Goal: Task Accomplishment & Management: Manage account settings

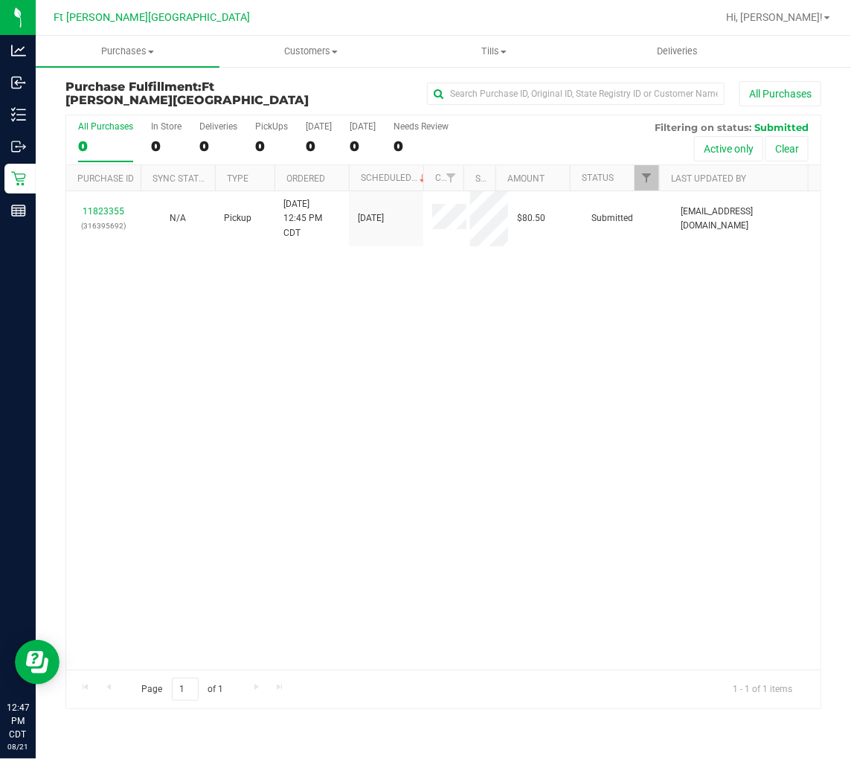
click at [80, 144] on div "0" at bounding box center [105, 146] width 55 height 17
click at [0, 0] on input "All Purchases 0" at bounding box center [0, 0] width 0 height 0
click at [268, 387] on div "11823355 (316395692) N/A Pickup 8/21/2025 12:45 PM CDT 8/21/2025 $80.50 Submitt…" at bounding box center [443, 430] width 755 height 478
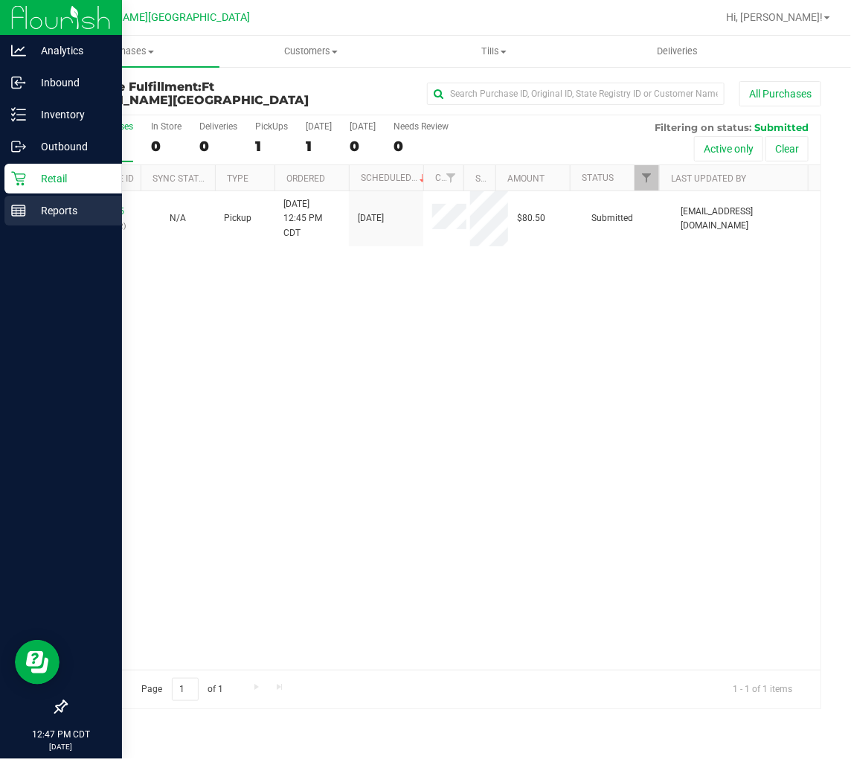
click at [30, 213] on p "Reports" at bounding box center [70, 211] width 89 height 18
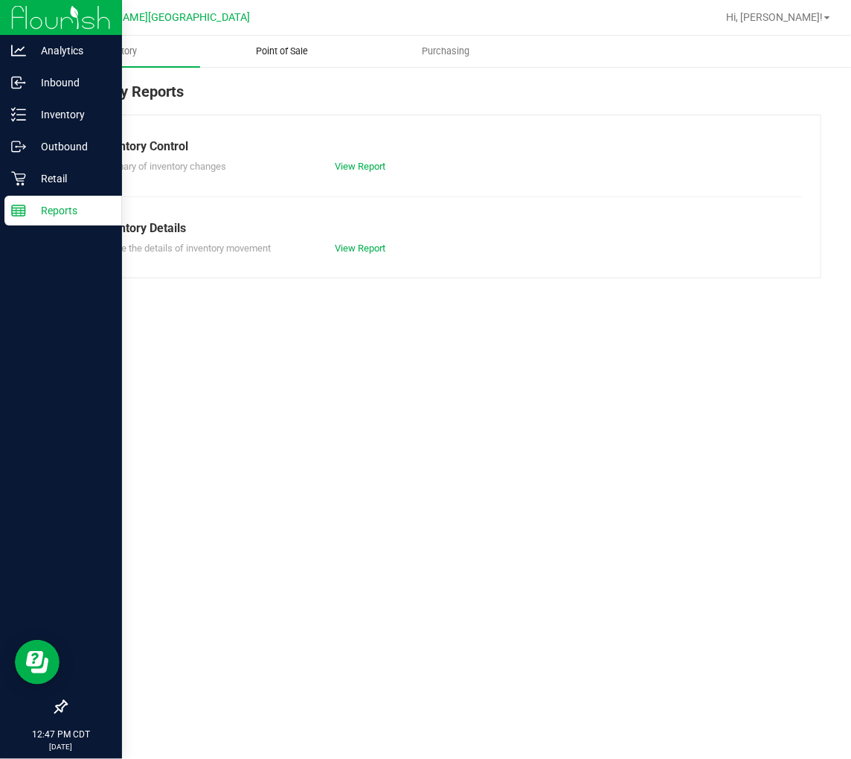
click at [266, 54] on span "Point of Sale" at bounding box center [282, 51] width 92 height 13
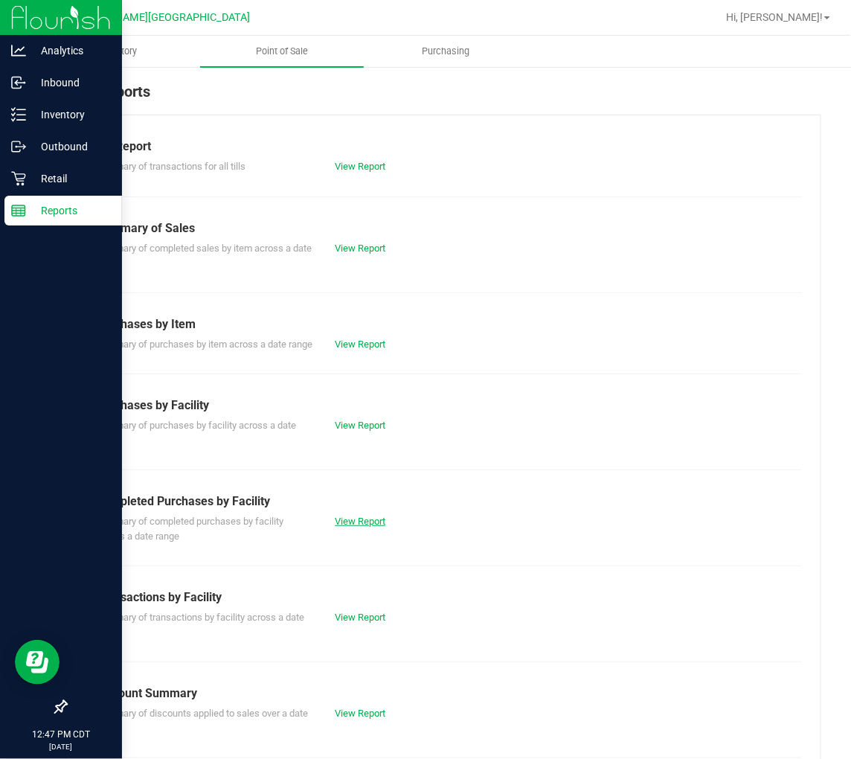
click at [365, 527] on link "View Report" at bounding box center [360, 521] width 51 height 11
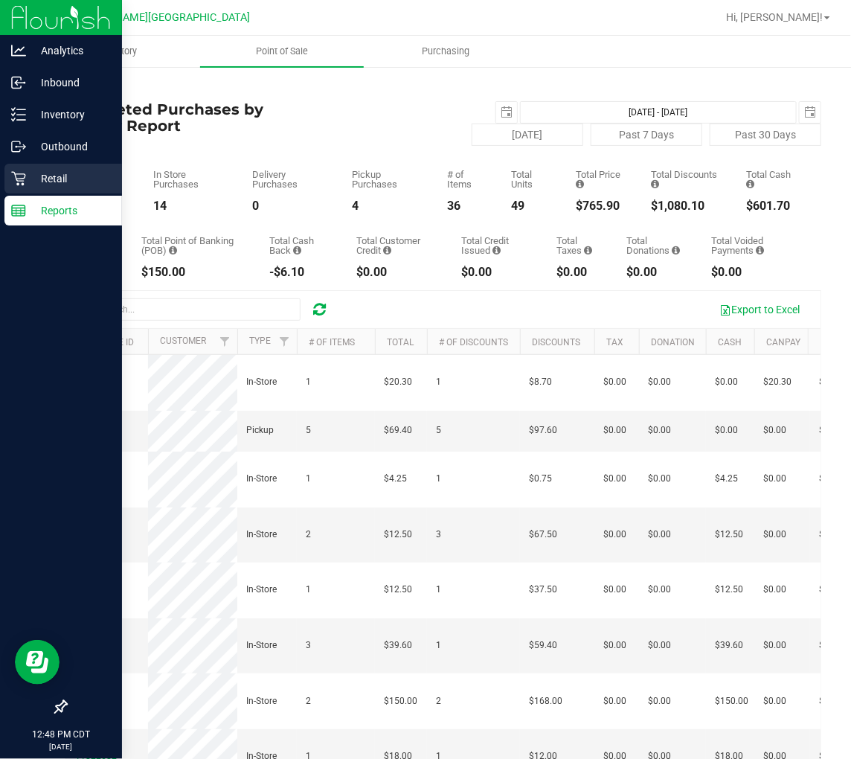
click at [30, 177] on p "Retail" at bounding box center [70, 179] width 89 height 18
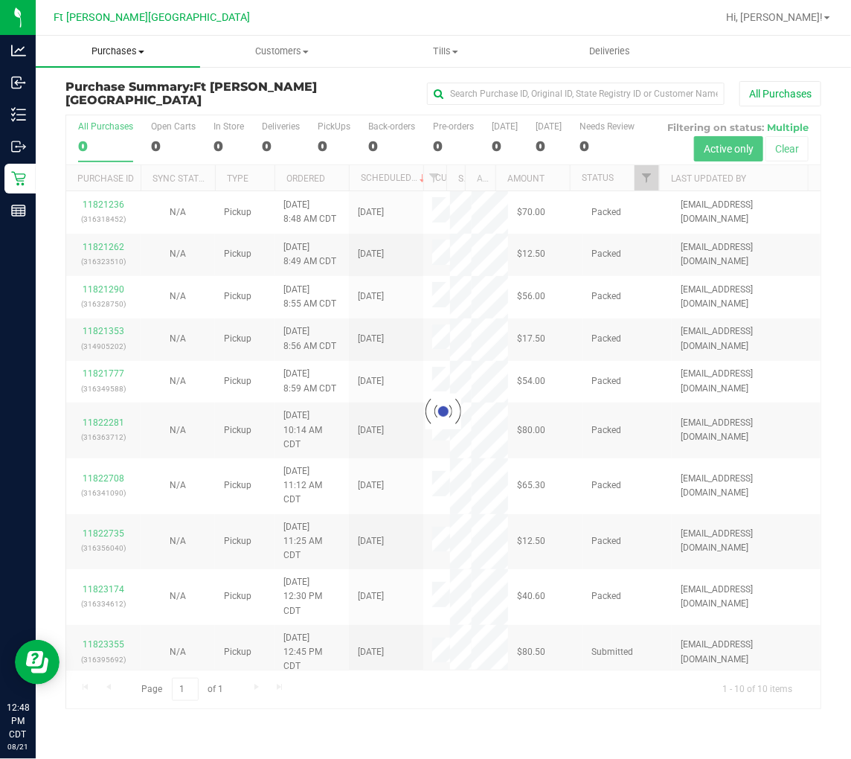
click at [138, 52] on span at bounding box center [141, 52] width 6 height 3
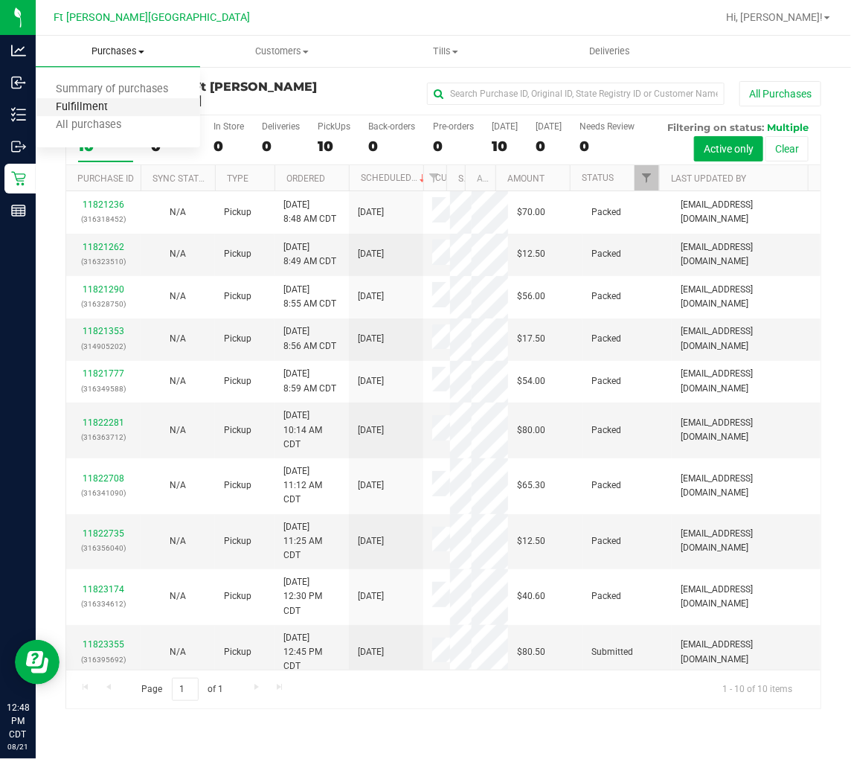
click at [124, 101] on span "Fulfillment" at bounding box center [82, 107] width 92 height 13
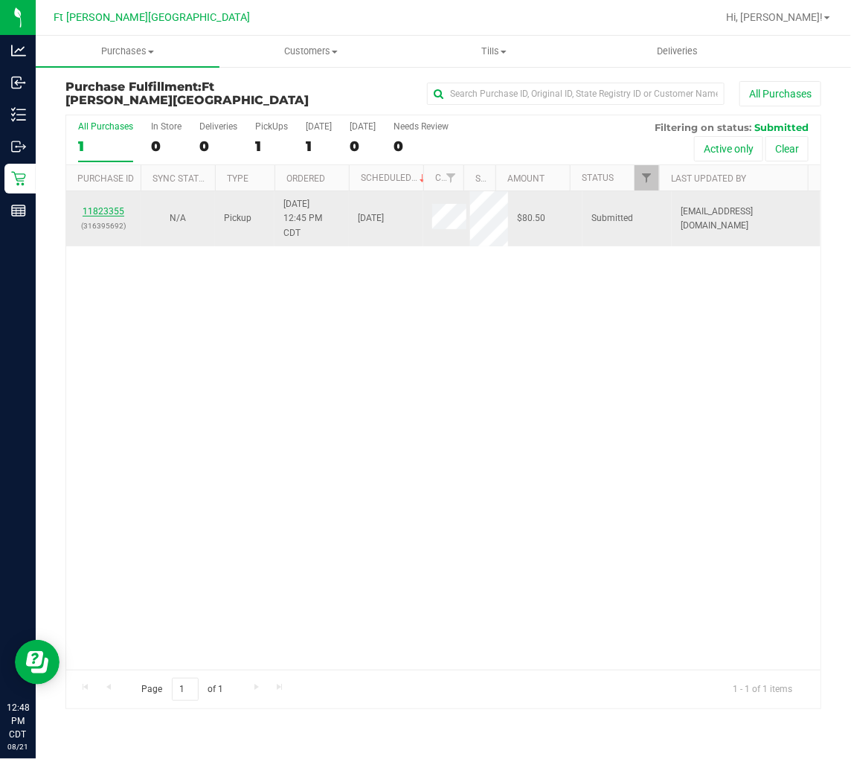
click at [114, 211] on link "11823355" at bounding box center [104, 211] width 42 height 10
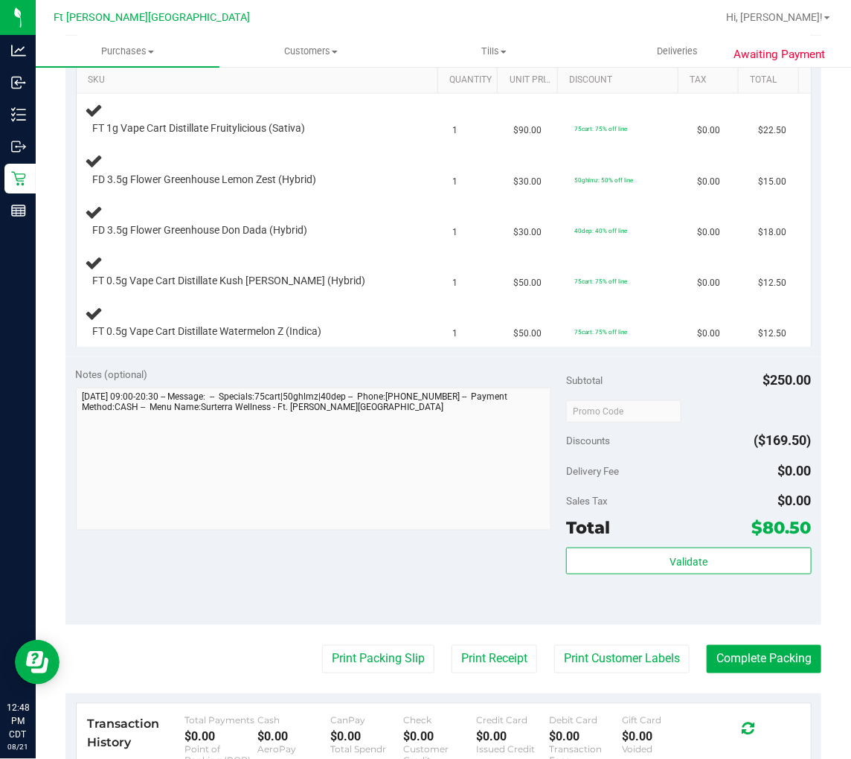
scroll to position [413, 0]
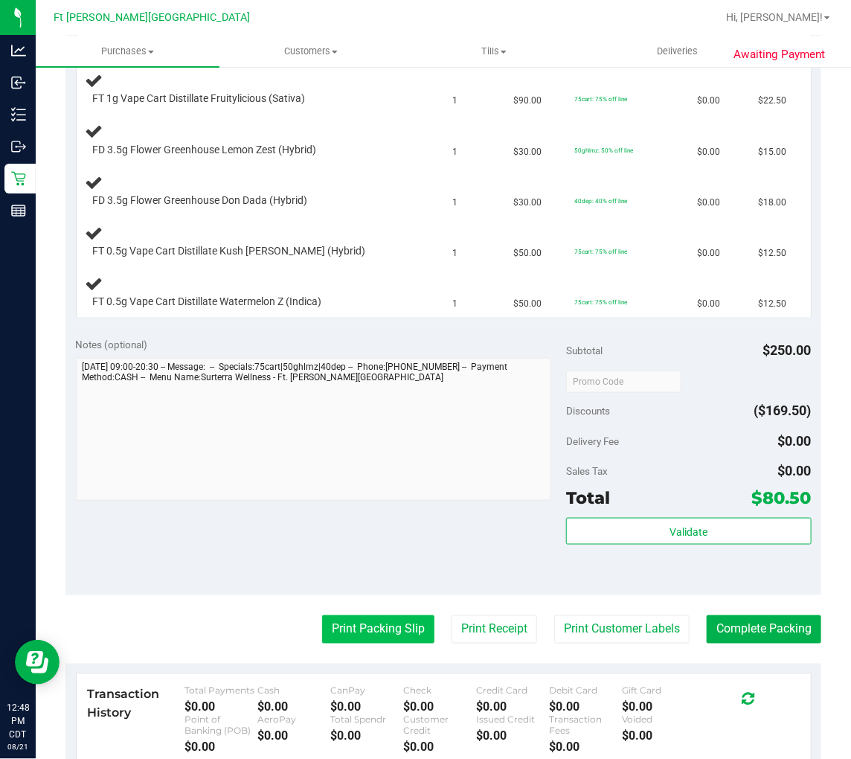
click at [363, 627] on button "Print Packing Slip" at bounding box center [378, 629] width 112 height 28
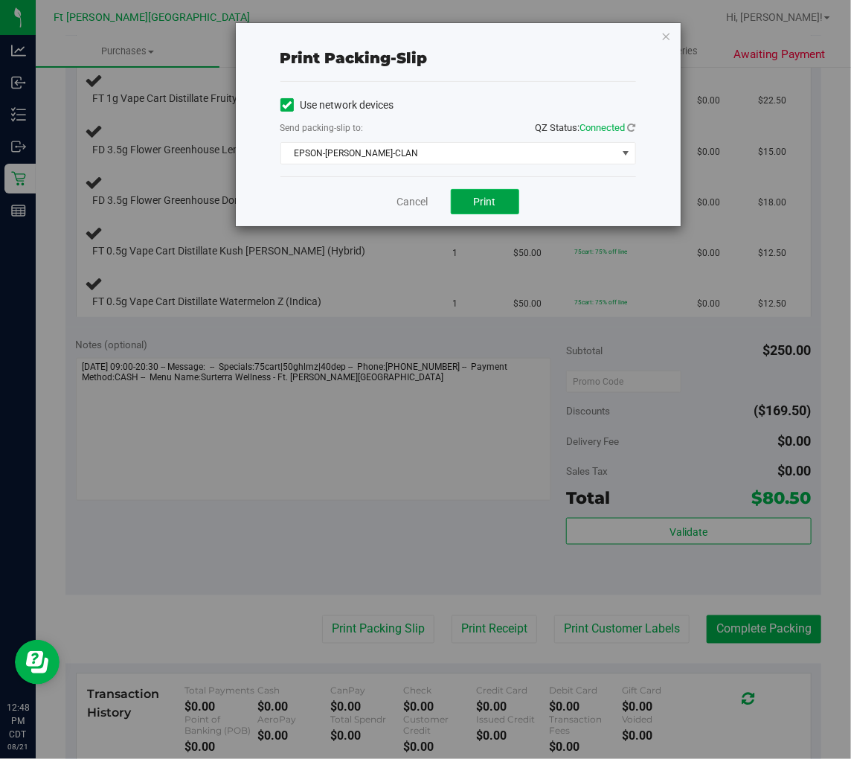
click at [477, 213] on button "Print" at bounding box center [485, 201] width 68 height 25
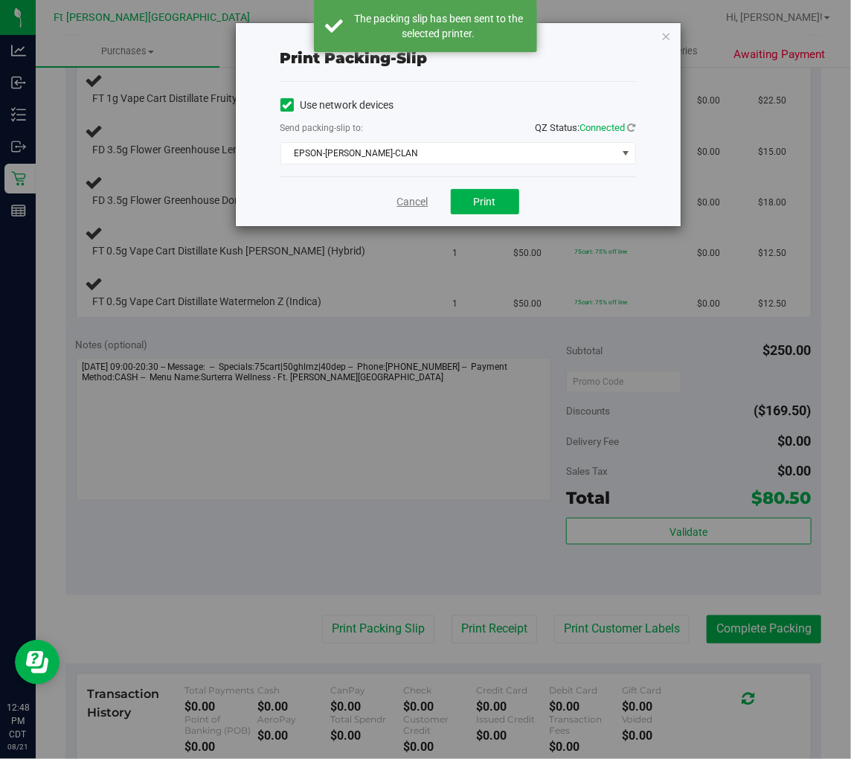
click at [411, 204] on link "Cancel" at bounding box center [412, 202] width 31 height 16
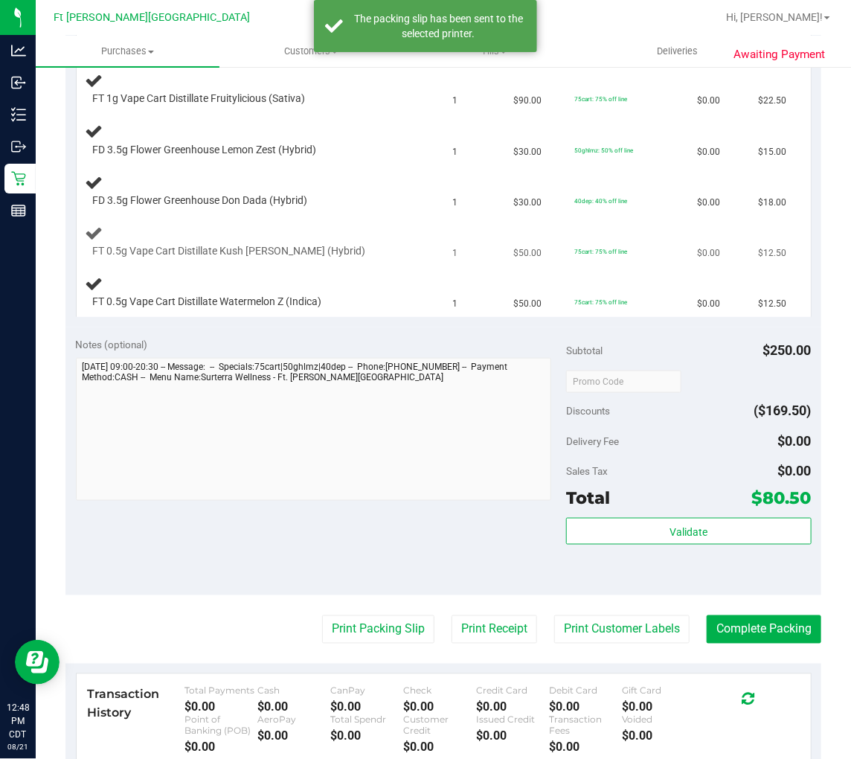
scroll to position [330, 0]
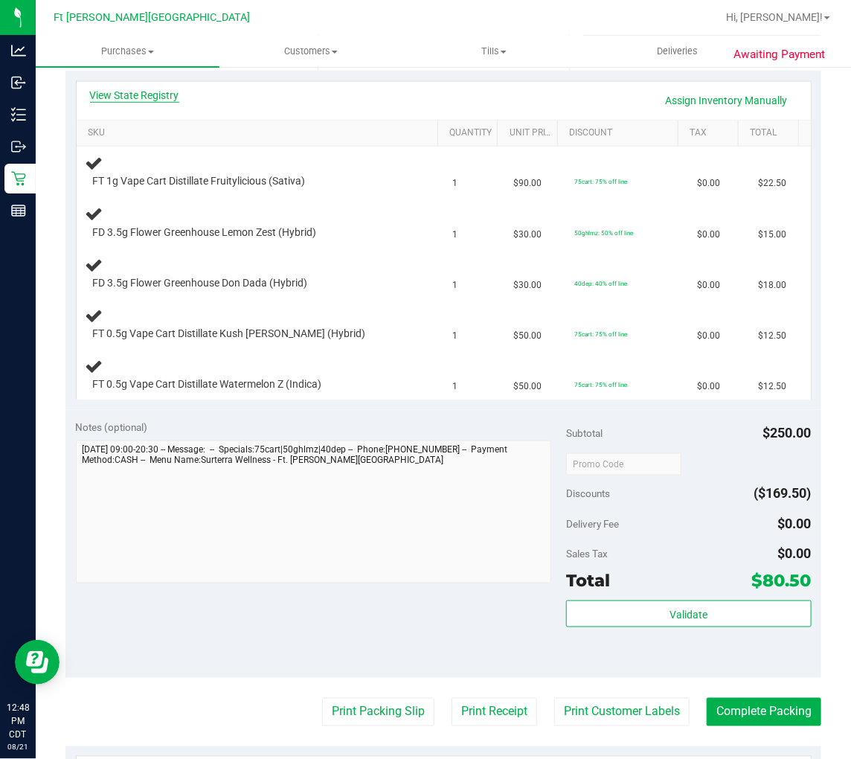
click at [162, 92] on link "View State Registry" at bounding box center [134, 95] width 89 height 15
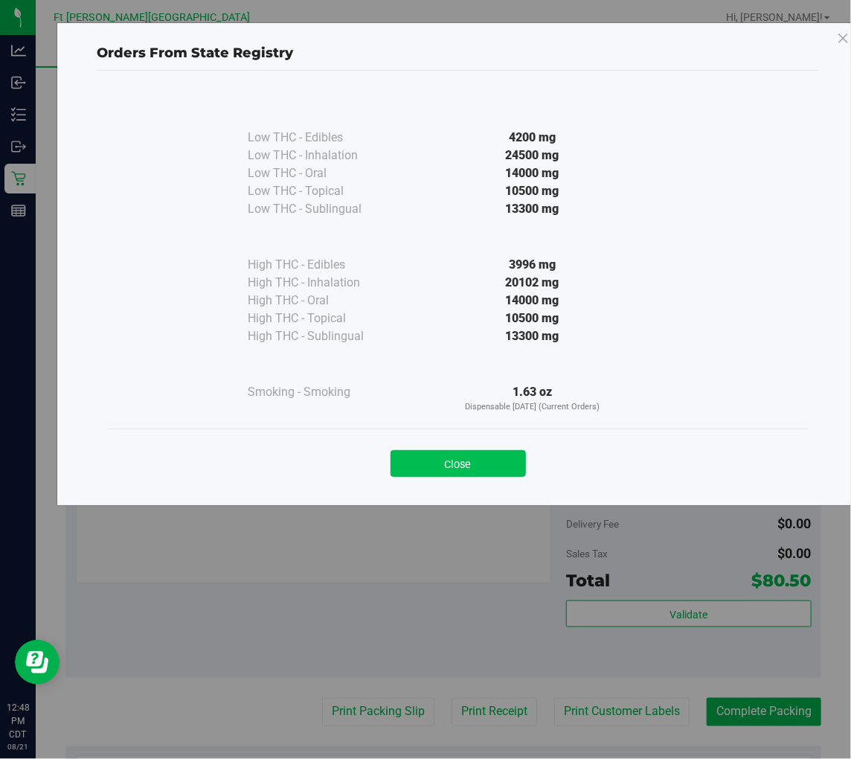
click at [441, 460] on button "Close" at bounding box center [458, 463] width 135 height 27
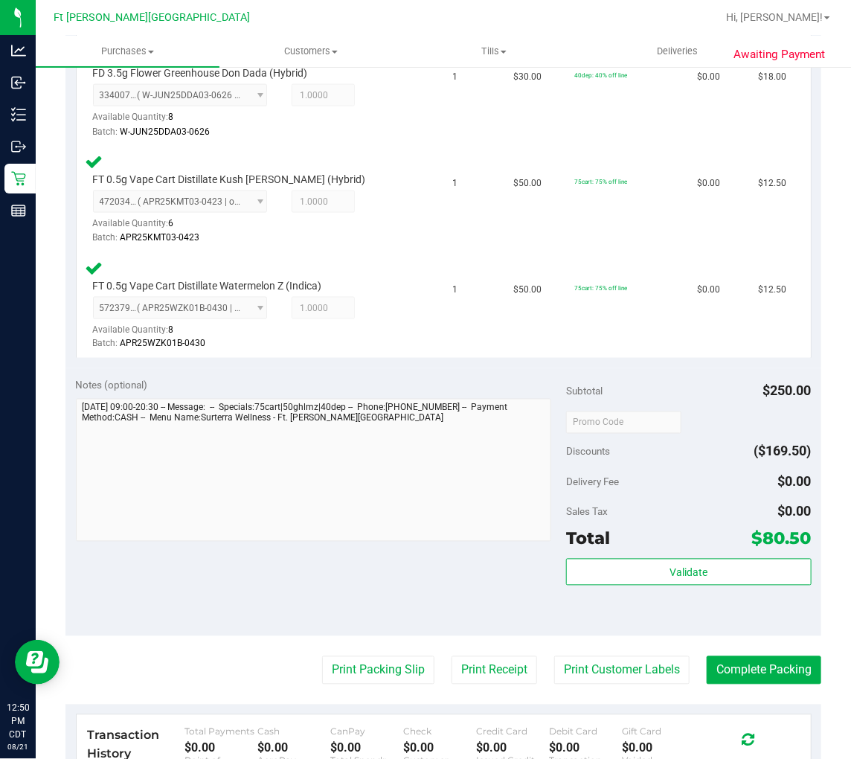
scroll to position [661, 0]
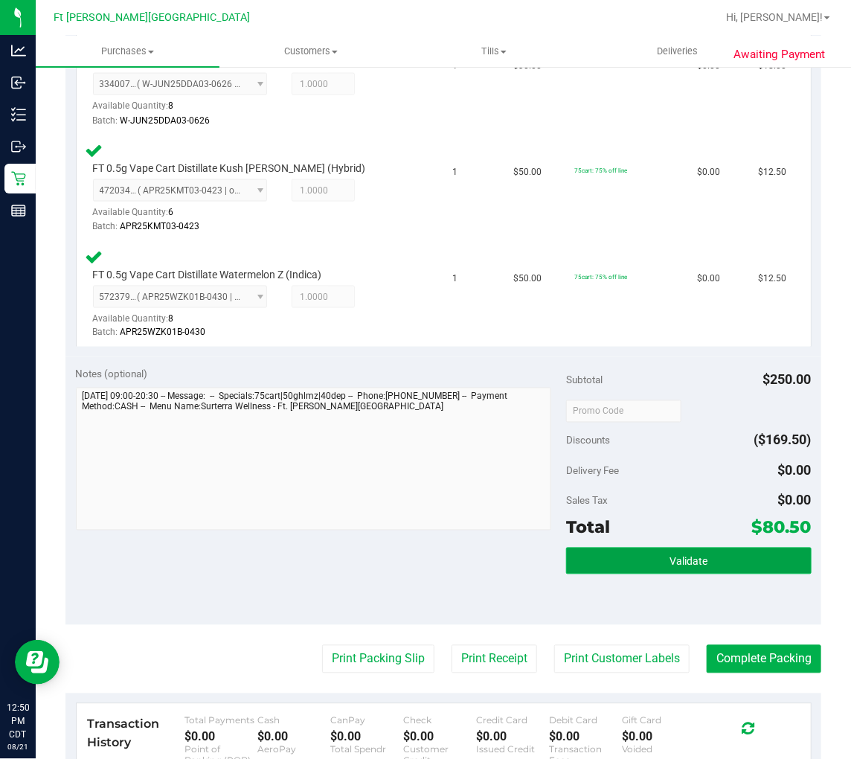
click at [670, 562] on span "Validate" at bounding box center [689, 562] width 38 height 12
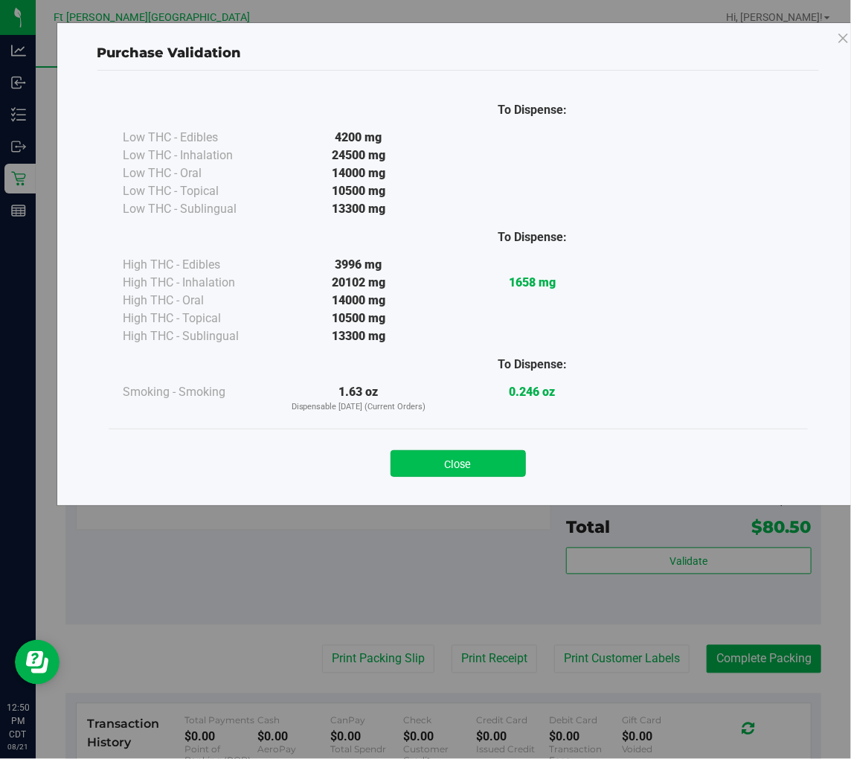
click at [462, 459] on button "Close" at bounding box center [458, 463] width 135 height 27
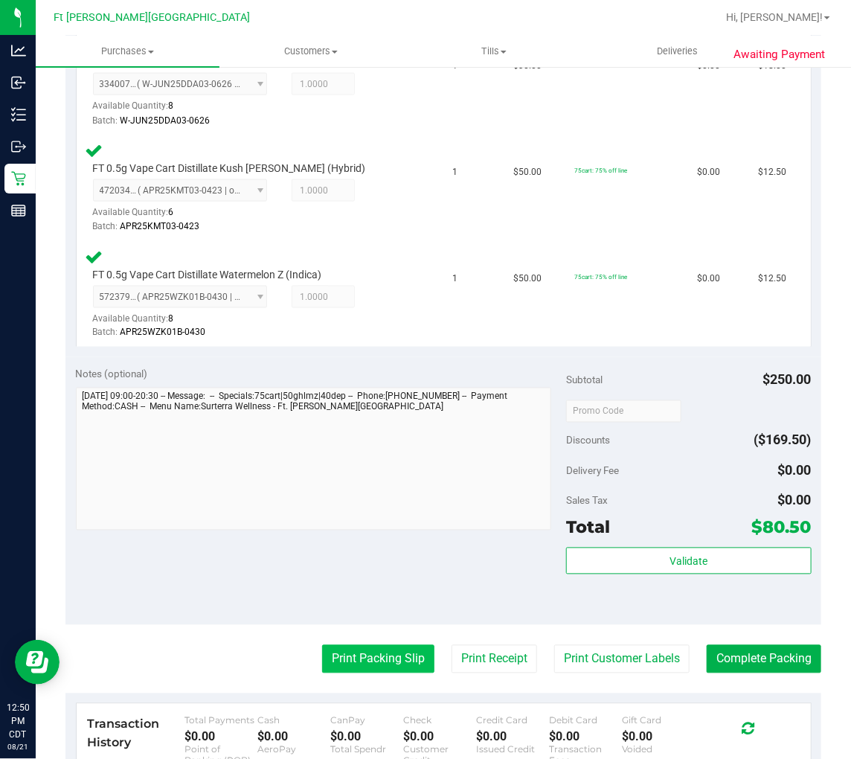
click at [380, 645] on button "Print Packing Slip" at bounding box center [378, 659] width 112 height 28
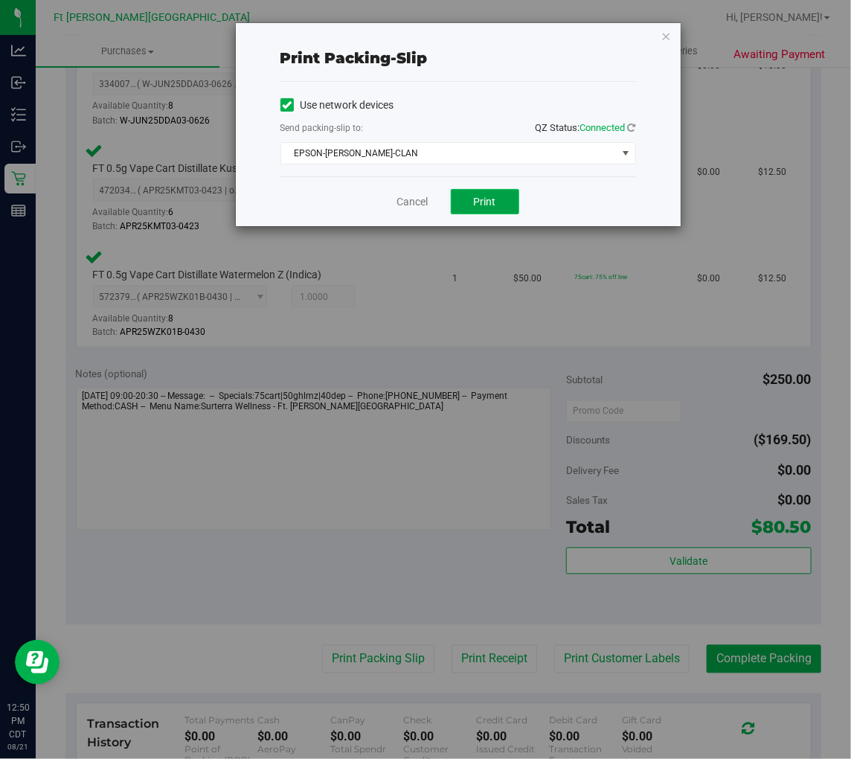
click at [485, 196] on span "Print" at bounding box center [485, 202] width 22 height 12
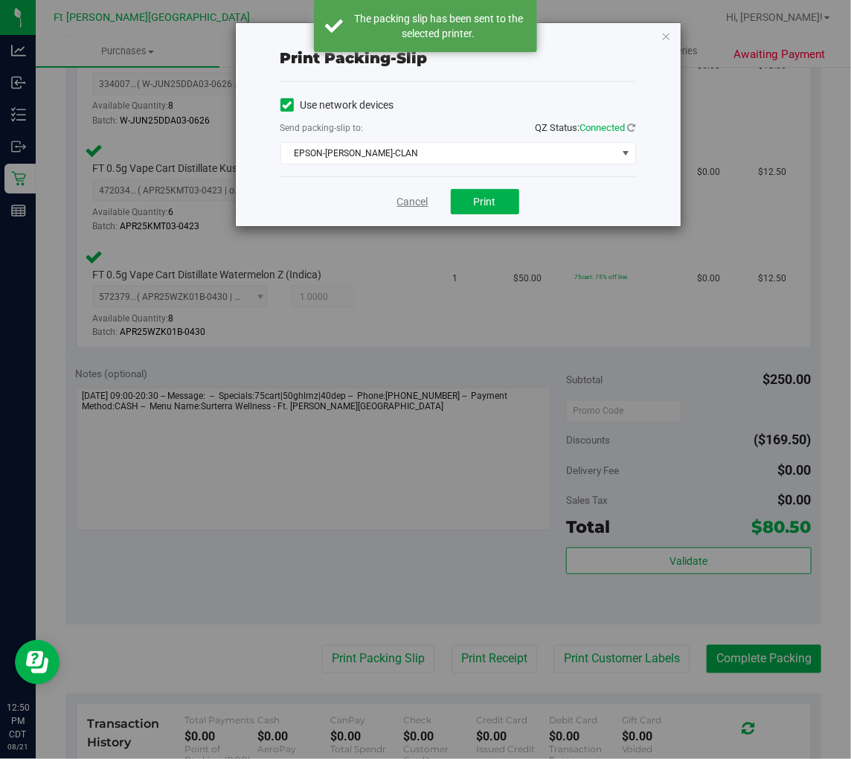
click at [407, 199] on link "Cancel" at bounding box center [412, 202] width 31 height 16
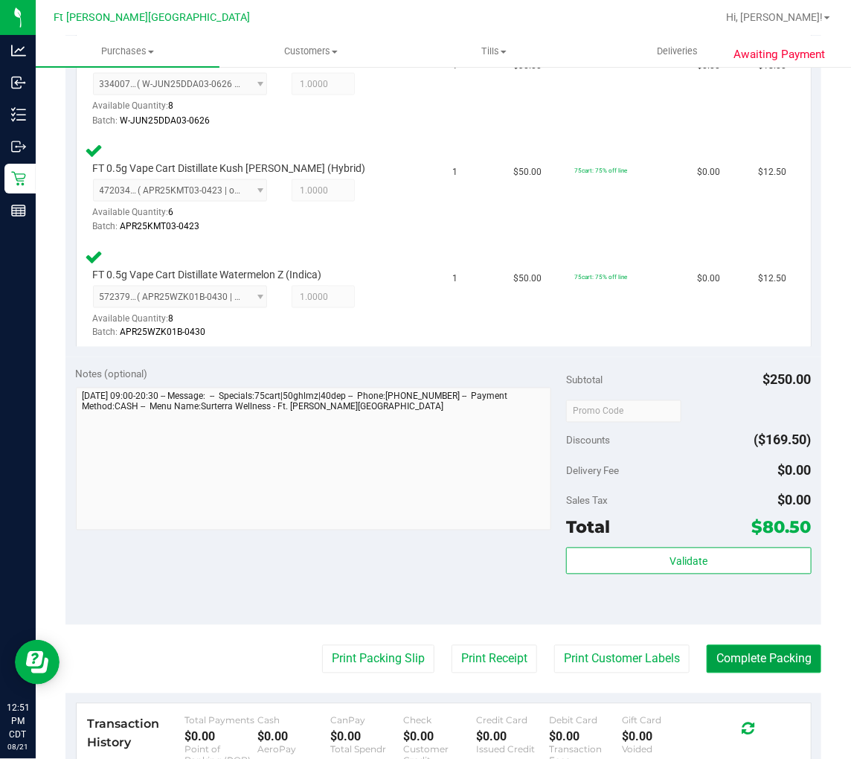
click at [768, 653] on button "Complete Packing" at bounding box center [764, 659] width 115 height 28
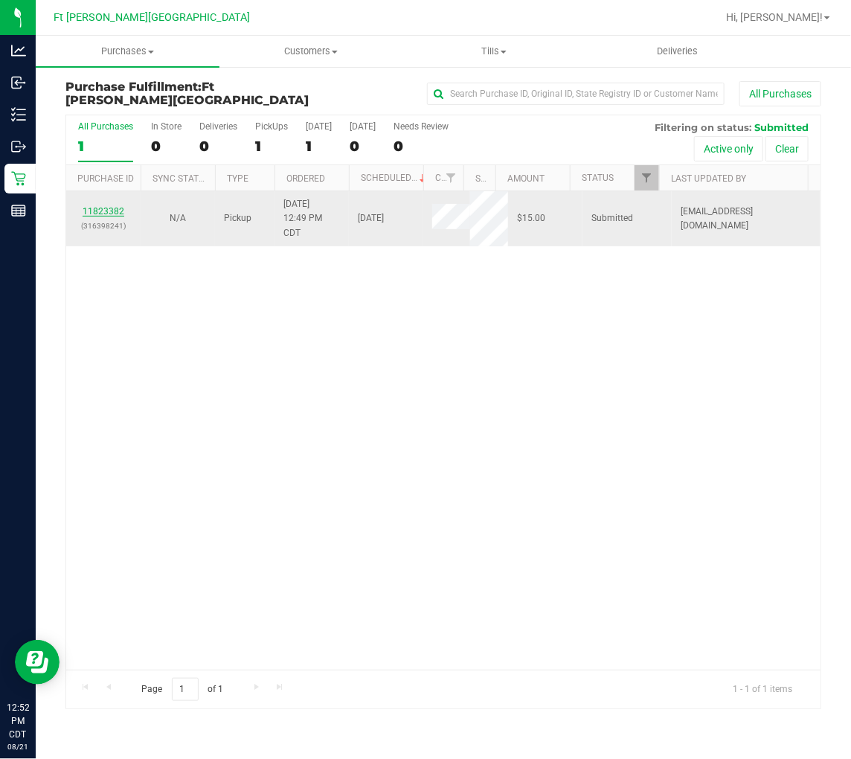
click at [108, 207] on link "11823382" at bounding box center [104, 211] width 42 height 10
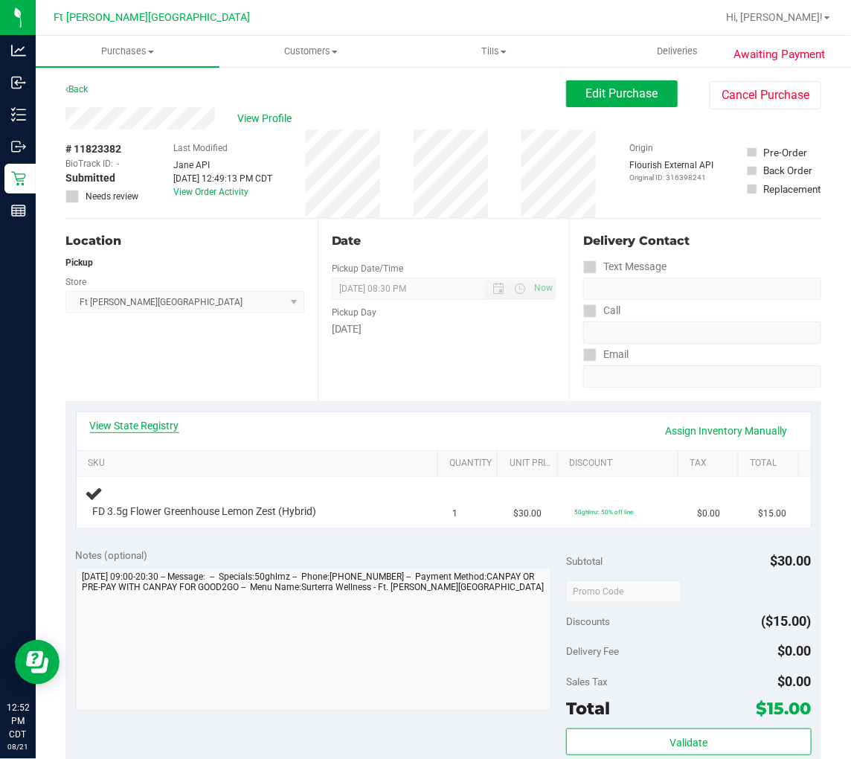
click at [145, 420] on link "View State Registry" at bounding box center [134, 425] width 89 height 15
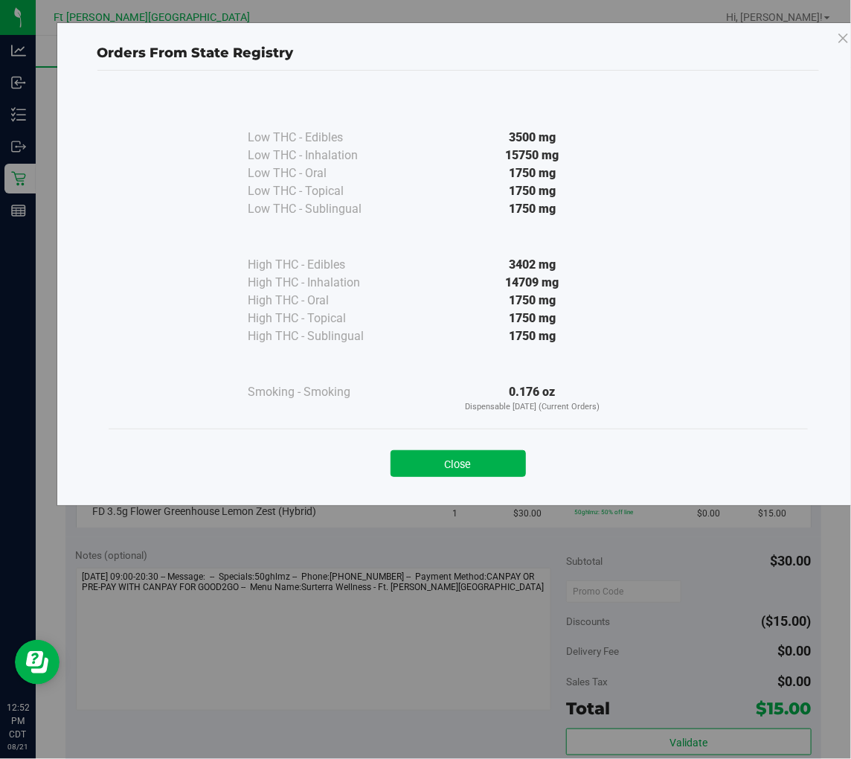
click at [469, 446] on div "Close" at bounding box center [458, 459] width 677 height 37
click at [457, 463] on button "Close" at bounding box center [458, 463] width 135 height 27
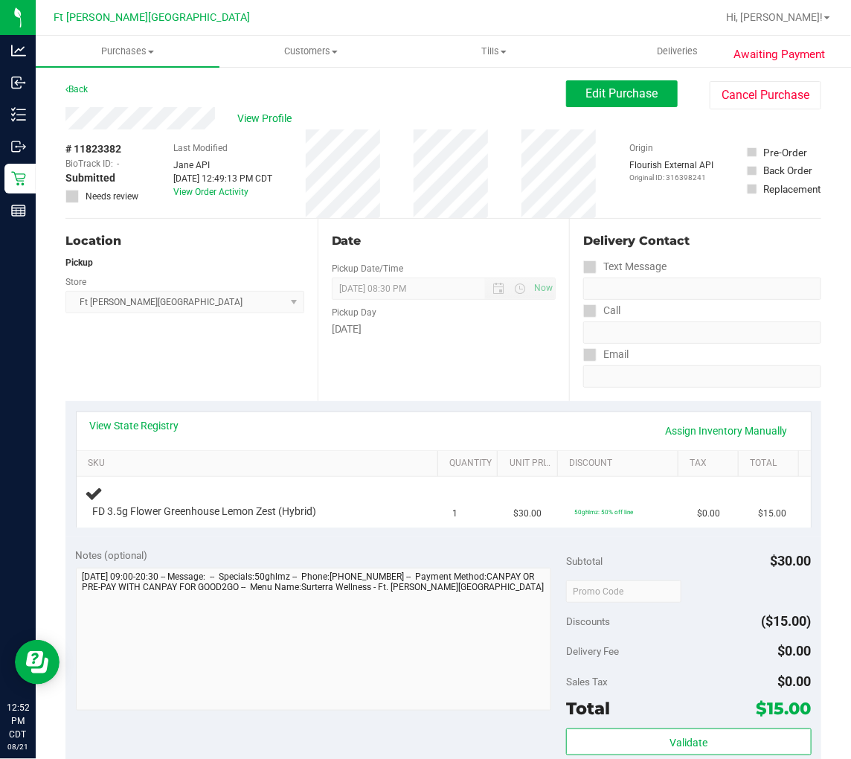
click at [263, 374] on div "Location Pickup Store Ft Walton Beach WC Select Store Bonita Springs WC Boynton…" at bounding box center [191, 310] width 252 height 182
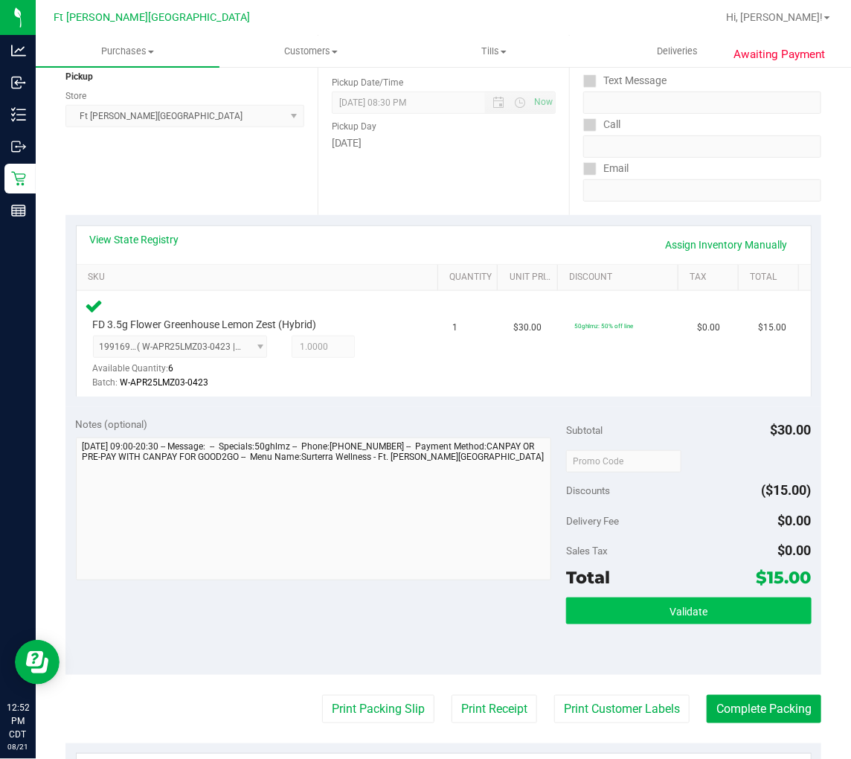
scroll to position [248, 0]
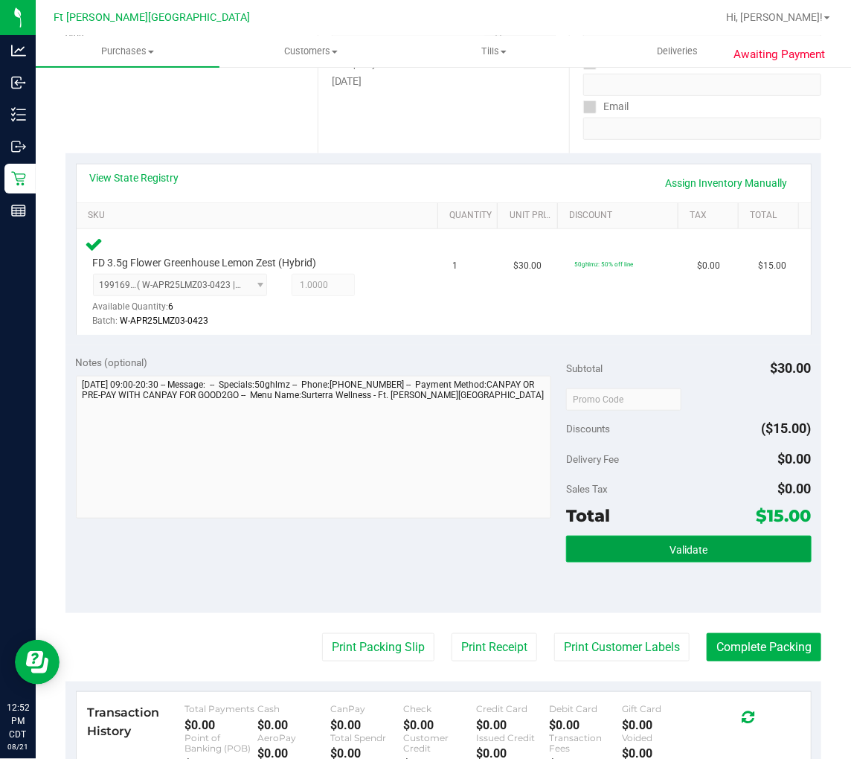
click at [621, 537] on button "Validate" at bounding box center [689, 549] width 246 height 27
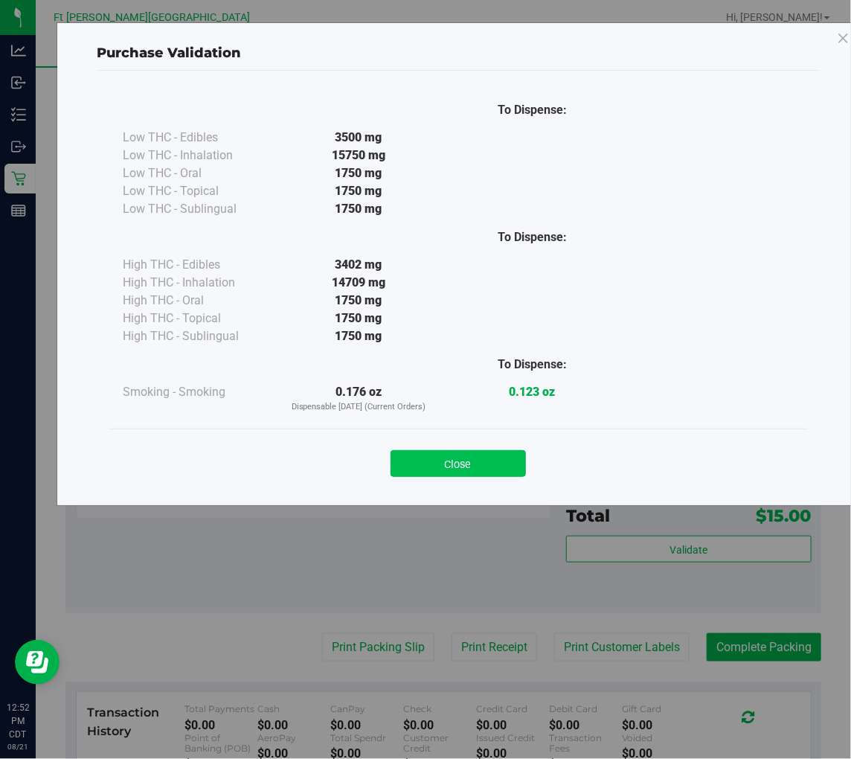
click at [485, 470] on button "Close" at bounding box center [458, 463] width 135 height 27
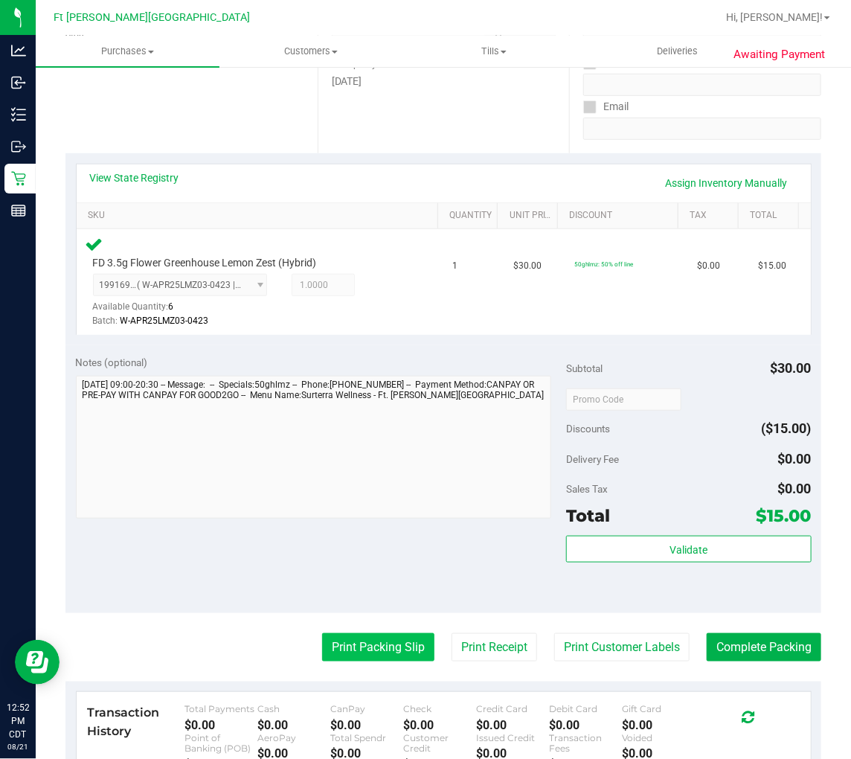
click at [375, 643] on button "Print Packing Slip" at bounding box center [378, 647] width 112 height 28
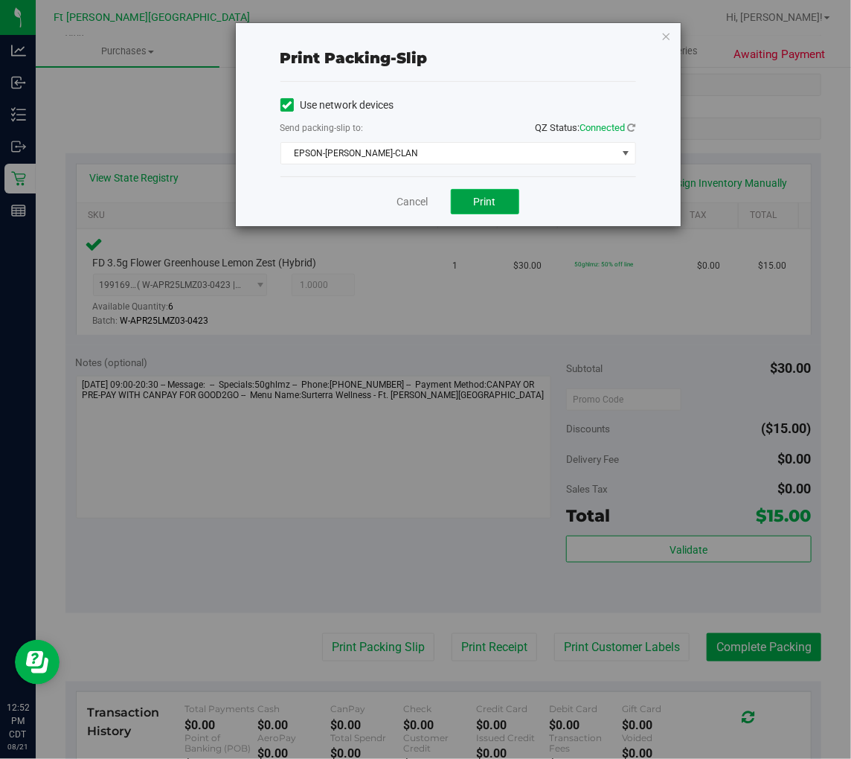
click at [493, 207] on span "Print" at bounding box center [485, 202] width 22 height 12
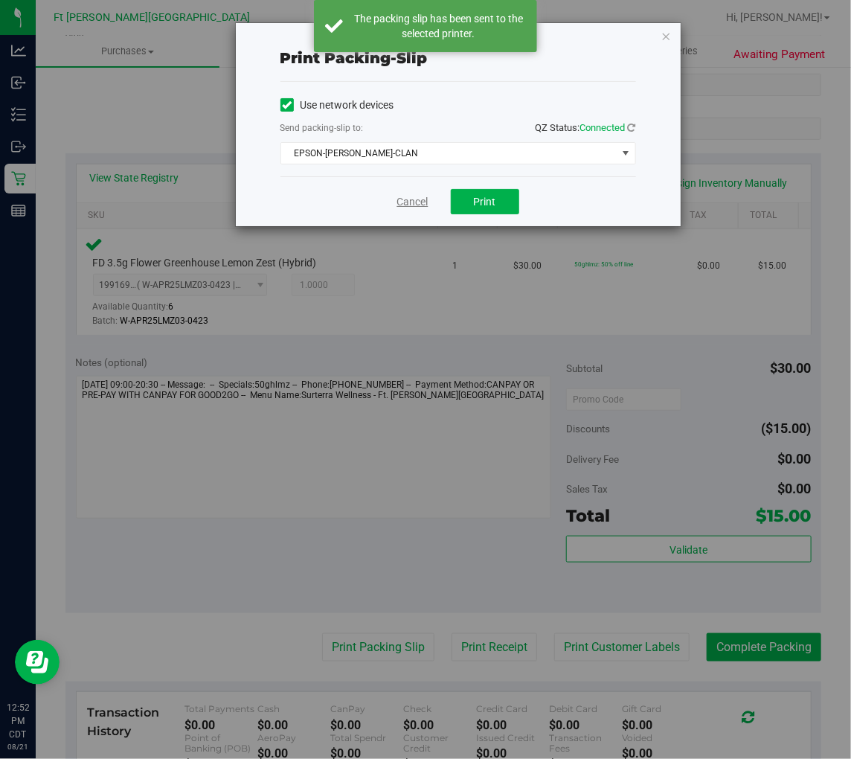
click at [415, 197] on link "Cancel" at bounding box center [412, 202] width 31 height 16
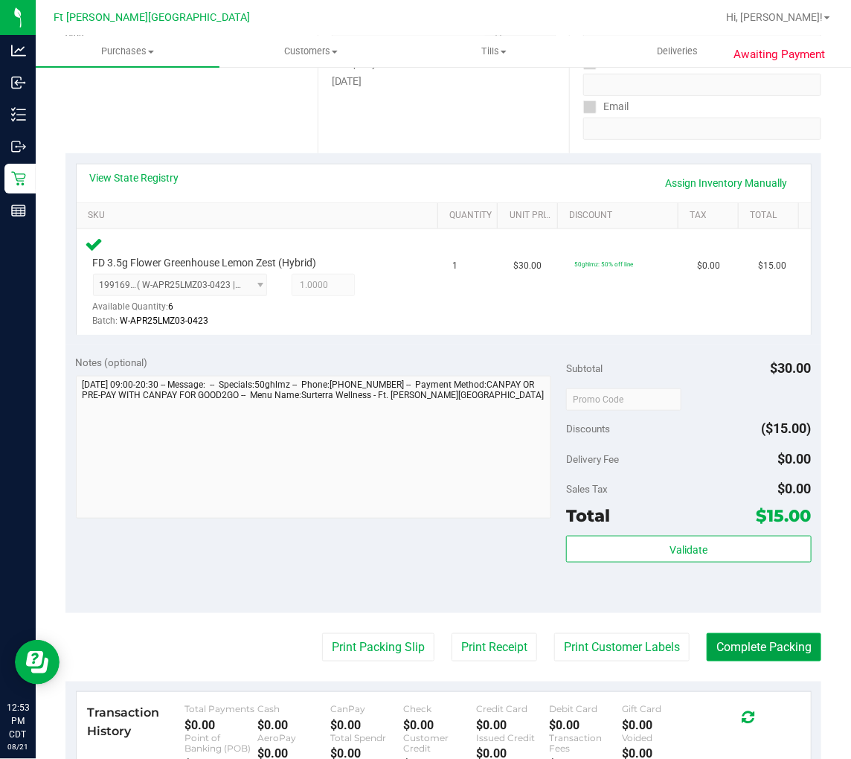
click at [750, 643] on button "Complete Packing" at bounding box center [764, 647] width 115 height 28
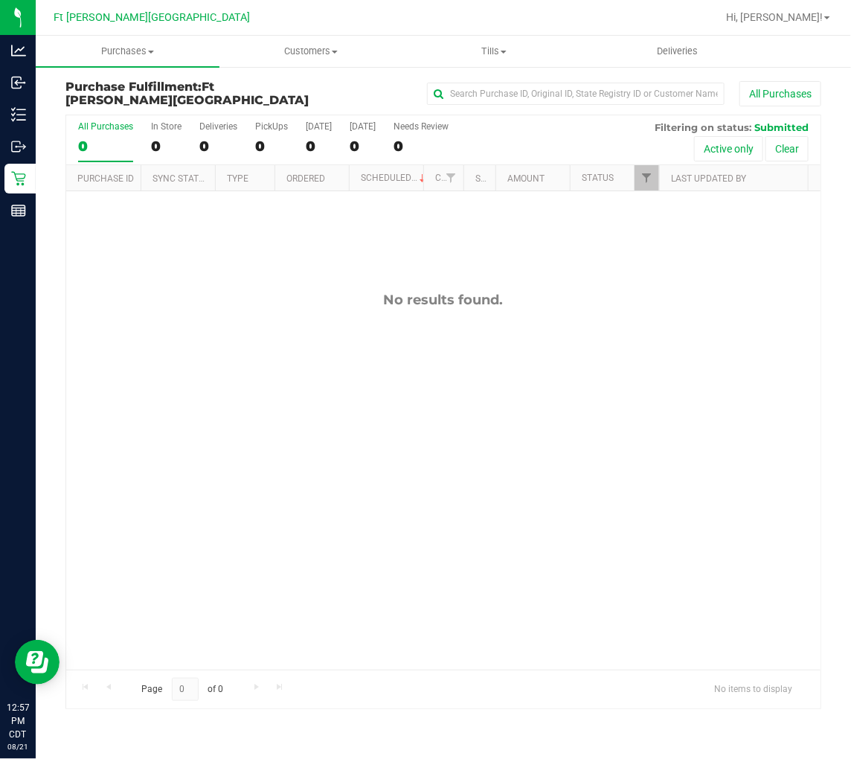
click at [194, 337] on div "No results found." at bounding box center [443, 480] width 755 height 579
click at [182, 316] on div "No results found." at bounding box center [443, 480] width 755 height 579
click at [197, 235] on div "No results found." at bounding box center [443, 480] width 755 height 579
click at [261, 339] on div "No results found." at bounding box center [443, 480] width 755 height 579
click at [355, 387] on div "No results found." at bounding box center [443, 480] width 755 height 579
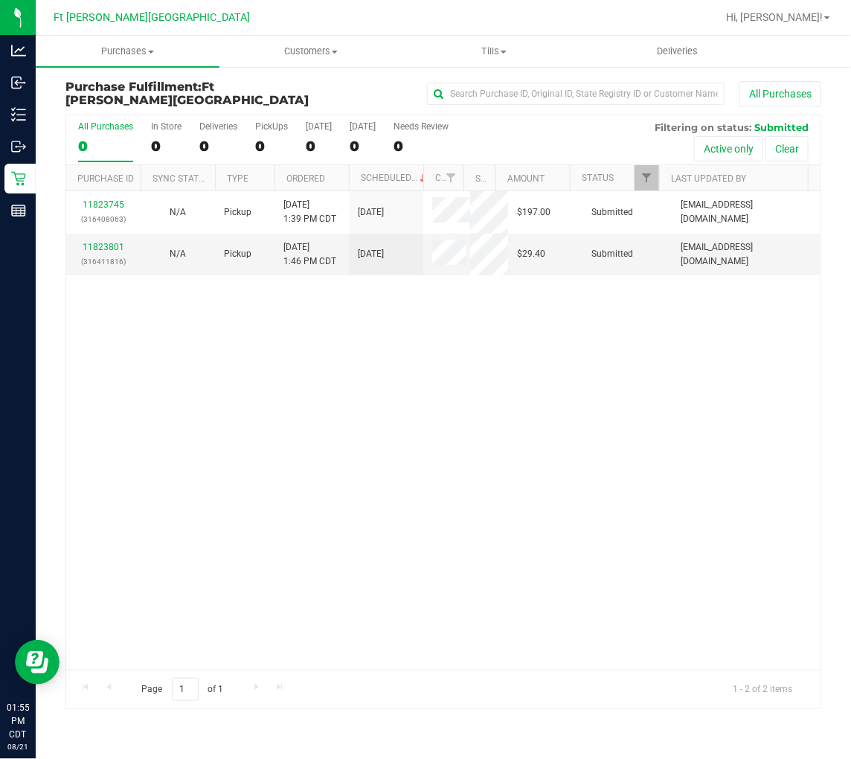
click at [103, 139] on div "0" at bounding box center [105, 146] width 55 height 17
click at [0, 0] on input "All Purchases 0" at bounding box center [0, 0] width 0 height 0
click at [252, 348] on div "11823745 (316408063) N/A Pickup 8/21/2025 1:39 PM CDT 8/21/2025 $197.00 Submitt…" at bounding box center [443, 430] width 755 height 478
click at [114, 48] on span "Purchases" at bounding box center [128, 51] width 184 height 13
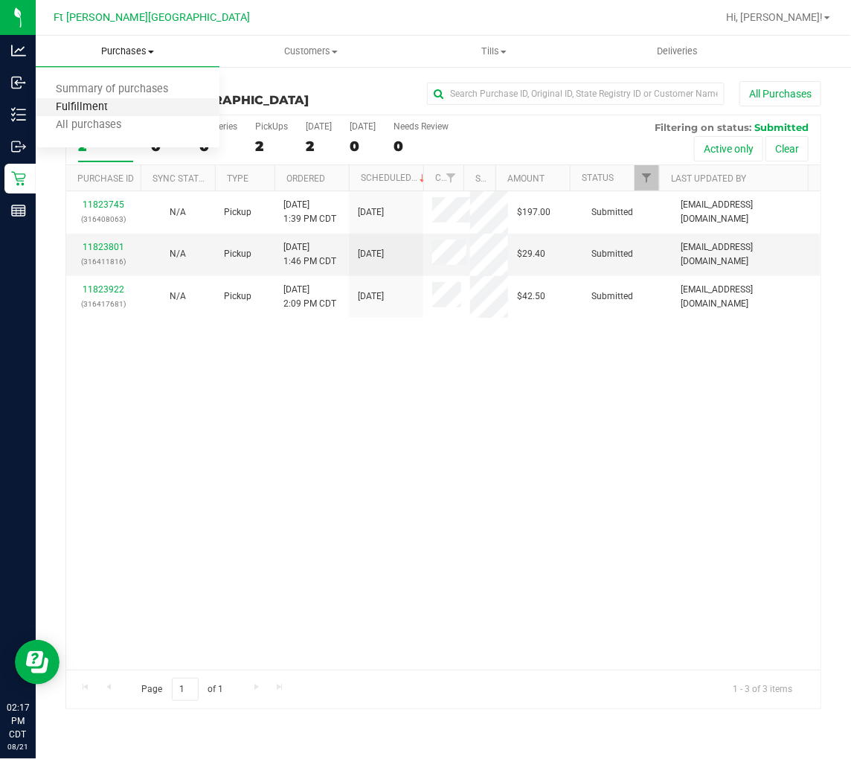
click at [99, 106] on span "Fulfillment" at bounding box center [82, 107] width 92 height 13
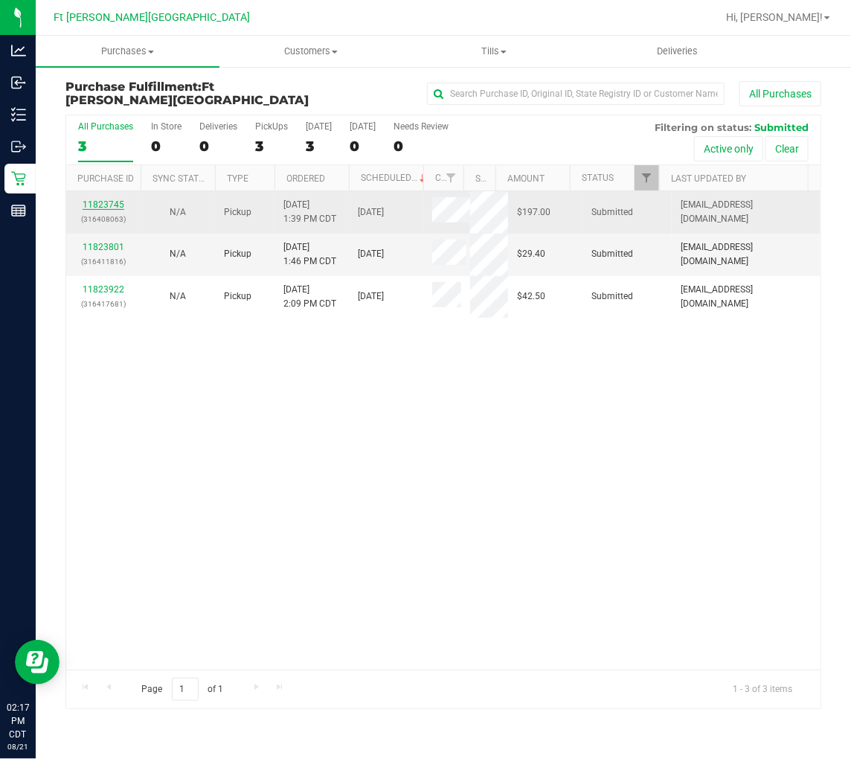
click at [95, 202] on link "11823745" at bounding box center [104, 204] width 42 height 10
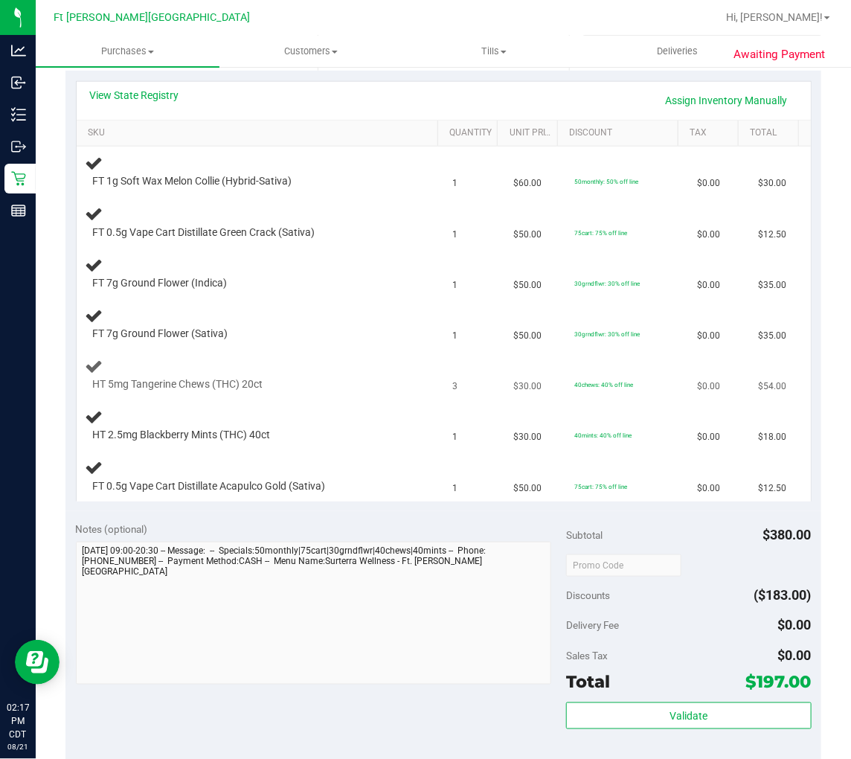
scroll to position [248, 0]
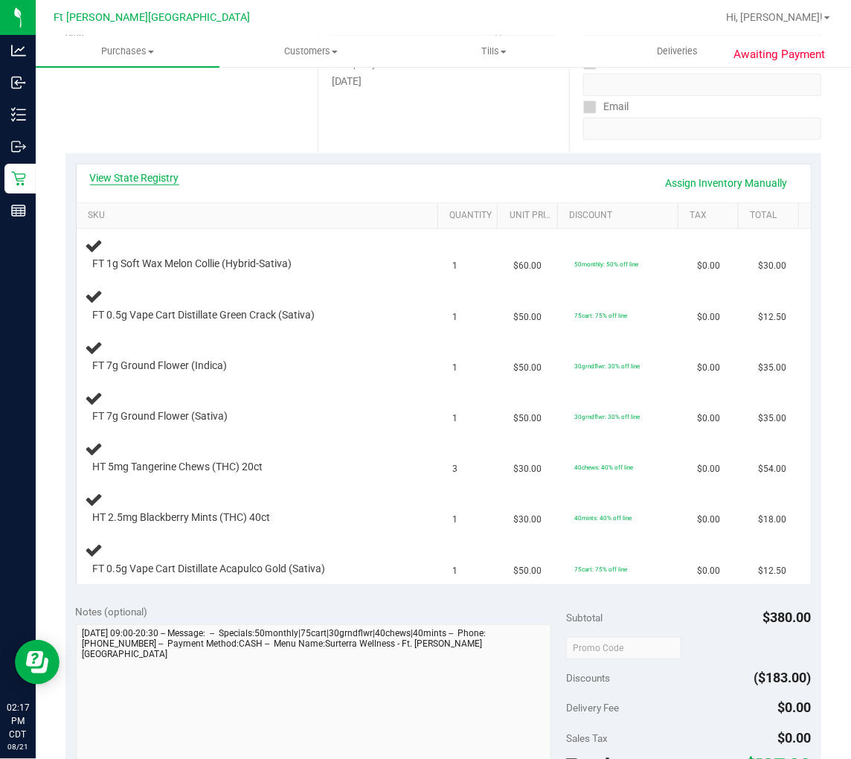
click at [158, 181] on link "View State Registry" at bounding box center [134, 177] width 89 height 15
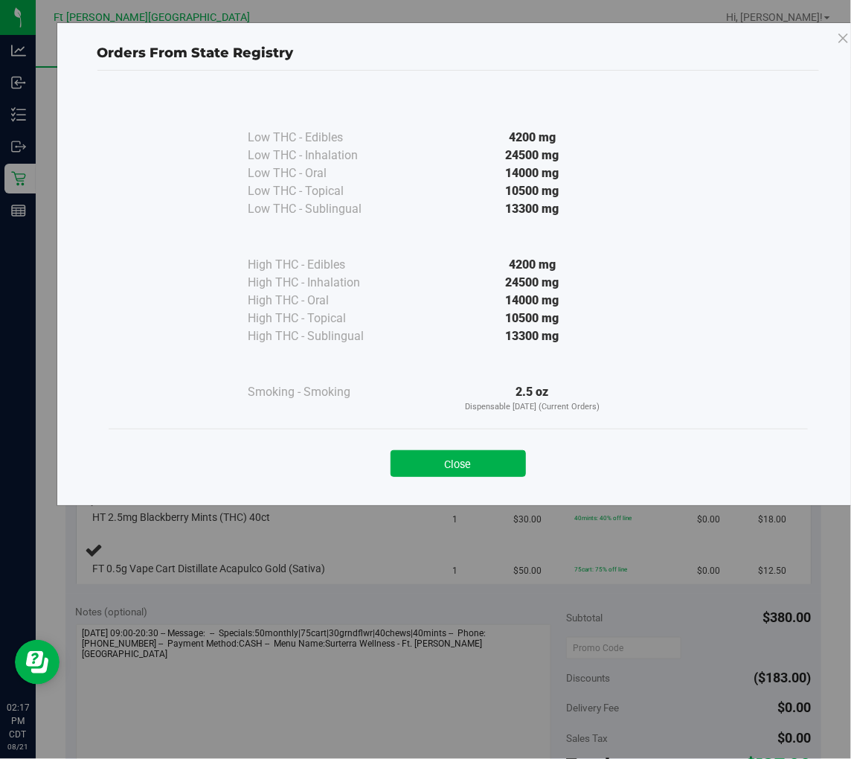
drag, startPoint x: 461, startPoint y: 469, endPoint x: 429, endPoint y: 441, distance: 42.7
click at [458, 465] on button "Close" at bounding box center [458, 463] width 135 height 27
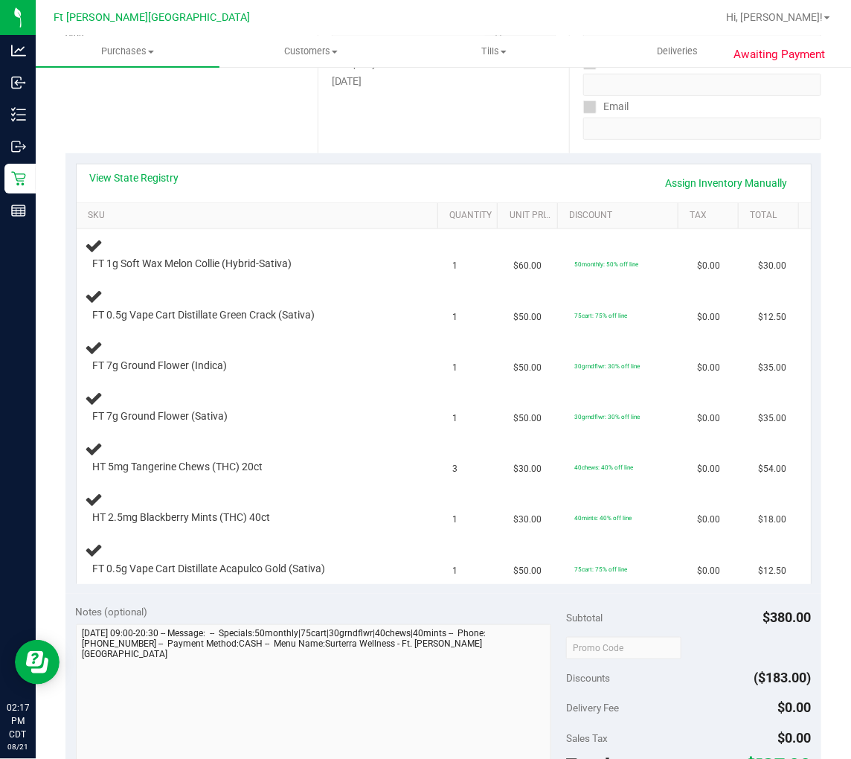
click at [36, 179] on div "Awaiting Payment Back Edit Purchase Cancel Purchase View Profile # 11823745 Bio…" at bounding box center [444, 534] width 816 height 1432
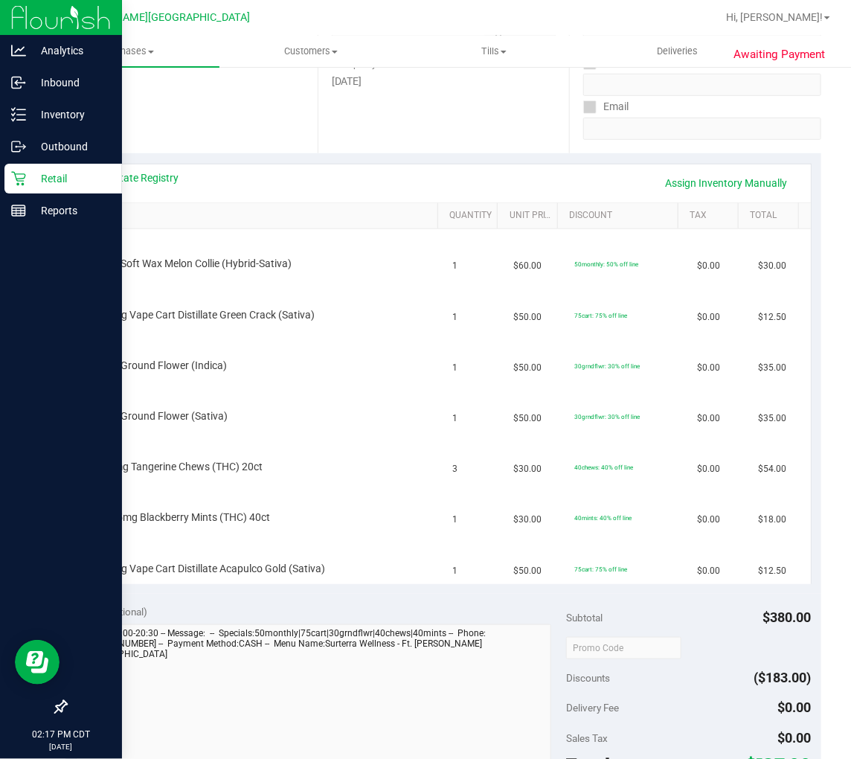
click at [28, 175] on p "Retail" at bounding box center [70, 179] width 89 height 18
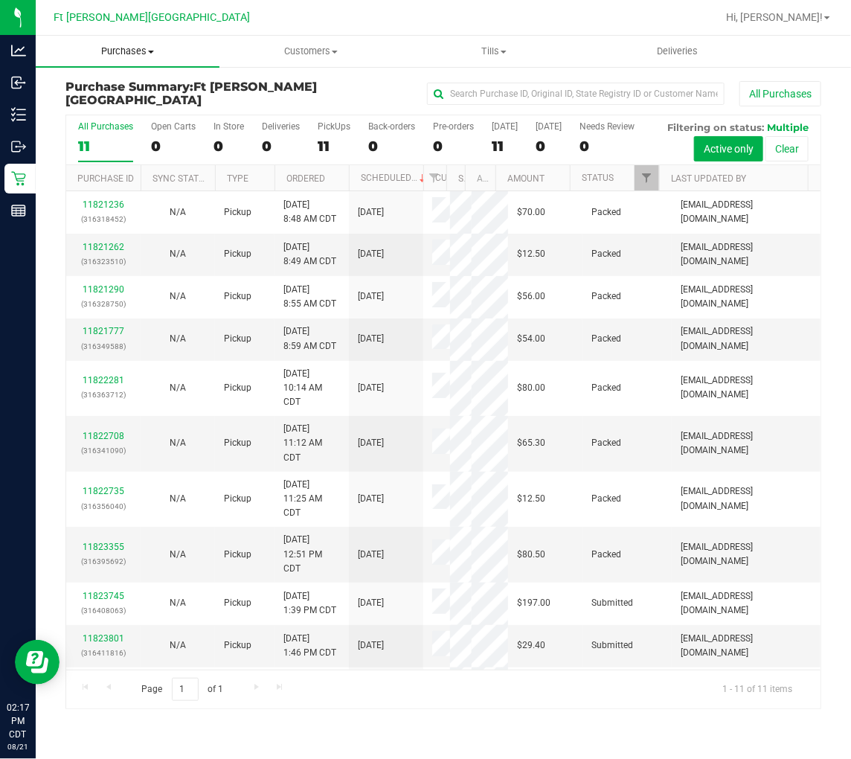
click at [128, 46] on span "Purchases" at bounding box center [128, 51] width 184 height 13
click at [108, 101] on span "Fulfillment" at bounding box center [82, 107] width 92 height 13
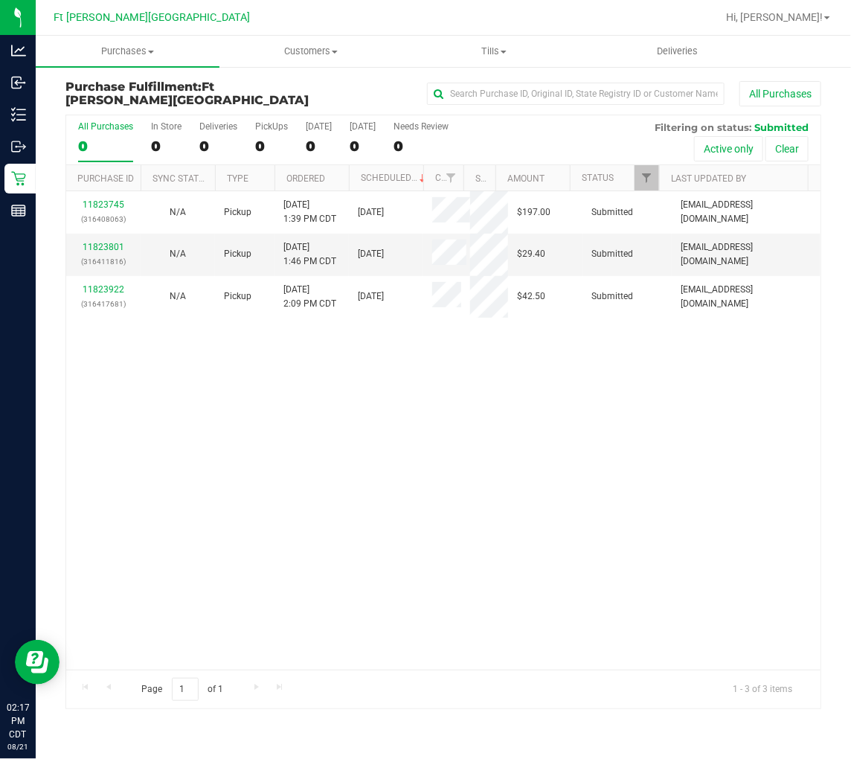
click at [306, 478] on div "11823745 (316408063) N/A Pickup 8/21/2025 1:39 PM CDT 8/21/2025 $197.00 Submitt…" at bounding box center [443, 430] width 755 height 478
click at [97, 248] on link "11823801" at bounding box center [104, 247] width 42 height 10
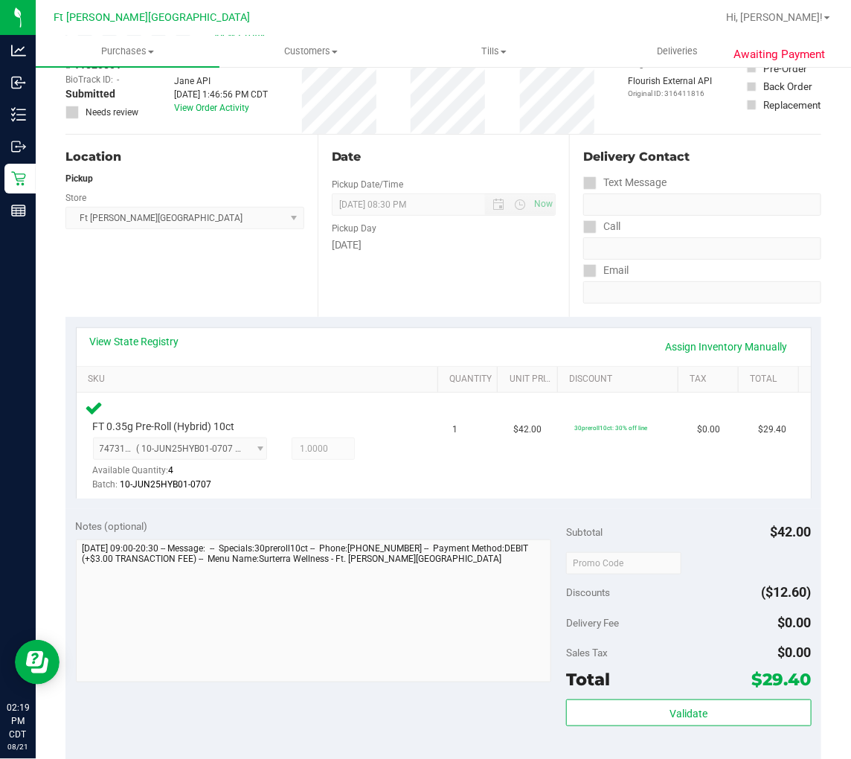
scroll to position [165, 0]
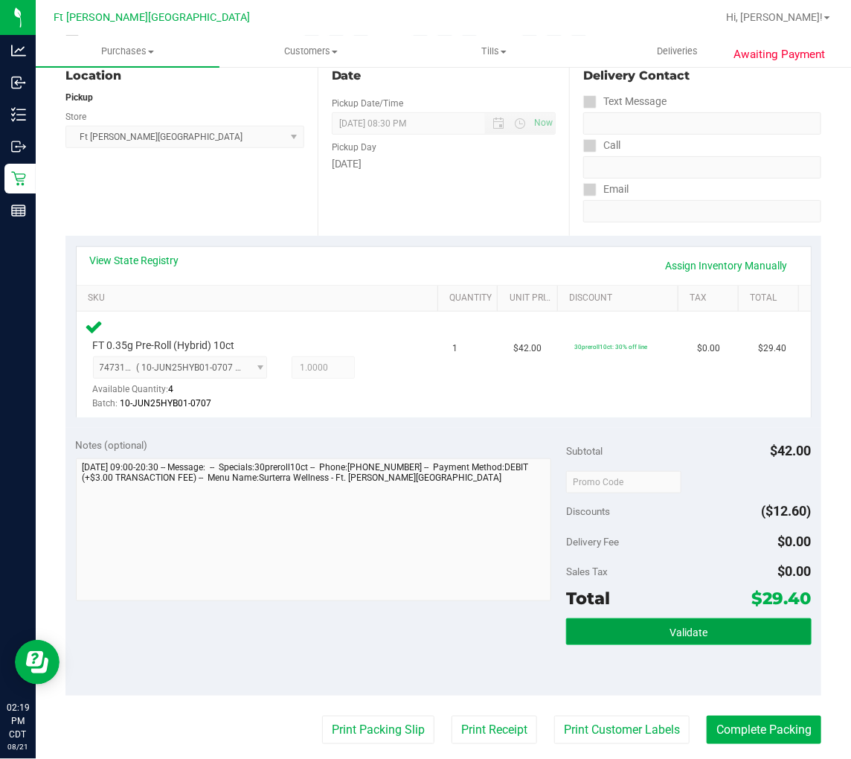
click at [670, 630] on span "Validate" at bounding box center [689, 633] width 38 height 12
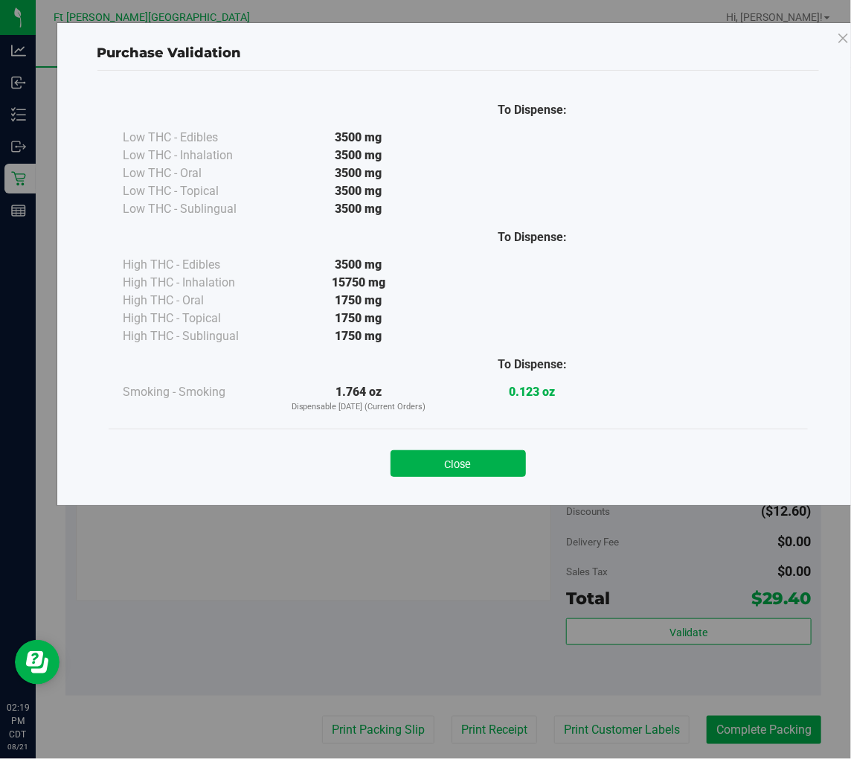
click at [470, 449] on div "Close" at bounding box center [458, 459] width 677 height 37
click at [473, 455] on button "Close" at bounding box center [458, 463] width 135 height 27
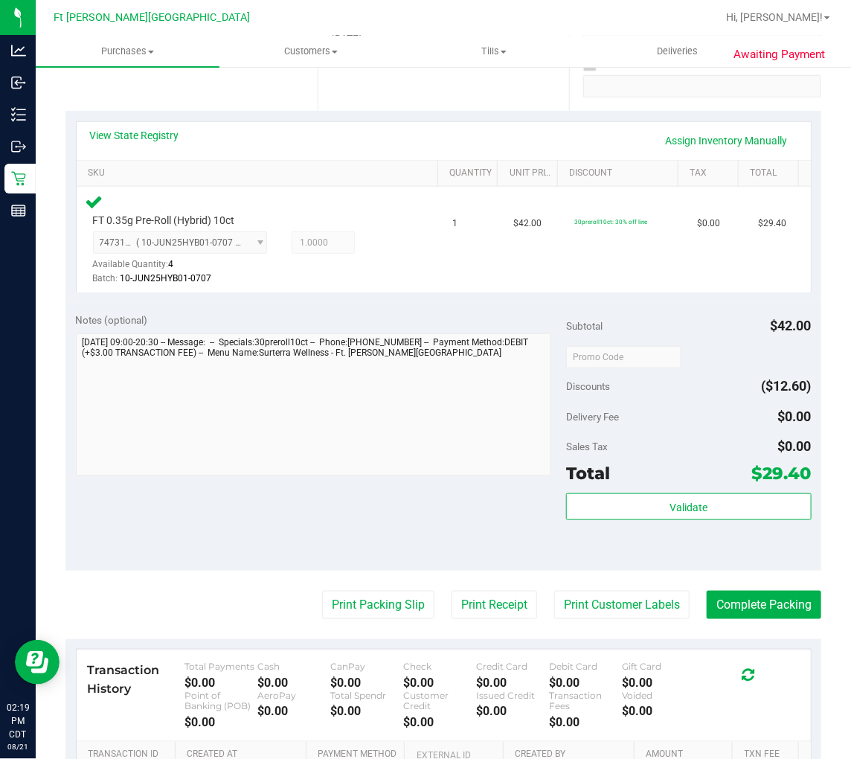
scroll to position [413, 0]
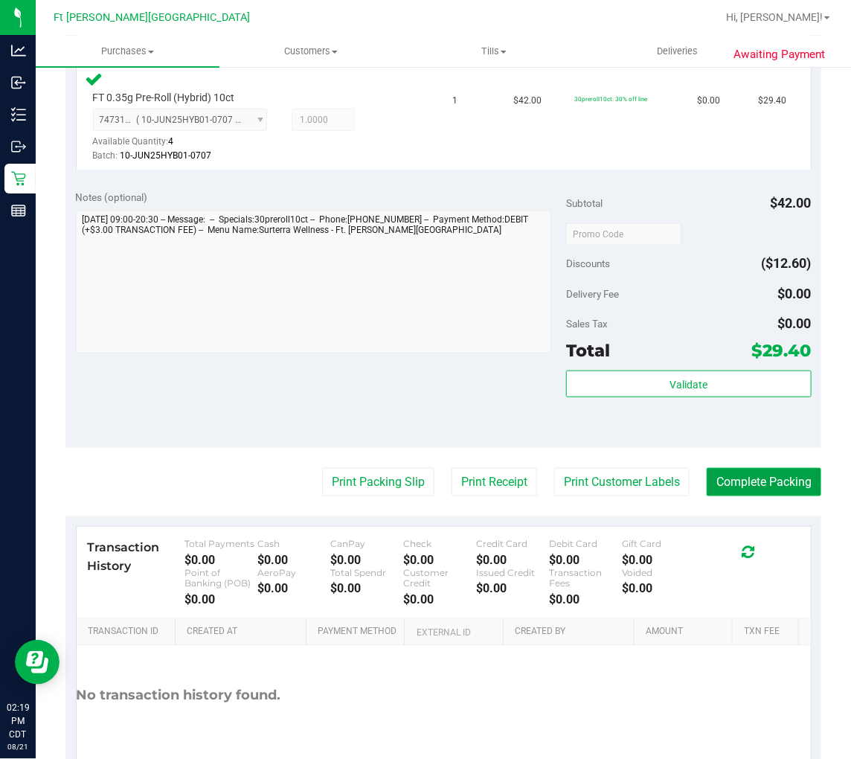
click at [740, 484] on button "Complete Packing" at bounding box center [764, 482] width 115 height 28
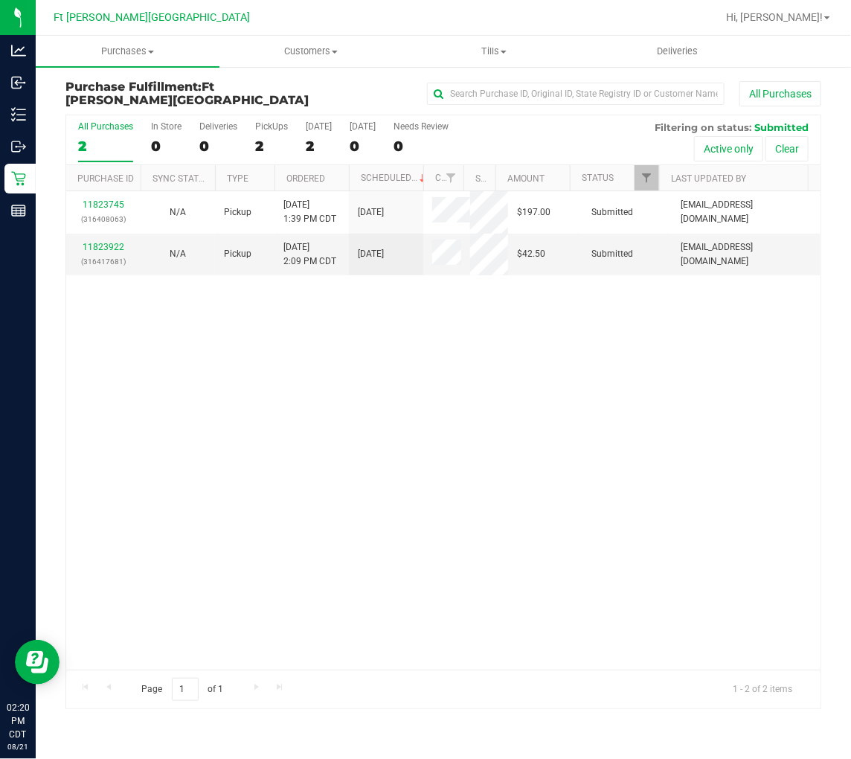
click at [257, 362] on div "11823745 (316408063) N/A Pickup 8/21/2025 1:39 PM CDT 8/21/2025 $197.00 Submitt…" at bounding box center [443, 430] width 755 height 478
click at [98, 135] on label "All Purchases 2" at bounding box center [105, 141] width 55 height 41
click at [0, 0] on input "All Purchases 2" at bounding box center [0, 0] width 0 height 0
click at [107, 246] on link "11823922" at bounding box center [104, 247] width 42 height 10
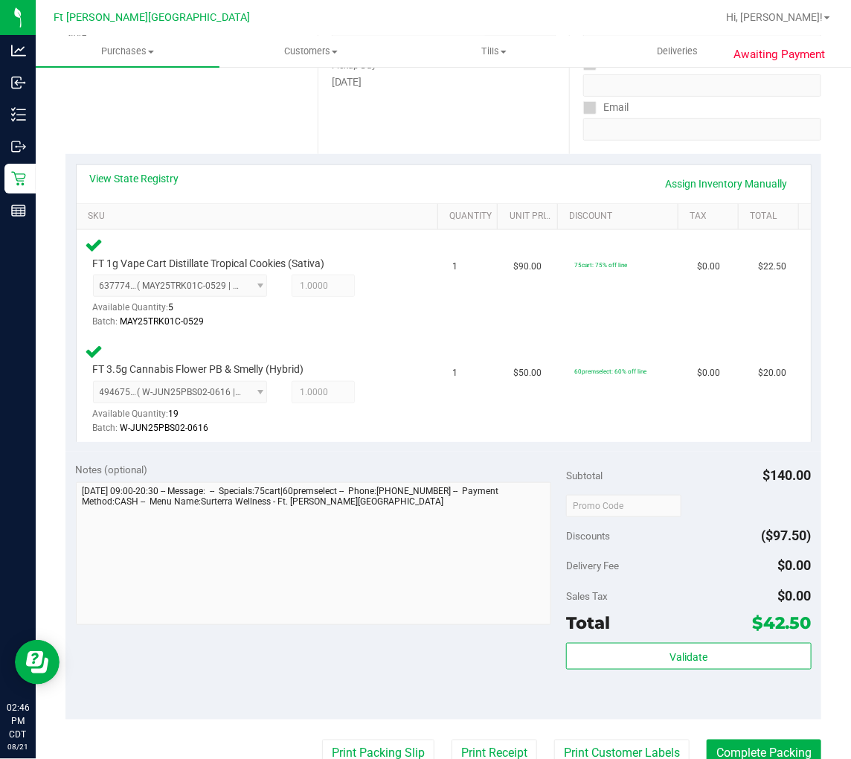
scroll to position [248, 0]
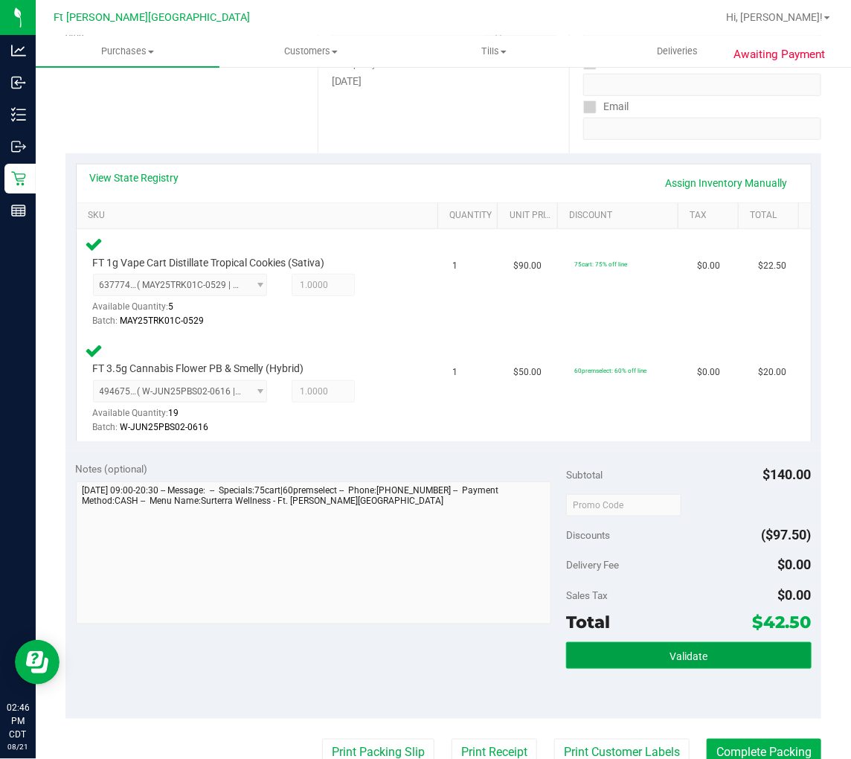
click at [688, 659] on span "Validate" at bounding box center [689, 656] width 38 height 12
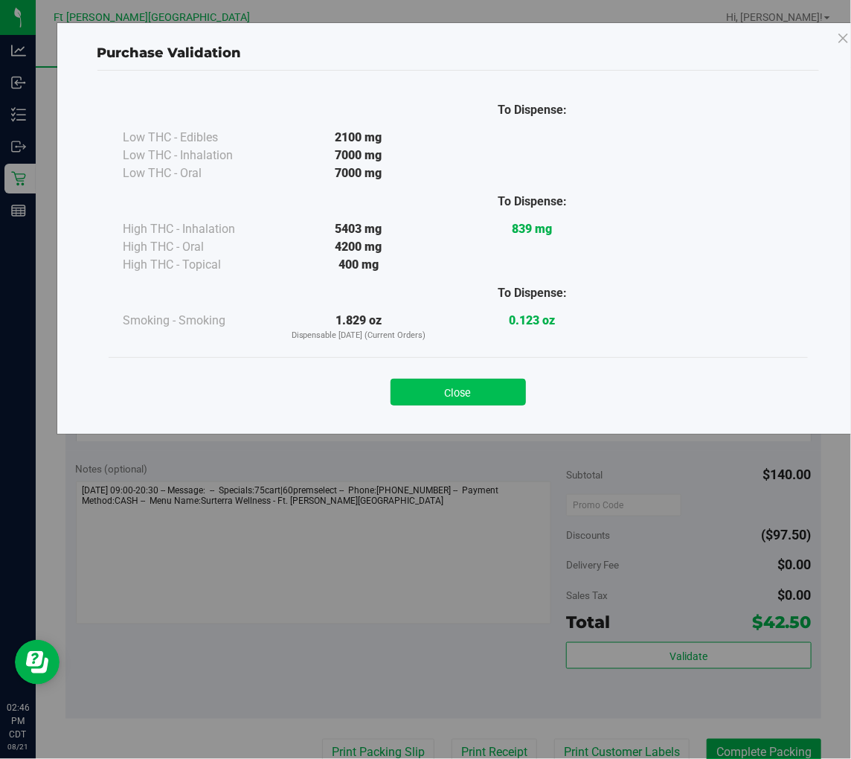
click at [459, 393] on button "Close" at bounding box center [458, 392] width 135 height 27
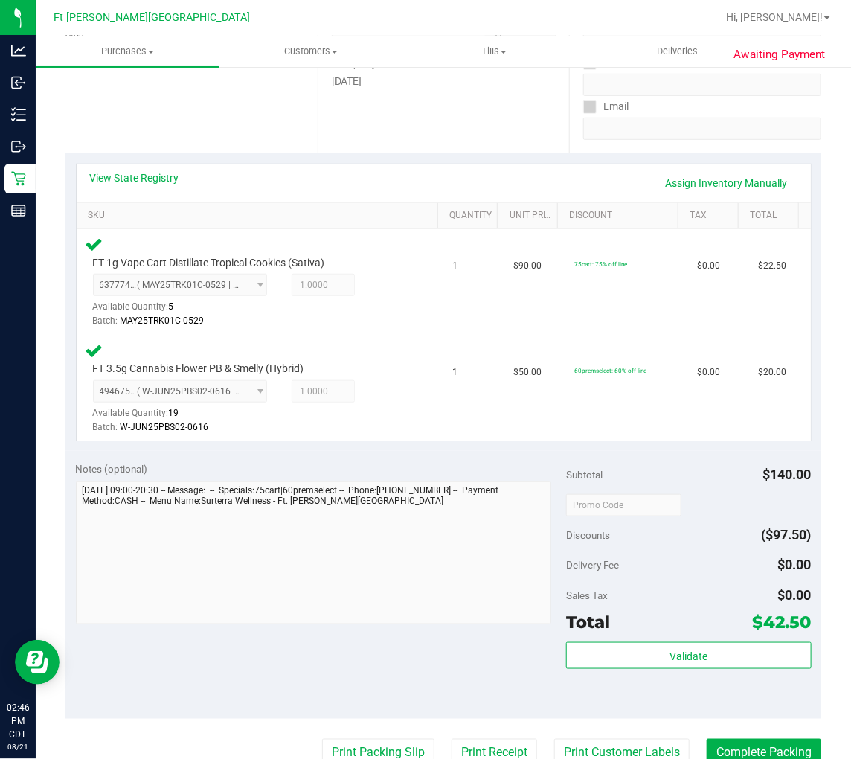
scroll to position [413, 0]
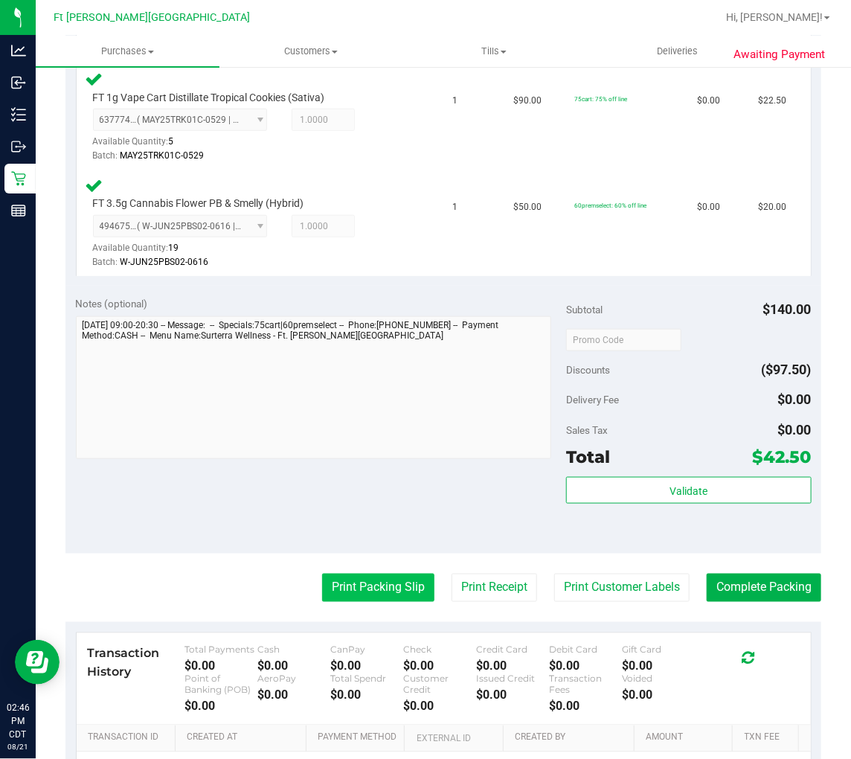
click at [374, 575] on button "Print Packing Slip" at bounding box center [378, 588] width 112 height 28
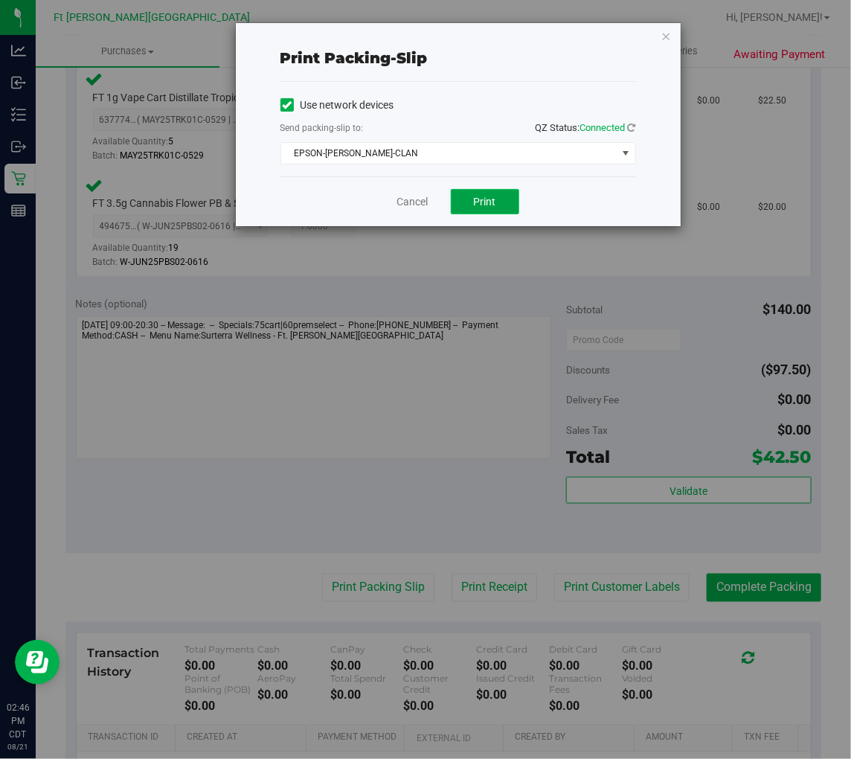
click at [470, 203] on button "Print" at bounding box center [485, 201] width 68 height 25
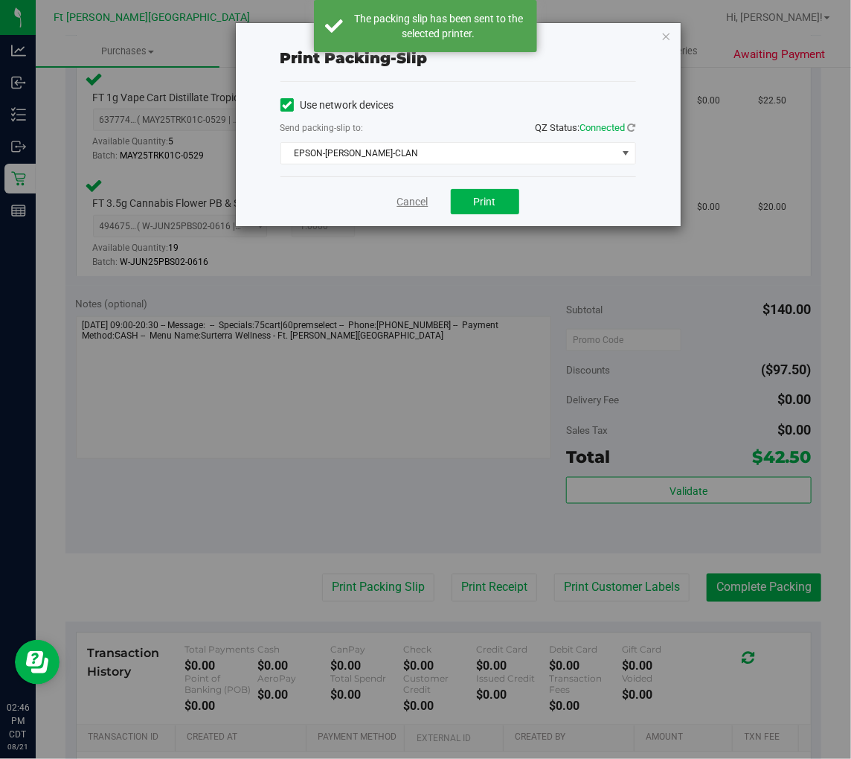
click at [397, 205] on link "Cancel" at bounding box center [412, 202] width 31 height 16
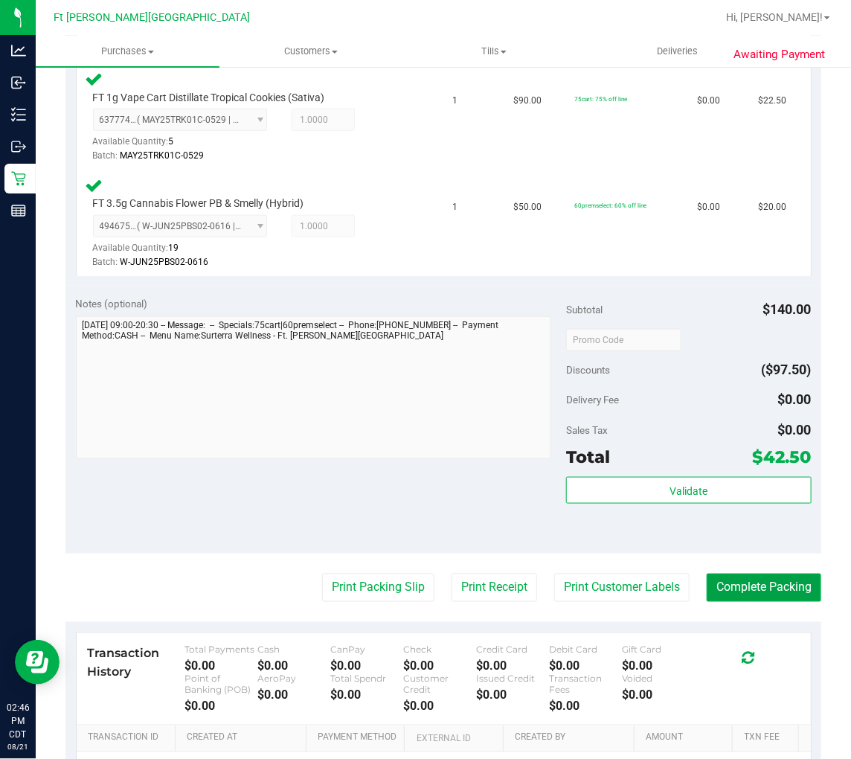
click at [746, 584] on button "Complete Packing" at bounding box center [764, 588] width 115 height 28
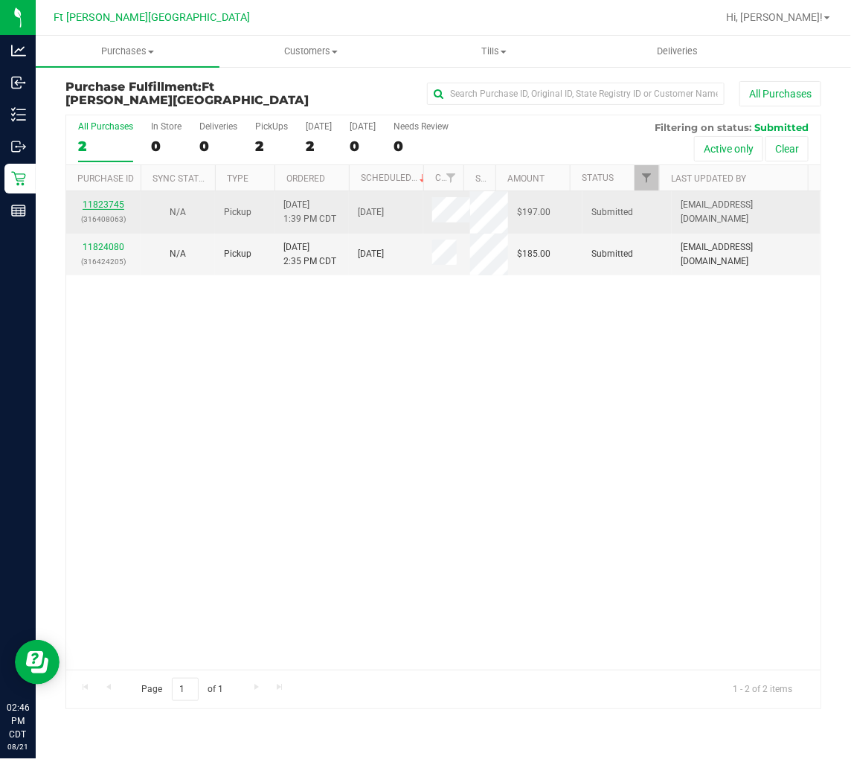
click at [97, 199] on link "11823745" at bounding box center [104, 204] width 42 height 10
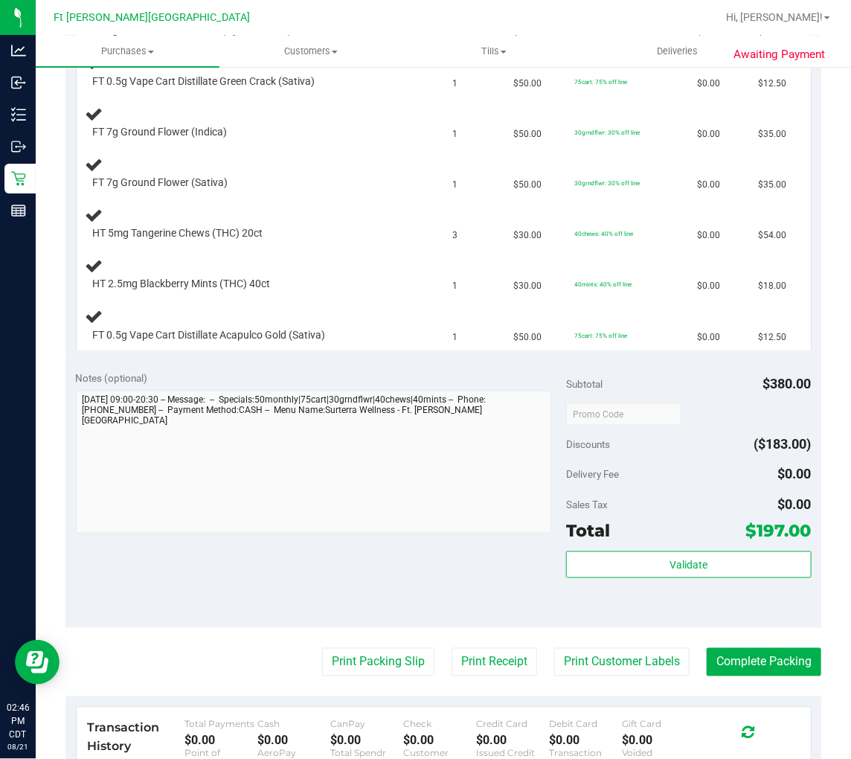
scroll to position [496, 0]
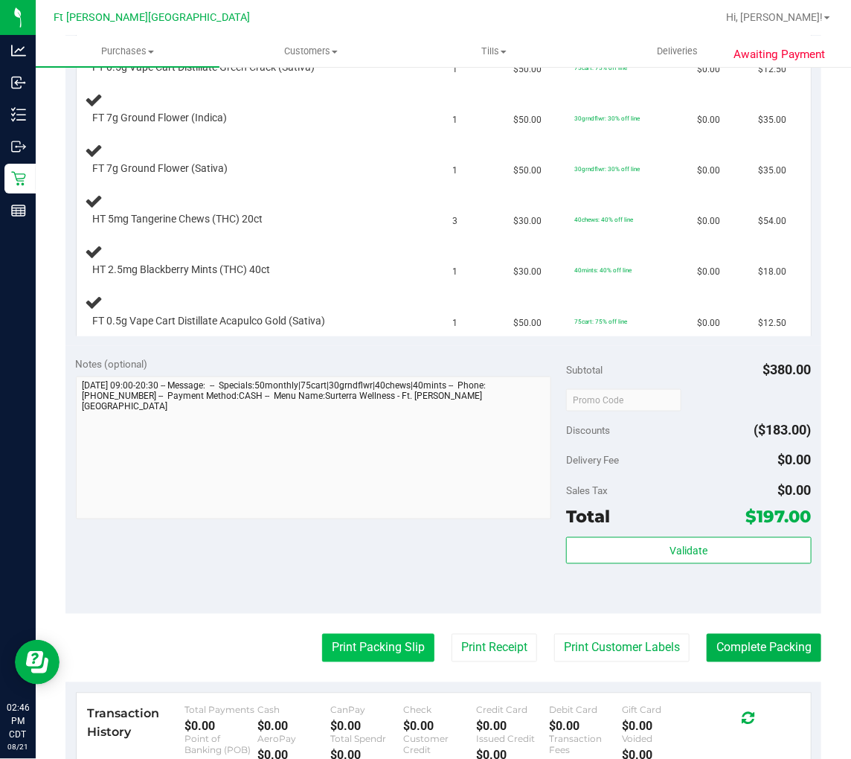
click at [389, 641] on button "Print Packing Slip" at bounding box center [378, 648] width 112 height 28
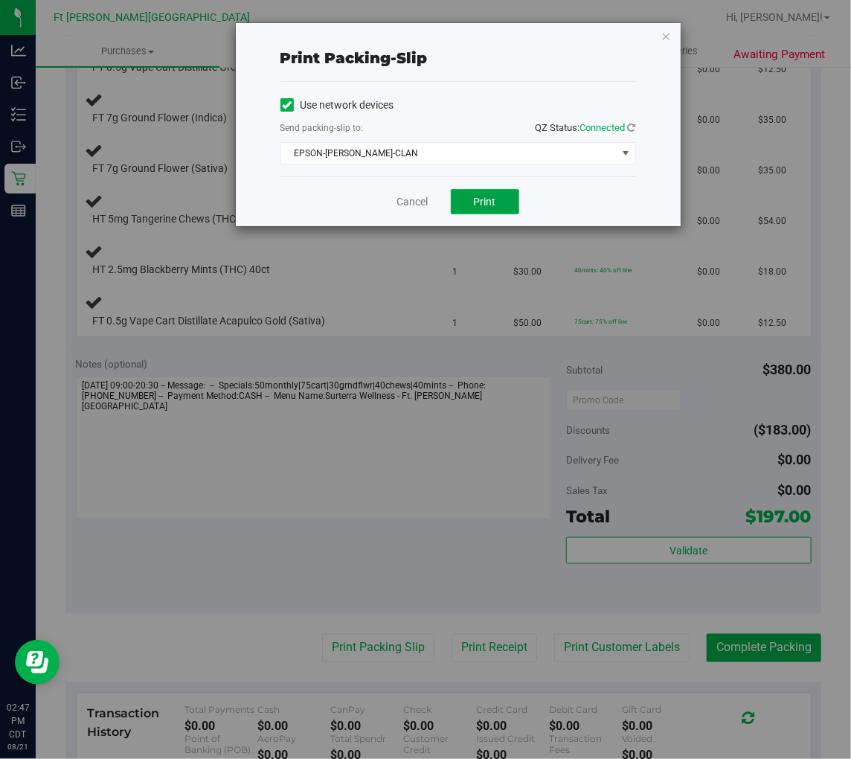
click at [499, 201] on button "Print" at bounding box center [485, 201] width 68 height 25
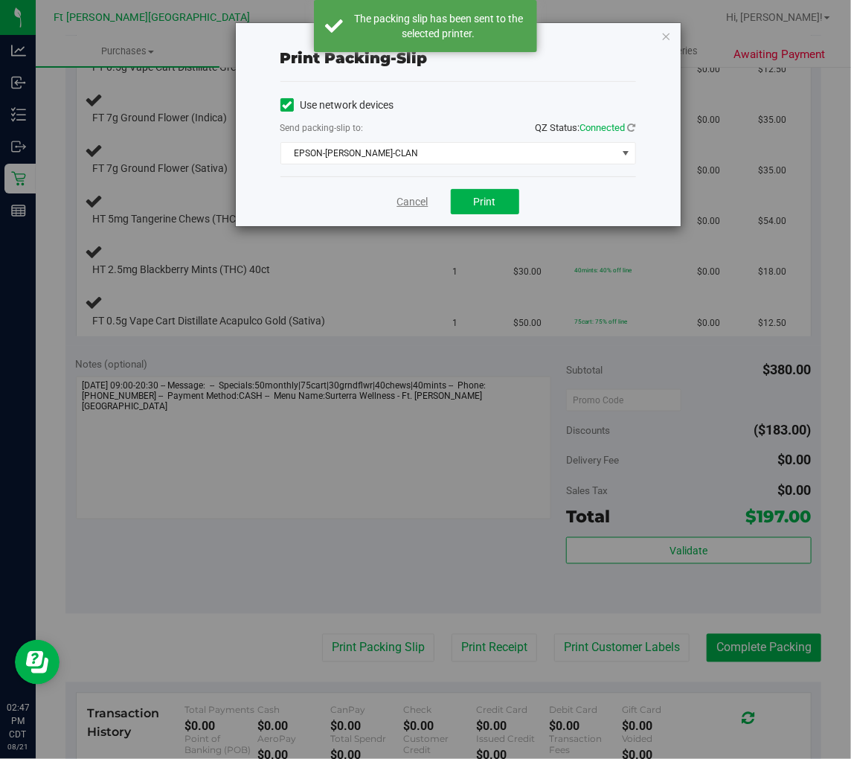
click at [403, 202] on link "Cancel" at bounding box center [412, 202] width 31 height 16
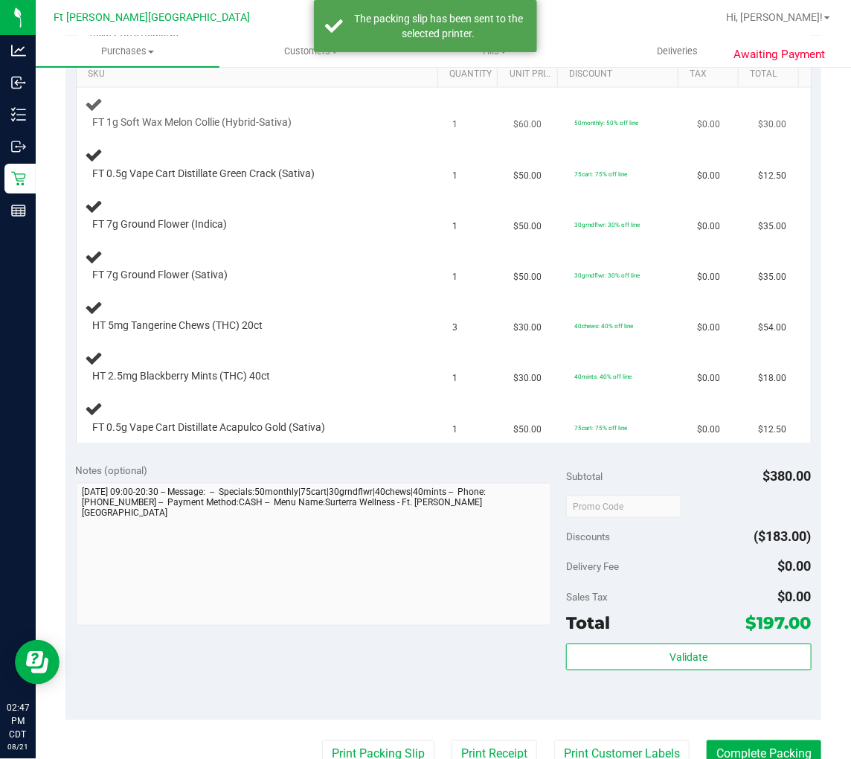
scroll to position [248, 0]
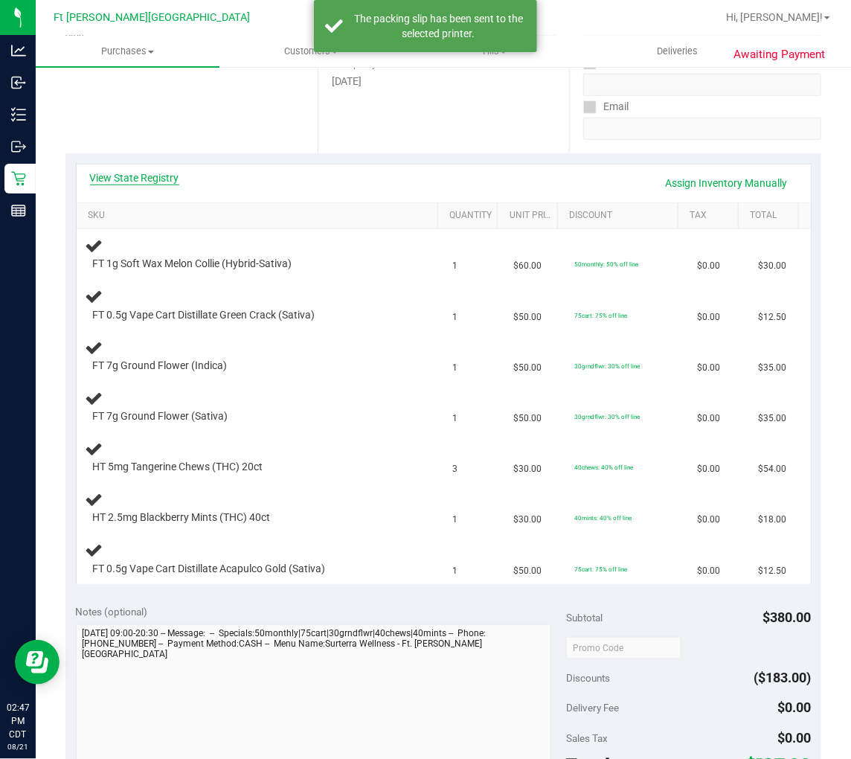
click at [167, 177] on link "View State Registry" at bounding box center [134, 177] width 89 height 15
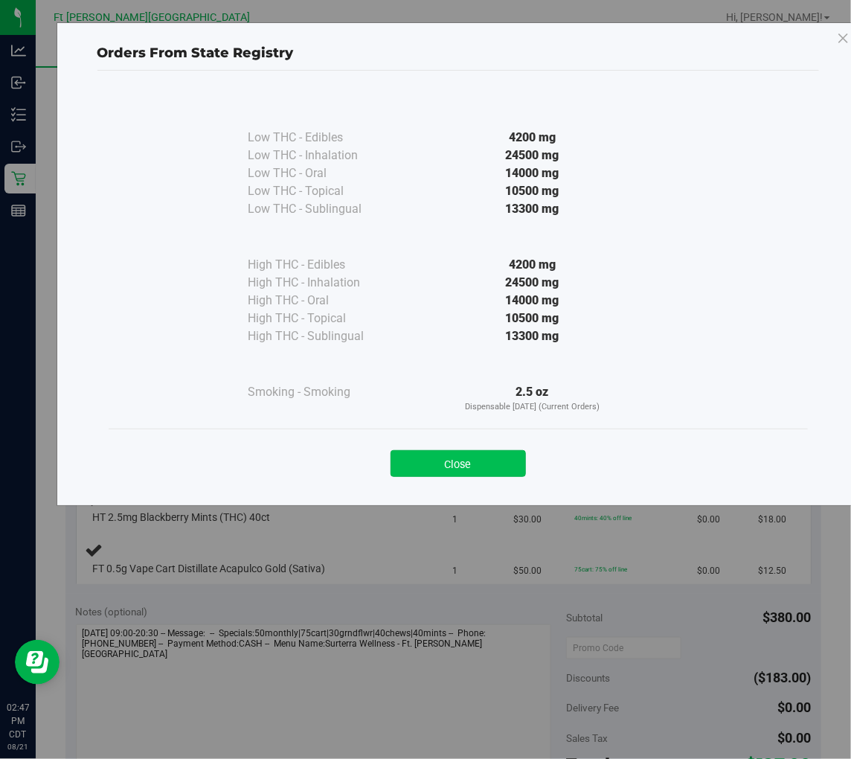
click at [435, 458] on button "Close" at bounding box center [458, 463] width 135 height 27
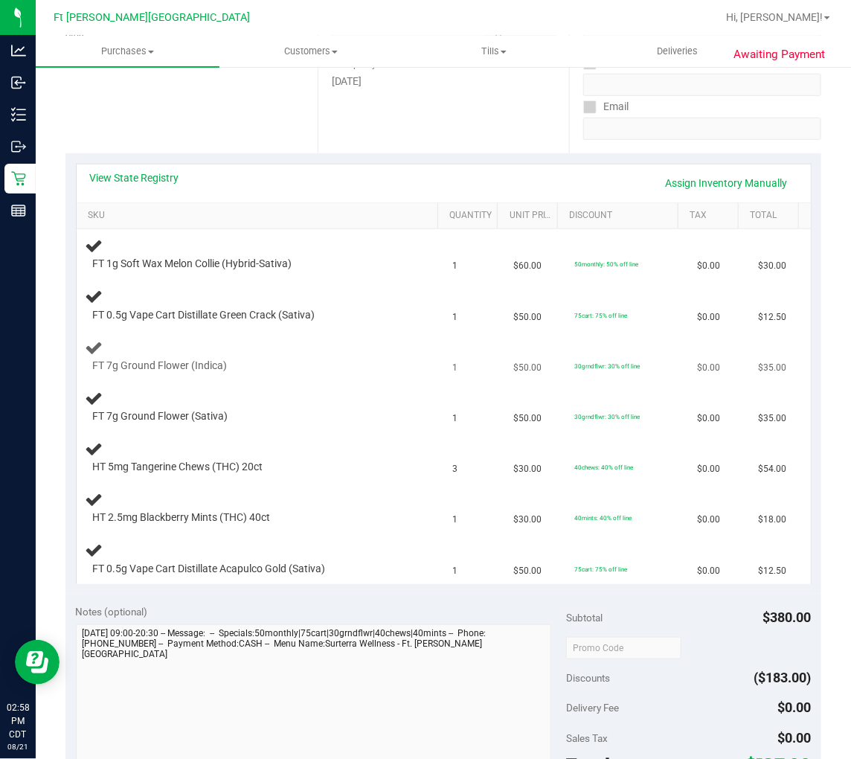
click at [380, 343] on div "FT 7g Ground Flower (Indica)" at bounding box center [261, 356] width 350 height 35
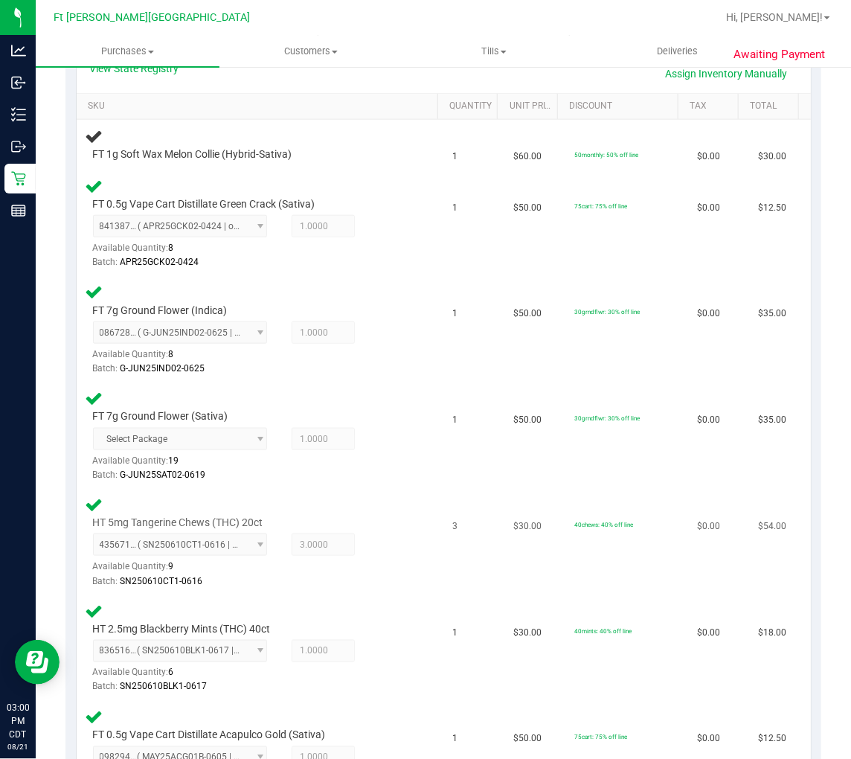
scroll to position [330, 0]
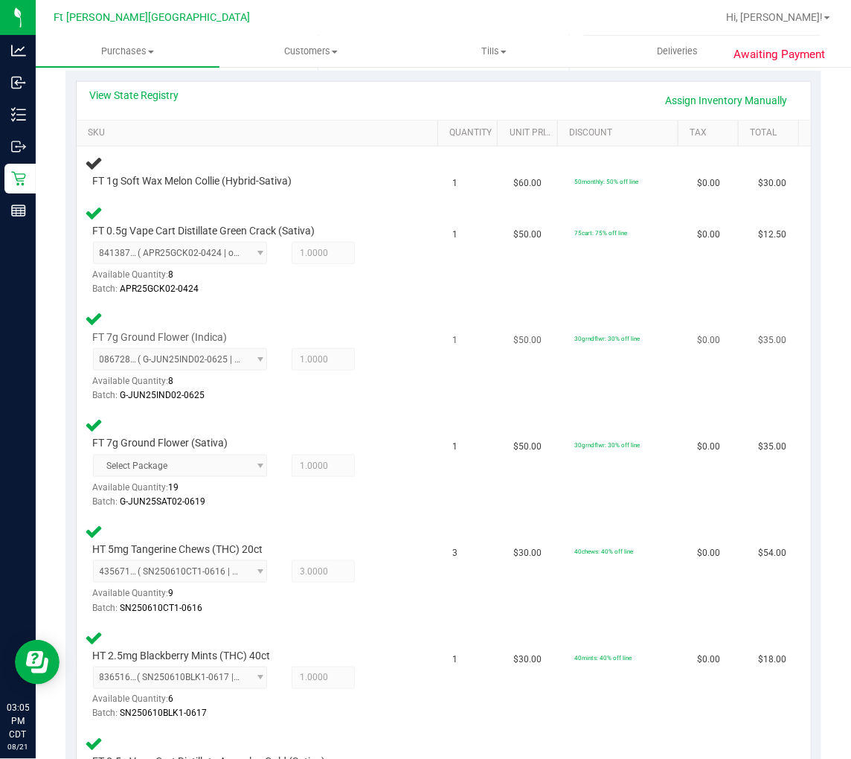
click at [383, 361] on div "0867289291529537 ( G-JUN25IND02-0625 | orig: FLSRWGM-20250702-785 ) 08672892915…" at bounding box center [250, 375] width 315 height 54
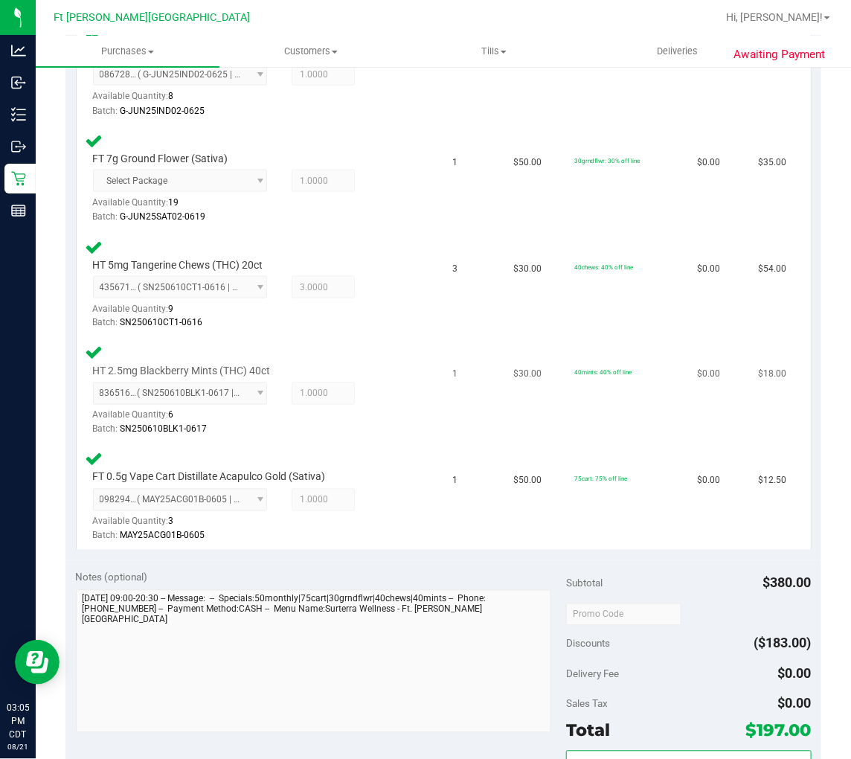
scroll to position [827, 0]
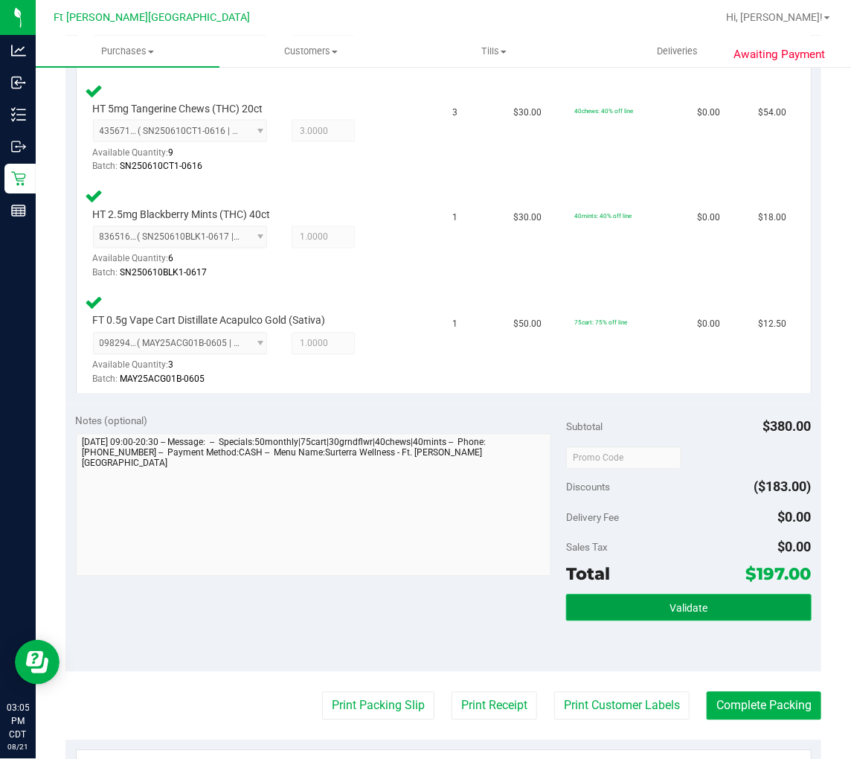
click at [637, 595] on button "Validate" at bounding box center [689, 608] width 246 height 27
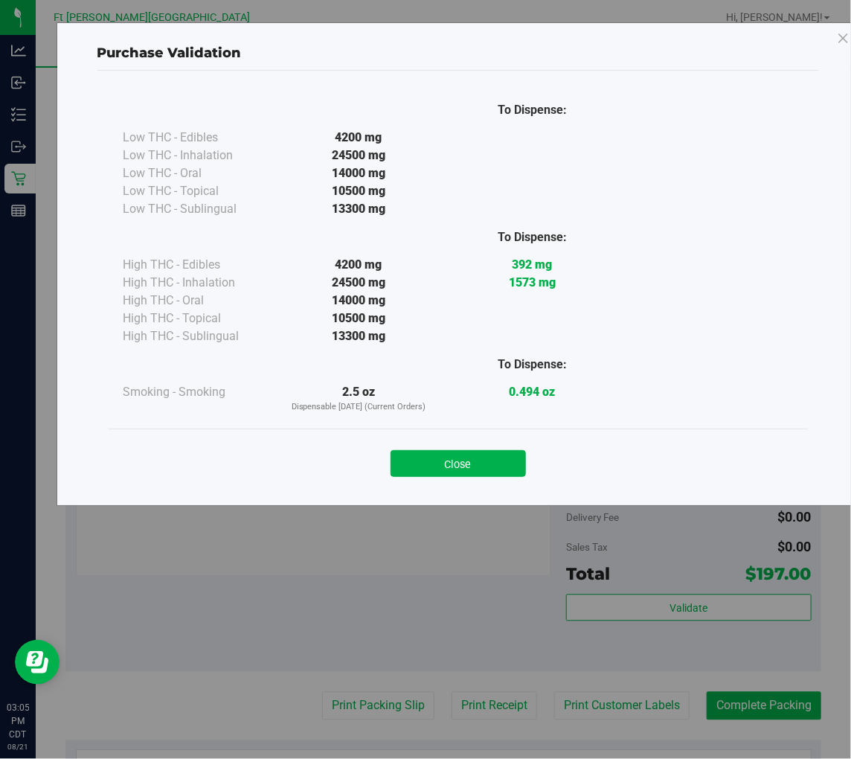
click at [444, 448] on div "Close" at bounding box center [458, 459] width 677 height 37
click at [446, 452] on button "Close" at bounding box center [458, 463] width 135 height 27
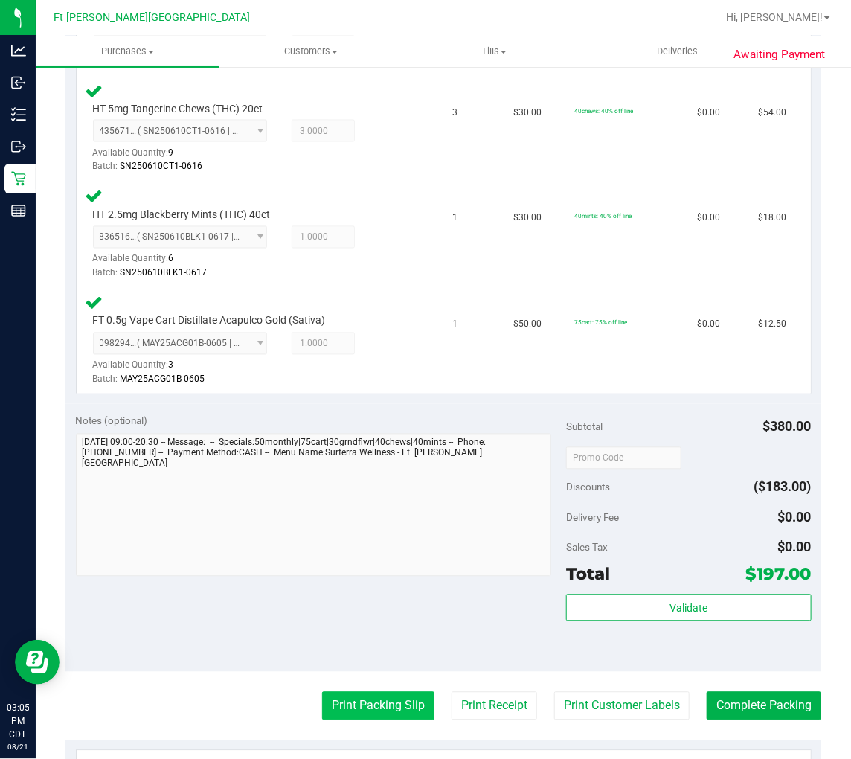
click at [361, 694] on button "Print Packing Slip" at bounding box center [378, 706] width 112 height 28
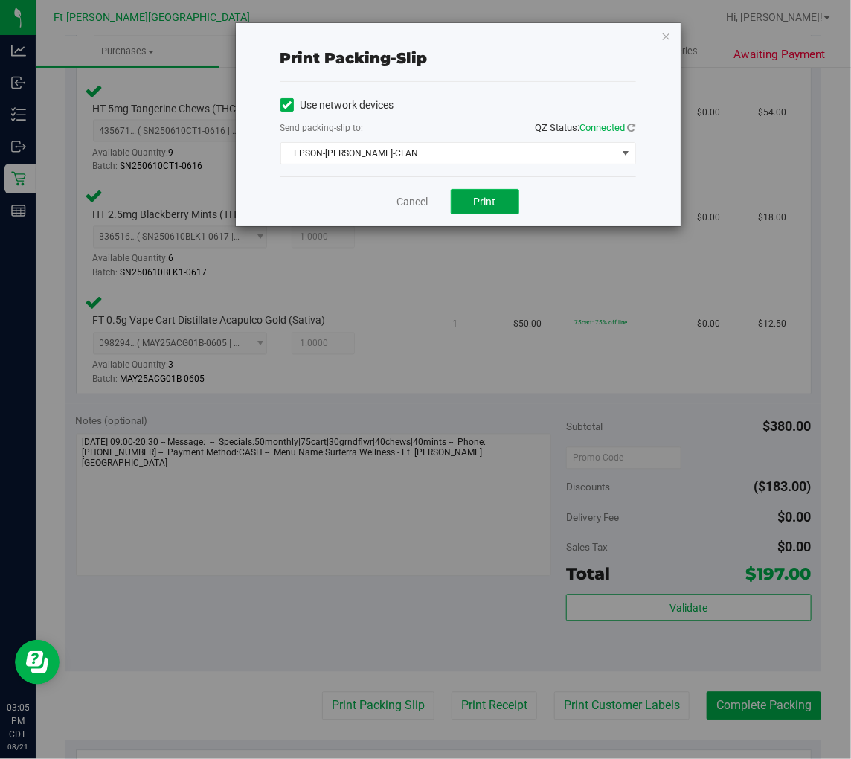
click at [490, 210] on button "Print" at bounding box center [485, 201] width 68 height 25
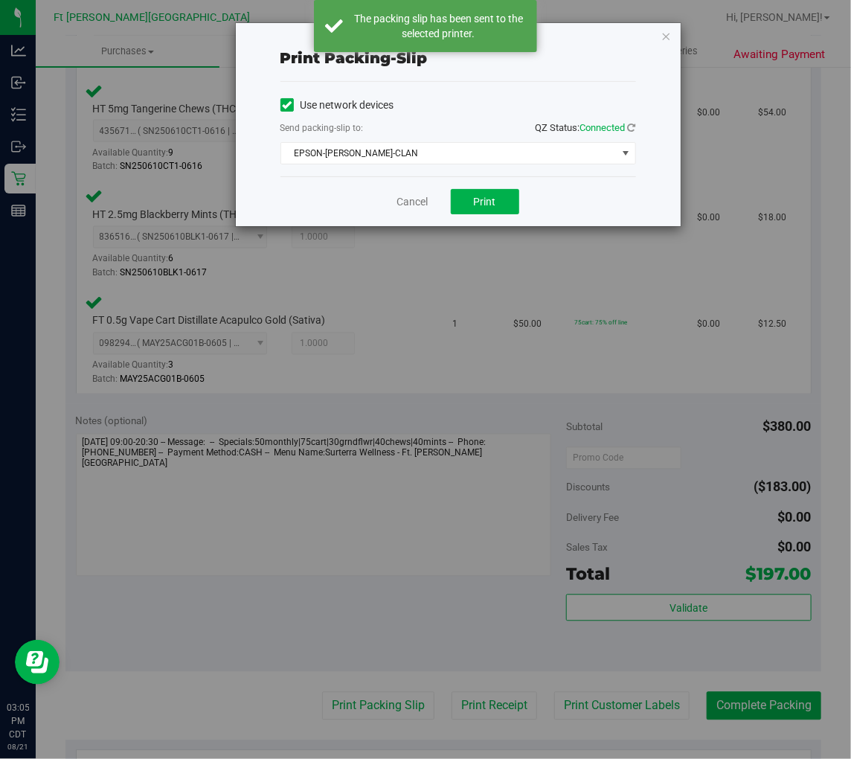
click at [404, 183] on div "Cancel Print" at bounding box center [459, 201] width 356 height 50
click at [412, 192] on div "Cancel Print" at bounding box center [459, 201] width 356 height 50
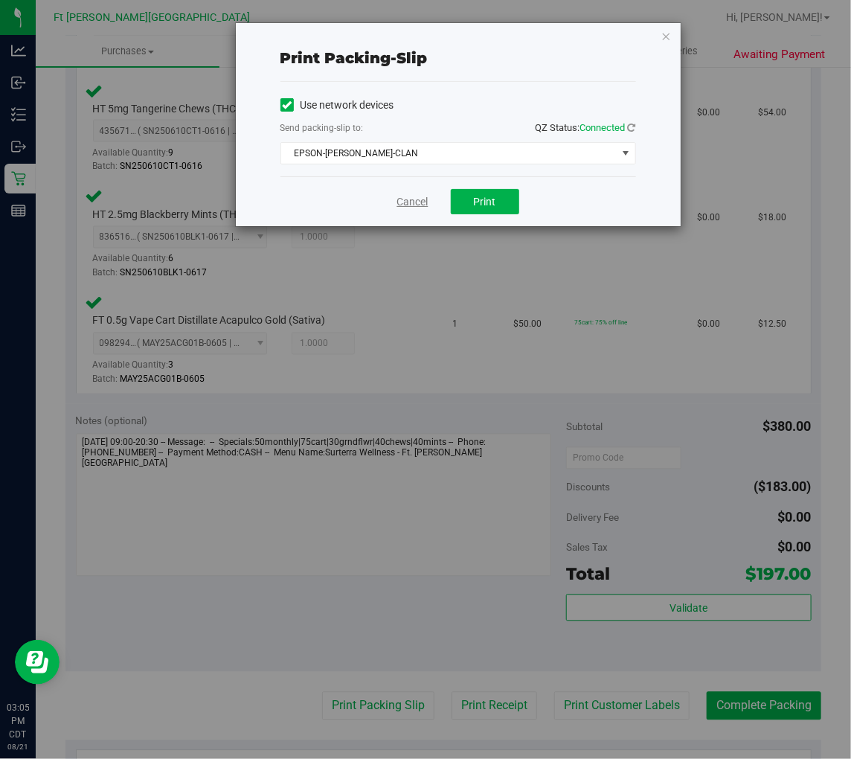
click at [412, 195] on link "Cancel" at bounding box center [412, 202] width 31 height 16
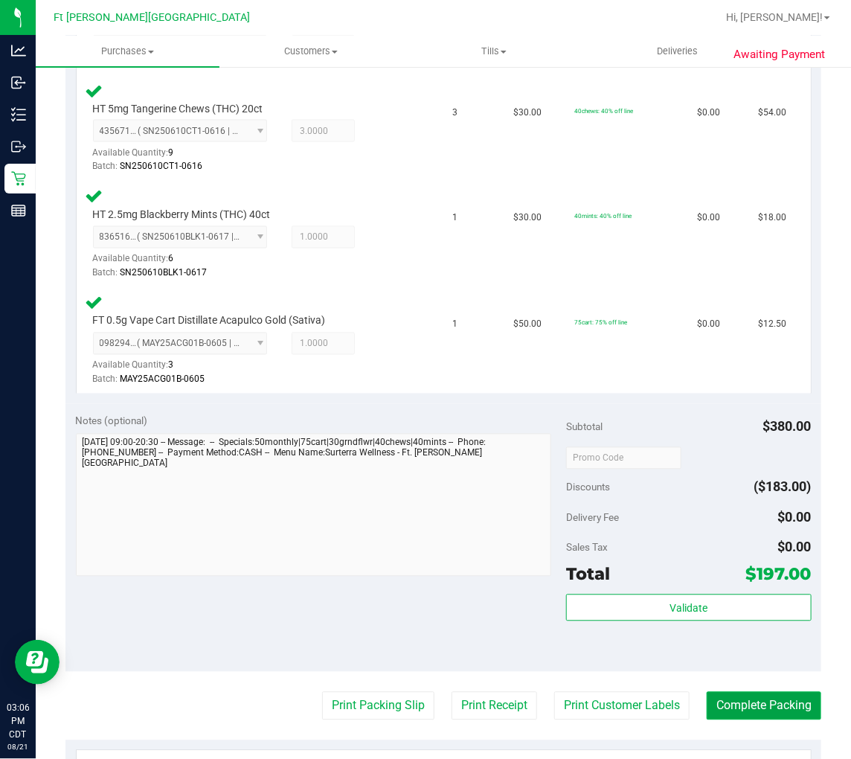
click at [769, 697] on button "Complete Packing" at bounding box center [764, 706] width 115 height 28
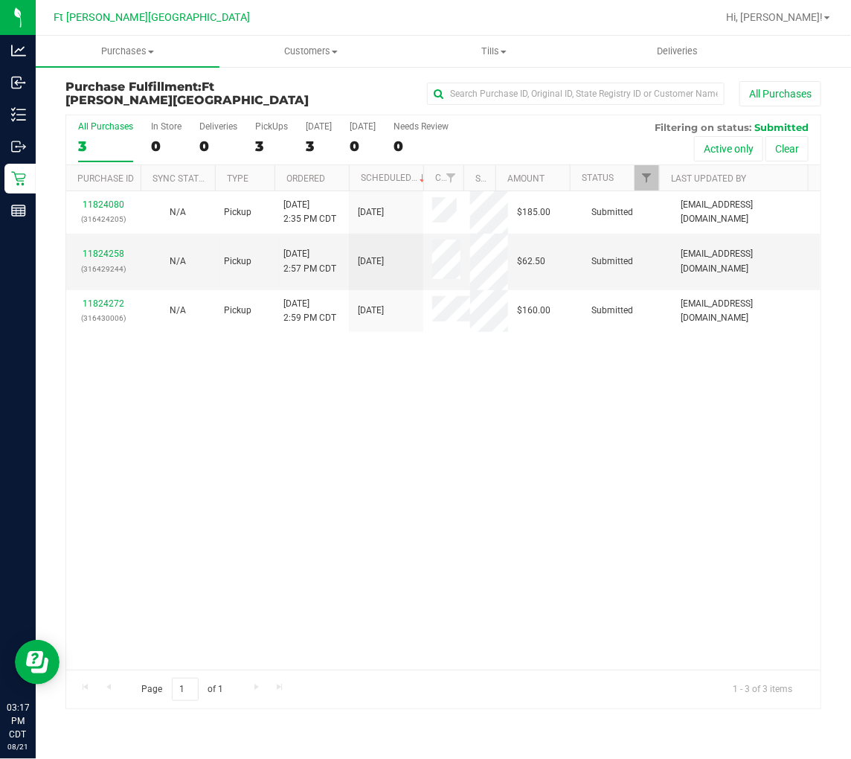
click at [102, 137] on label "All Purchases 3" at bounding box center [105, 141] width 55 height 41
click at [0, 0] on input "All Purchases 3" at bounding box center [0, 0] width 0 height 0
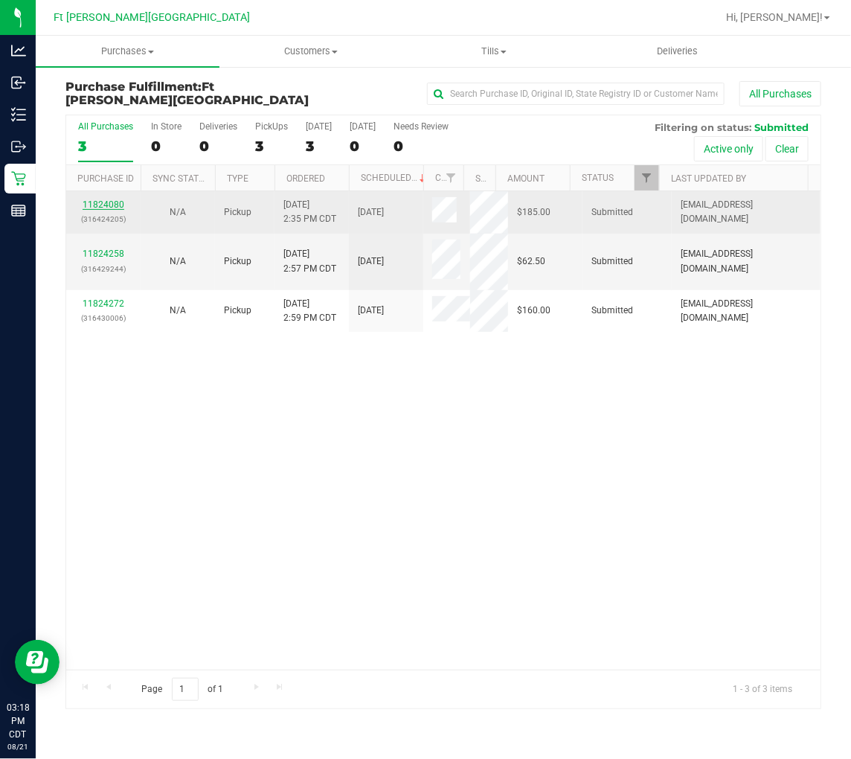
click at [106, 205] on link "11824080" at bounding box center [104, 204] width 42 height 10
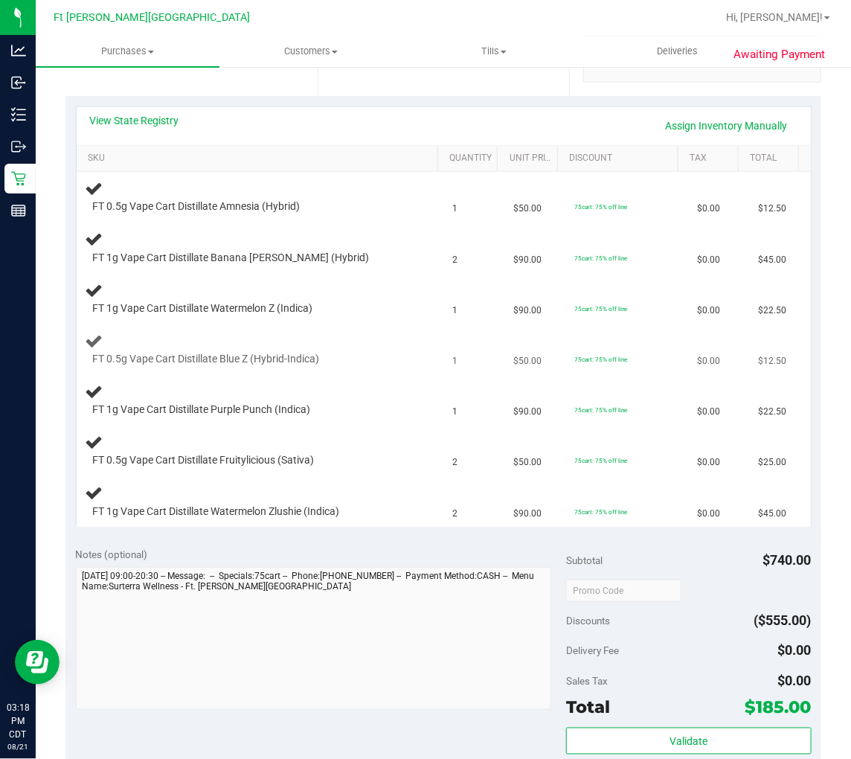
scroll to position [330, 0]
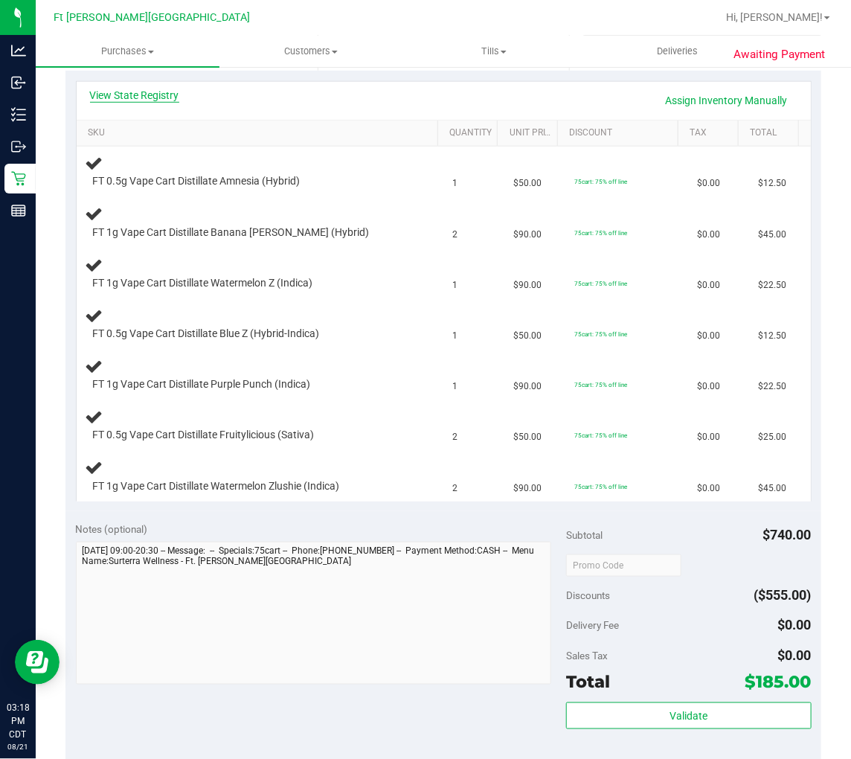
click at [153, 101] on link "View State Registry" at bounding box center [134, 95] width 89 height 15
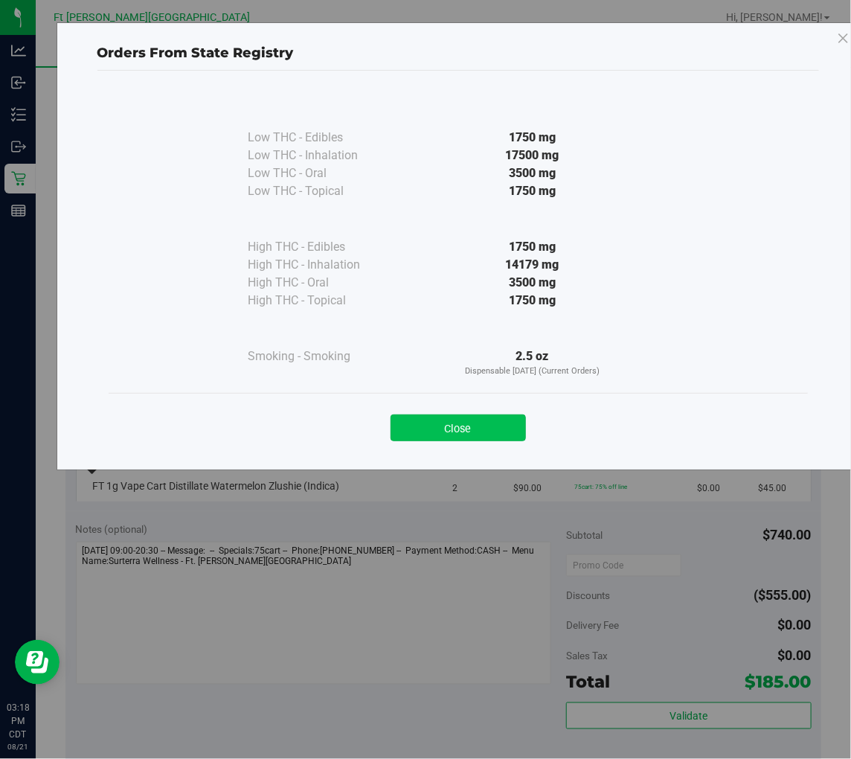
click at [449, 434] on button "Close" at bounding box center [458, 427] width 135 height 27
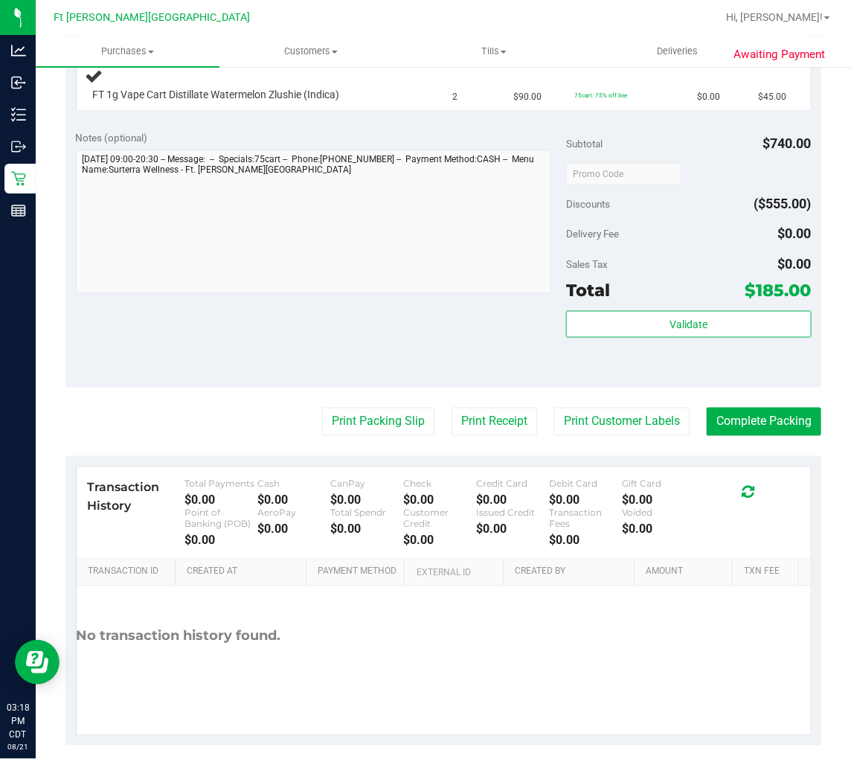
scroll to position [739, 0]
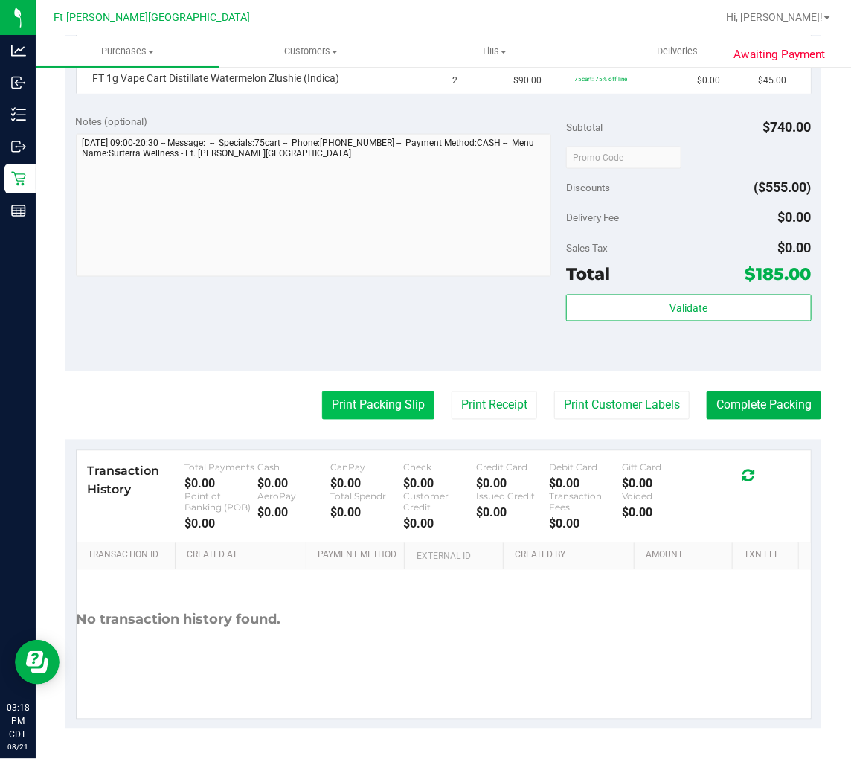
click at [342, 413] on button "Print Packing Slip" at bounding box center [378, 405] width 112 height 28
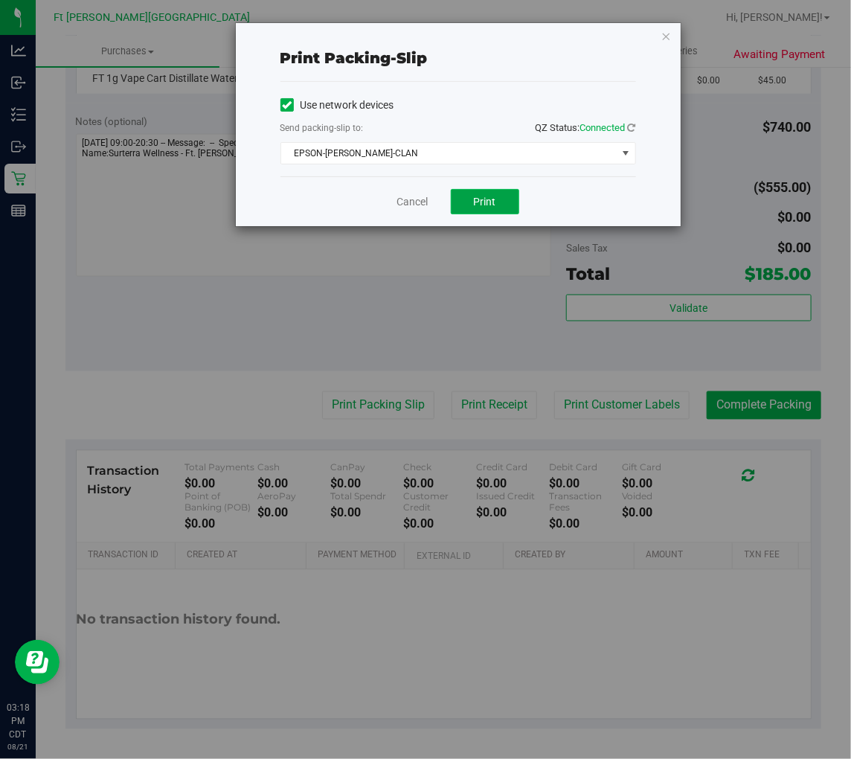
click at [492, 196] on span "Print" at bounding box center [485, 202] width 22 height 12
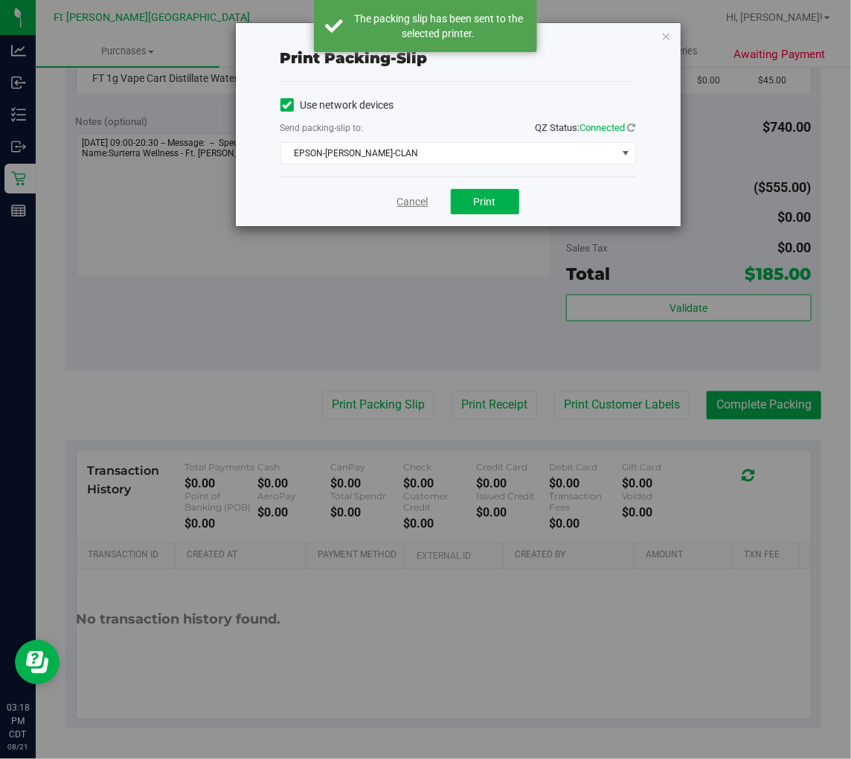
click at [405, 204] on link "Cancel" at bounding box center [412, 202] width 31 height 16
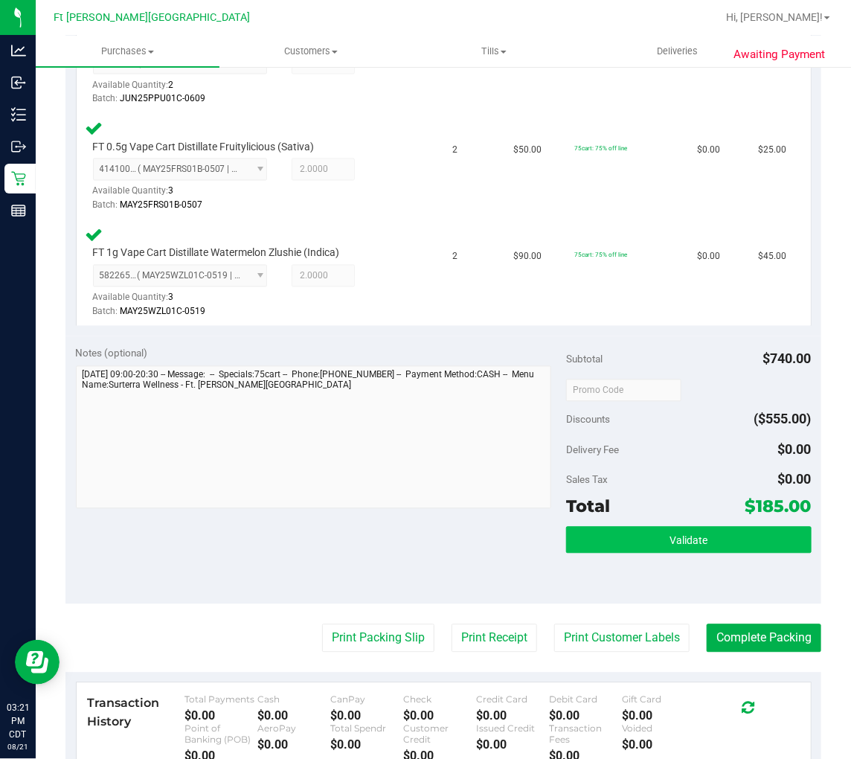
scroll to position [904, 0]
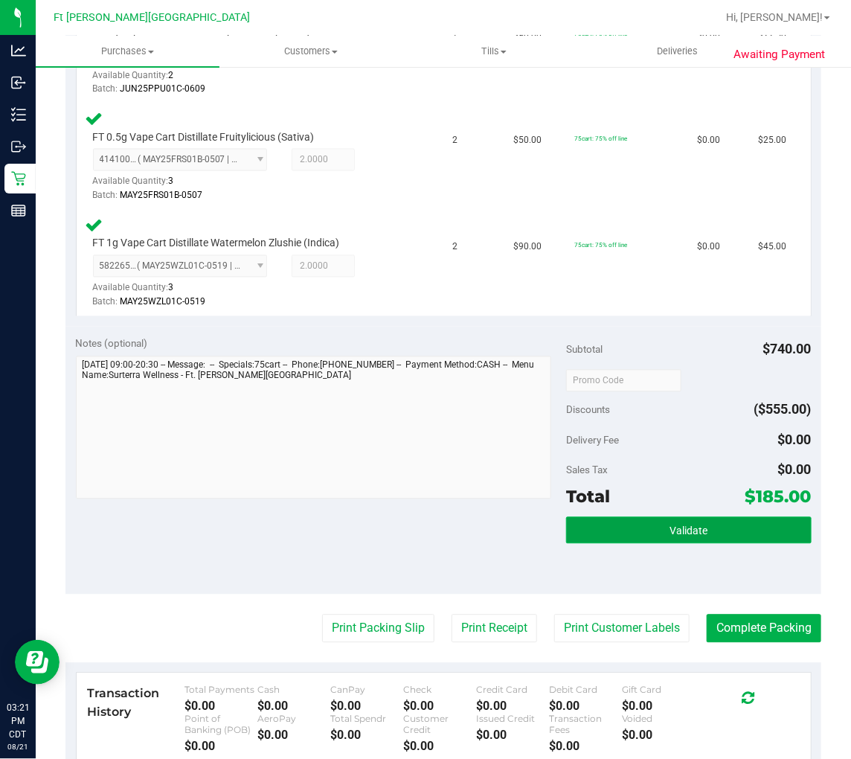
click at [627, 517] on button "Validate" at bounding box center [689, 530] width 246 height 27
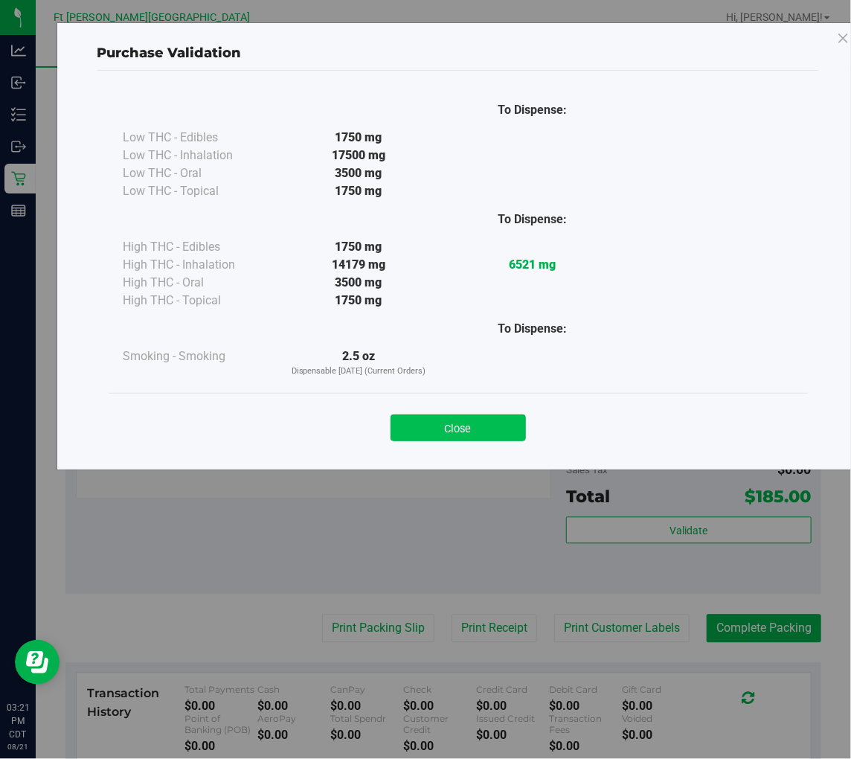
click at [463, 421] on button "Close" at bounding box center [458, 427] width 135 height 27
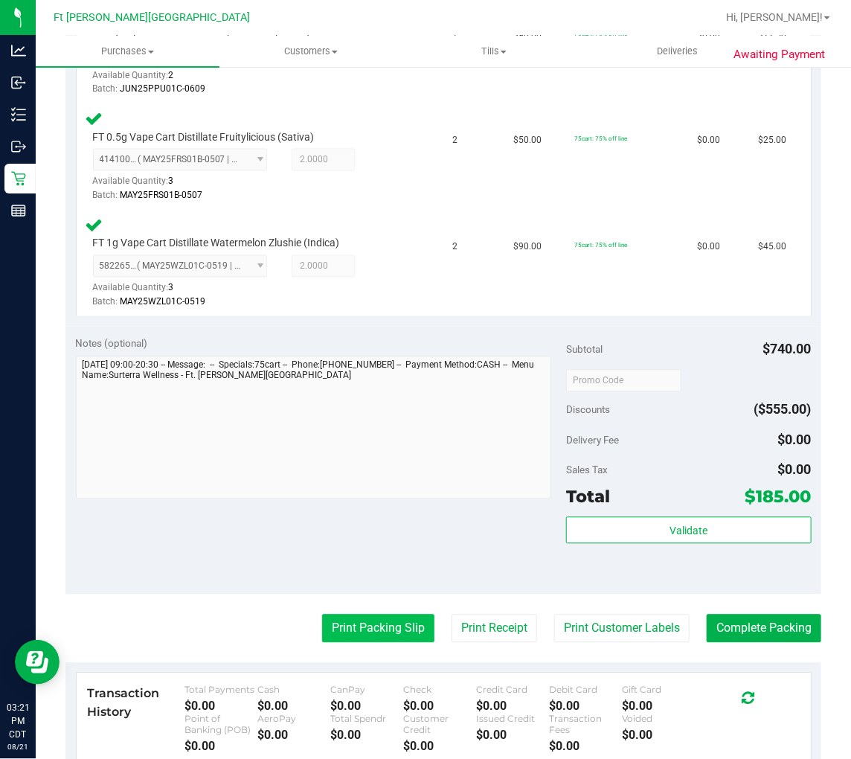
click at [378, 620] on button "Print Packing Slip" at bounding box center [378, 629] width 112 height 28
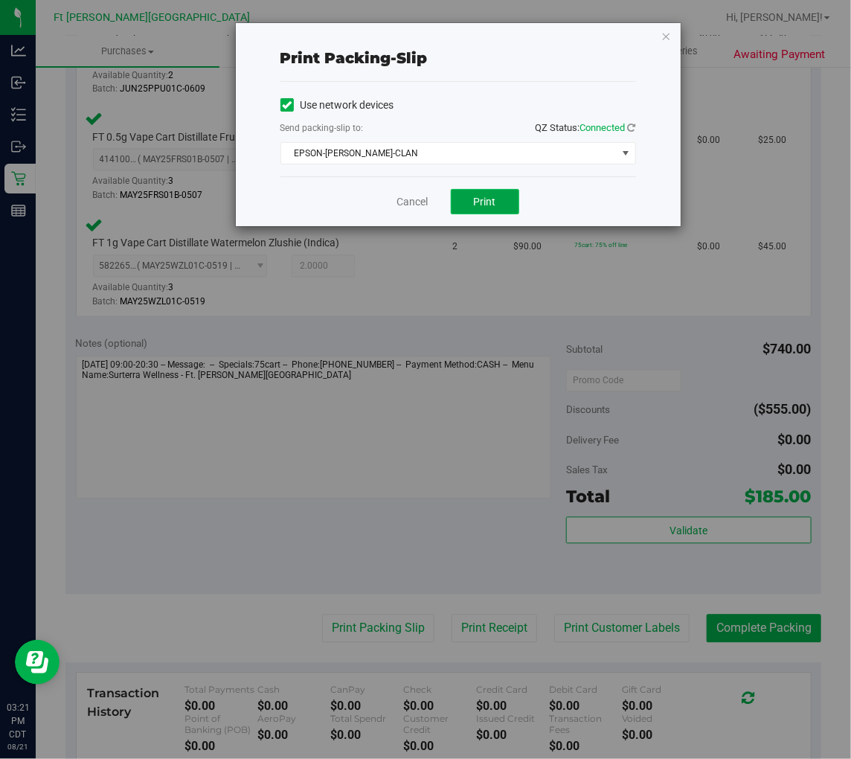
click at [496, 199] on span "Print" at bounding box center [485, 202] width 22 height 12
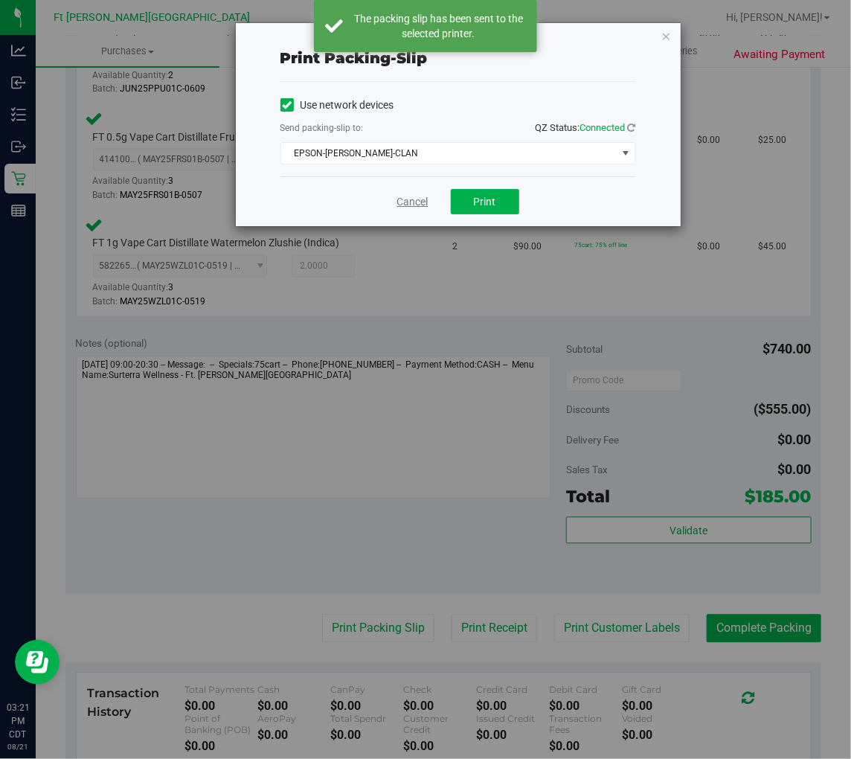
click at [410, 203] on link "Cancel" at bounding box center [412, 202] width 31 height 16
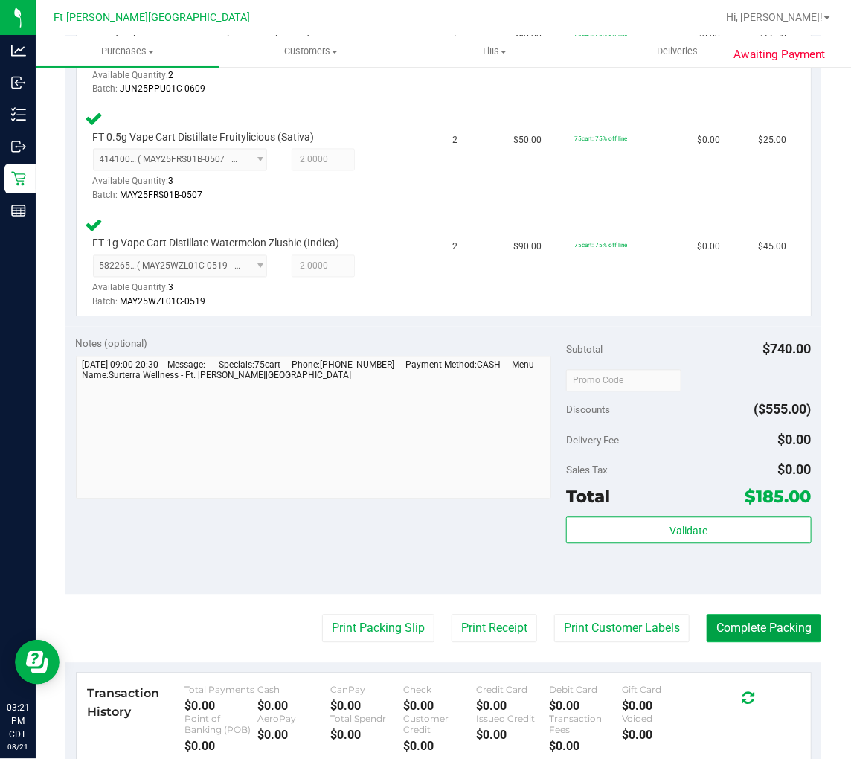
click at [764, 623] on button "Complete Packing" at bounding box center [764, 629] width 115 height 28
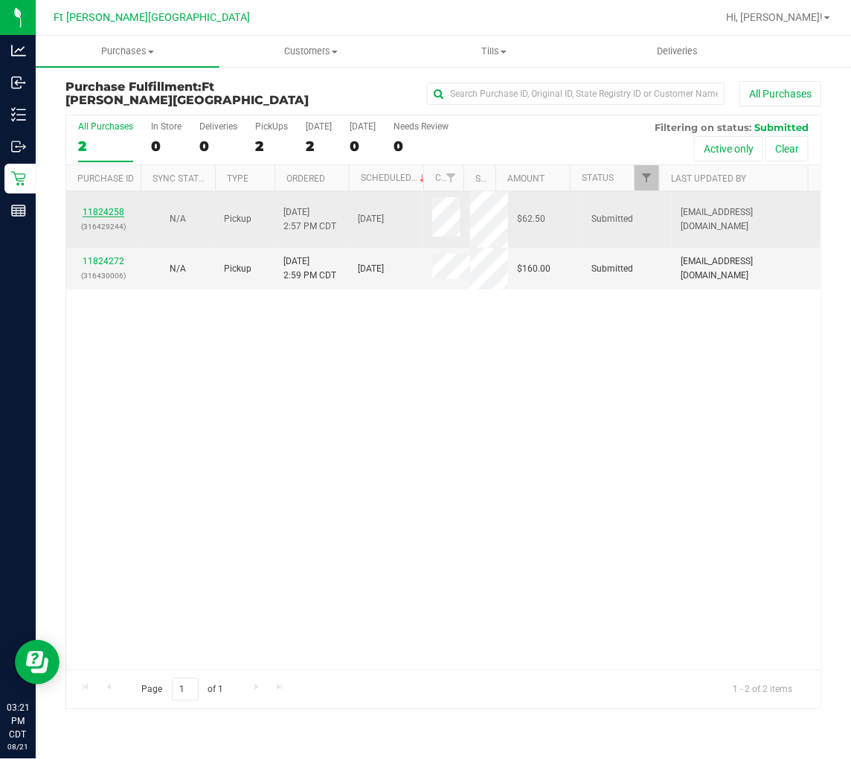
click at [99, 211] on link "11824258" at bounding box center [104, 212] width 42 height 10
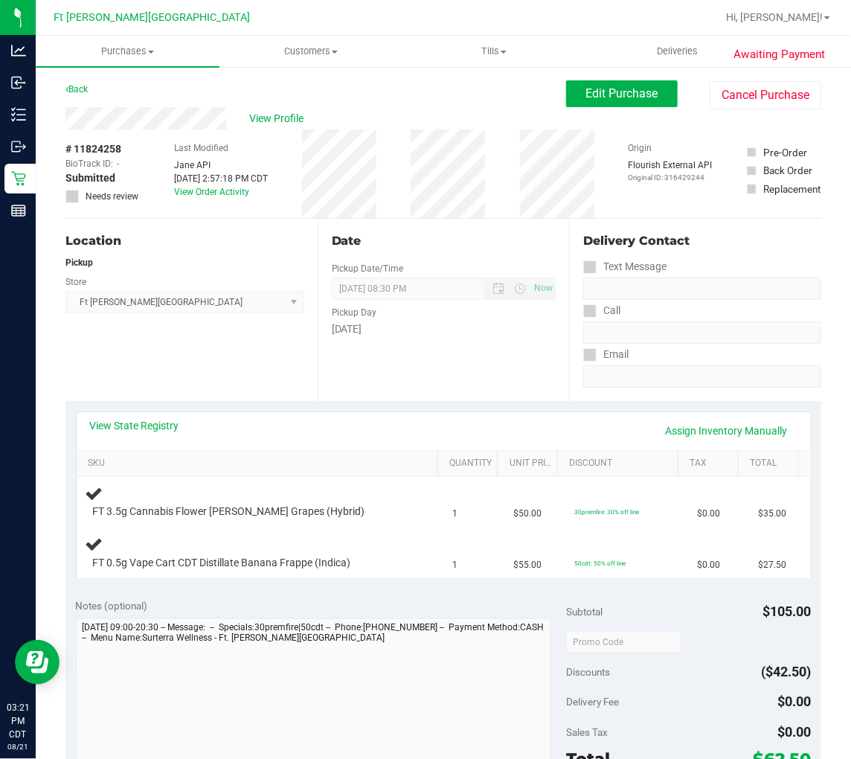
click at [208, 387] on div "Location Pickup Store Ft Walton Beach WC Select Store Bonita Springs WC Boynton…" at bounding box center [191, 310] width 252 height 182
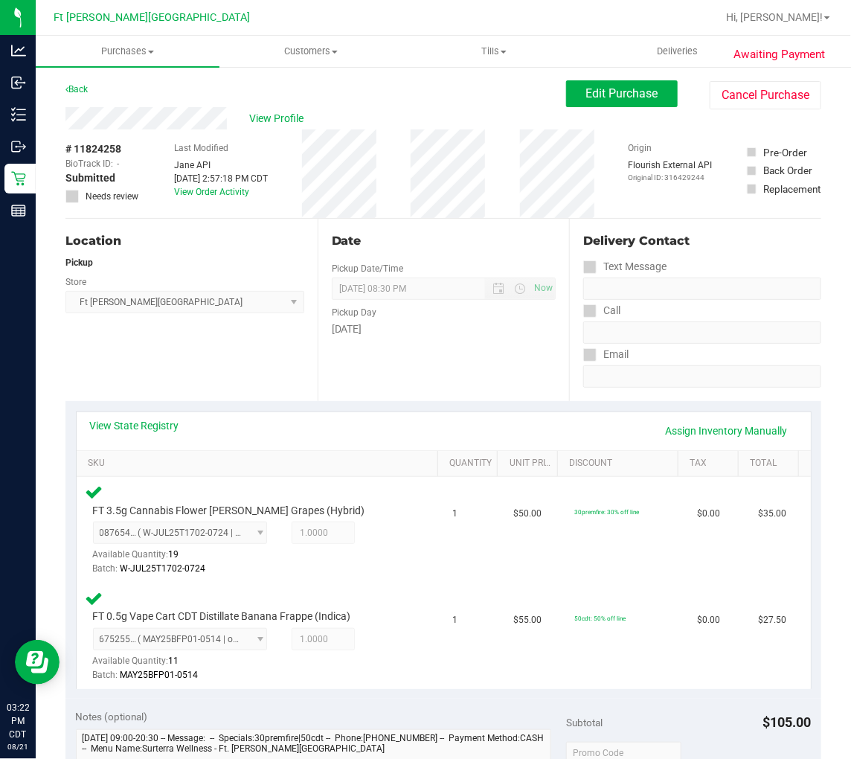
scroll to position [330, 0]
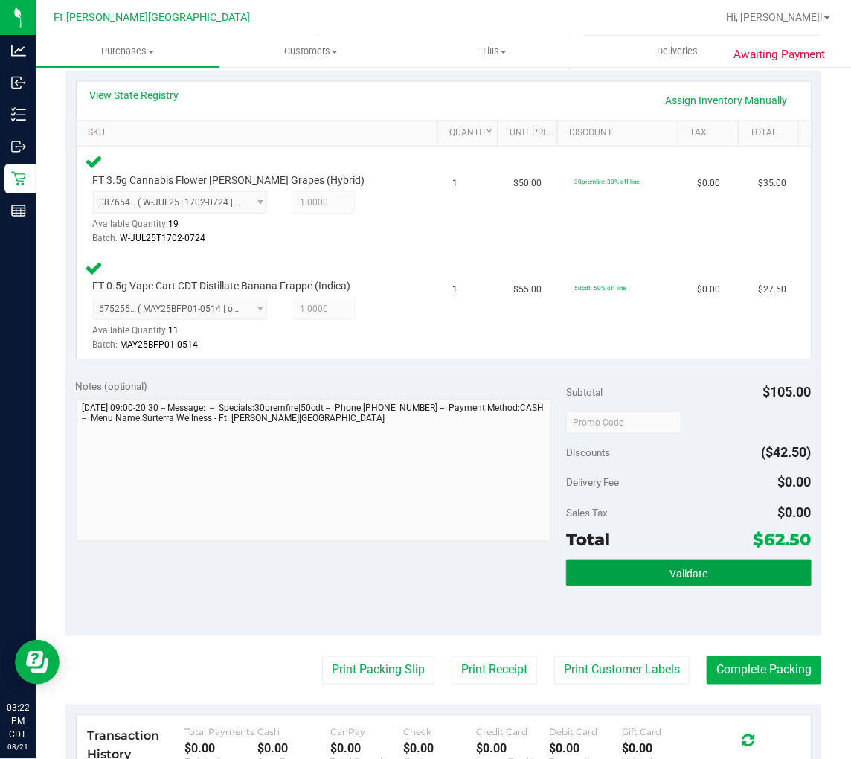
click at [652, 574] on button "Validate" at bounding box center [689, 573] width 246 height 27
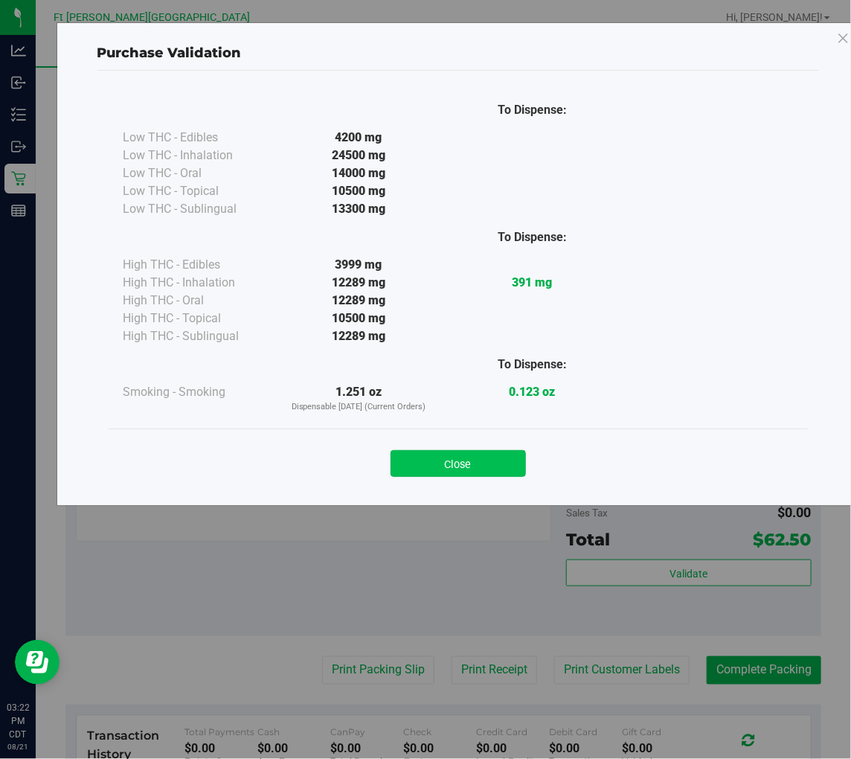
click at [452, 464] on button "Close" at bounding box center [458, 463] width 135 height 27
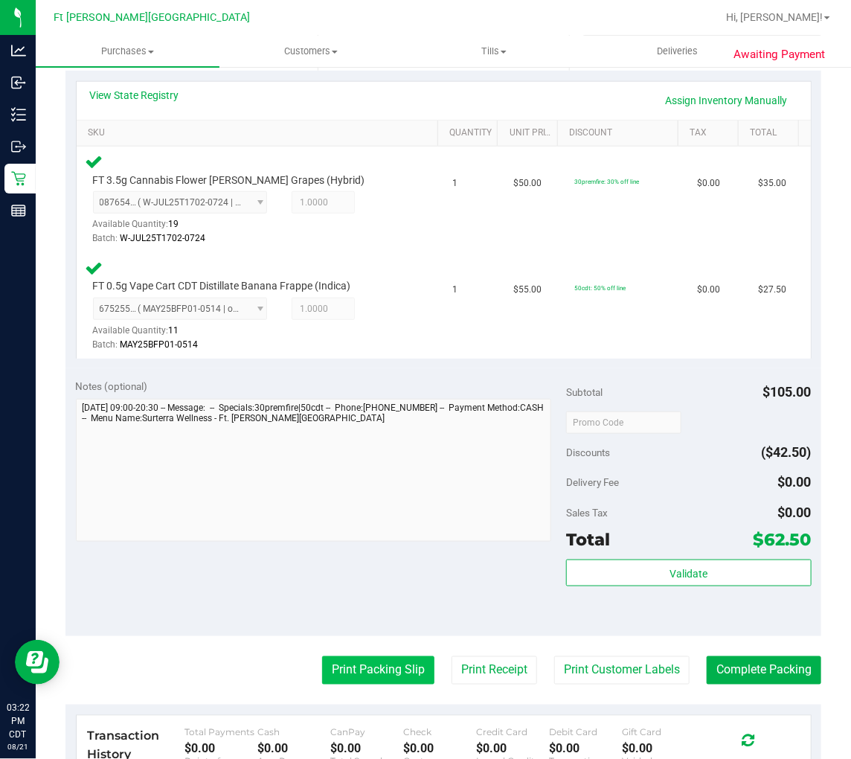
click at [376, 673] on button "Print Packing Slip" at bounding box center [378, 670] width 112 height 28
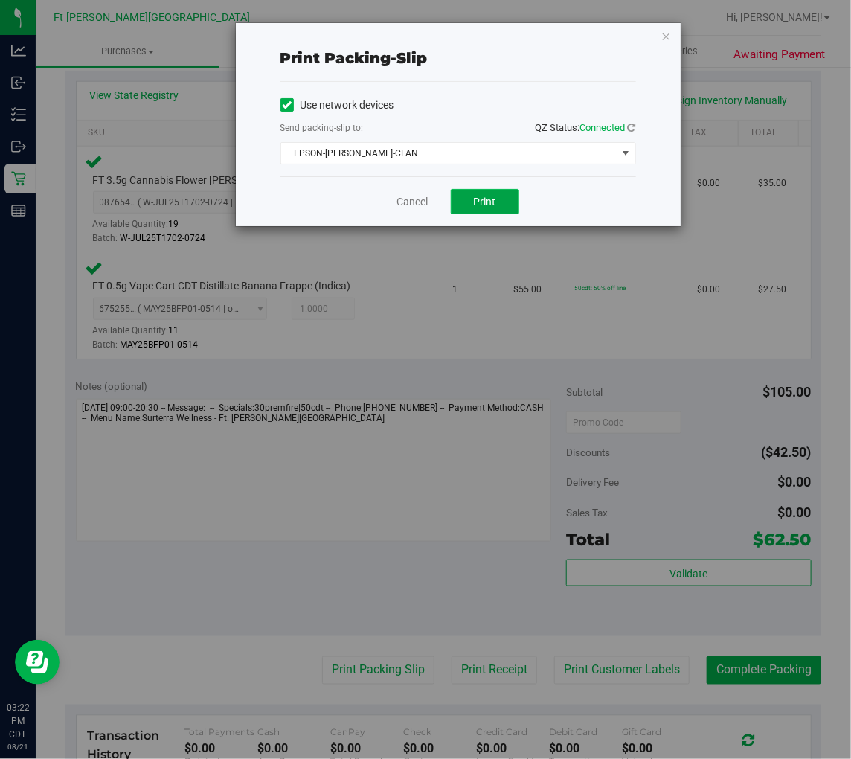
click at [474, 210] on button "Print" at bounding box center [485, 201] width 68 height 25
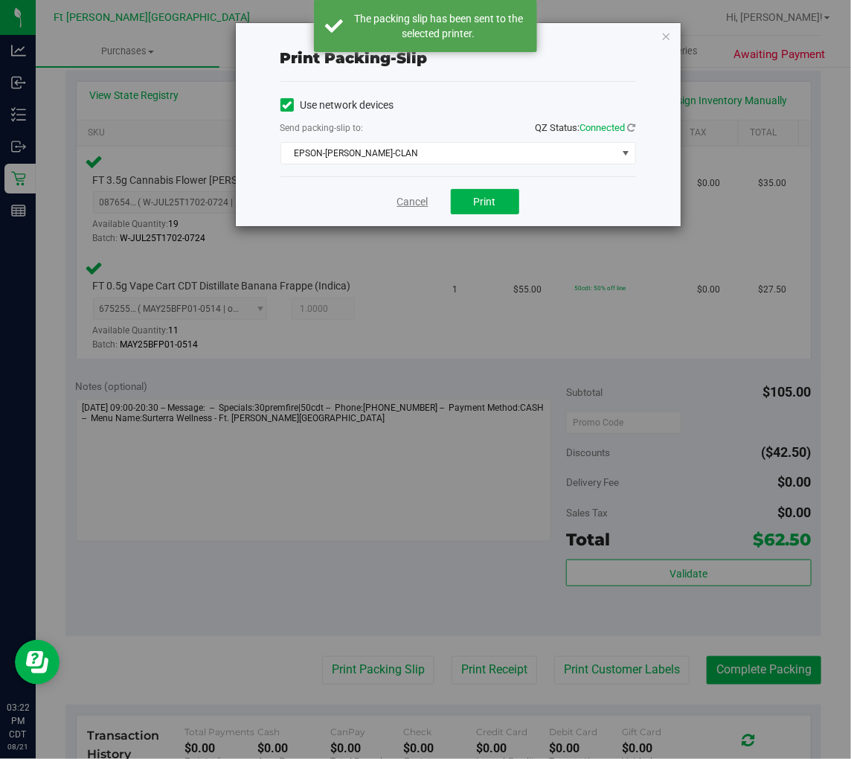
click at [420, 196] on link "Cancel" at bounding box center [412, 202] width 31 height 16
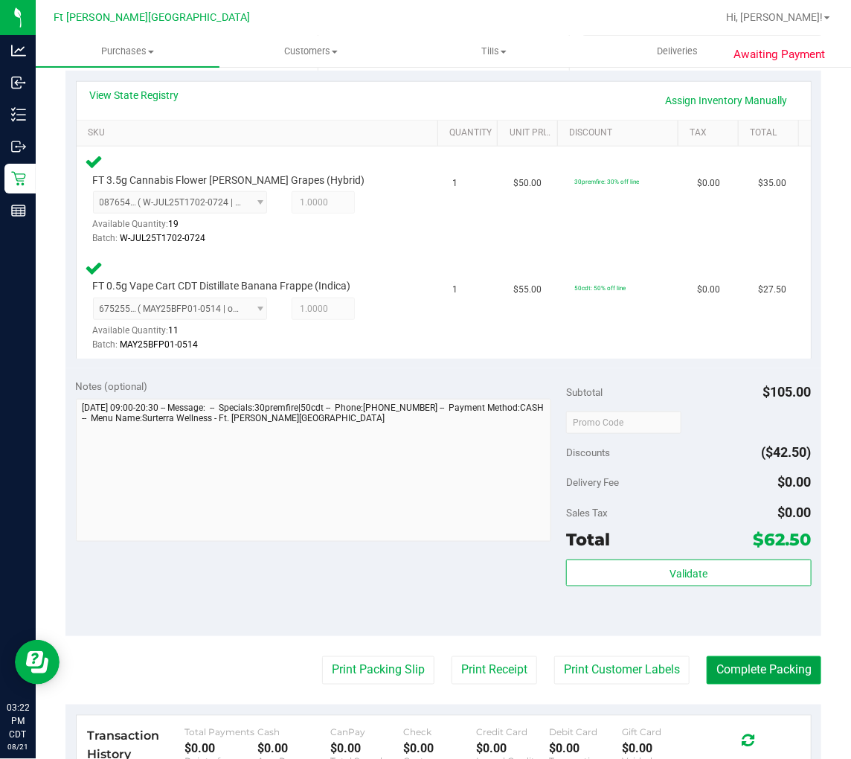
click at [740, 679] on button "Complete Packing" at bounding box center [764, 670] width 115 height 28
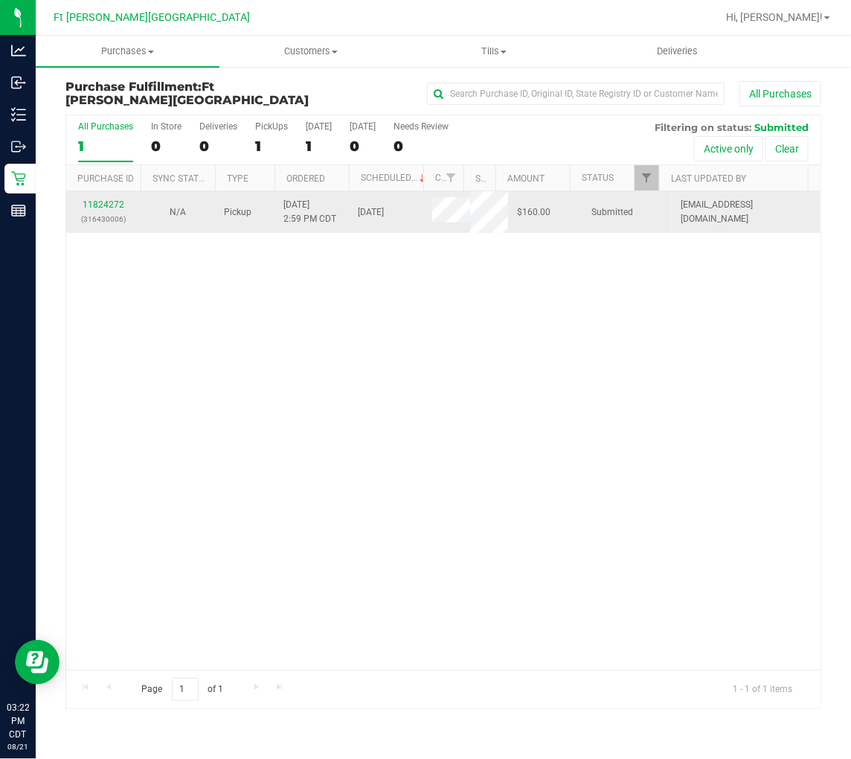
click at [113, 198] on div "11824272 (316430006)" at bounding box center [103, 212] width 57 height 28
click at [113, 202] on link "11824272" at bounding box center [104, 204] width 42 height 10
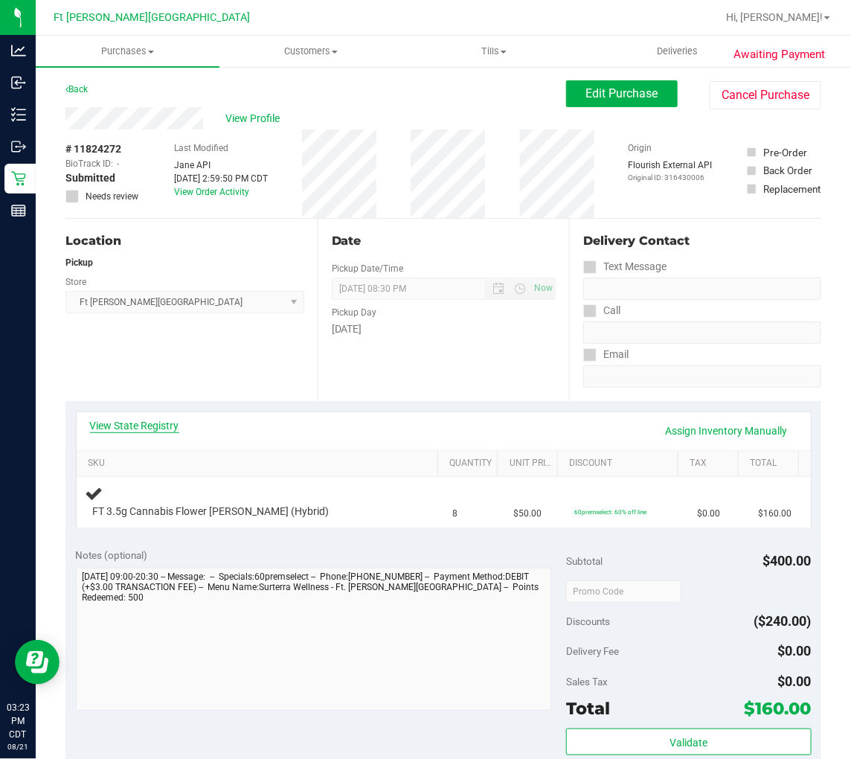
click at [170, 424] on link "View State Registry" at bounding box center [134, 425] width 89 height 15
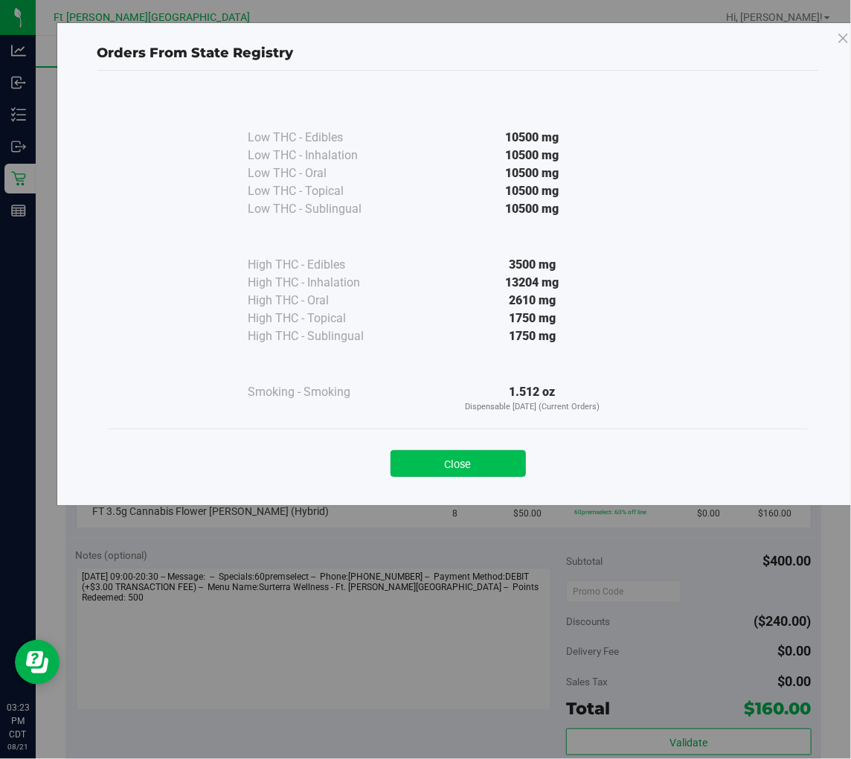
click at [463, 464] on button "Close" at bounding box center [458, 463] width 135 height 27
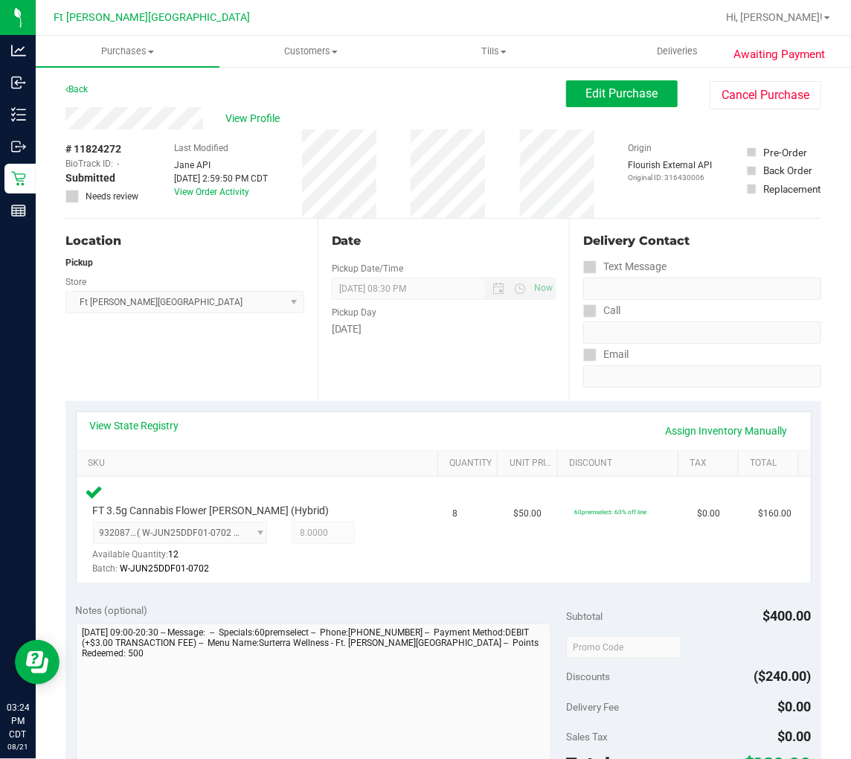
scroll to position [248, 0]
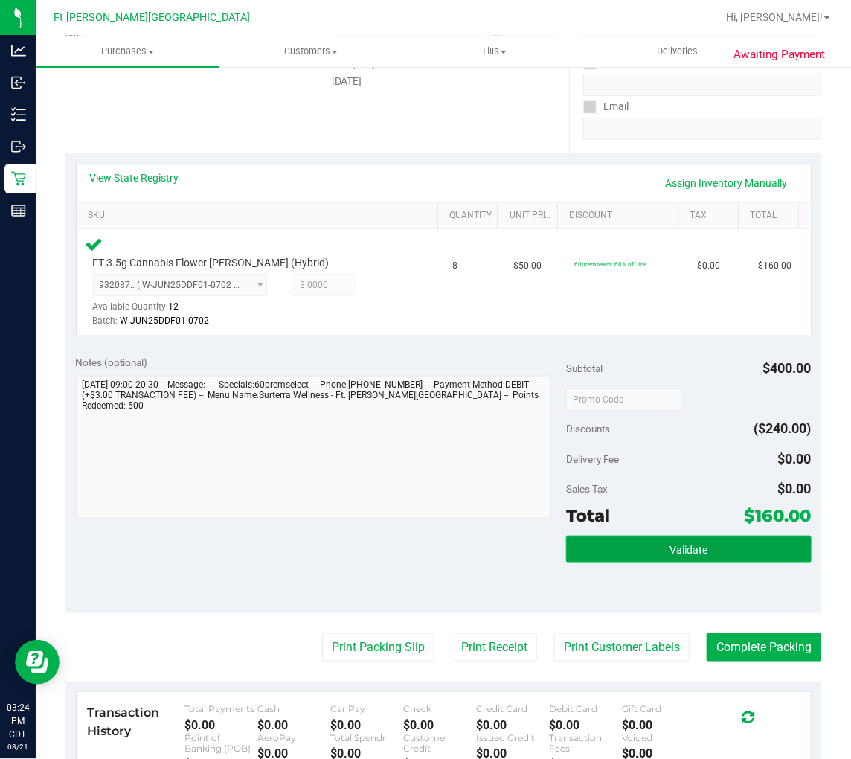
click at [603, 559] on button "Validate" at bounding box center [689, 549] width 246 height 27
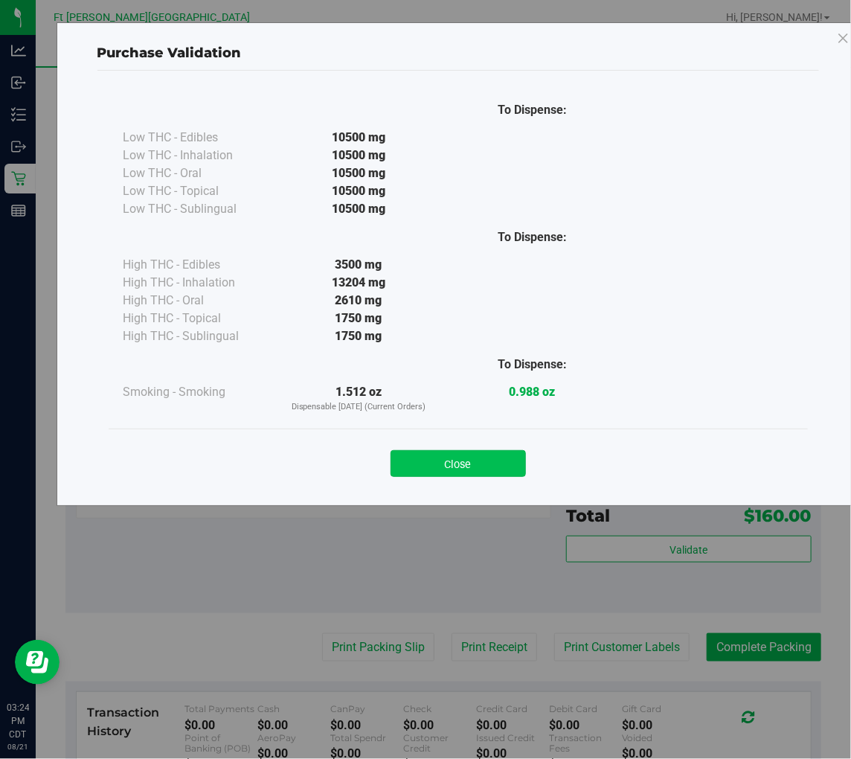
click at [479, 474] on button "Close" at bounding box center [458, 463] width 135 height 27
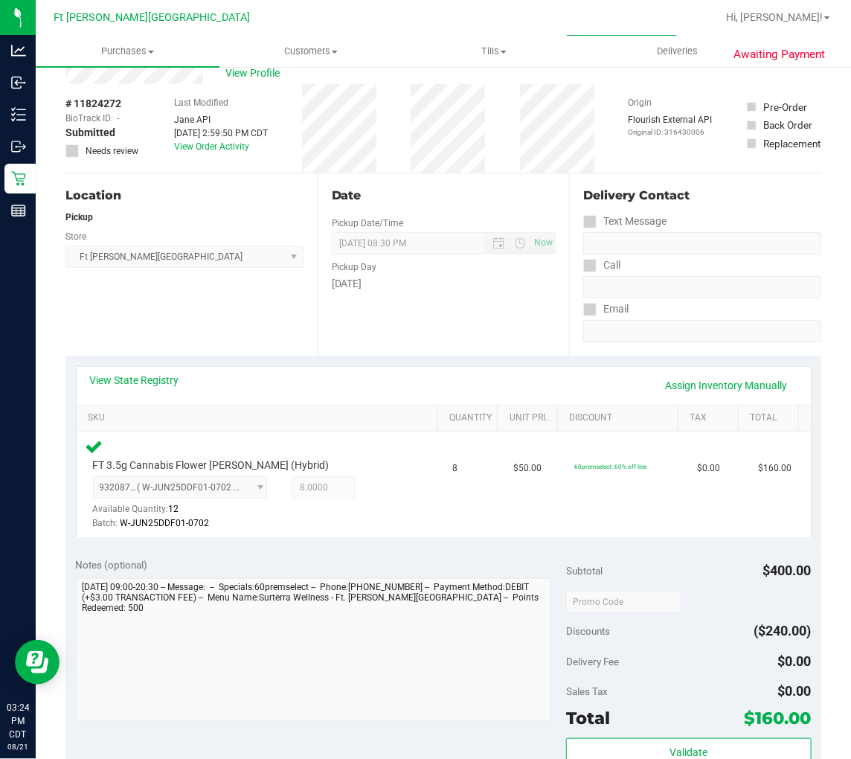
scroll to position [165, 0]
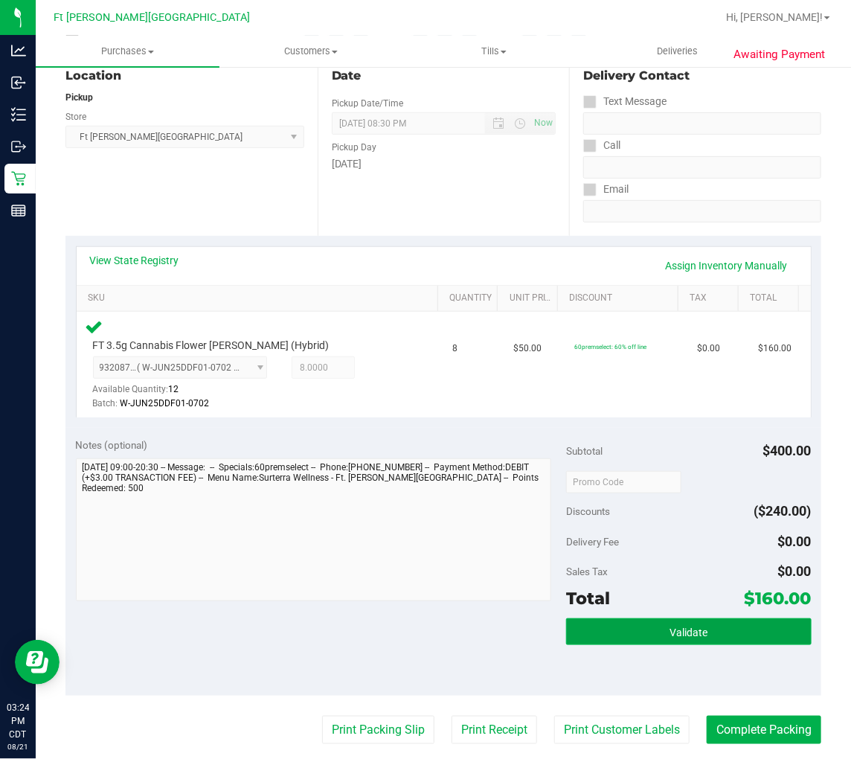
click at [613, 641] on button "Validate" at bounding box center [689, 631] width 246 height 27
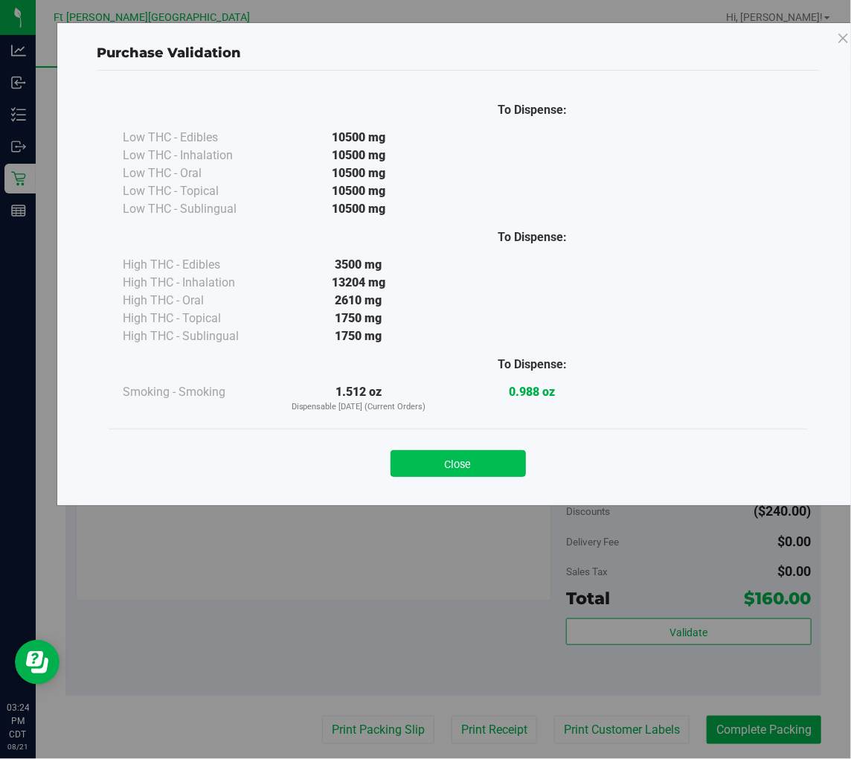
click at [460, 458] on button "Close" at bounding box center [458, 463] width 135 height 27
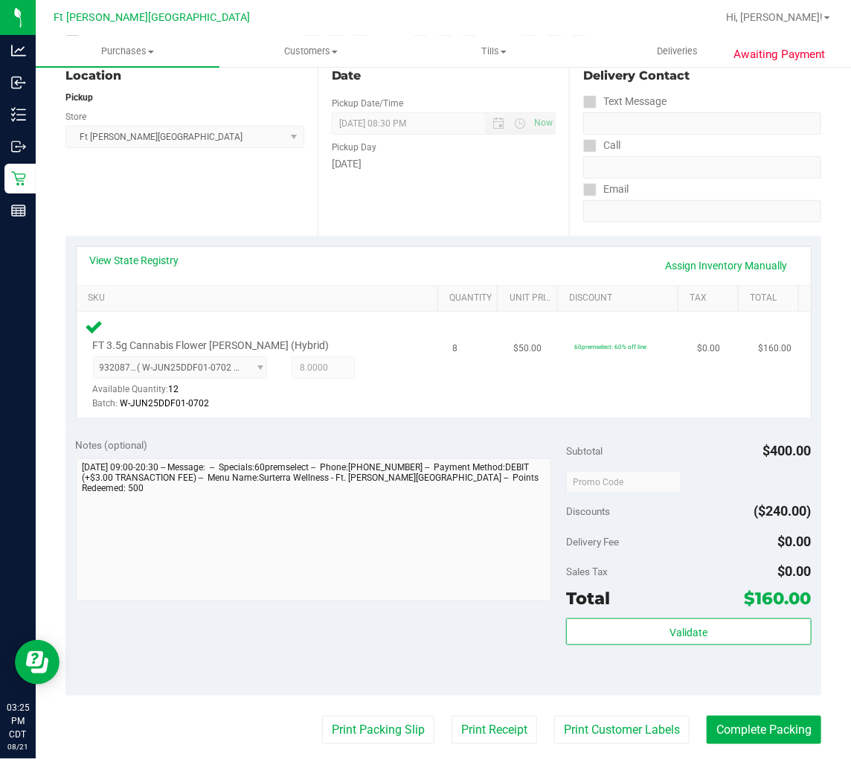
scroll to position [0, 0]
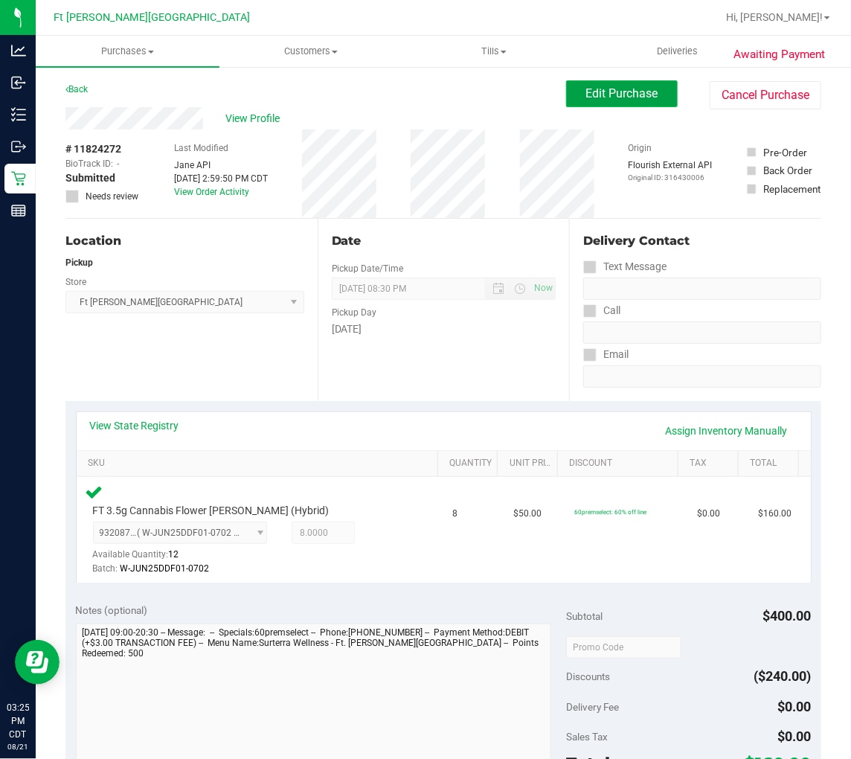
click at [618, 100] on span "Edit Purchase" at bounding box center [622, 93] width 72 height 14
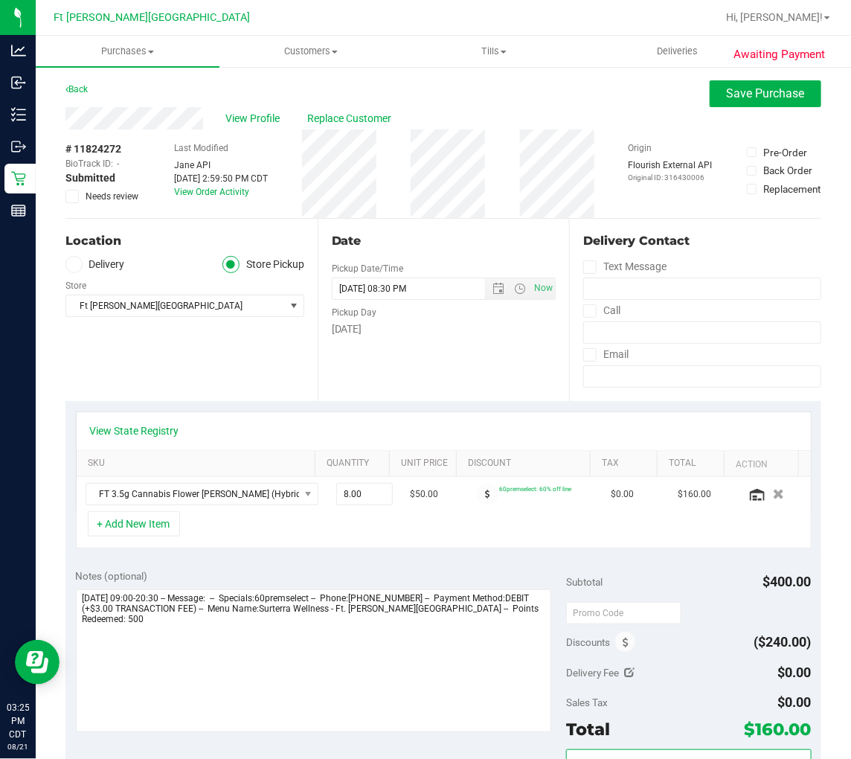
scroll to position [248, 0]
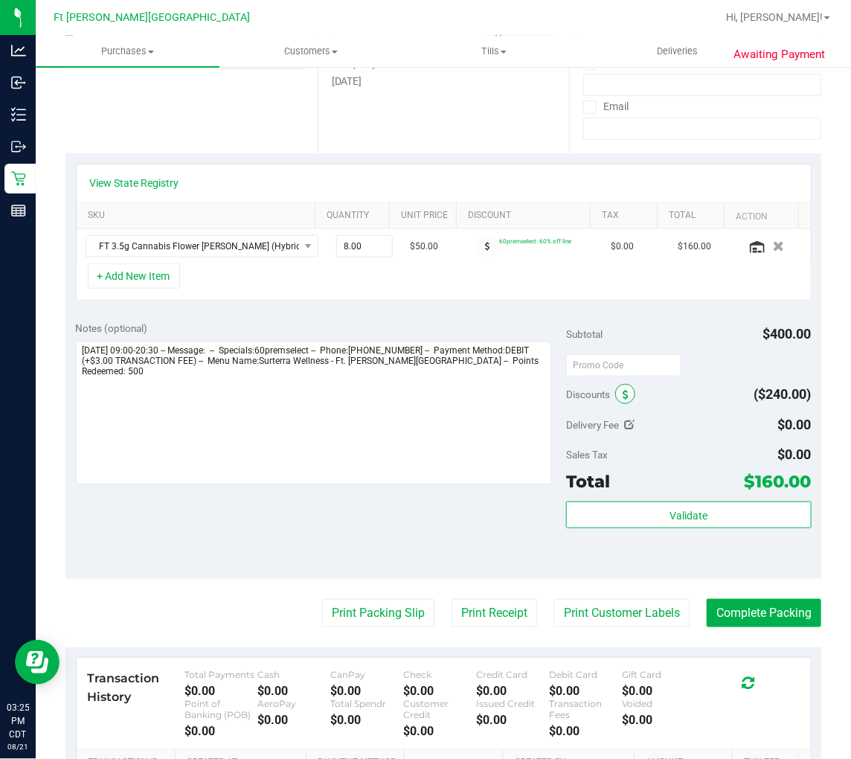
click at [623, 392] on icon at bounding box center [626, 395] width 6 height 10
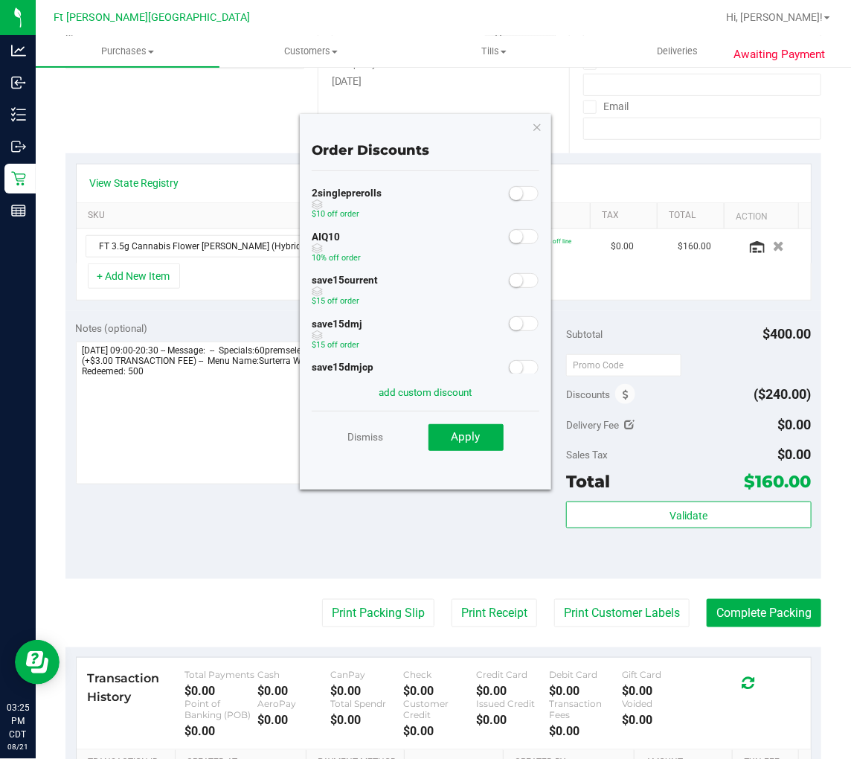
click at [510, 235] on small at bounding box center [516, 236] width 13 height 13
click at [485, 432] on button "Apply" at bounding box center [466, 437] width 75 height 27
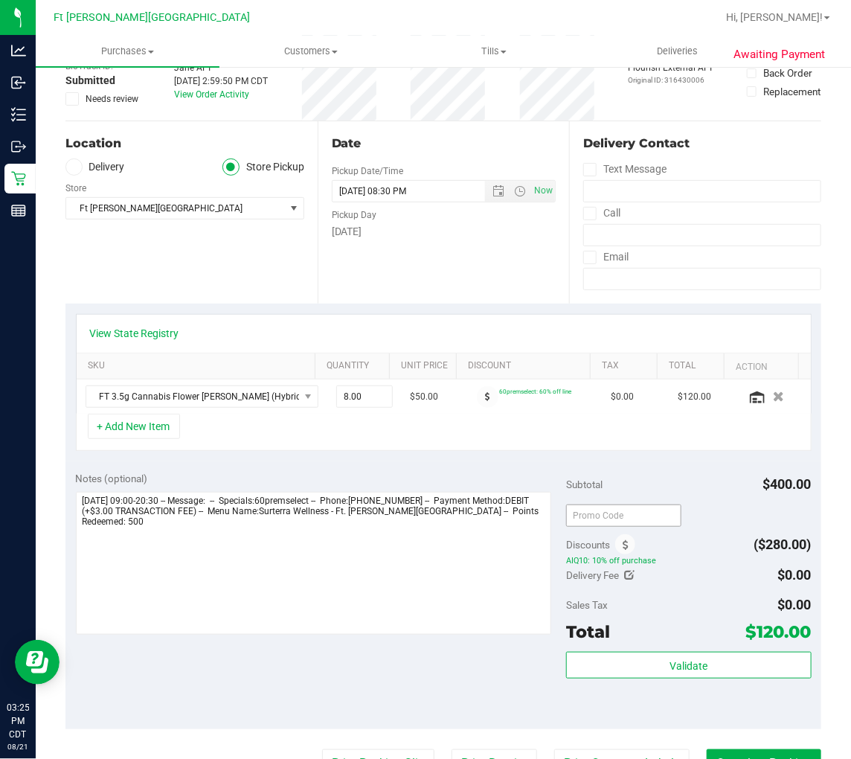
scroll to position [0, 0]
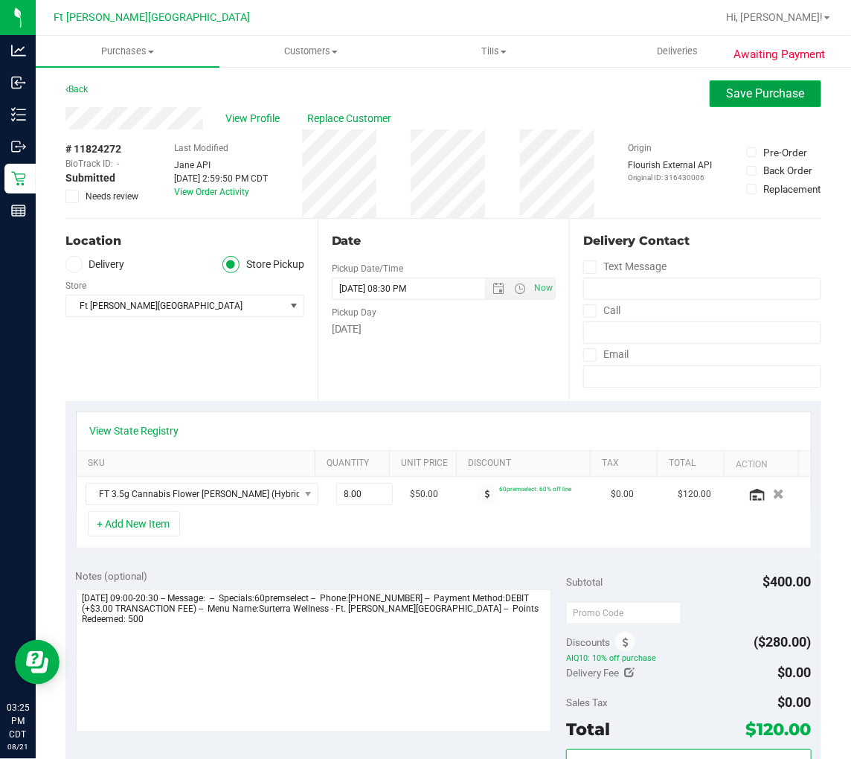
click at [710, 98] on button "Save Purchase" at bounding box center [766, 93] width 112 height 27
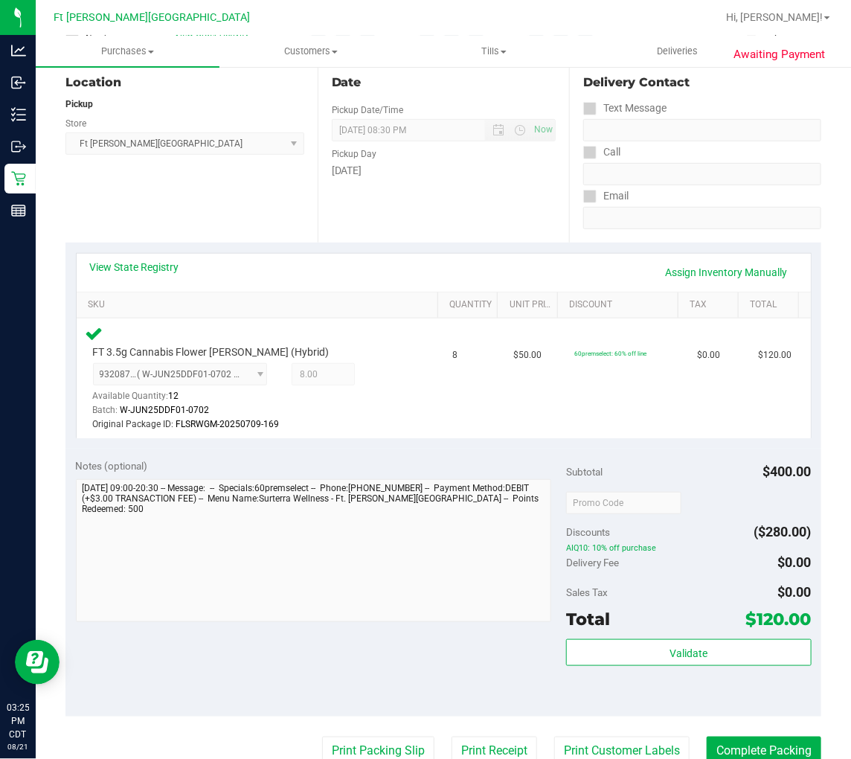
scroll to position [248, 0]
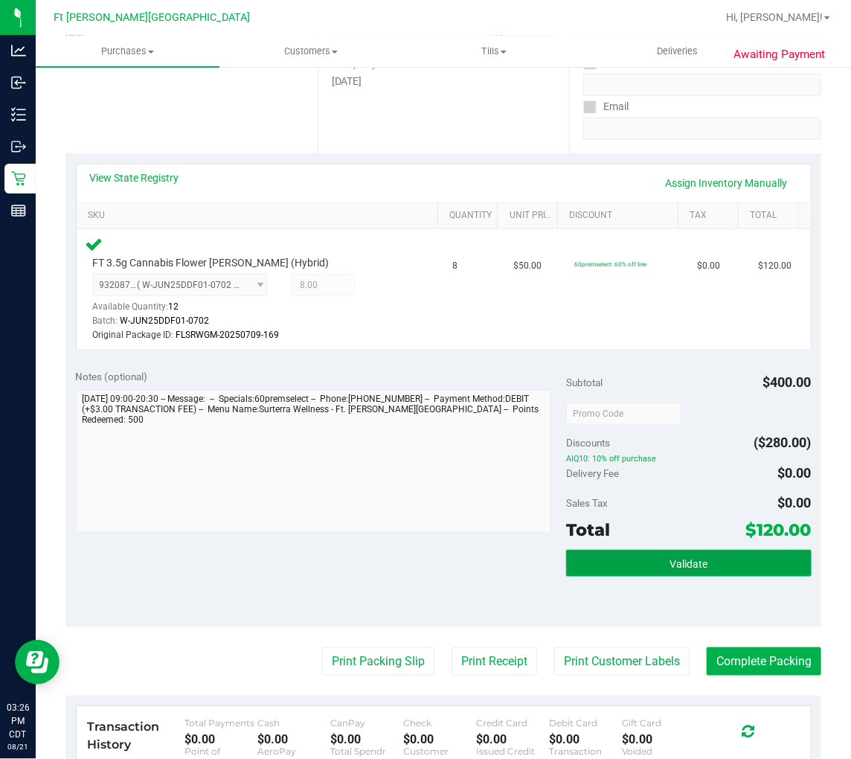
click at [618, 551] on button "Validate" at bounding box center [689, 563] width 246 height 27
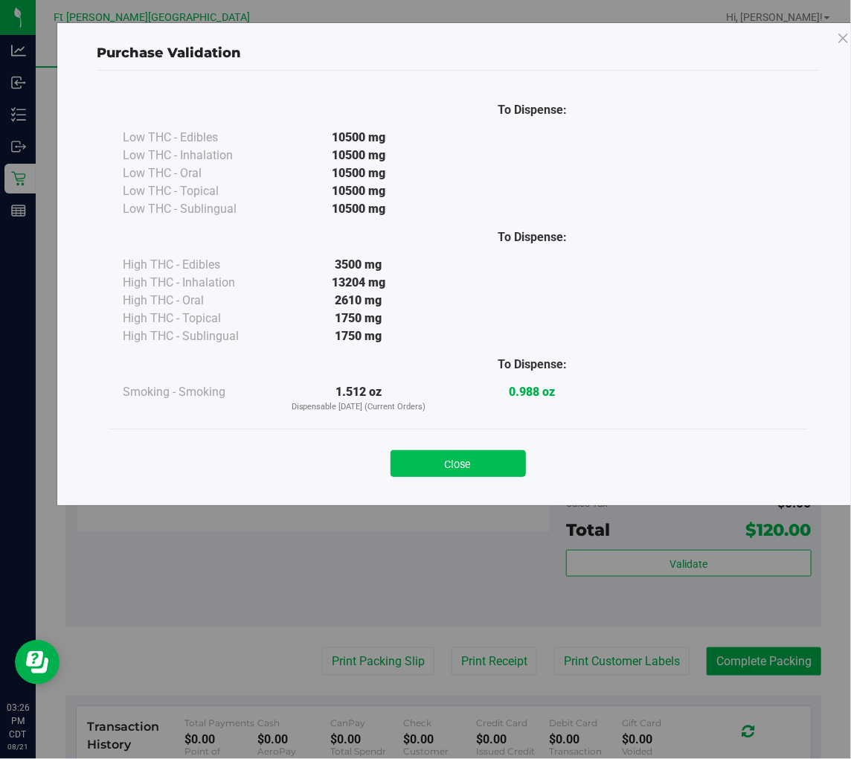
click at [476, 456] on button "Close" at bounding box center [458, 463] width 135 height 27
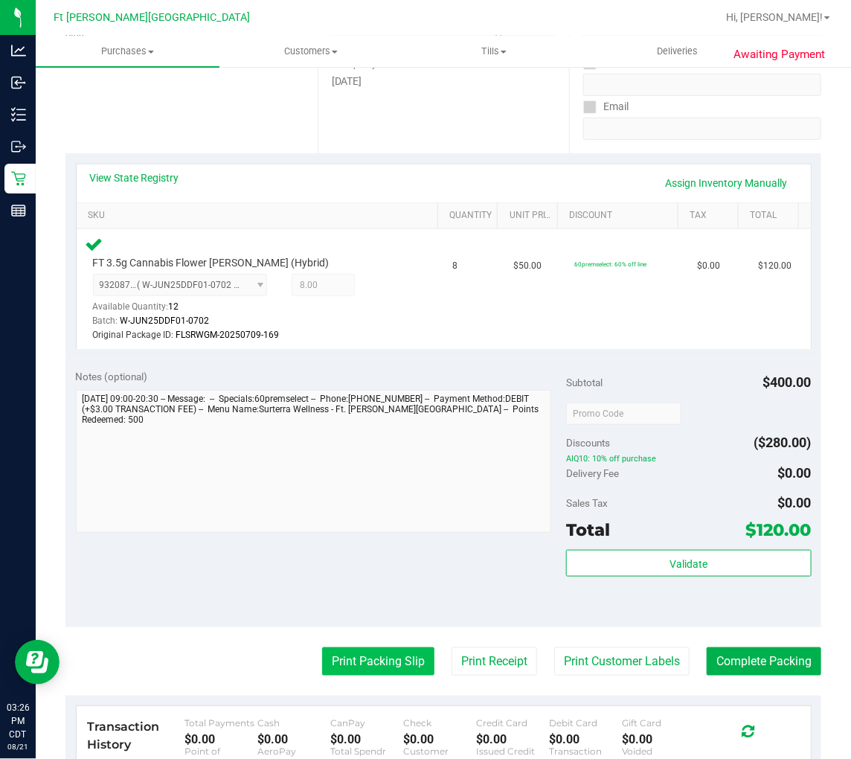
click at [375, 658] on button "Print Packing Slip" at bounding box center [378, 661] width 112 height 28
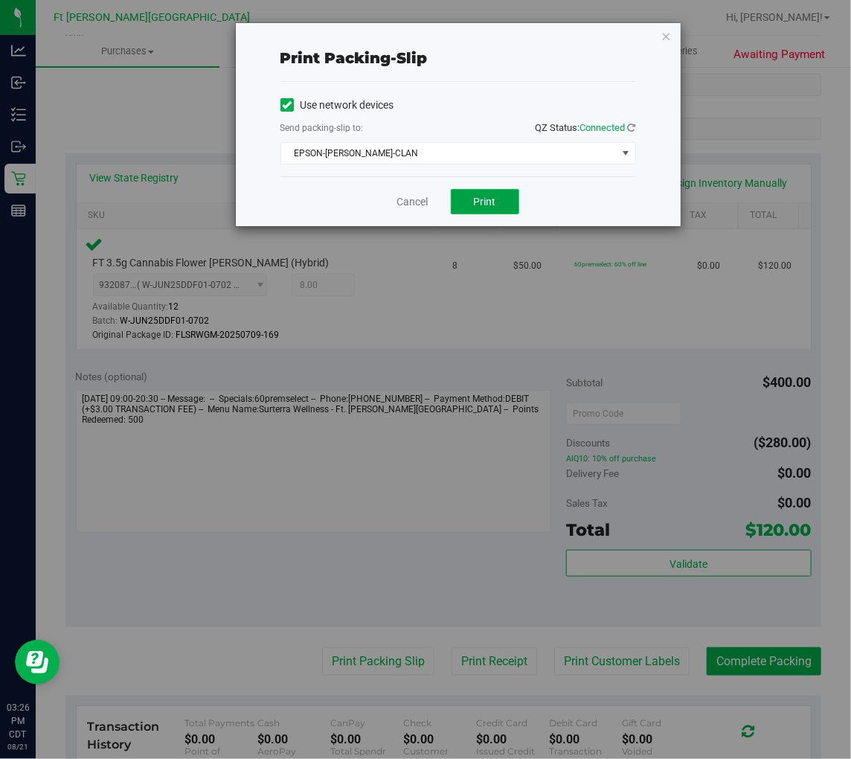
click at [499, 203] on button "Print" at bounding box center [485, 201] width 68 height 25
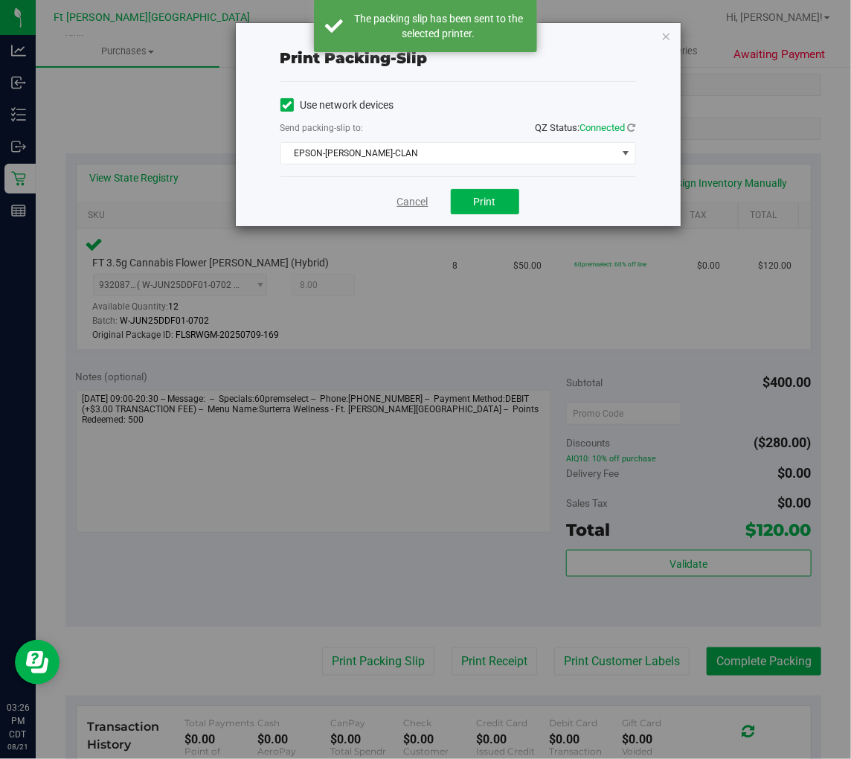
click at [406, 199] on link "Cancel" at bounding box center [412, 202] width 31 height 16
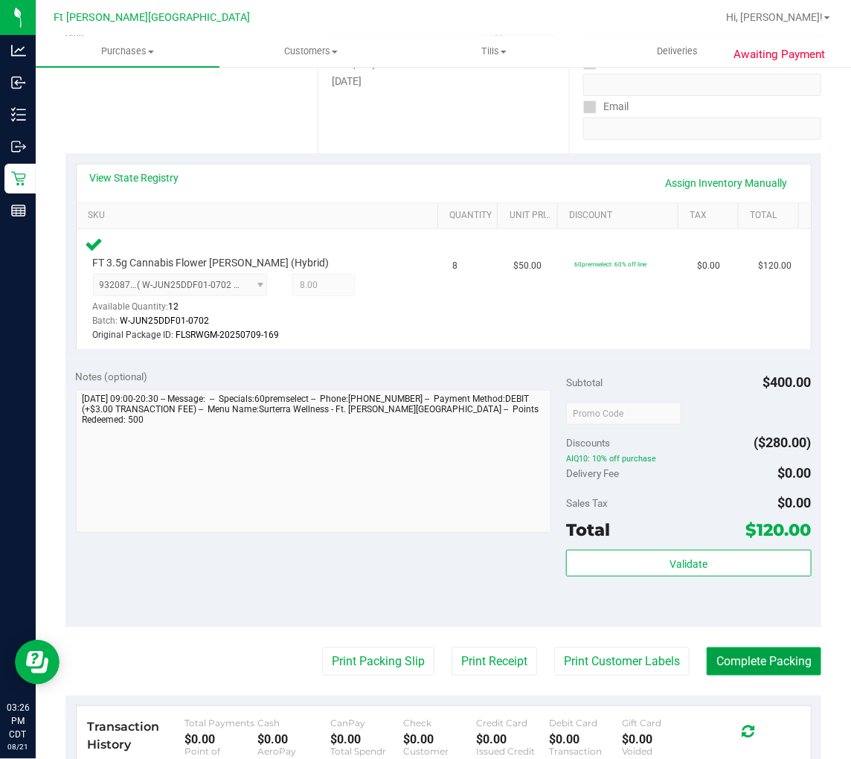
click at [761, 651] on button "Complete Packing" at bounding box center [764, 661] width 115 height 28
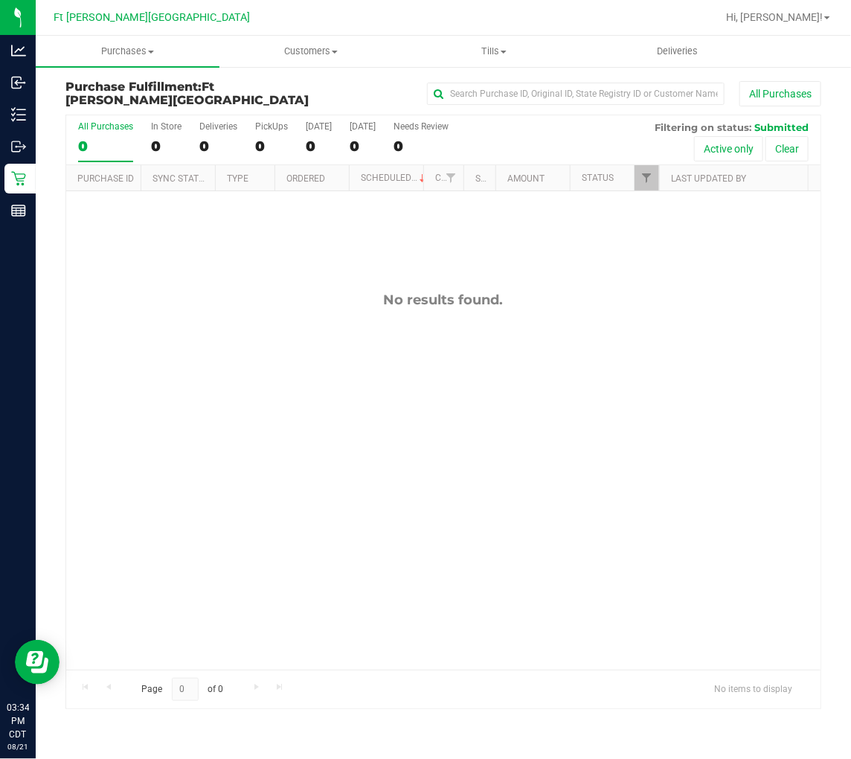
click at [235, 362] on div "No results found." at bounding box center [443, 480] width 755 height 579
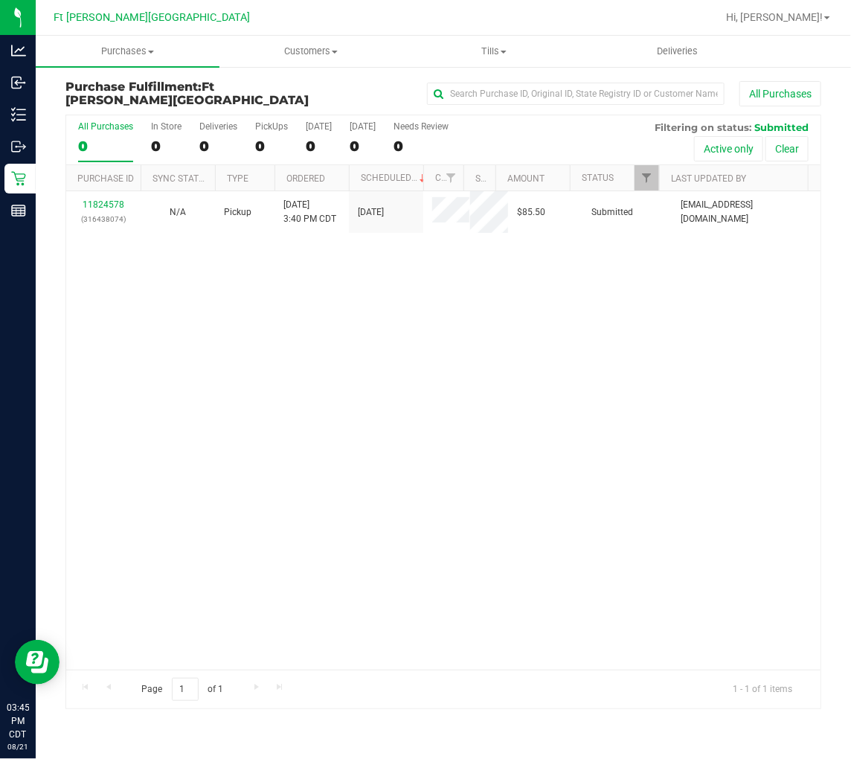
click at [110, 127] on div "All Purchases" at bounding box center [105, 126] width 55 height 10
click at [0, 0] on input "All Purchases 0" at bounding box center [0, 0] width 0 height 0
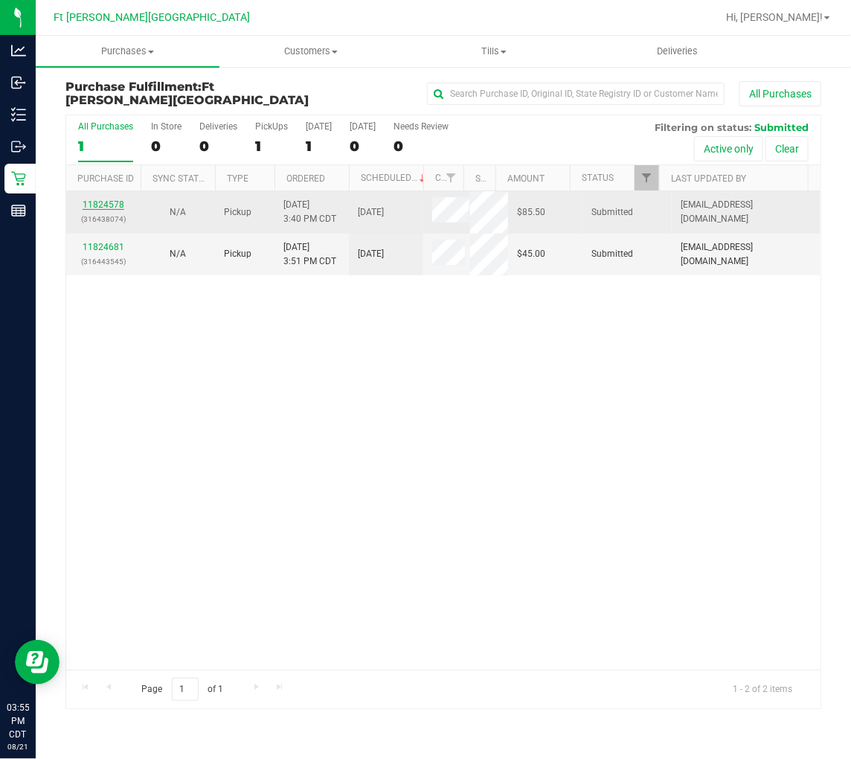
click at [106, 203] on link "11824578" at bounding box center [104, 204] width 42 height 10
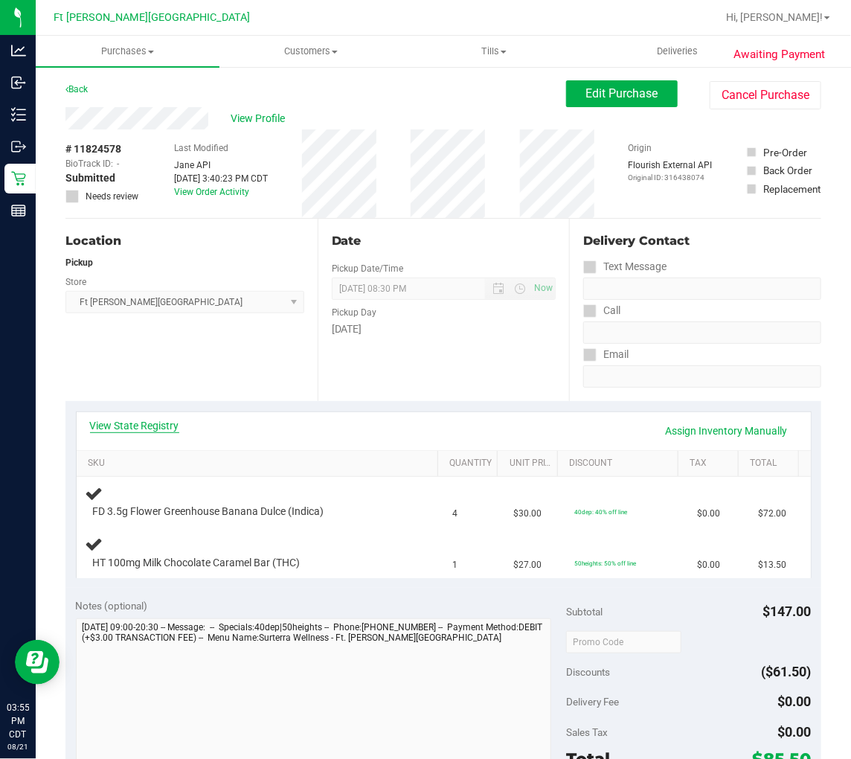
click at [153, 426] on link "View State Registry" at bounding box center [134, 425] width 89 height 15
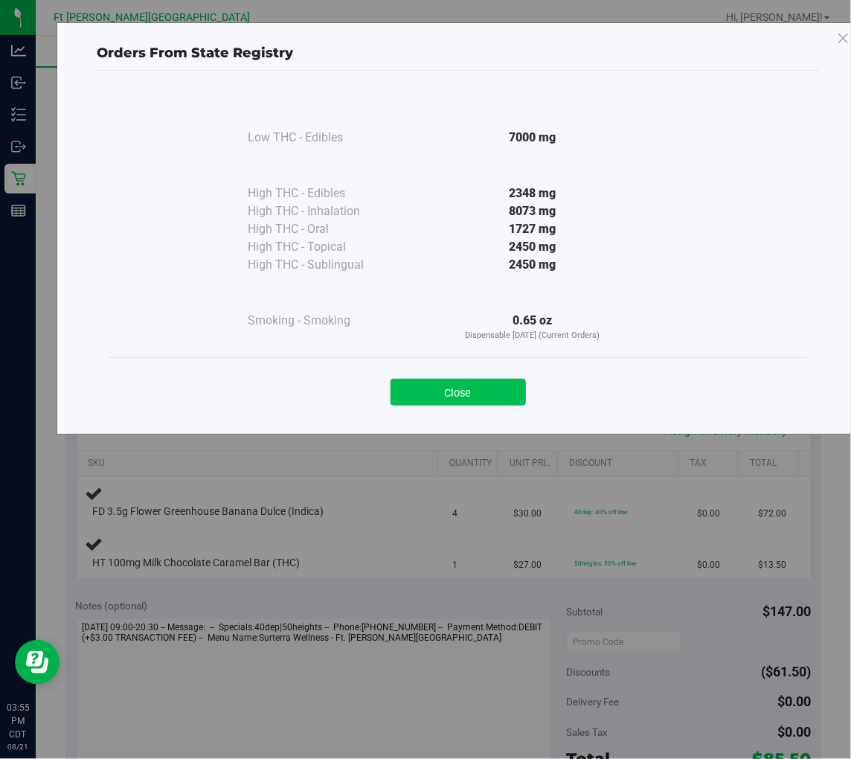
click at [447, 384] on button "Close" at bounding box center [458, 392] width 135 height 27
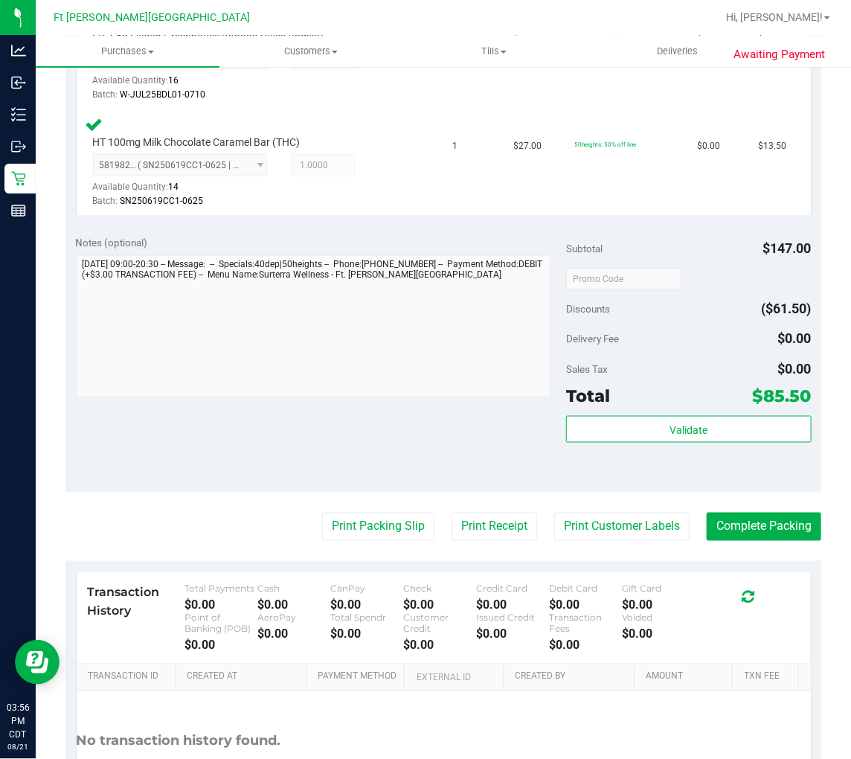
scroll to position [496, 0]
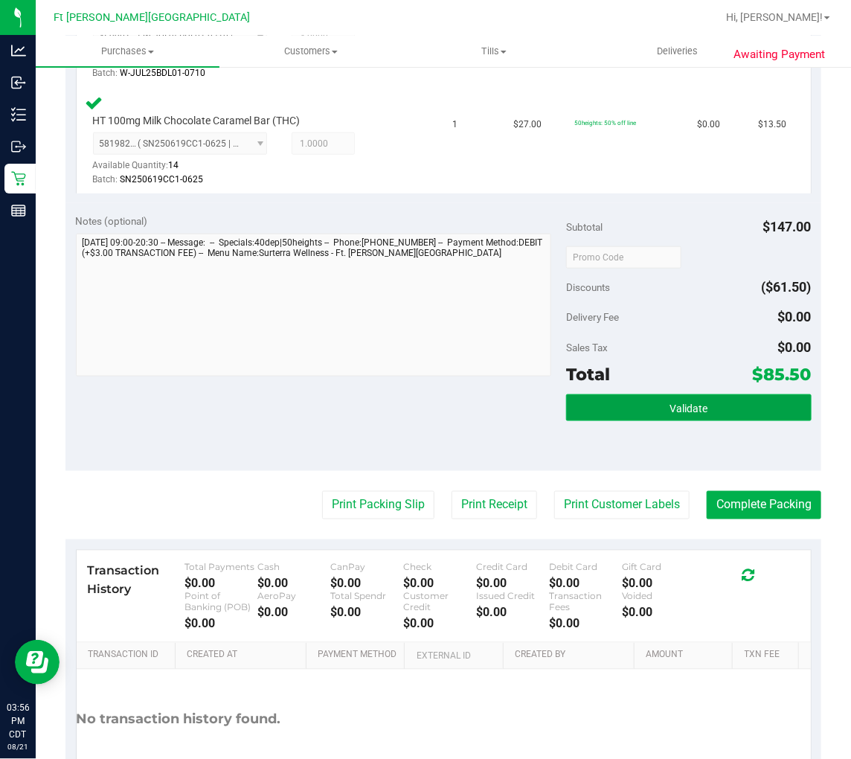
click at [657, 403] on button "Validate" at bounding box center [689, 407] width 246 height 27
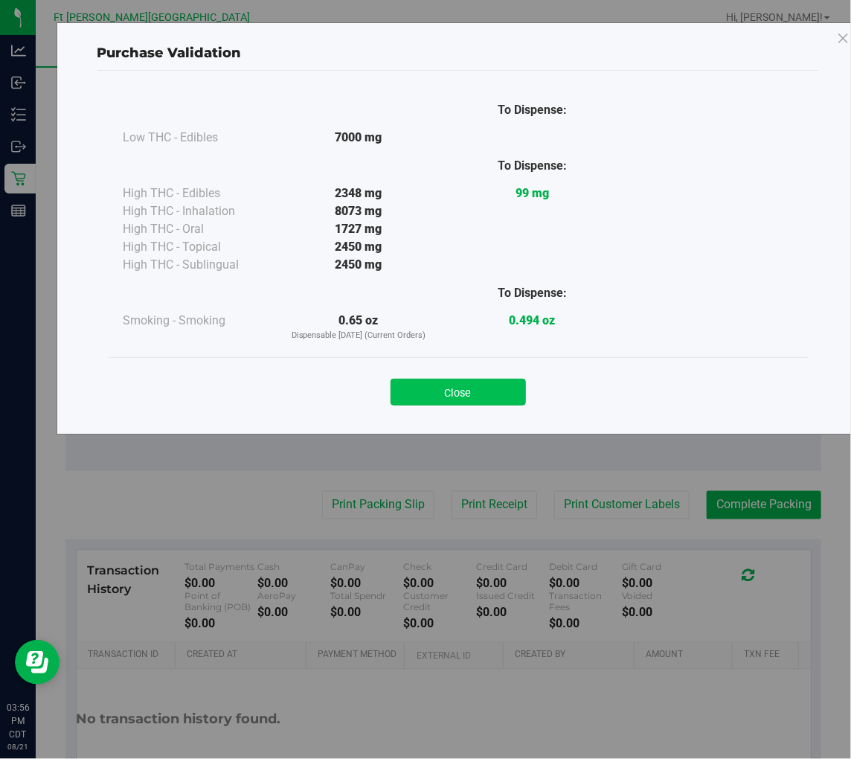
click at [471, 384] on button "Close" at bounding box center [458, 392] width 135 height 27
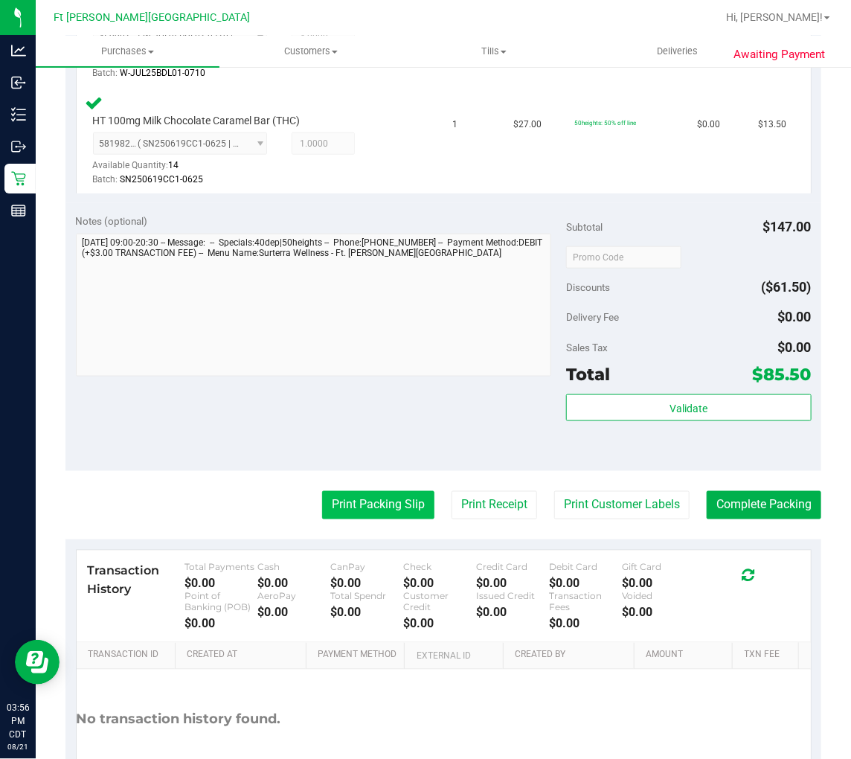
click at [365, 501] on button "Print Packing Slip" at bounding box center [378, 505] width 112 height 28
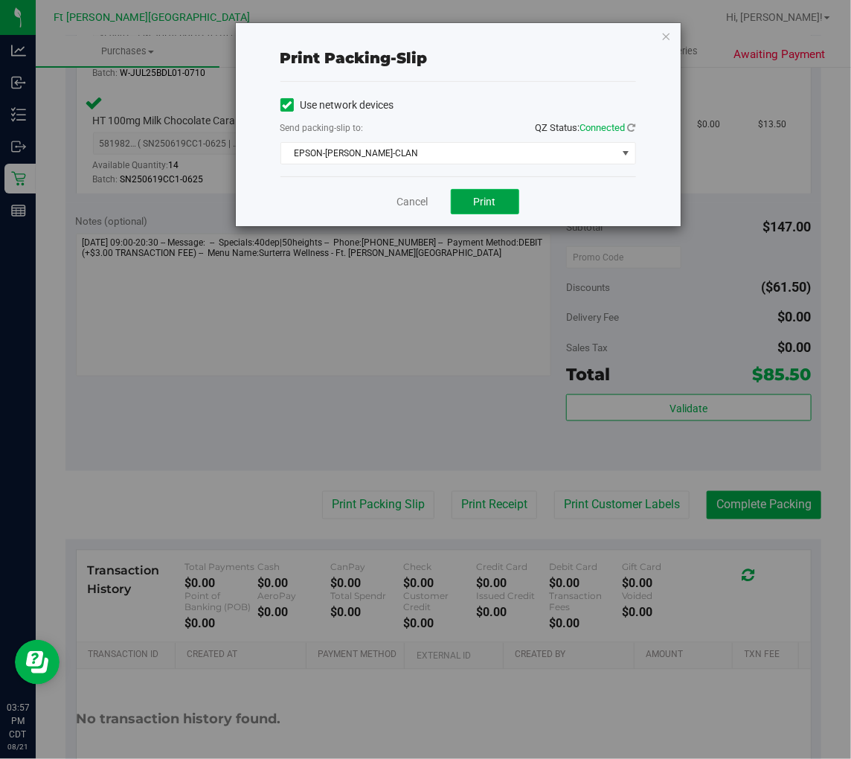
click at [461, 205] on button "Print" at bounding box center [485, 201] width 68 height 25
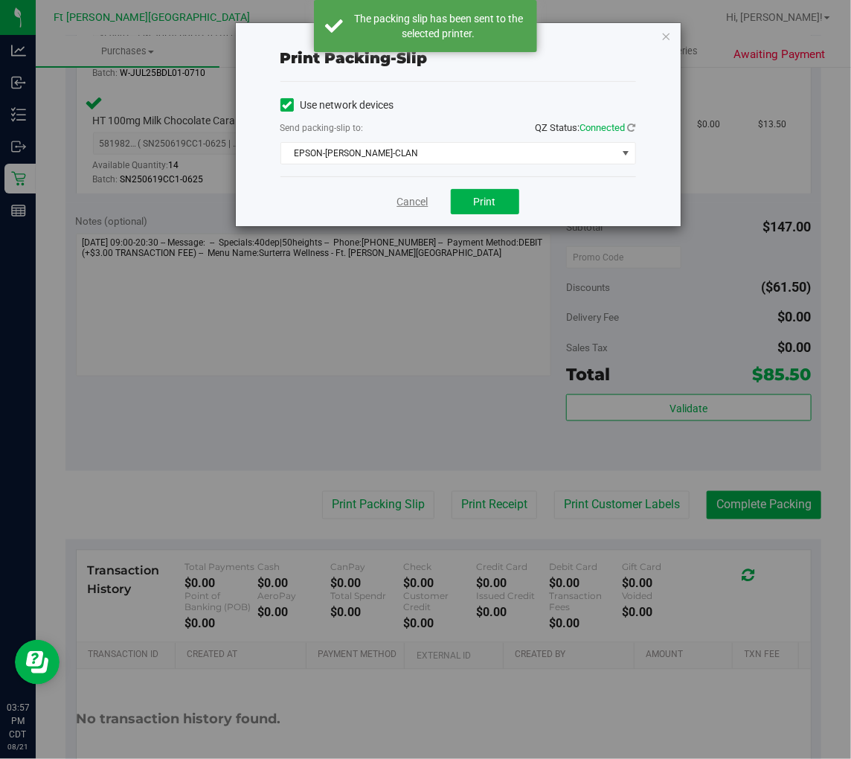
click at [408, 199] on link "Cancel" at bounding box center [412, 202] width 31 height 16
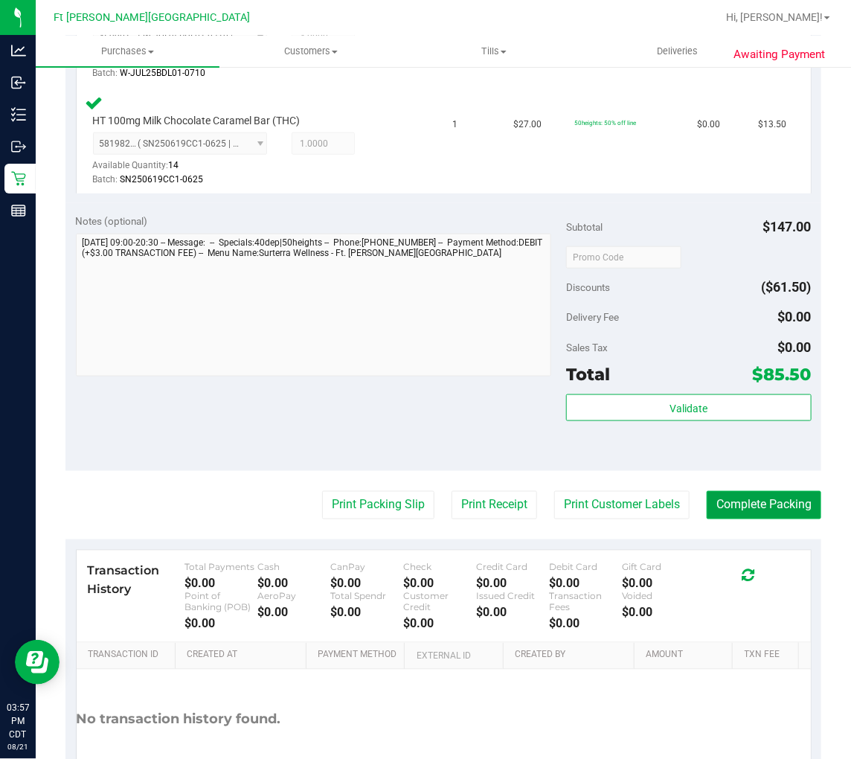
click at [731, 495] on button "Complete Packing" at bounding box center [764, 505] width 115 height 28
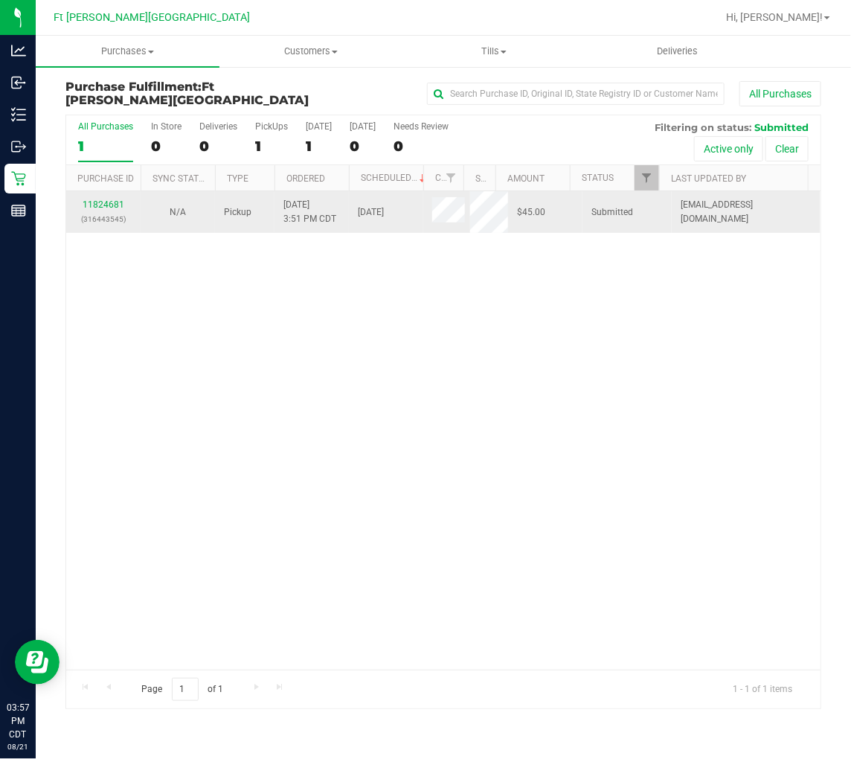
click at [113, 198] on div "11824681 (316443545)" at bounding box center [103, 212] width 57 height 28
click at [114, 202] on link "11824681" at bounding box center [104, 204] width 42 height 10
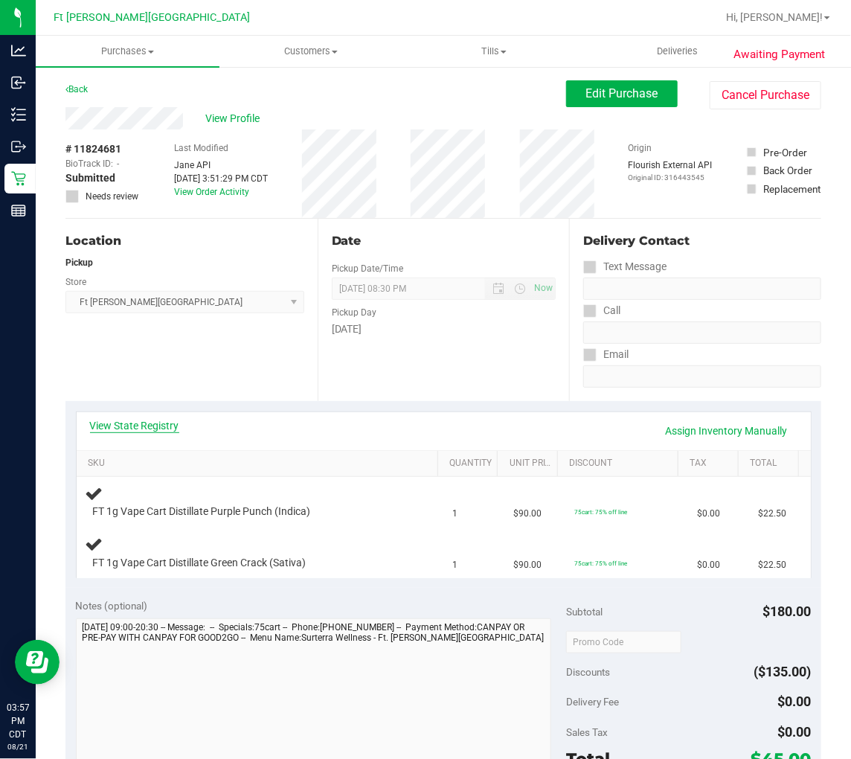
click at [142, 429] on link "View State Registry" at bounding box center [134, 425] width 89 height 15
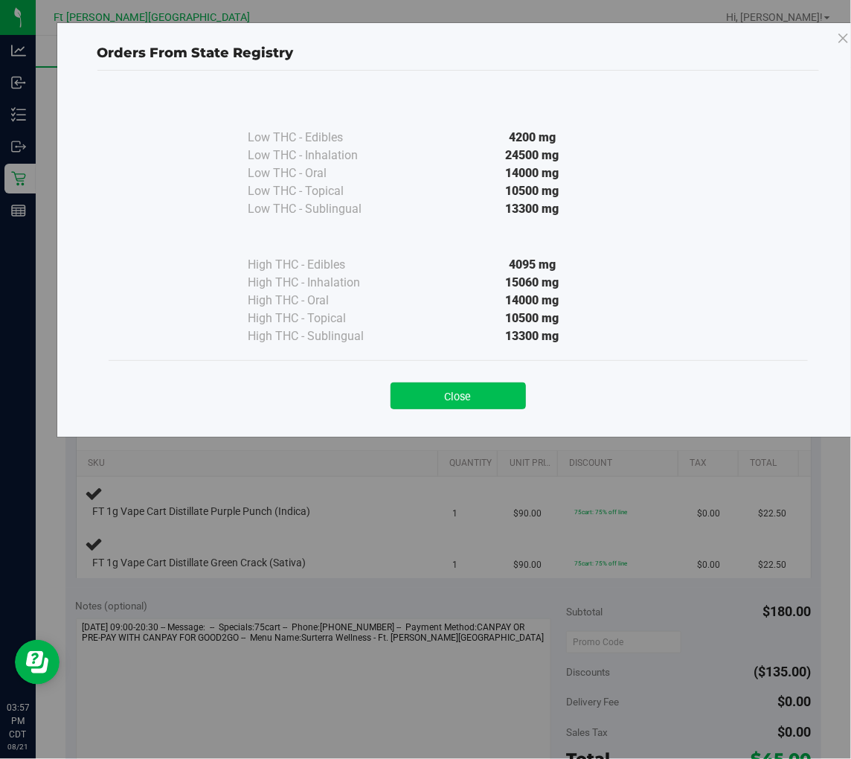
click at [446, 400] on button "Close" at bounding box center [458, 395] width 135 height 27
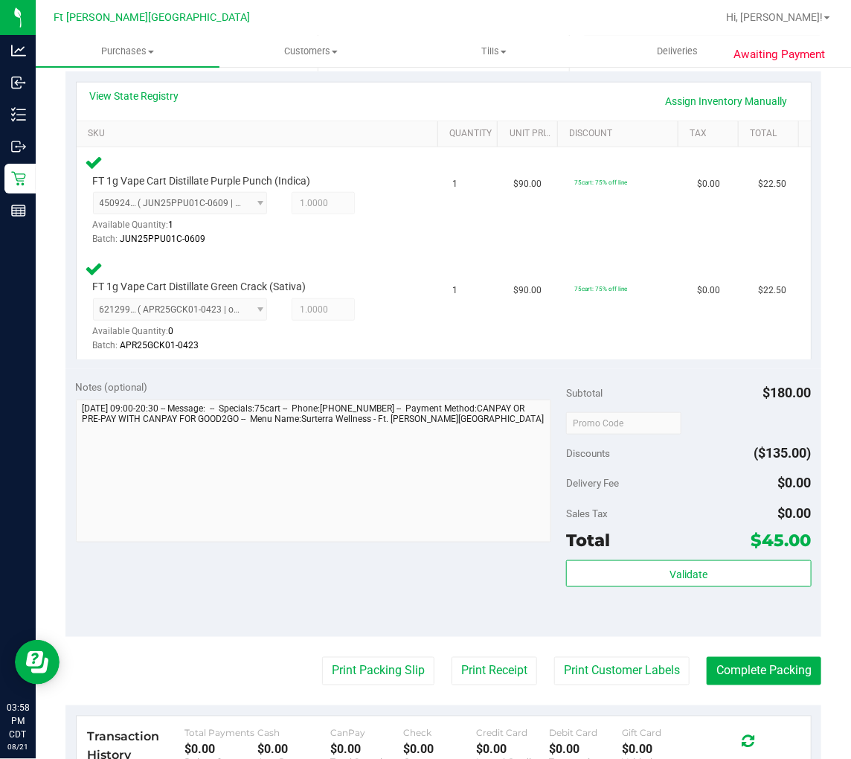
scroll to position [330, 0]
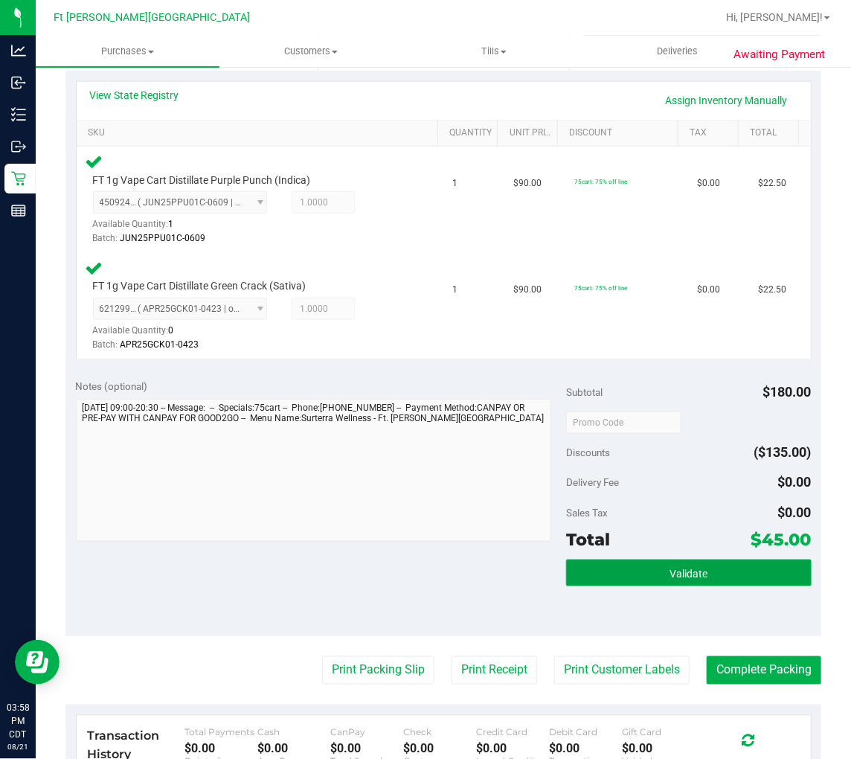
click at [625, 568] on button "Validate" at bounding box center [689, 573] width 246 height 27
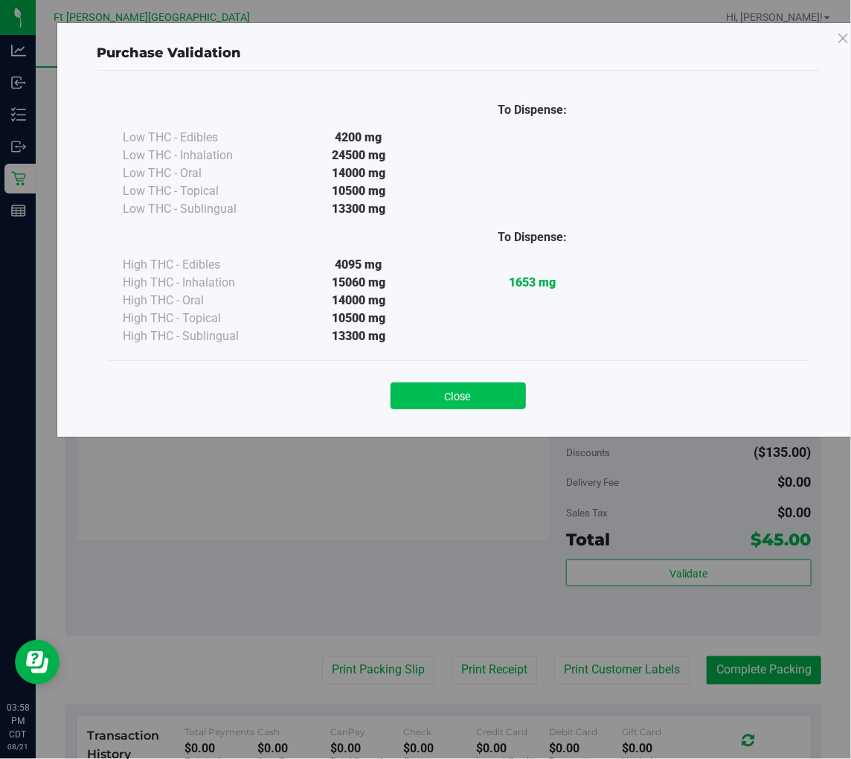
click at [465, 393] on button "Close" at bounding box center [458, 395] width 135 height 27
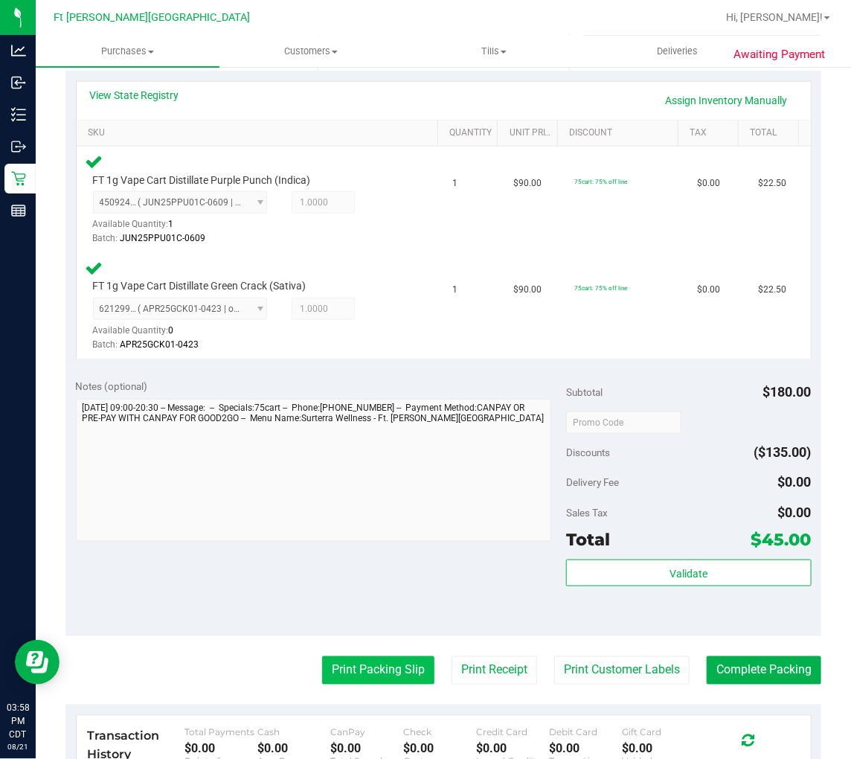
click at [368, 682] on button "Print Packing Slip" at bounding box center [378, 670] width 112 height 28
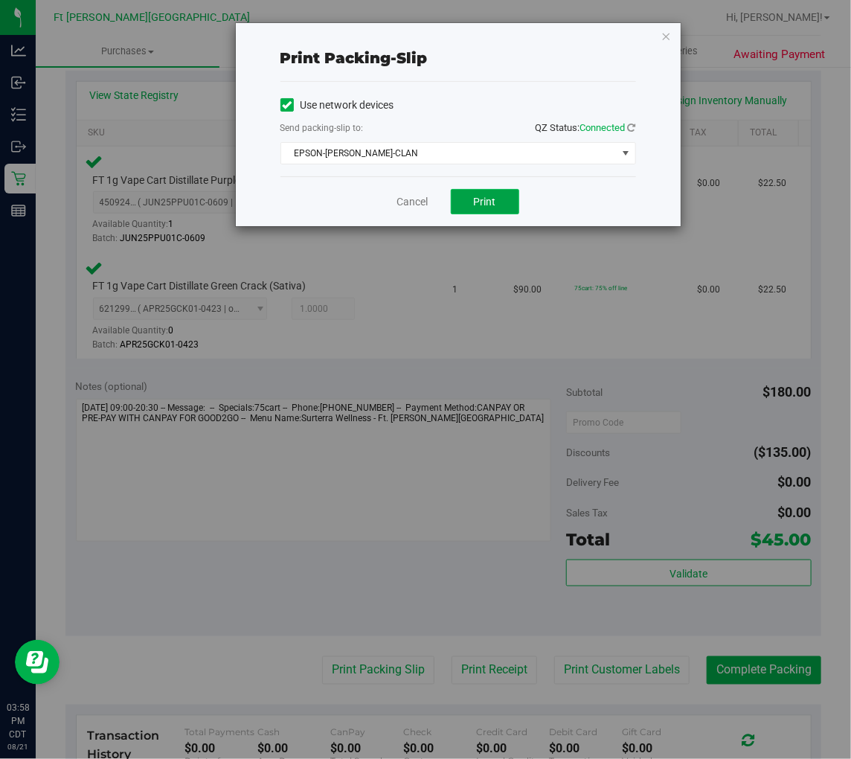
click at [485, 209] on button "Print" at bounding box center [485, 201] width 68 height 25
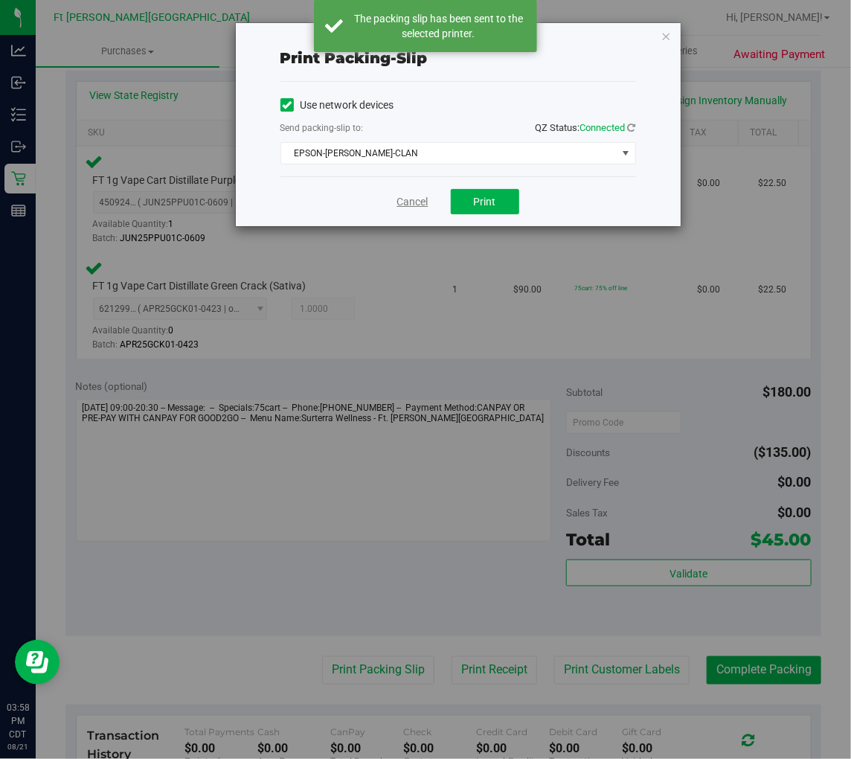
click at [414, 207] on link "Cancel" at bounding box center [412, 202] width 31 height 16
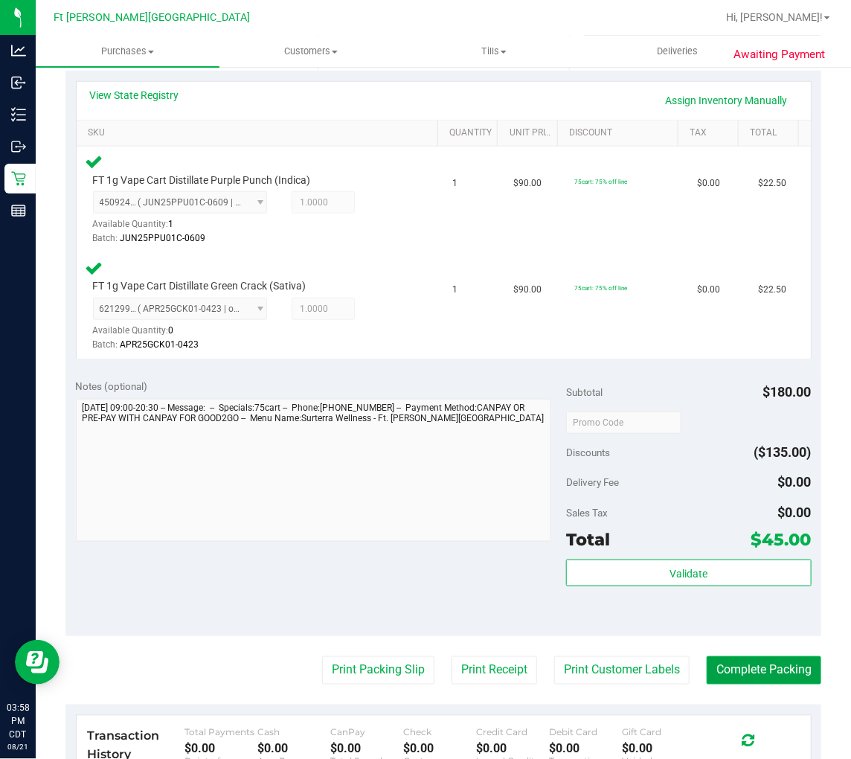
click at [765, 668] on button "Complete Packing" at bounding box center [764, 670] width 115 height 28
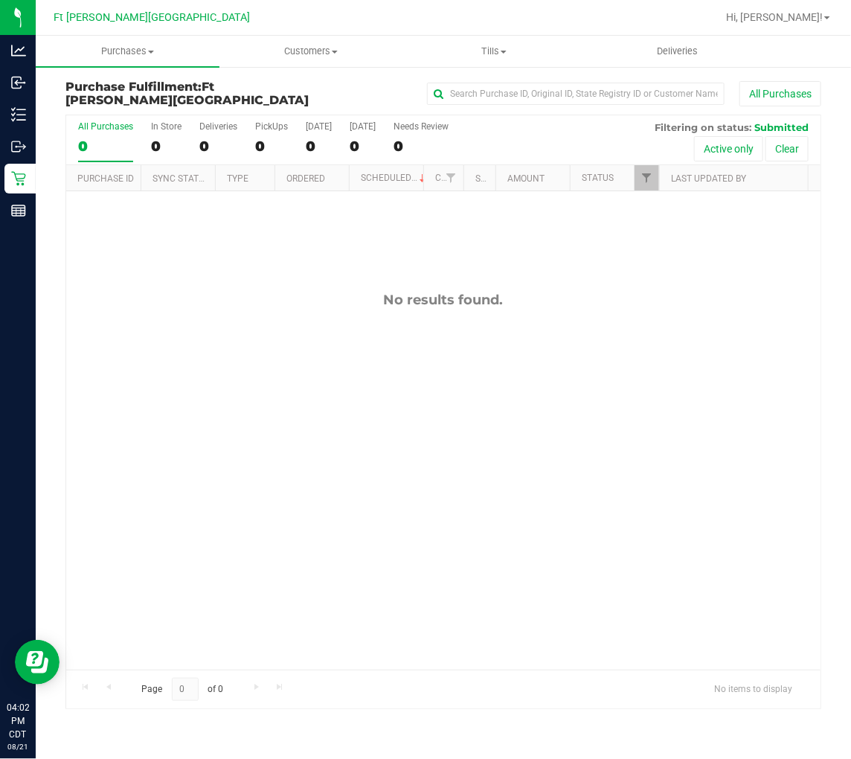
click at [232, 361] on div "No results found." at bounding box center [443, 480] width 755 height 579
drag, startPoint x: 236, startPoint y: 237, endPoint x: 277, endPoint y: 300, distance: 75.3
click at [264, 307] on div "No results found." at bounding box center [443, 300] width 755 height 16
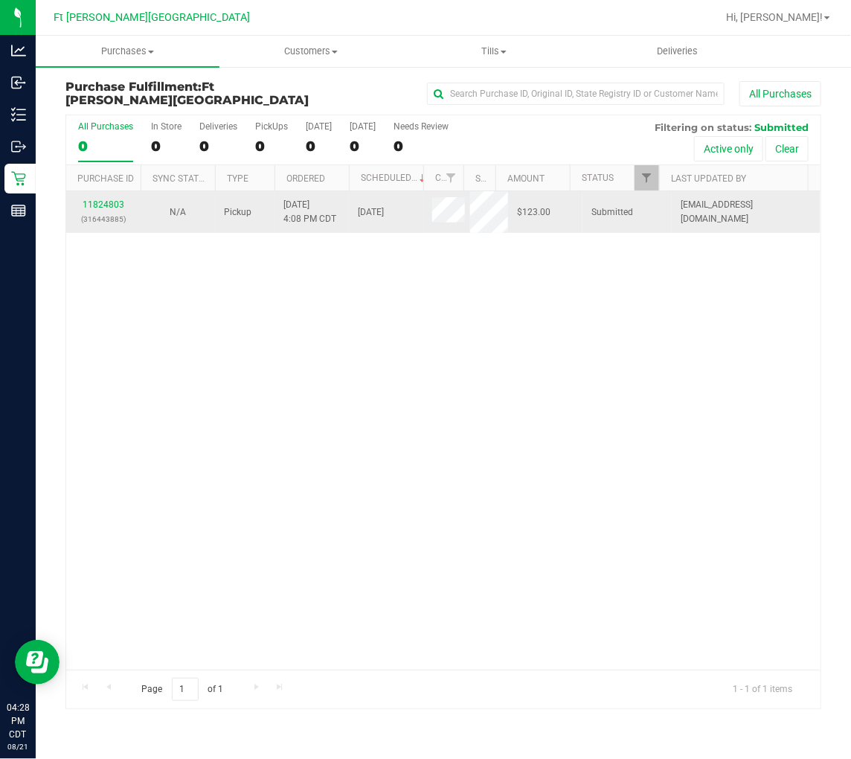
click at [112, 210] on div "11824803 (316443885)" at bounding box center [103, 212] width 57 height 28
click at [109, 202] on link "11824803" at bounding box center [104, 204] width 42 height 10
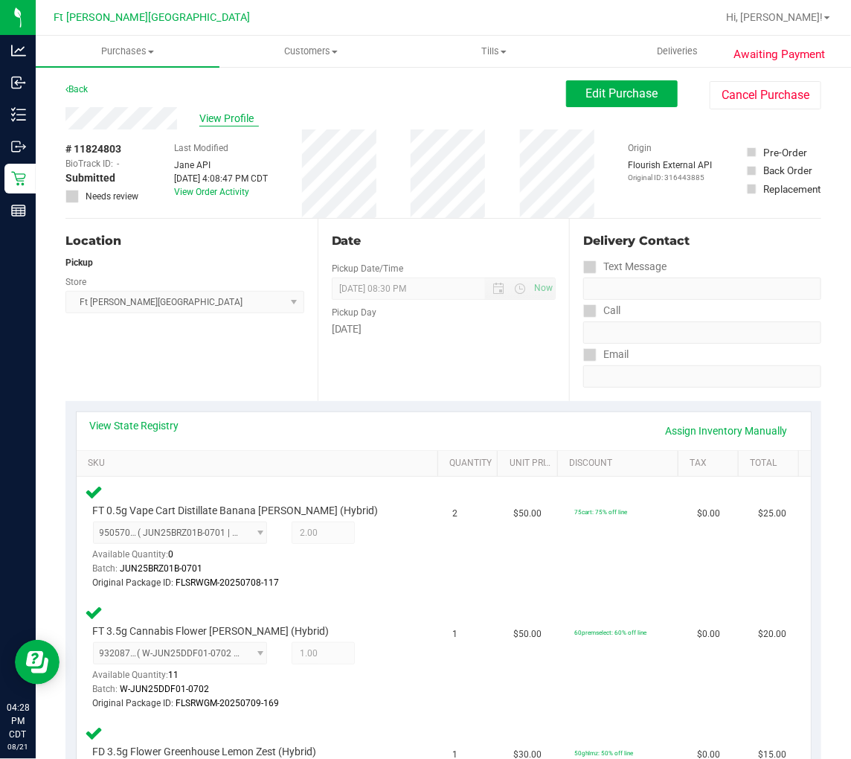
click at [213, 112] on span "View Profile" at bounding box center [229, 119] width 60 height 16
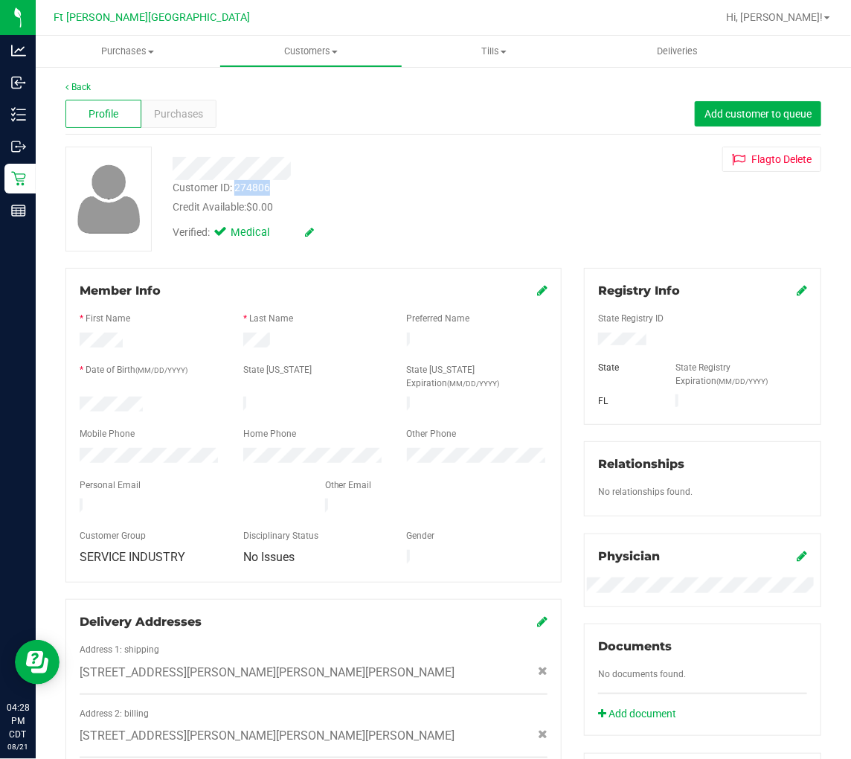
drag, startPoint x: 237, startPoint y: 182, endPoint x: 270, endPoint y: 182, distance: 33.5
click at [270, 182] on div "Customer ID: 274806" at bounding box center [221, 188] width 97 height 16
copy div "274806"
click at [43, 179] on div "Back Profile Purchases Add customer to queue Customer ID: 274806 Credit Availab…" at bounding box center [444, 577] width 816 height 1025
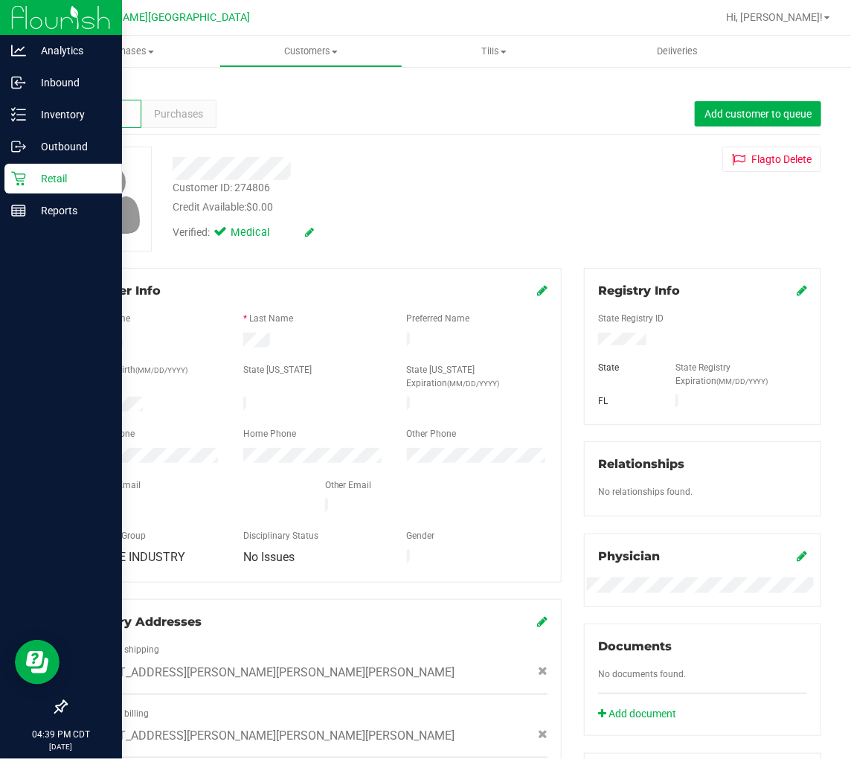
drag, startPoint x: 31, startPoint y: 182, endPoint x: 3, endPoint y: 196, distance: 32.0
click at [31, 182] on p "Retail" at bounding box center [70, 179] width 89 height 18
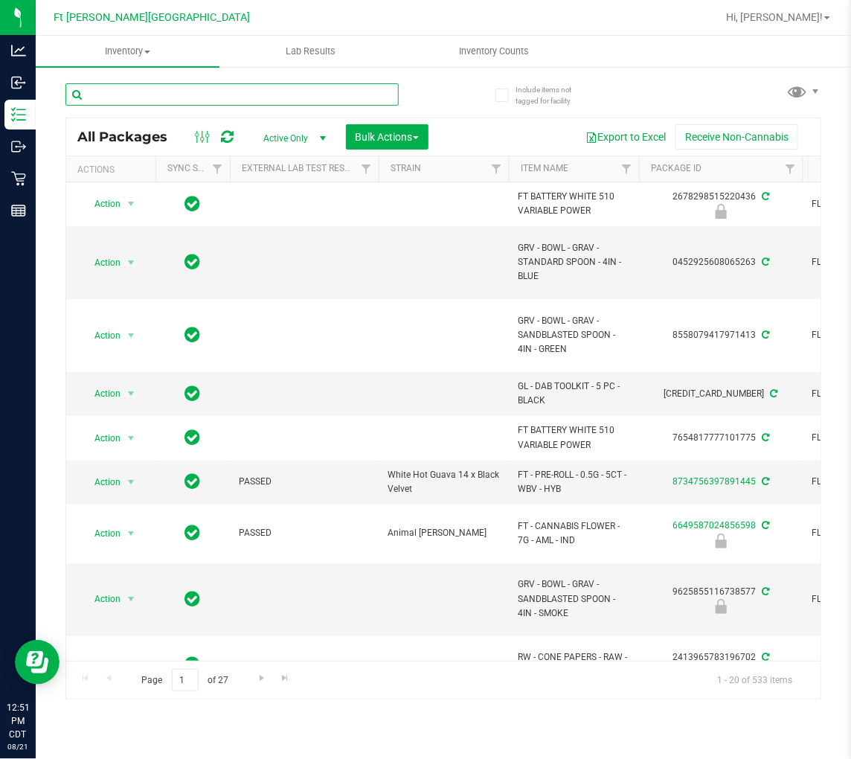
click at [131, 89] on input "text" at bounding box center [231, 94] width 333 height 22
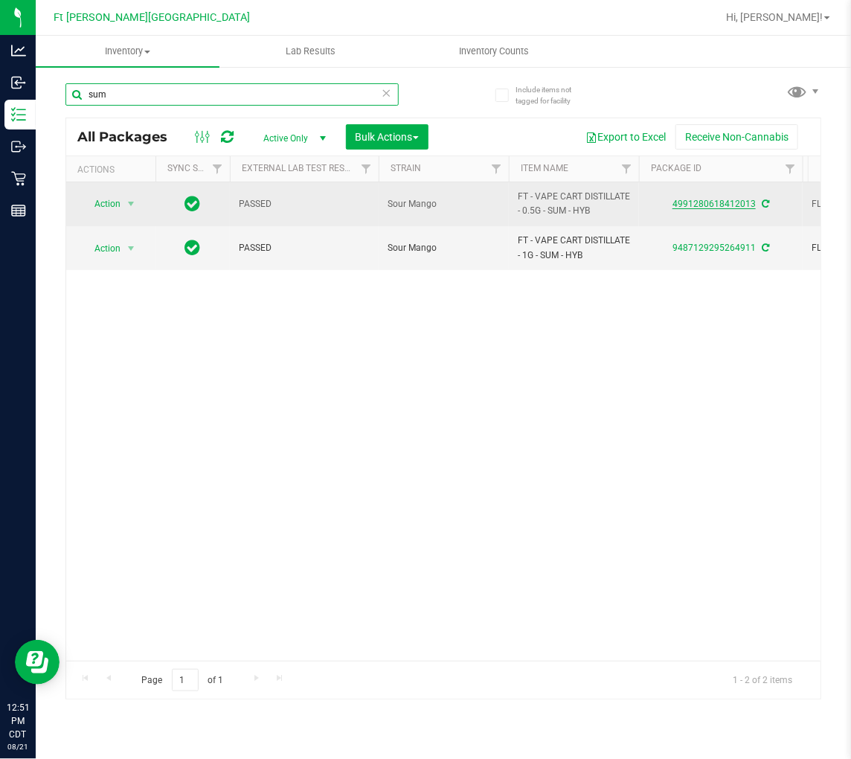
type input "sum"
click at [693, 206] on link "4991280618412013" at bounding box center [714, 204] width 83 height 10
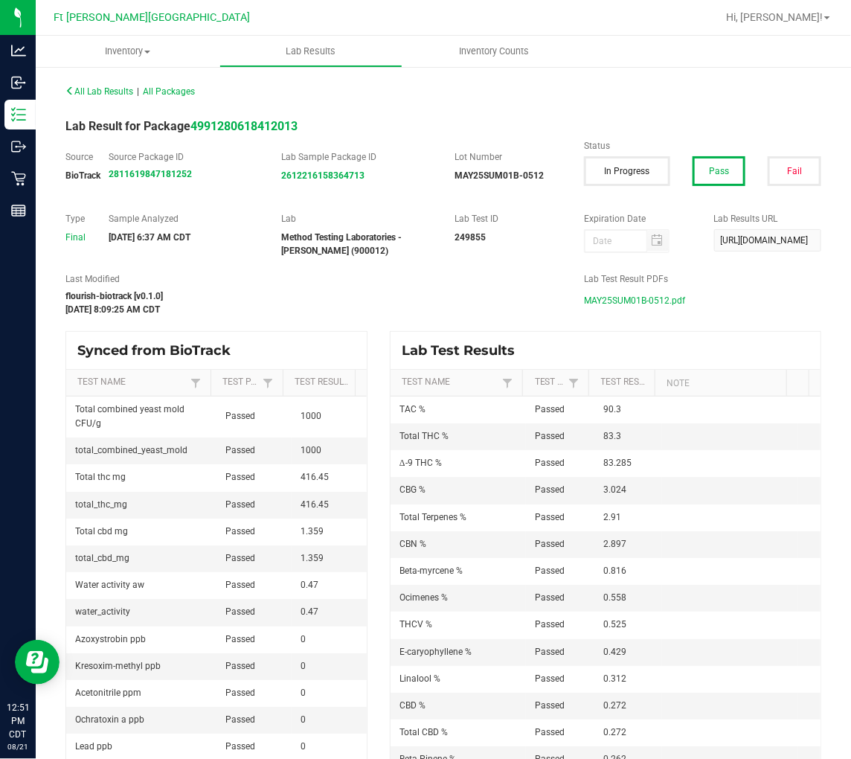
click at [641, 301] on span "MAY25SUM01B-0512.pdf" at bounding box center [634, 300] width 101 height 22
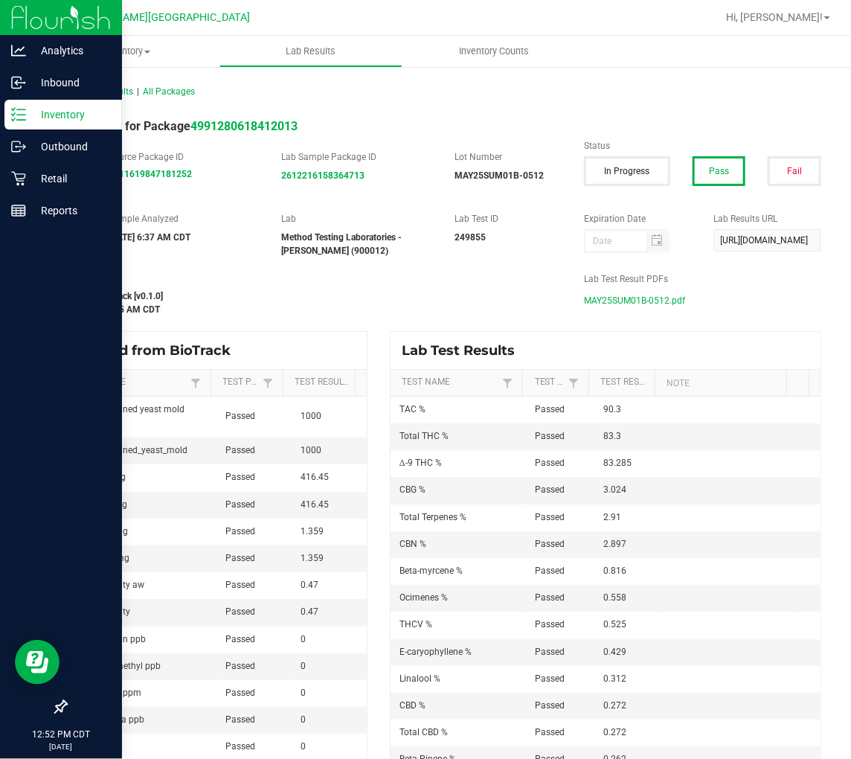
click at [17, 110] on icon at bounding box center [18, 114] width 15 height 15
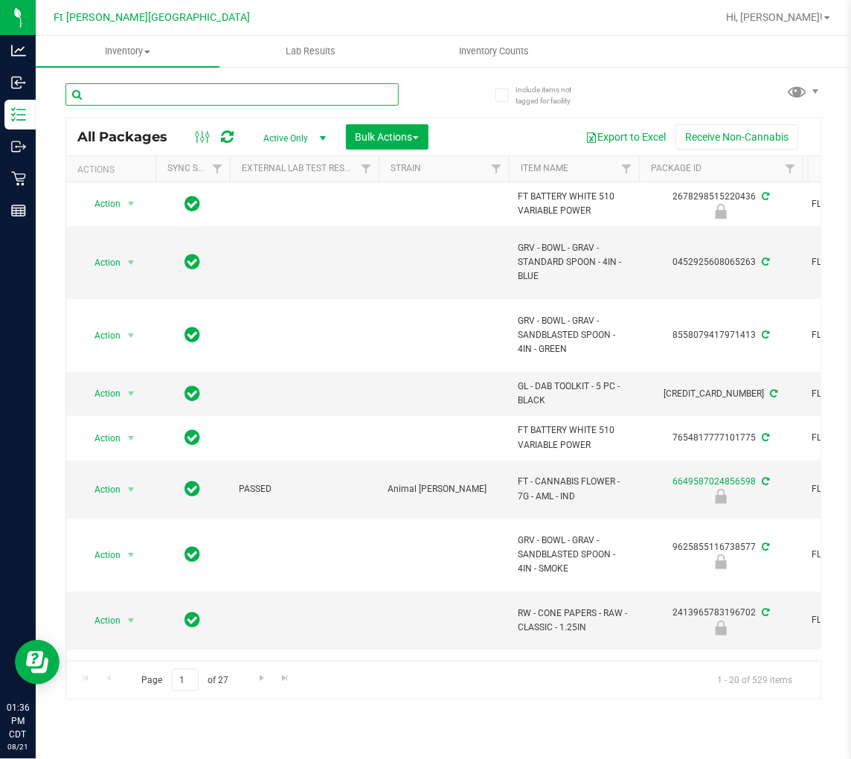
click at [208, 92] on input "text" at bounding box center [231, 94] width 333 height 22
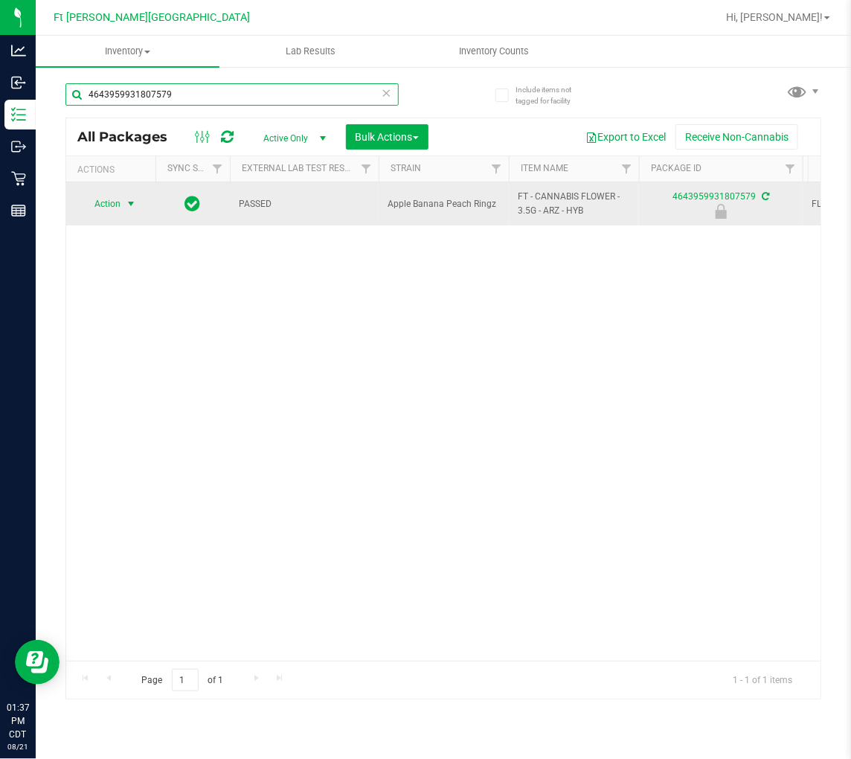
type input "4643959931807579"
click at [110, 201] on span "Action" at bounding box center [101, 203] width 40 height 21
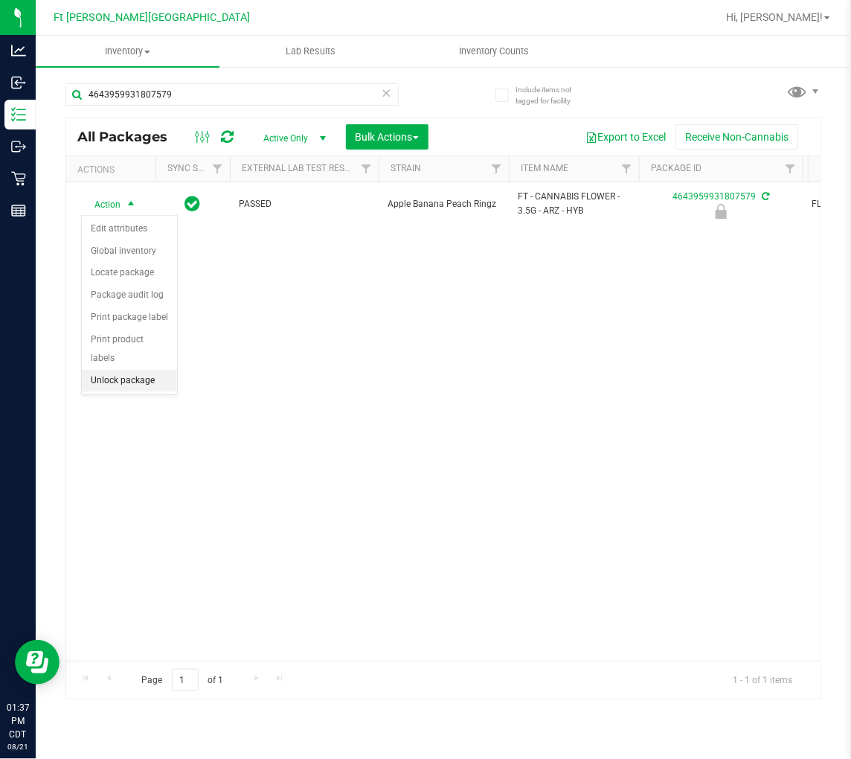
click at [124, 384] on li "Unlock package" at bounding box center [129, 381] width 95 height 22
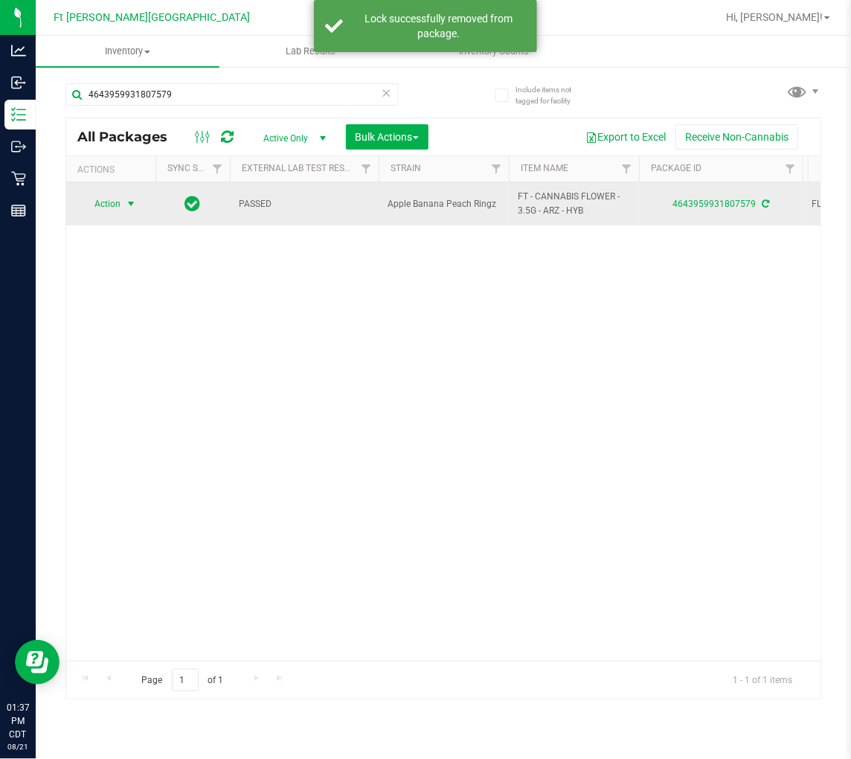
click at [107, 204] on span "Action" at bounding box center [101, 203] width 40 height 21
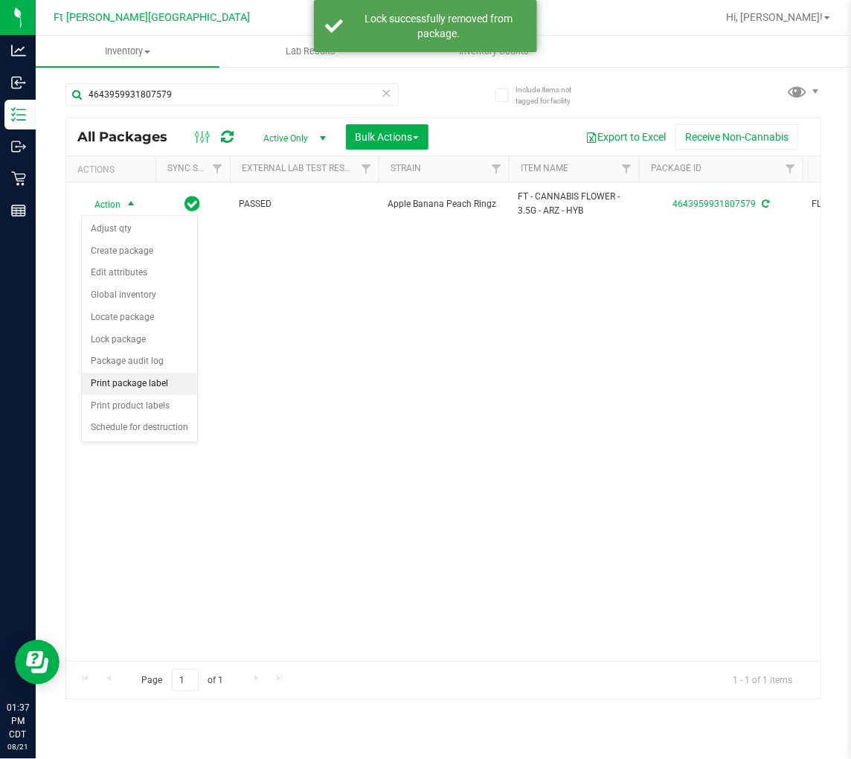
click at [146, 381] on li "Print package label" at bounding box center [139, 384] width 115 height 22
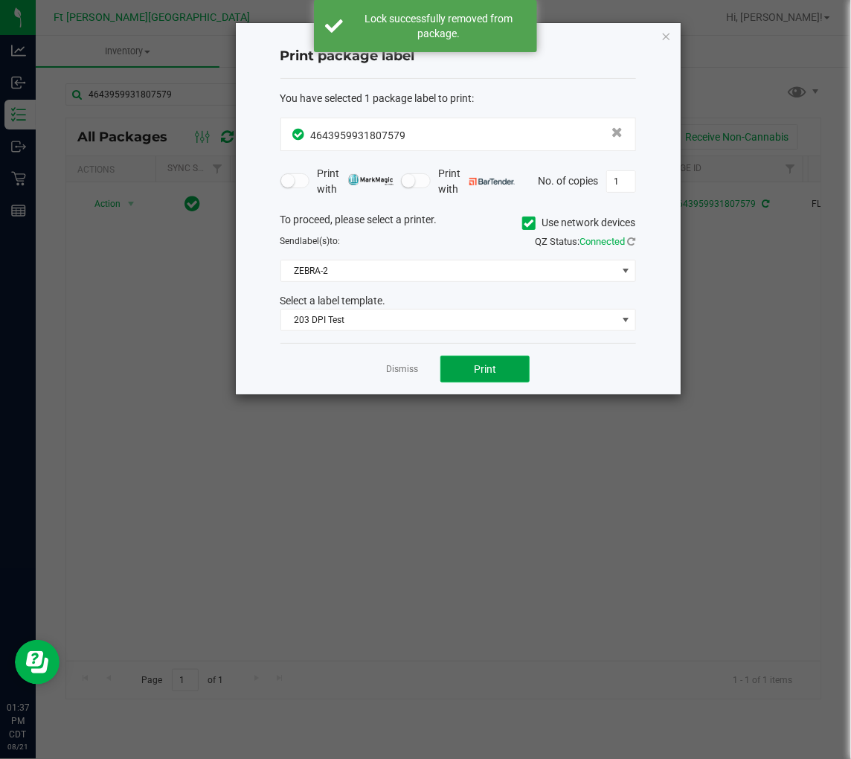
click at [485, 366] on span "Print" at bounding box center [485, 369] width 22 height 12
click at [403, 369] on link "Dismiss" at bounding box center [402, 369] width 32 height 13
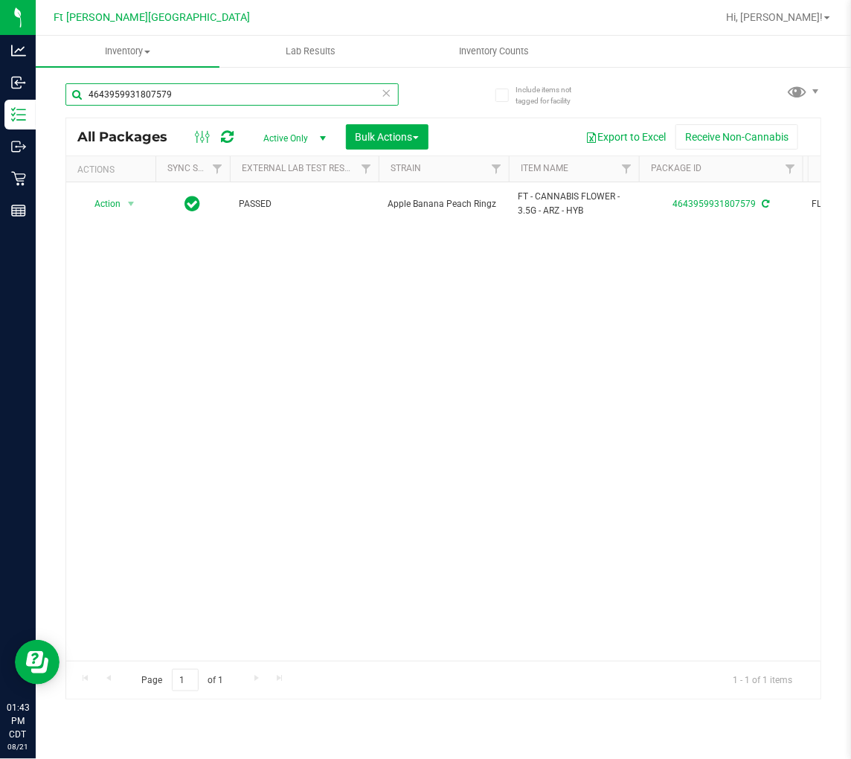
click at [260, 98] on input "4643959931807579" at bounding box center [231, 94] width 333 height 22
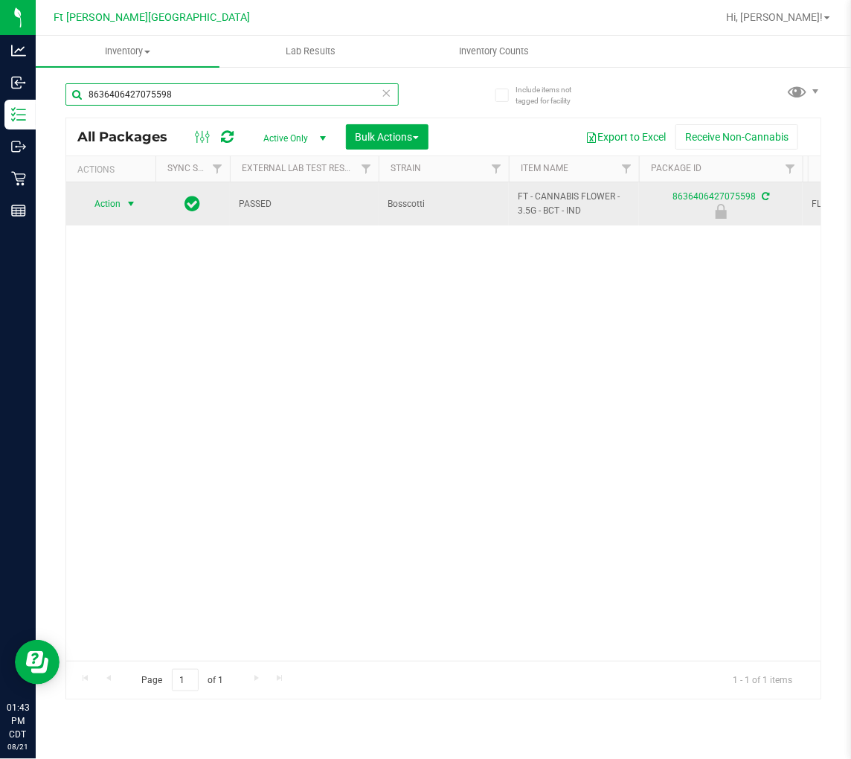
type input "8636406427075598"
click at [119, 211] on span "Action" at bounding box center [101, 203] width 40 height 21
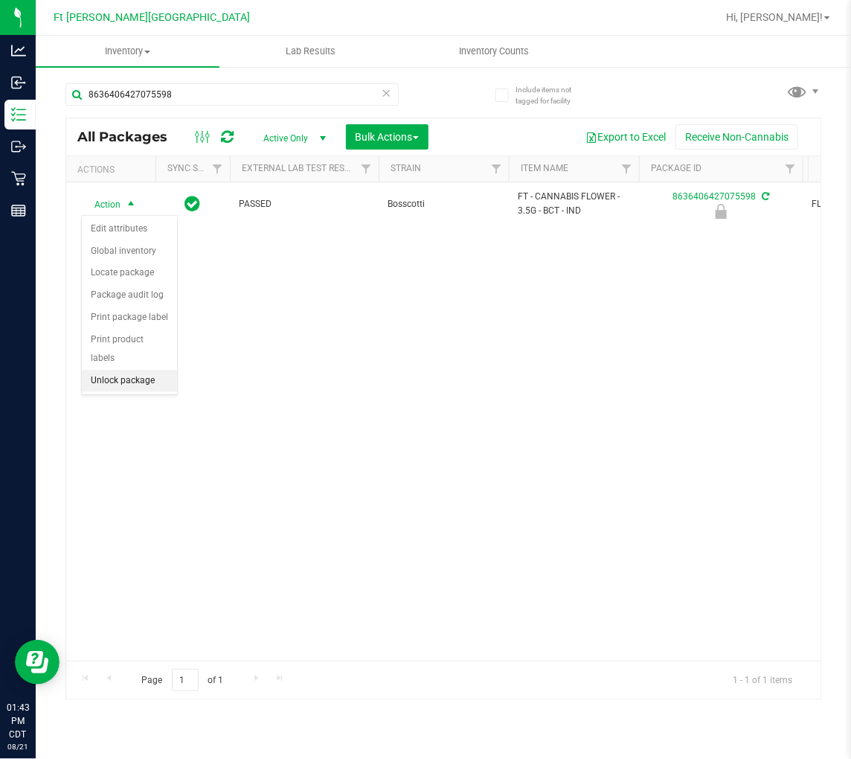
click at [150, 380] on li "Unlock package" at bounding box center [129, 381] width 95 height 22
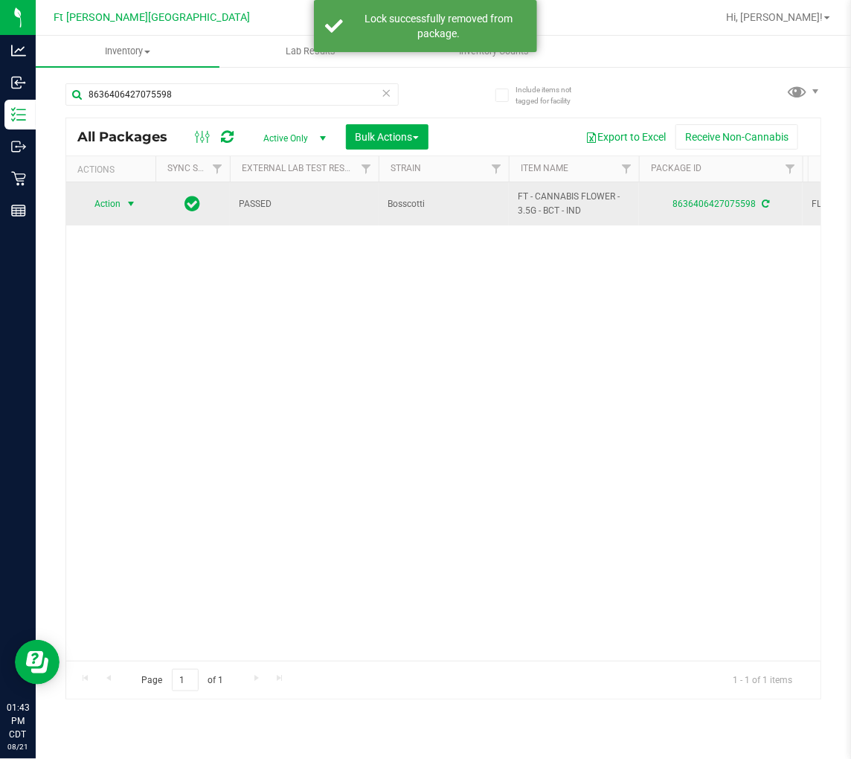
click at [110, 205] on span "Action" at bounding box center [101, 203] width 40 height 21
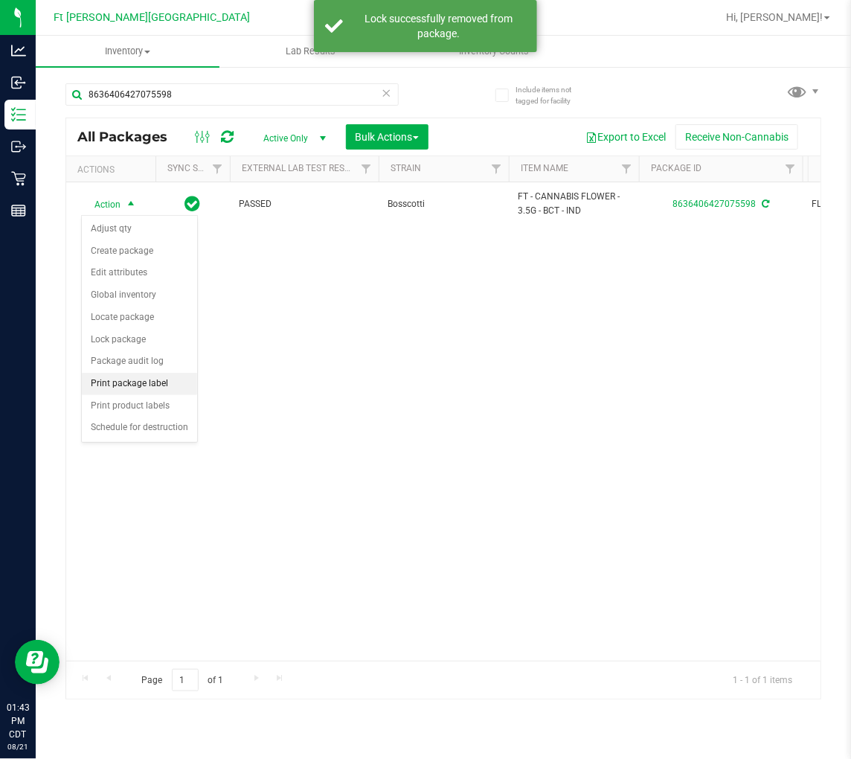
click at [138, 376] on li "Print package label" at bounding box center [139, 384] width 115 height 22
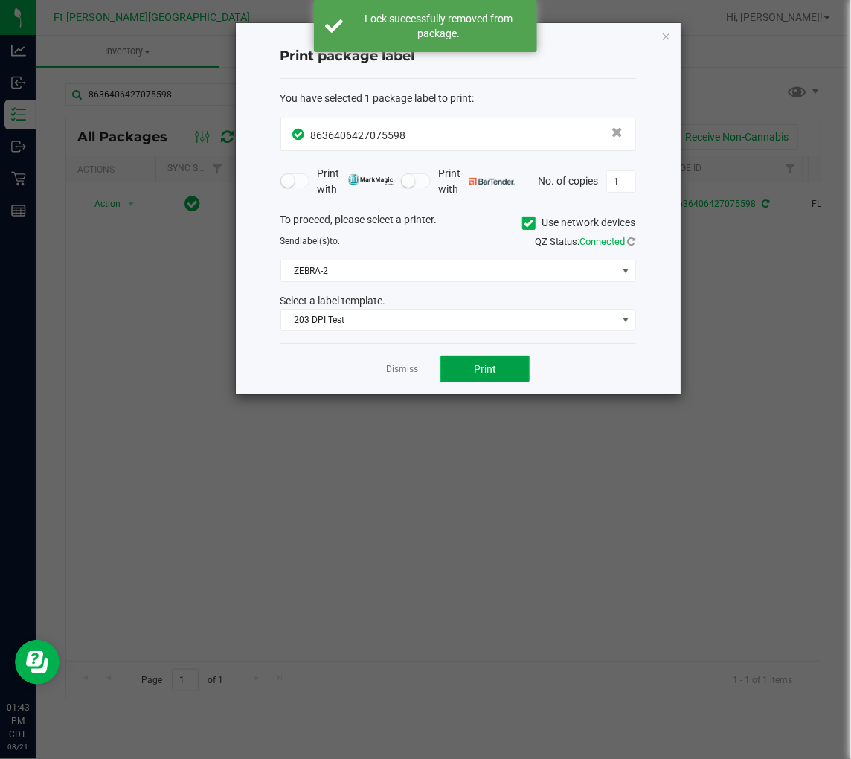
click at [474, 371] on span "Print" at bounding box center [485, 369] width 22 height 12
click at [411, 373] on link "Dismiss" at bounding box center [402, 369] width 32 height 13
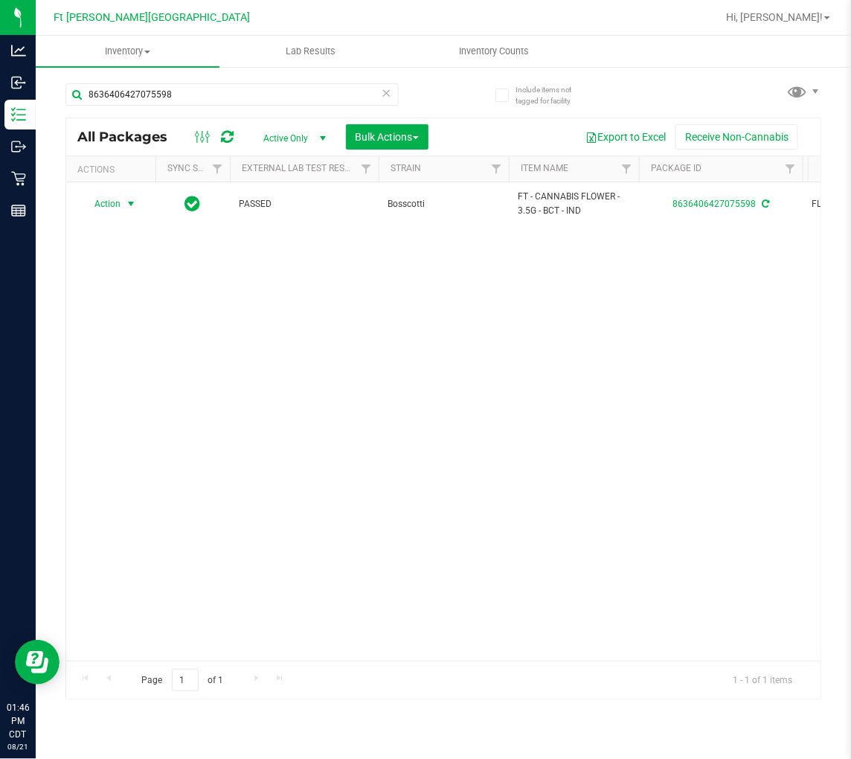
click at [250, 320] on div "Action Action Adjust qty Create package Edit attributes Global inventory Locate…" at bounding box center [443, 421] width 755 height 478
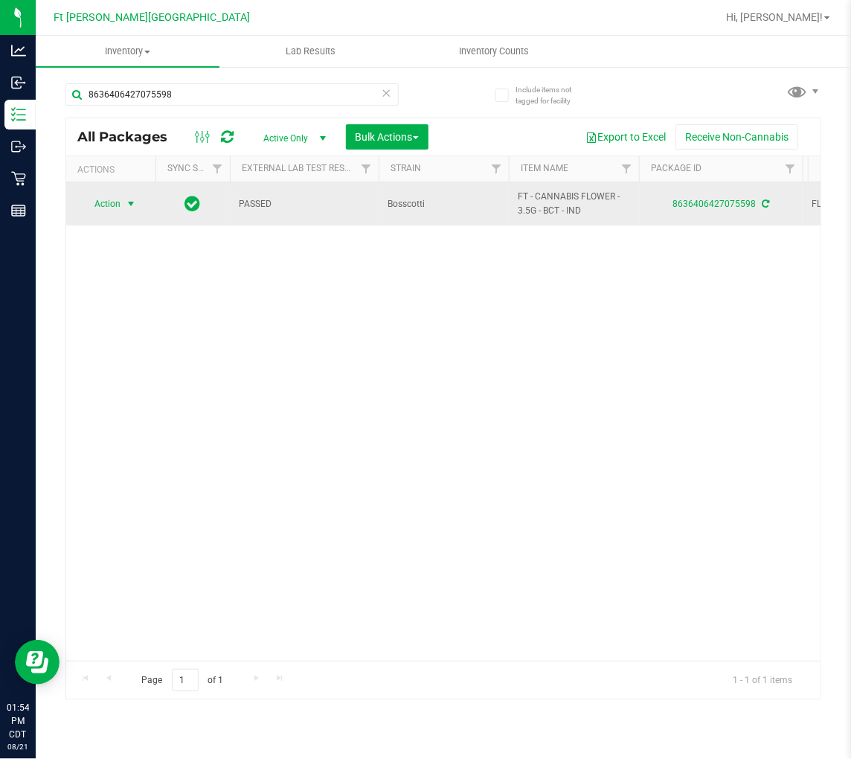
drag, startPoint x: 123, startPoint y: 212, endPoint x: 123, endPoint y: 199, distance: 13.4
click at [123, 212] on span "select" at bounding box center [131, 203] width 19 height 21
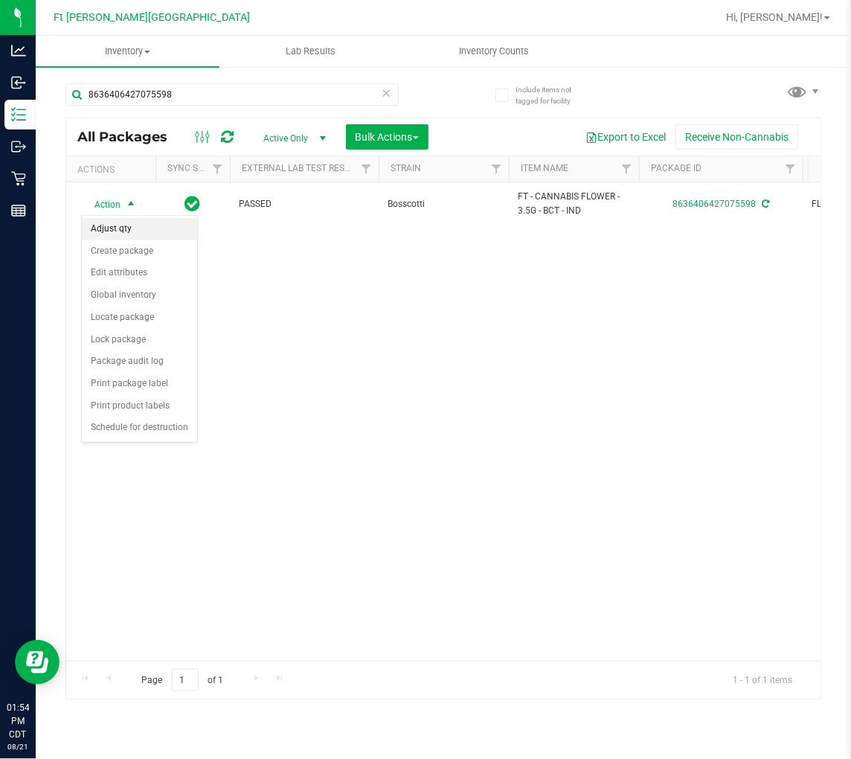
click at [124, 228] on li "Adjust qty" at bounding box center [139, 229] width 115 height 22
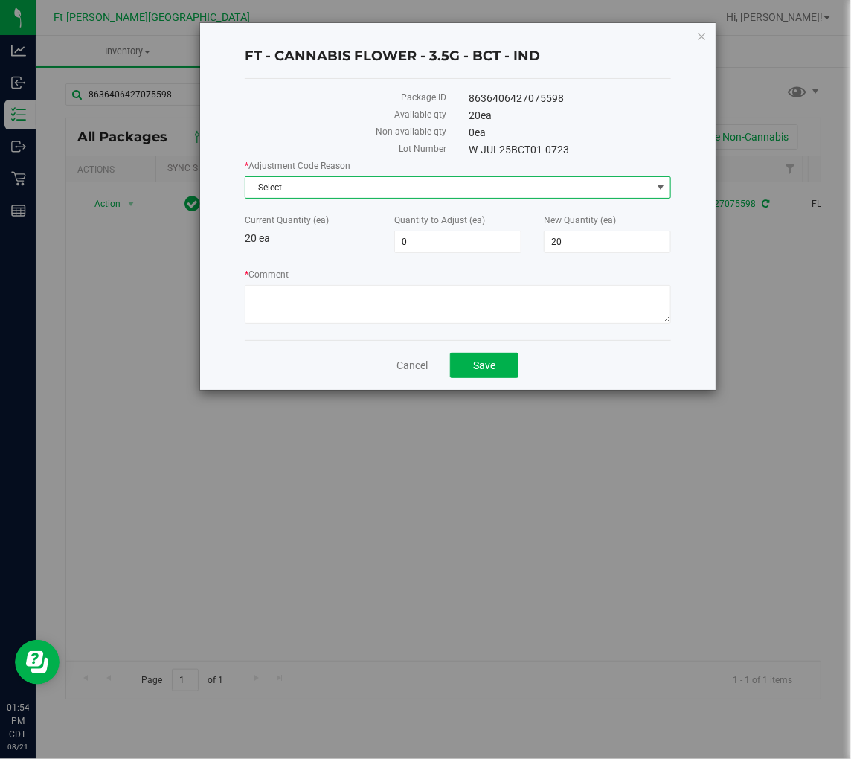
click at [412, 191] on span "Select" at bounding box center [449, 187] width 406 height 21
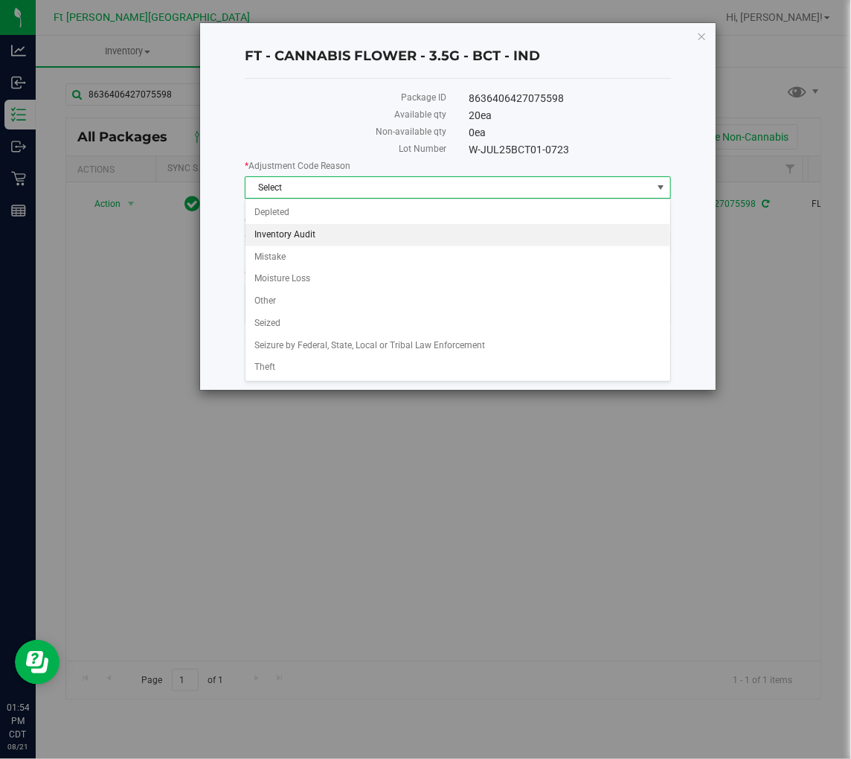
click at [311, 238] on li "Inventory Audit" at bounding box center [458, 235] width 425 height 22
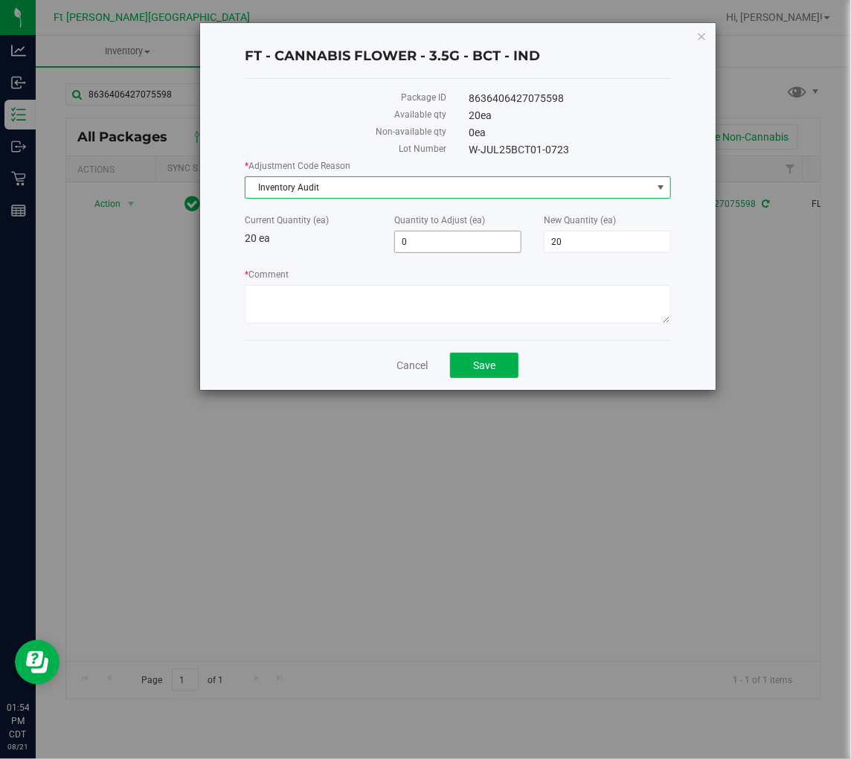
click at [472, 235] on span "0 0" at bounding box center [457, 242] width 127 height 22
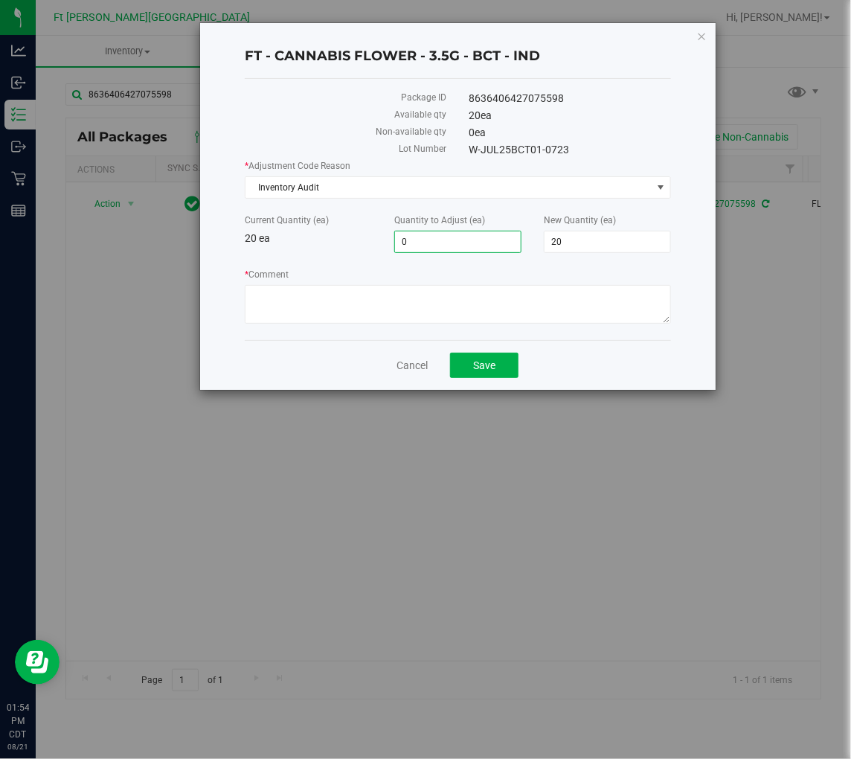
click at [472, 235] on input "0" at bounding box center [458, 241] width 126 height 21
type input "-5"
type input "15"
click at [374, 258] on div "* Adjustment Code Reason Inventory Audit Select Depleted Inventory Audit Mistak…" at bounding box center [458, 243] width 426 height 169
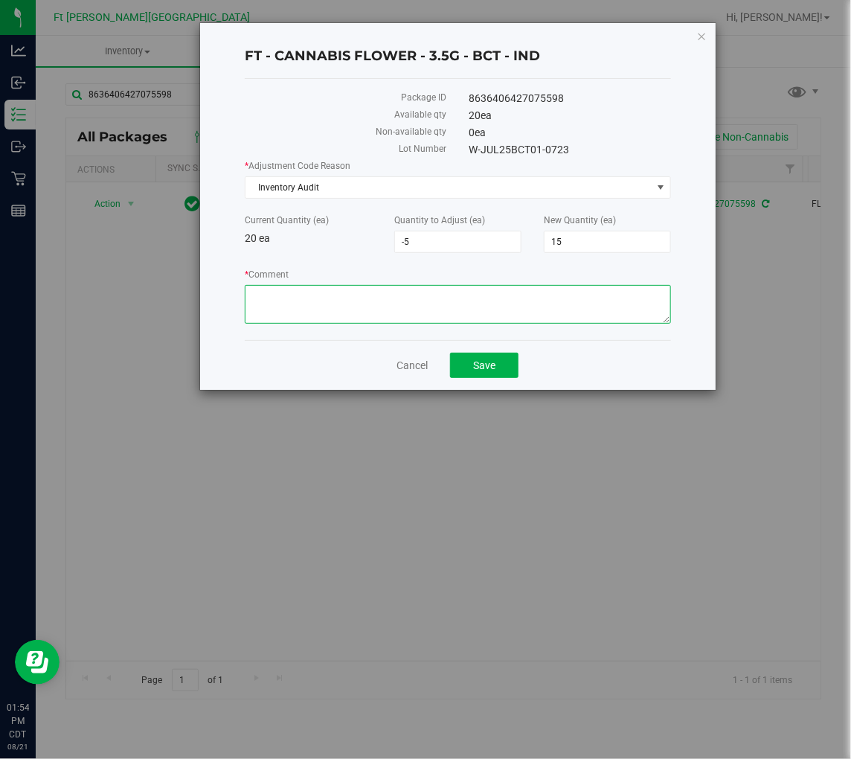
click at [378, 305] on textarea "* Comment" at bounding box center [458, 304] width 426 height 39
type textarea "Upon receiving/verifying shipment, package was shown to contain 15 units as opp…"
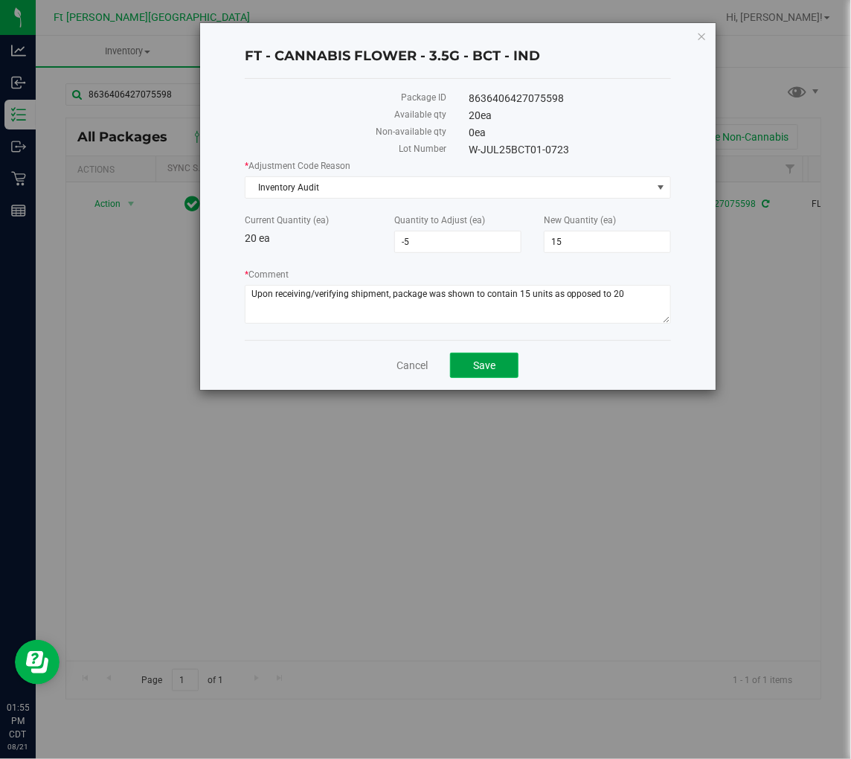
click at [495, 362] on span "Save" at bounding box center [484, 365] width 22 height 12
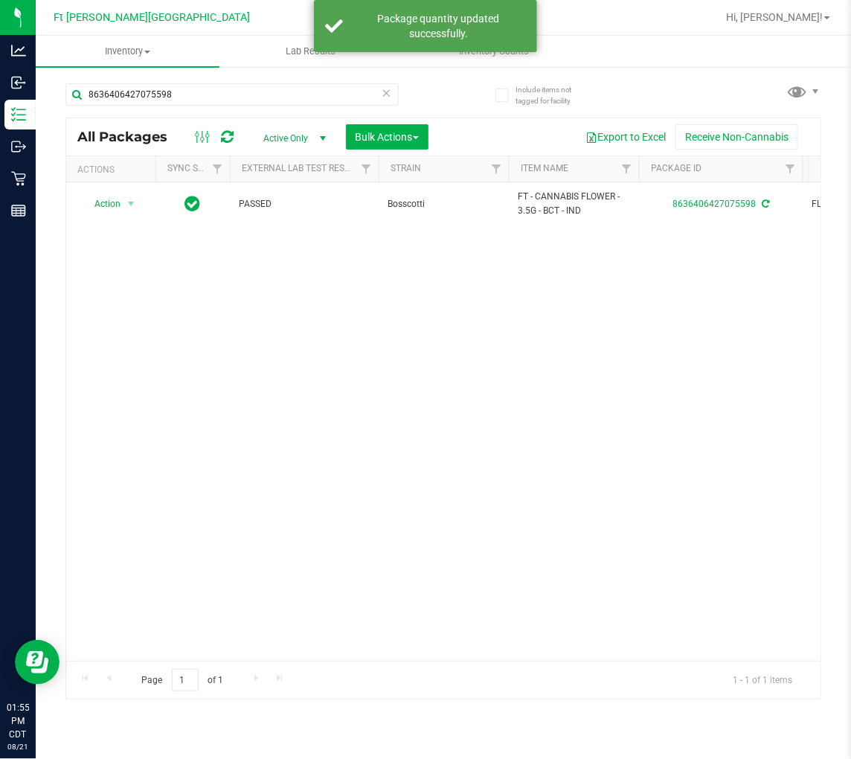
click at [385, 93] on icon at bounding box center [387, 92] width 10 height 18
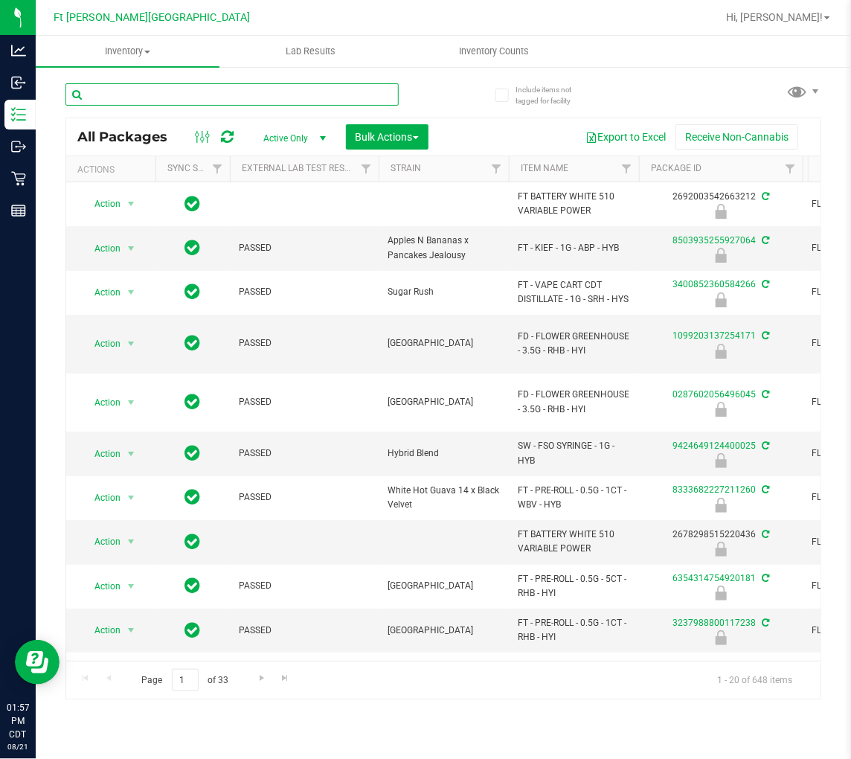
click at [283, 97] on input "text" at bounding box center [231, 94] width 333 height 22
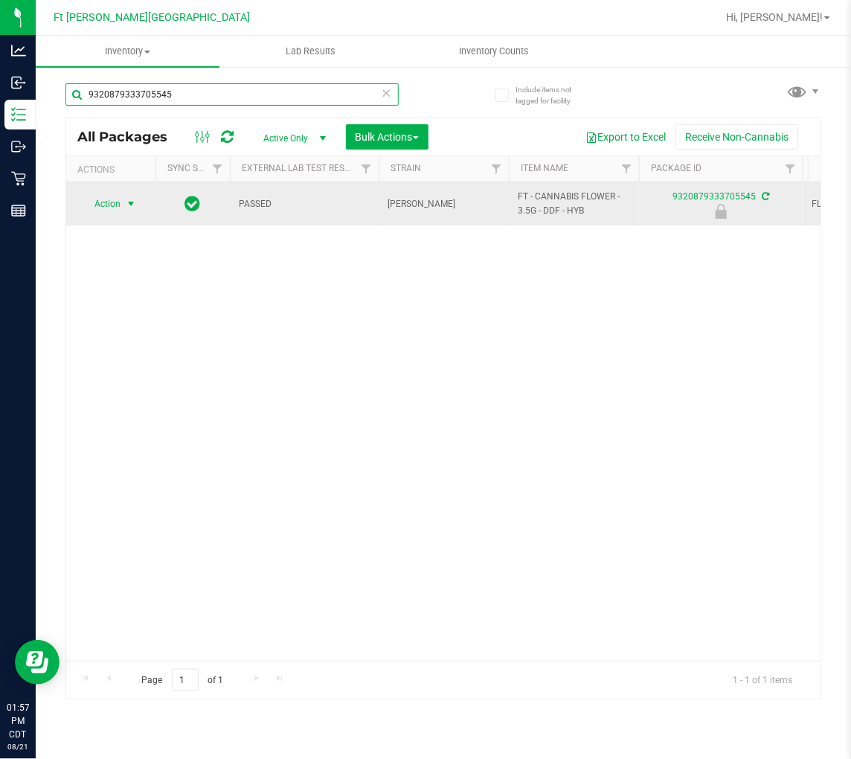
type input "9320879333705545"
click at [117, 201] on span "Action" at bounding box center [101, 203] width 40 height 21
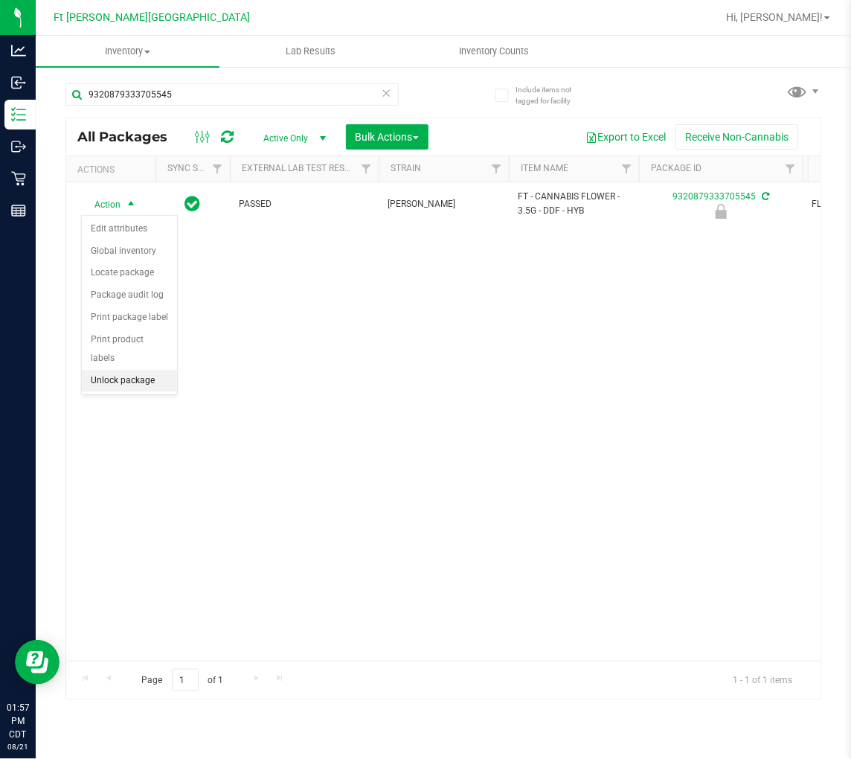
click at [132, 382] on li "Unlock package" at bounding box center [129, 381] width 95 height 22
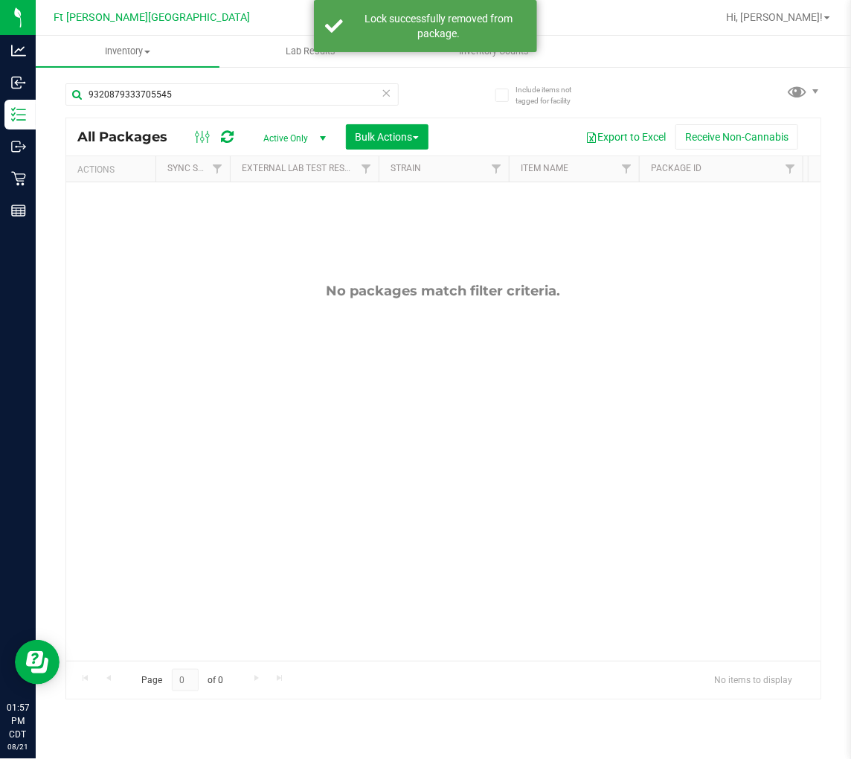
click at [300, 132] on span "Active Only" at bounding box center [292, 138] width 82 height 21
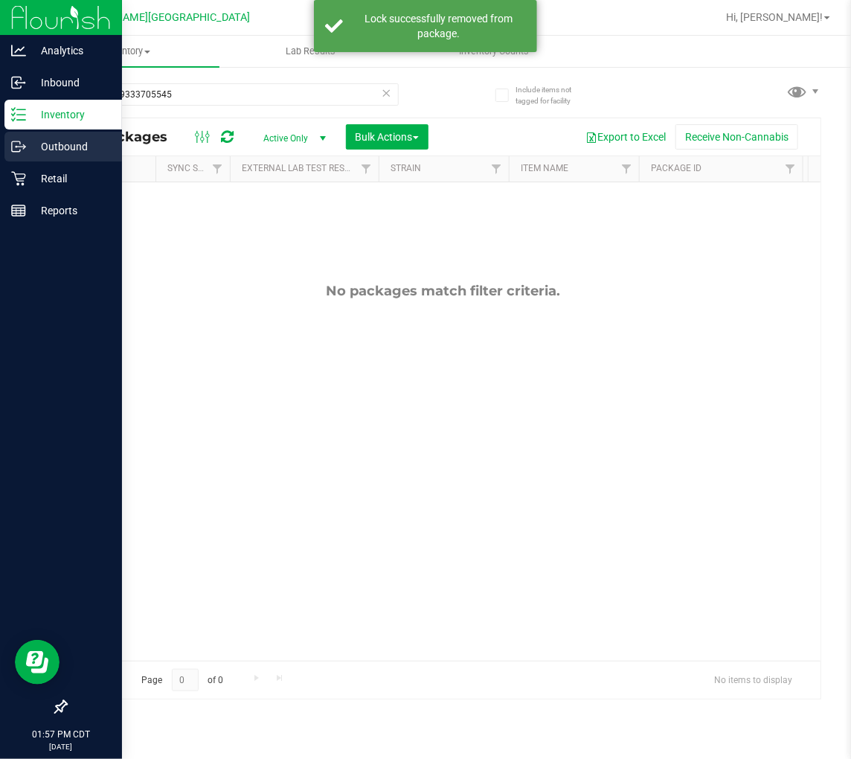
click at [23, 147] on icon at bounding box center [18, 146] width 15 height 15
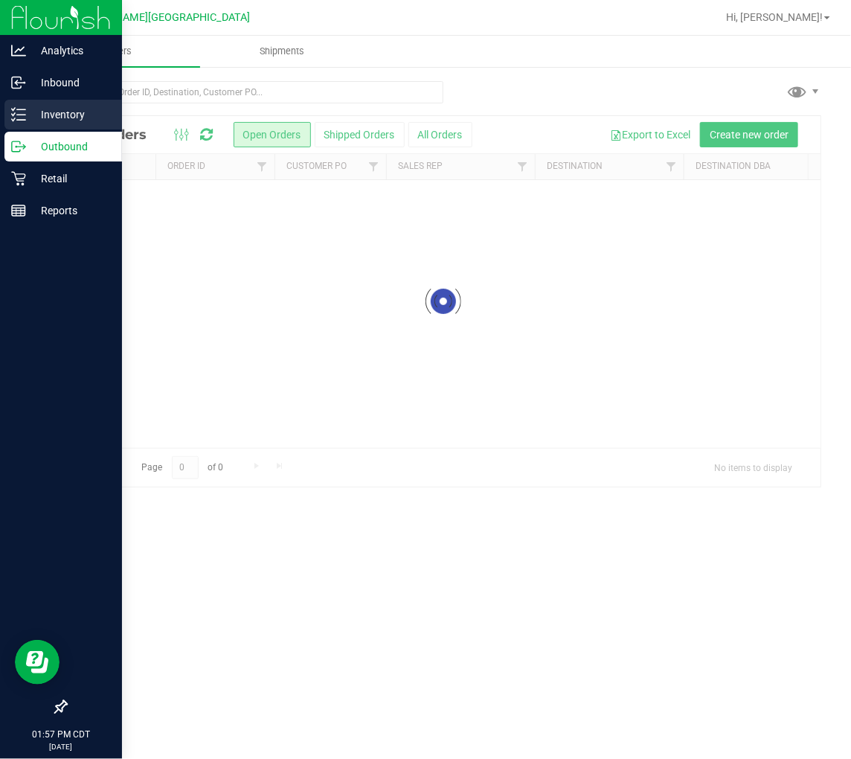
click at [76, 112] on p "Inventory" at bounding box center [70, 115] width 89 height 18
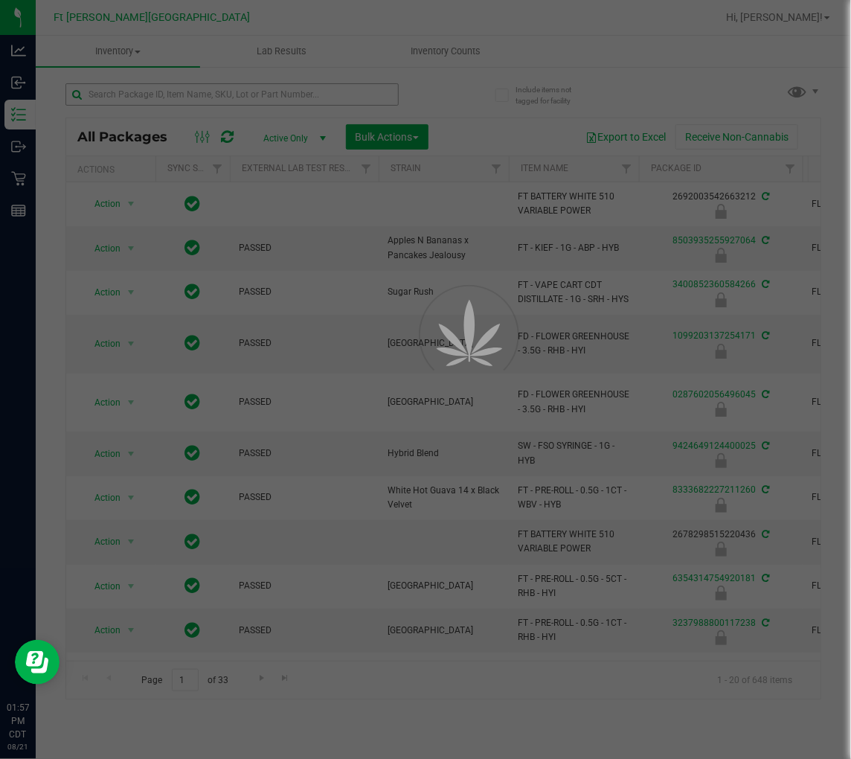
click at [193, 92] on div at bounding box center [425, 379] width 851 height 759
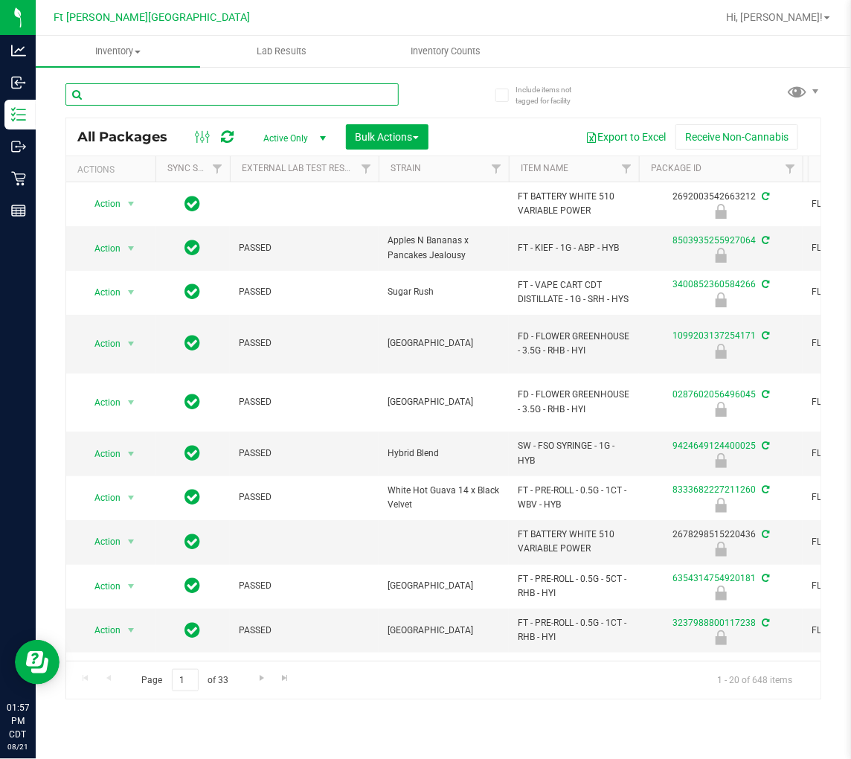
click at [193, 92] on input "text" at bounding box center [231, 94] width 333 height 22
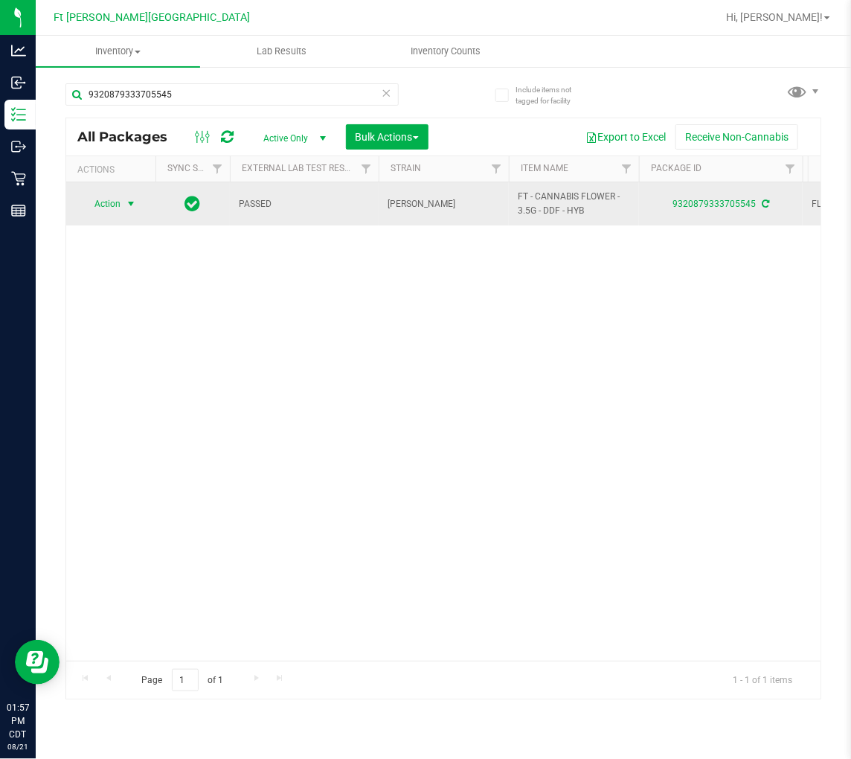
click at [129, 202] on span "select" at bounding box center [131, 204] width 12 height 12
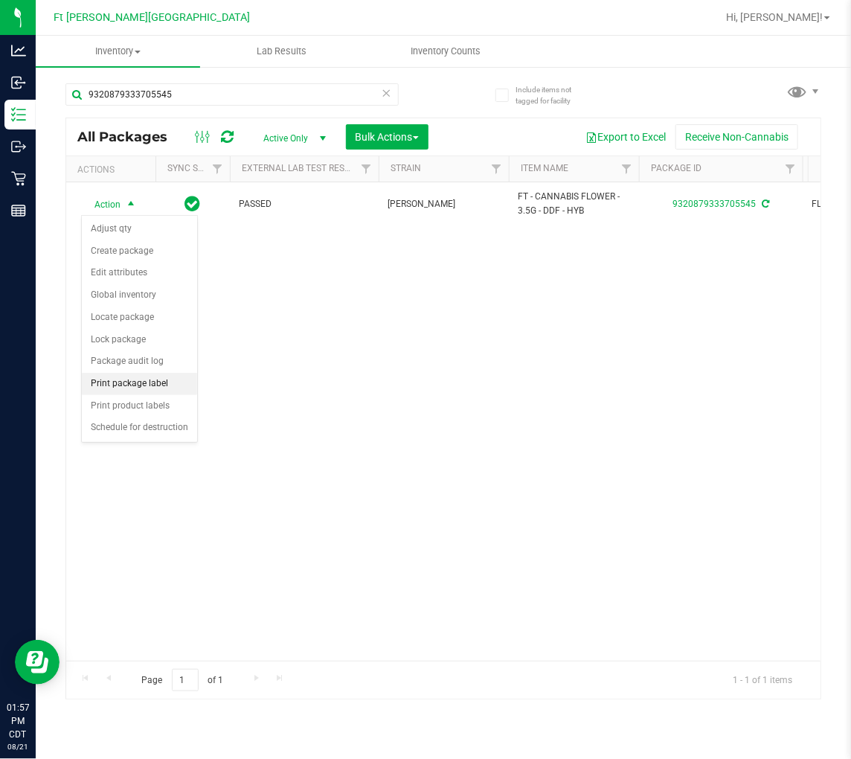
click at [144, 382] on li "Print package label" at bounding box center [139, 384] width 115 height 22
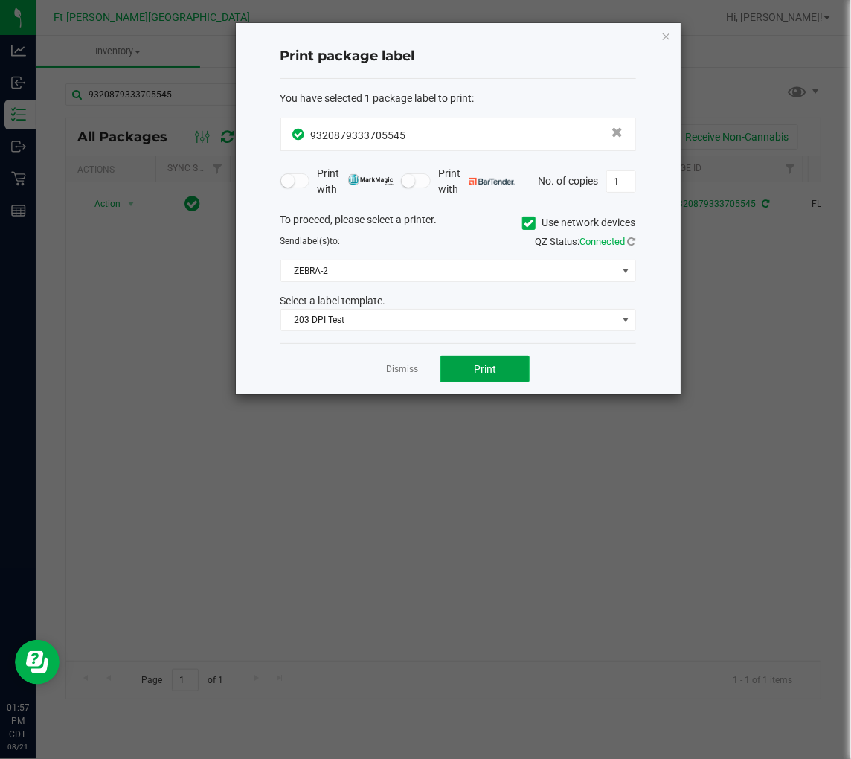
click at [487, 360] on button "Print" at bounding box center [485, 369] width 89 height 27
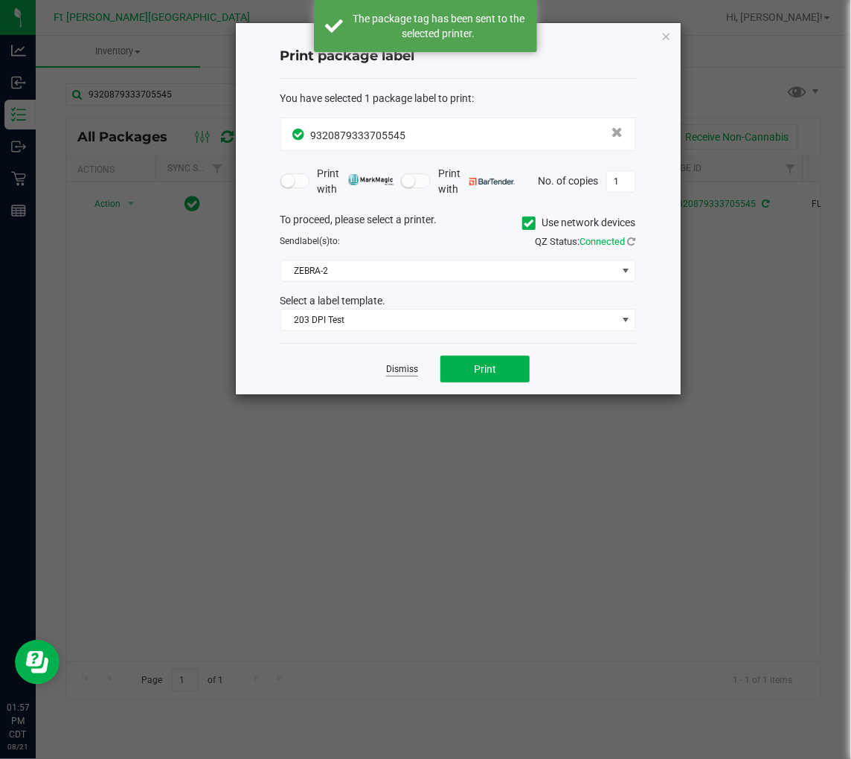
click at [400, 372] on link "Dismiss" at bounding box center [402, 369] width 32 height 13
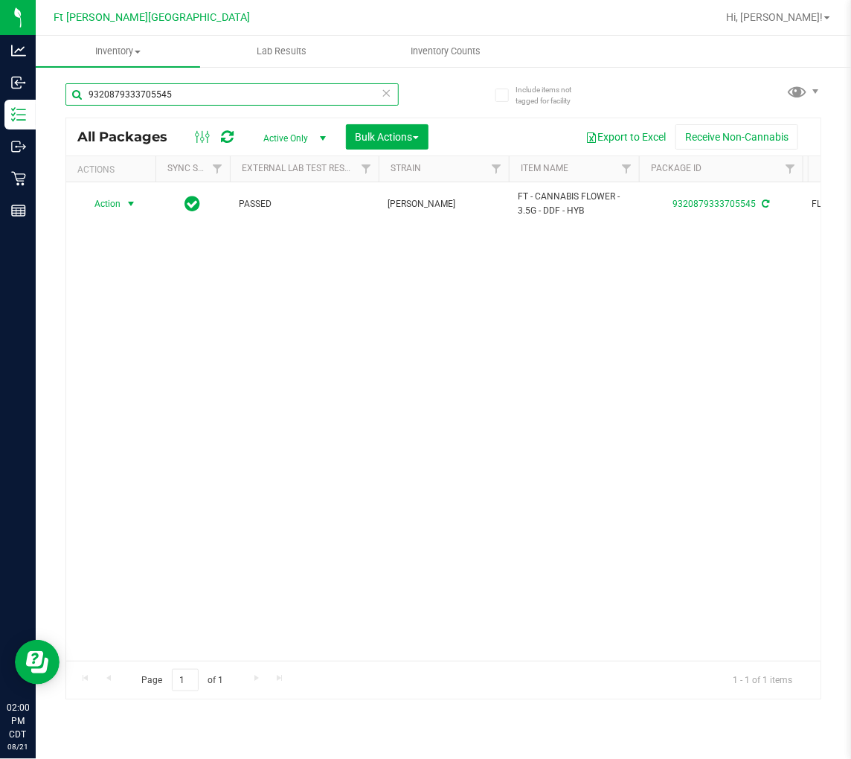
click at [226, 97] on input "9320879333705545" at bounding box center [231, 94] width 333 height 22
click at [226, 98] on input "9320879333705545" at bounding box center [231, 94] width 333 height 22
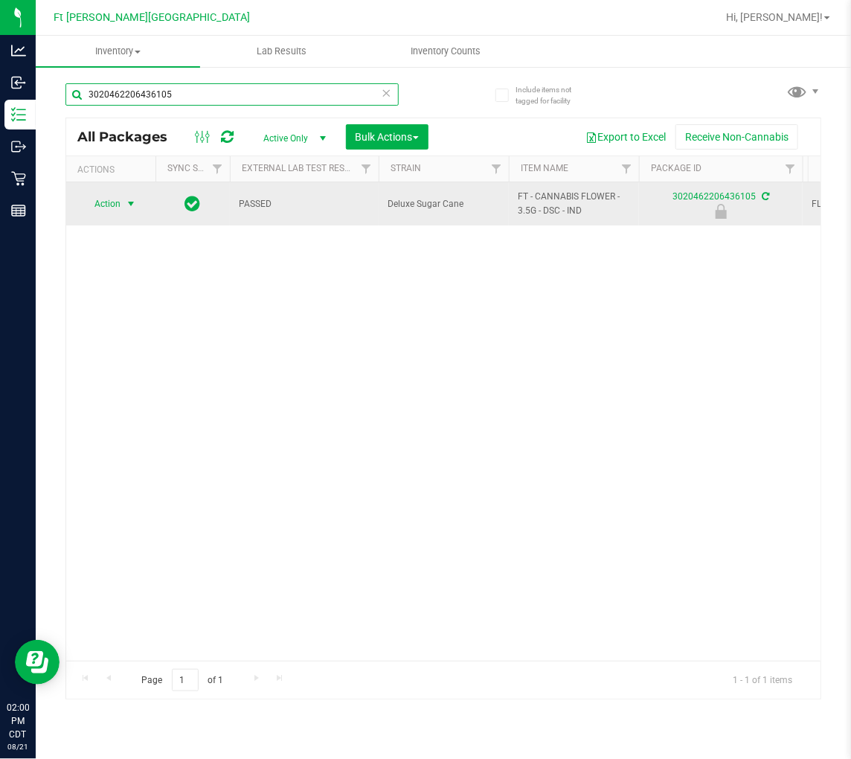
type input "3020462206436105"
click at [118, 204] on span "Action" at bounding box center [101, 203] width 40 height 21
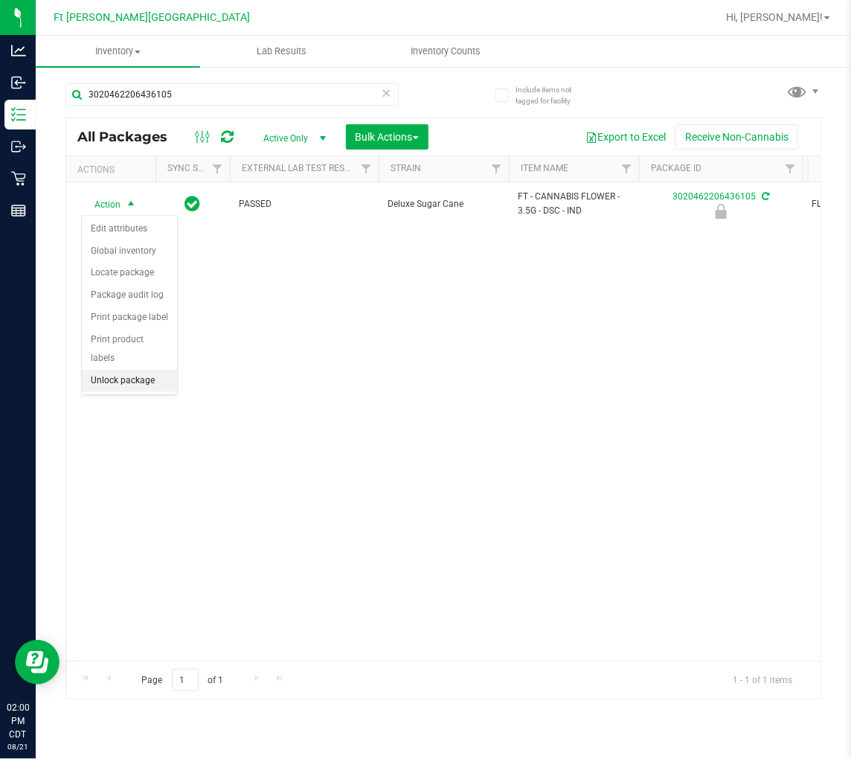
click at [143, 374] on li "Unlock package" at bounding box center [129, 381] width 95 height 22
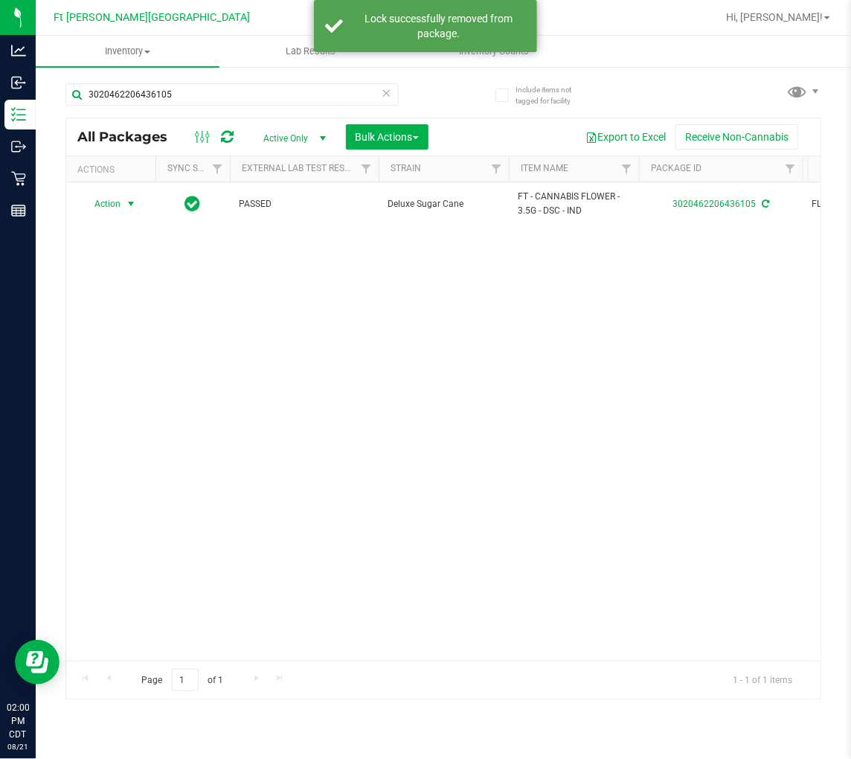
click at [117, 199] on span "Action" at bounding box center [101, 203] width 40 height 21
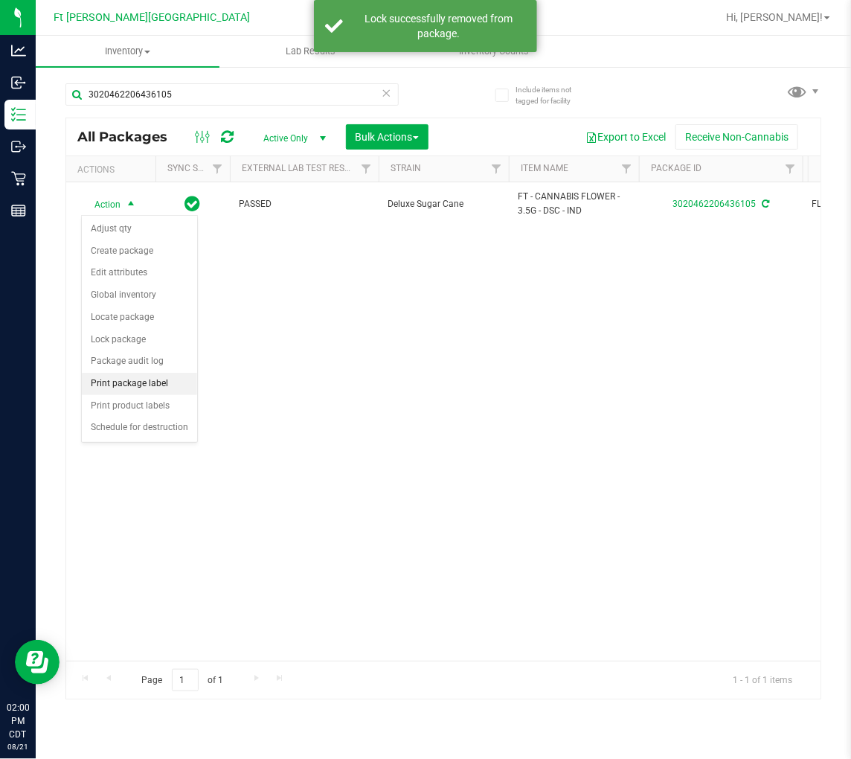
click at [143, 381] on li "Print package label" at bounding box center [139, 384] width 115 height 22
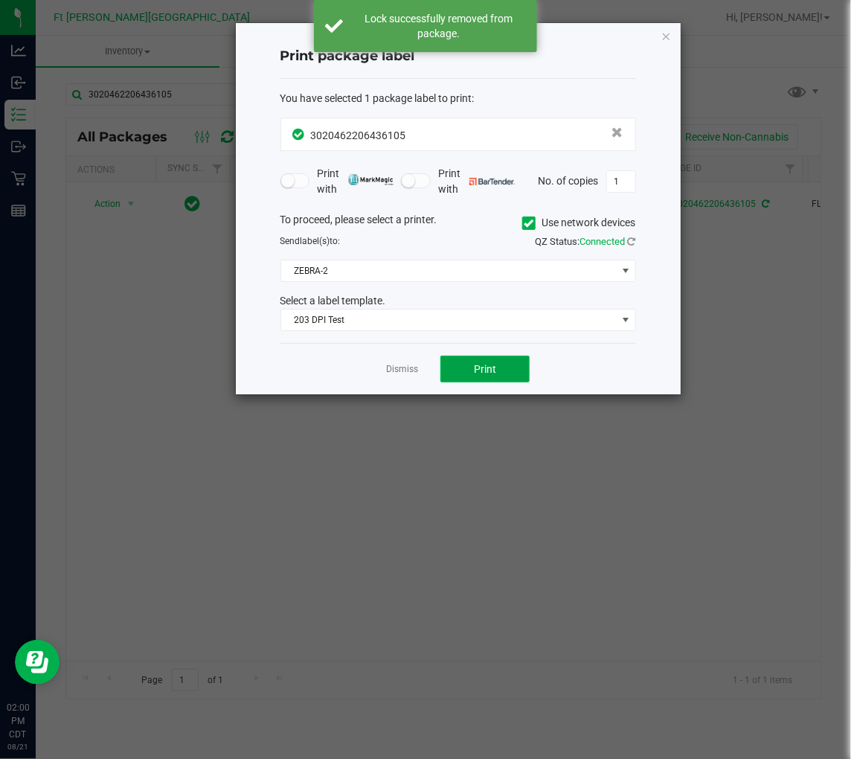
click at [472, 380] on button "Print" at bounding box center [485, 369] width 89 height 27
click at [397, 372] on link "Dismiss" at bounding box center [402, 369] width 32 height 13
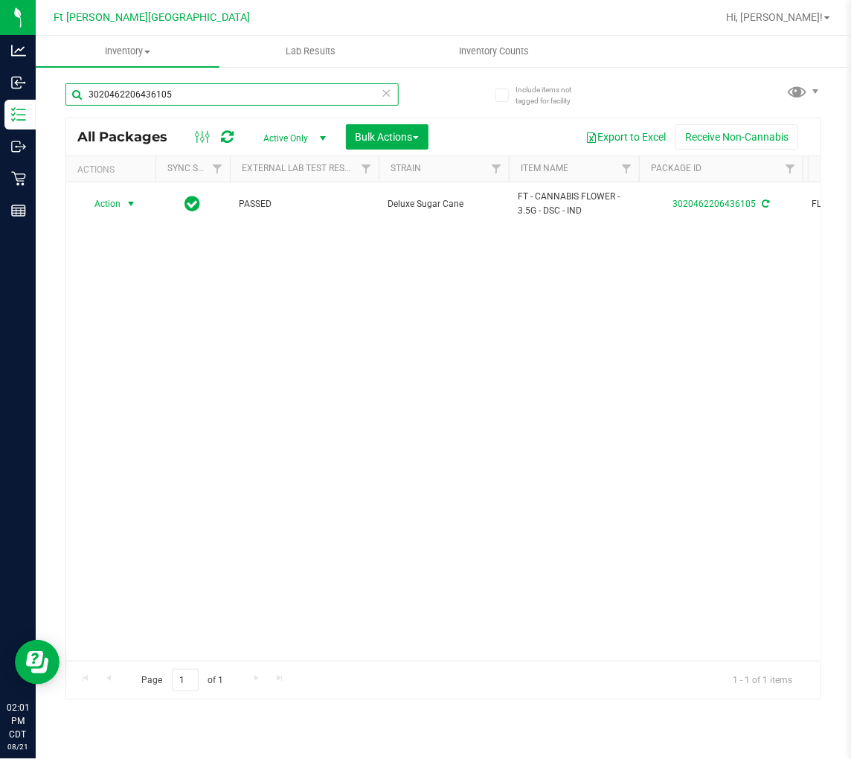
click at [208, 94] on input "3020462206436105" at bounding box center [231, 94] width 333 height 22
type input "3"
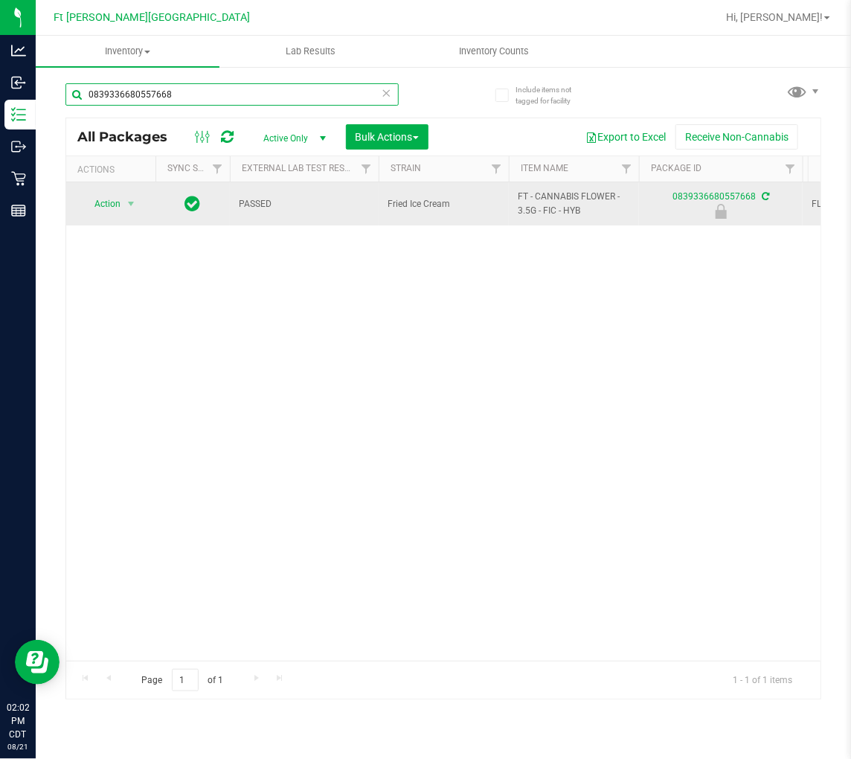
type input "0839336680557668"
click at [106, 203] on span "Action" at bounding box center [101, 203] width 40 height 21
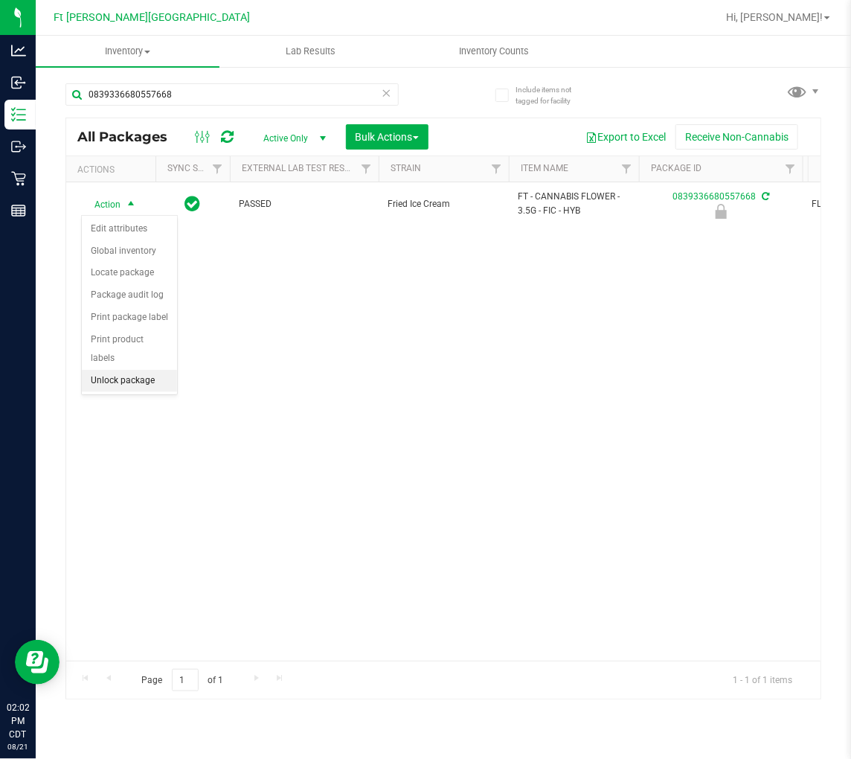
click at [132, 377] on li "Unlock package" at bounding box center [129, 381] width 95 height 22
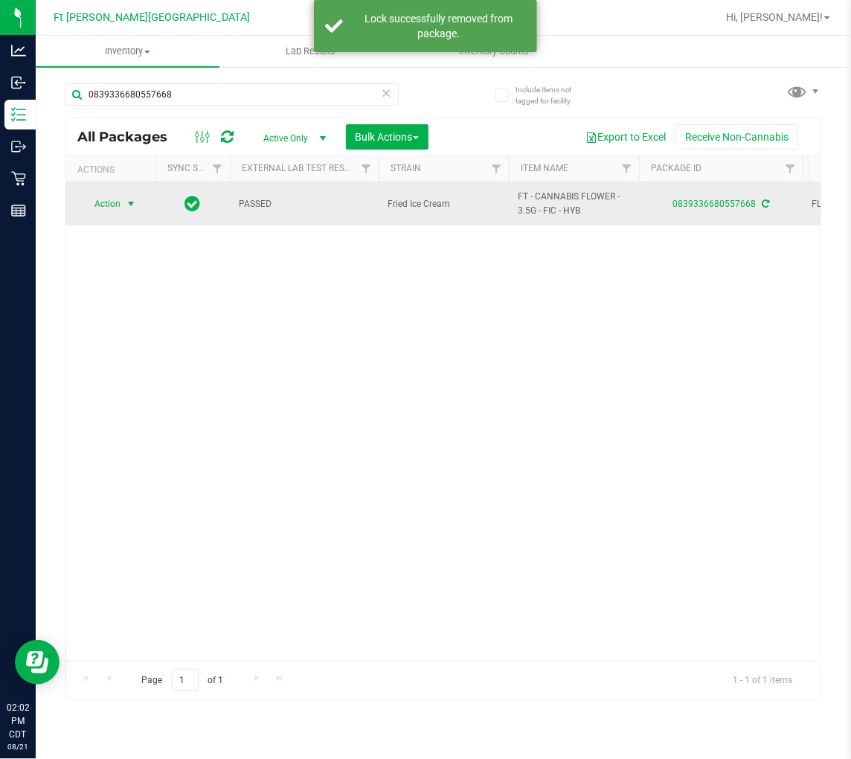
click at [131, 210] on span "select" at bounding box center [131, 204] width 12 height 12
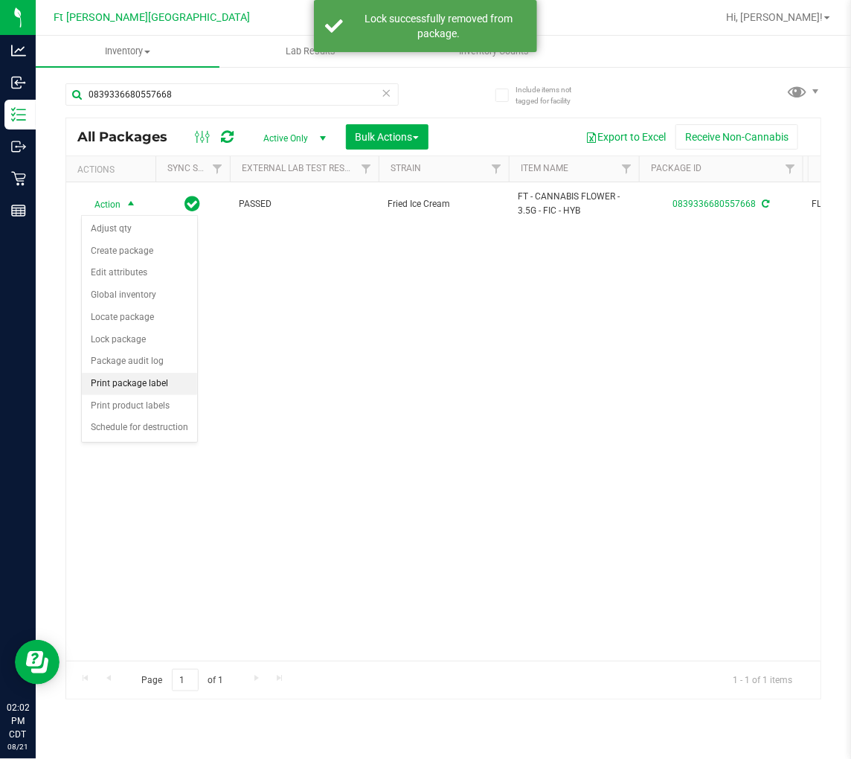
click at [155, 380] on li "Print package label" at bounding box center [139, 384] width 115 height 22
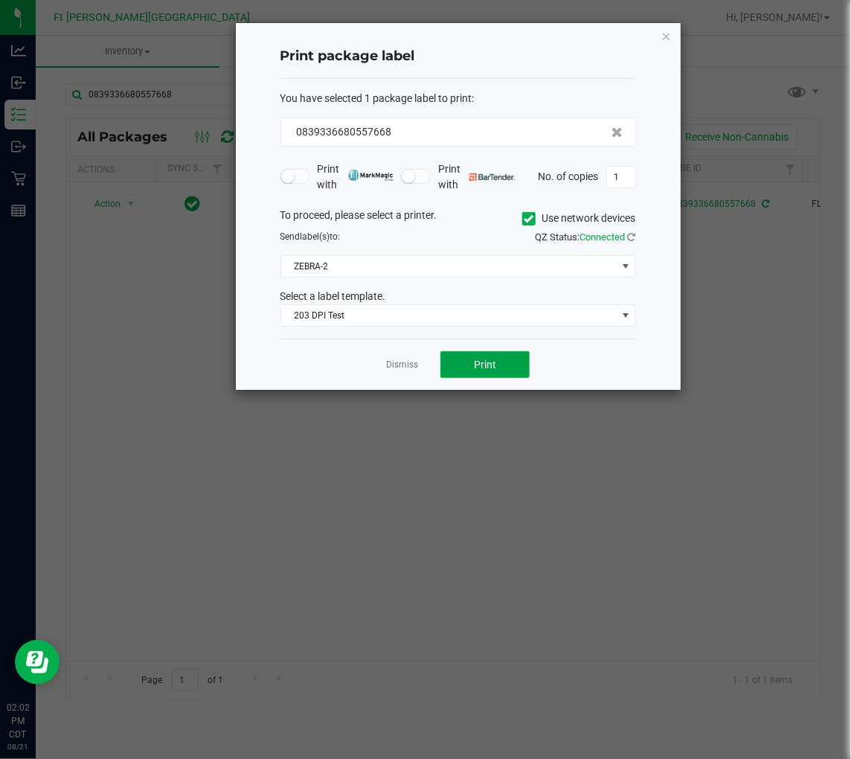
click at [484, 357] on button "Print" at bounding box center [485, 364] width 89 height 27
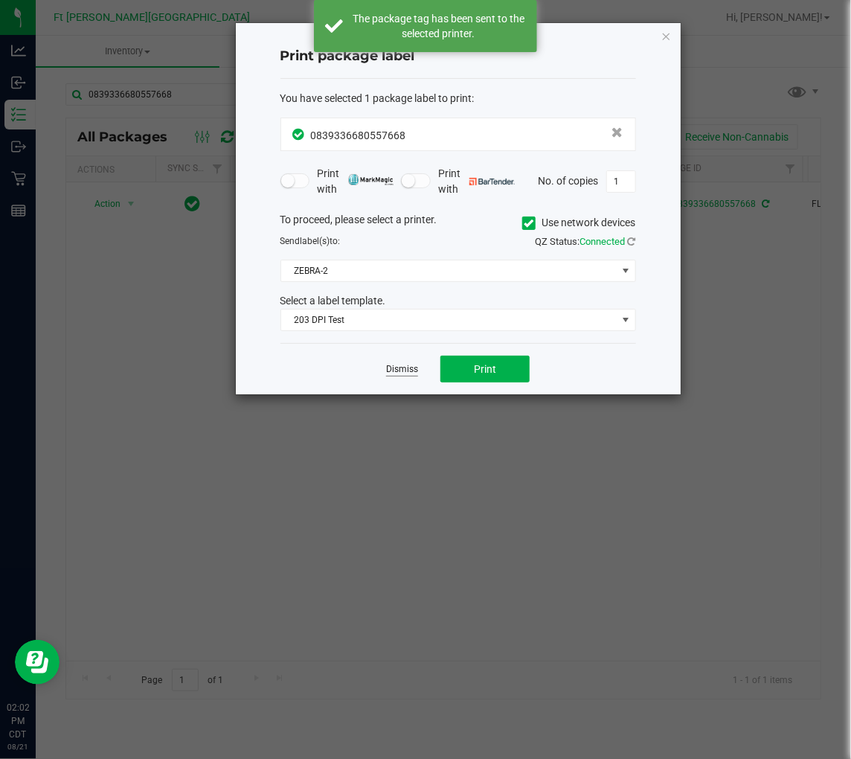
click at [393, 371] on link "Dismiss" at bounding box center [402, 369] width 32 height 13
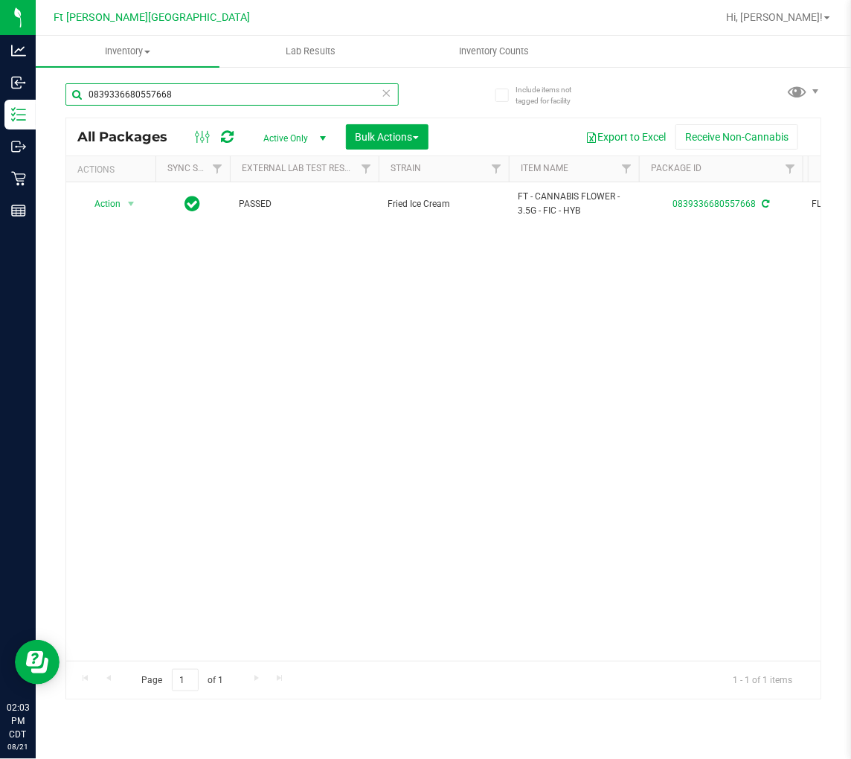
click at [275, 99] on input "0839336680557668" at bounding box center [231, 94] width 333 height 22
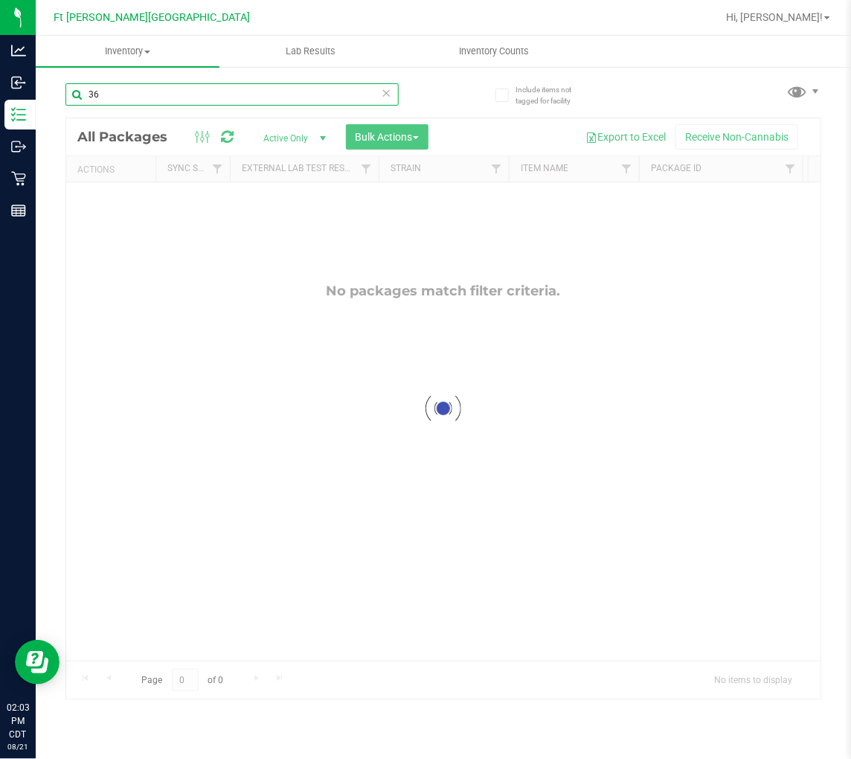
type input "3"
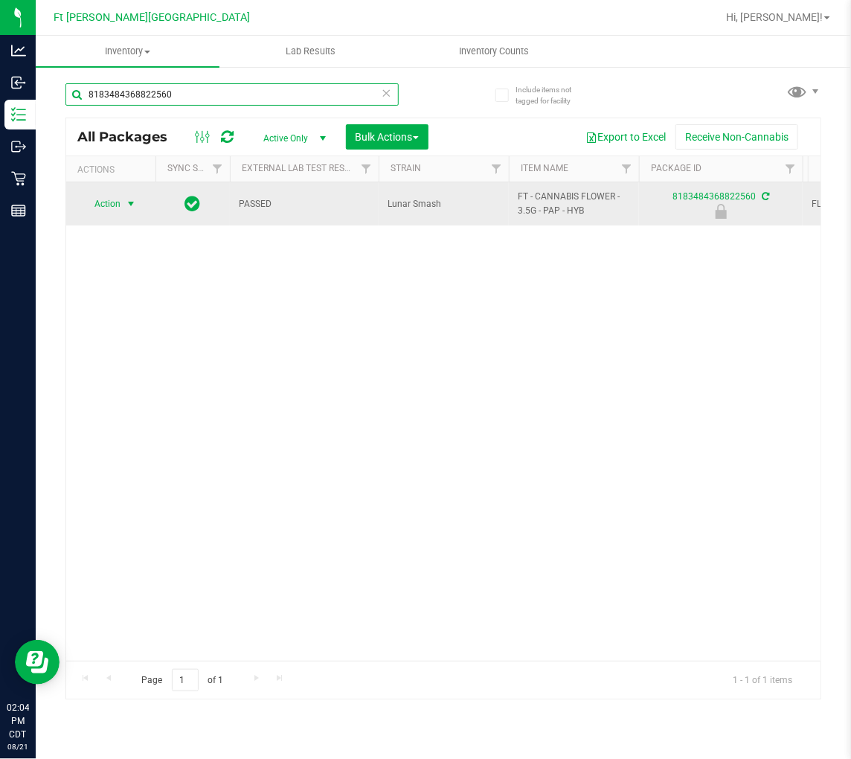
type input "8183484368822560"
click at [129, 202] on span "select" at bounding box center [131, 204] width 12 height 12
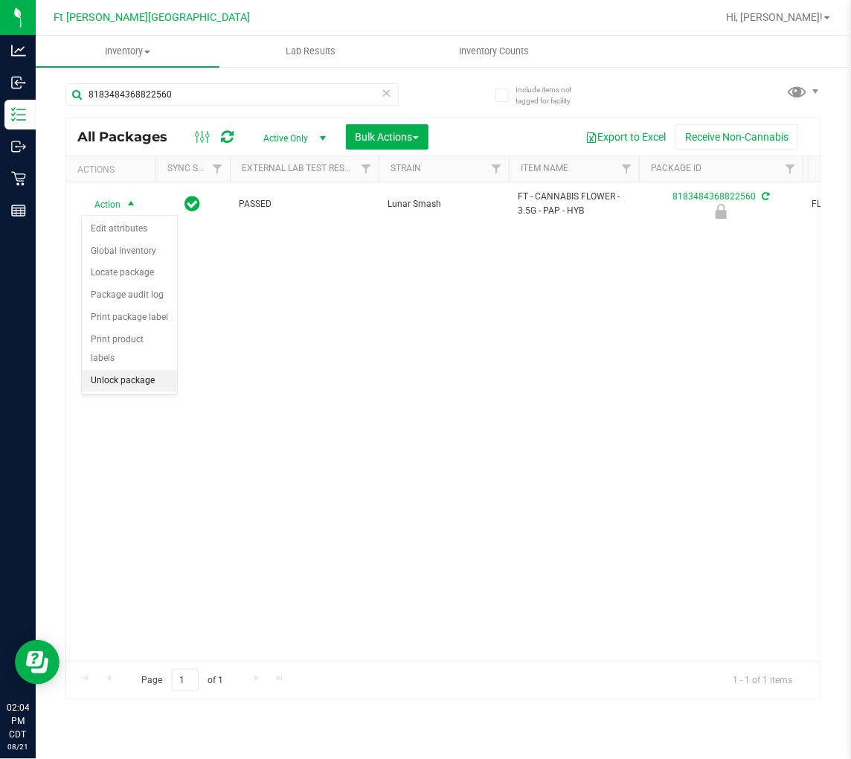
click at [141, 385] on li "Unlock package" at bounding box center [129, 381] width 95 height 22
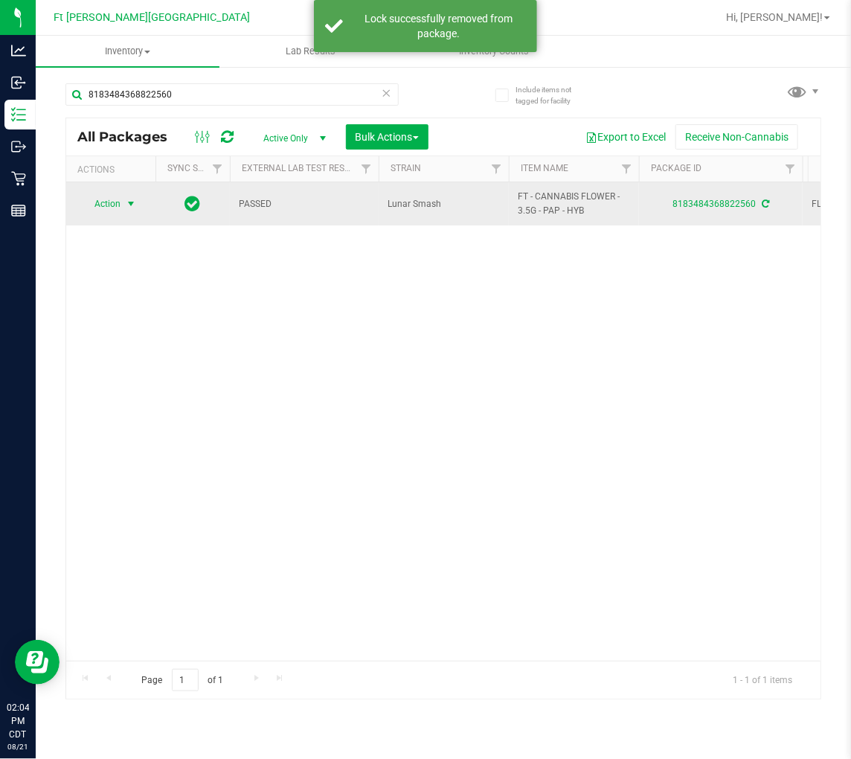
click at [108, 207] on span "Action" at bounding box center [101, 203] width 40 height 21
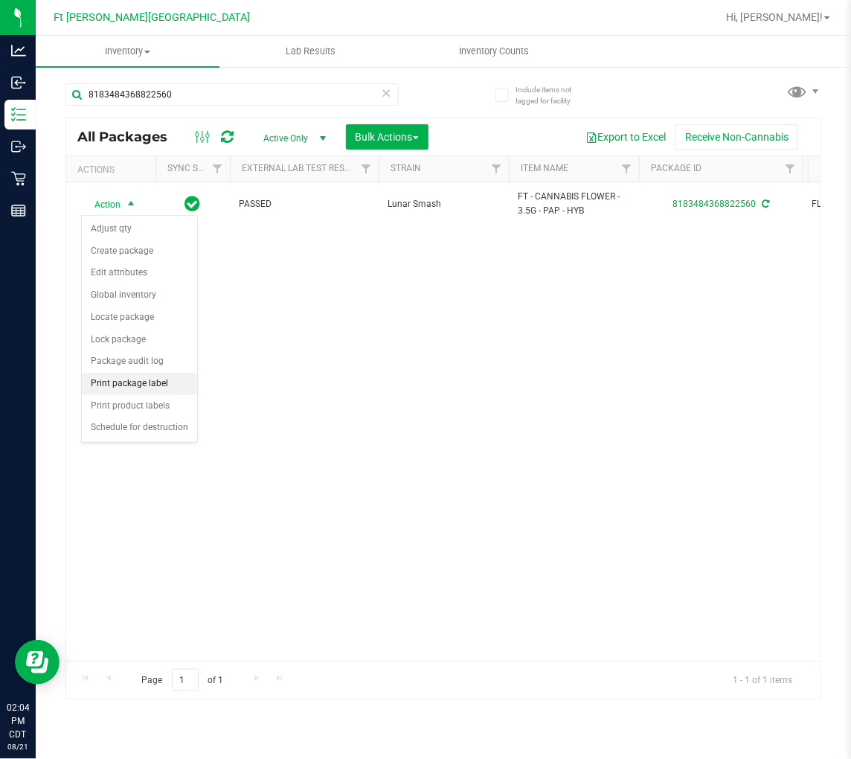
click at [169, 387] on li "Print package label" at bounding box center [139, 384] width 115 height 22
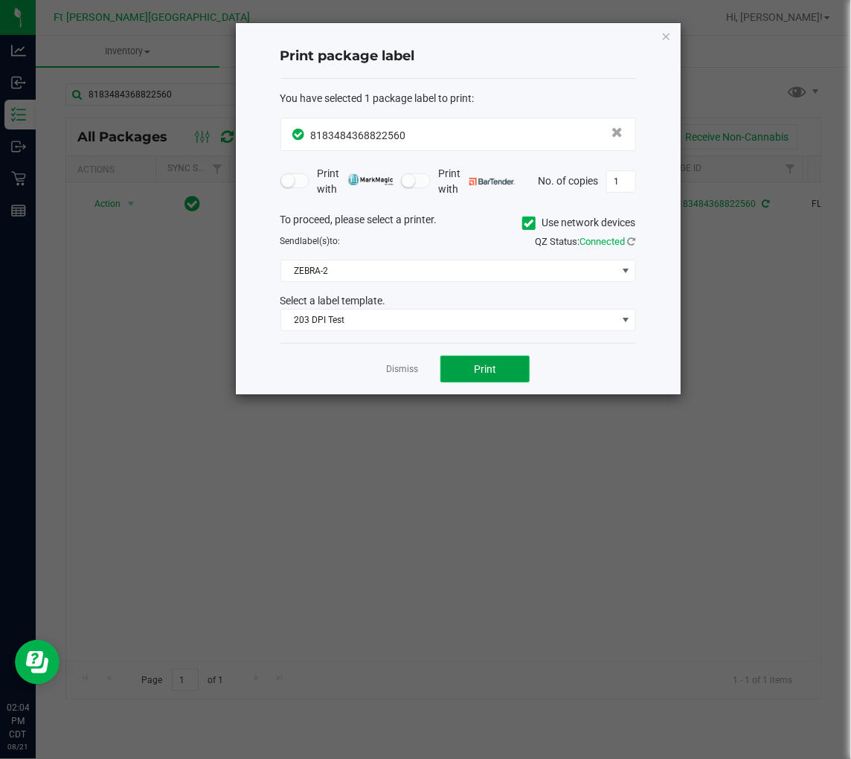
click at [450, 366] on button "Print" at bounding box center [485, 369] width 89 height 27
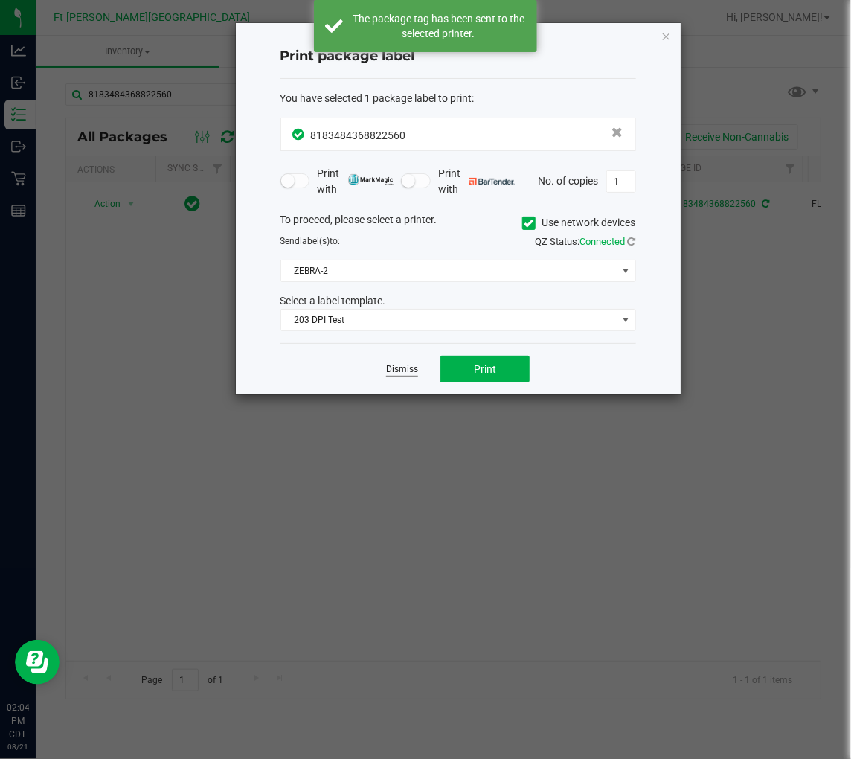
click at [403, 368] on link "Dismiss" at bounding box center [402, 369] width 32 height 13
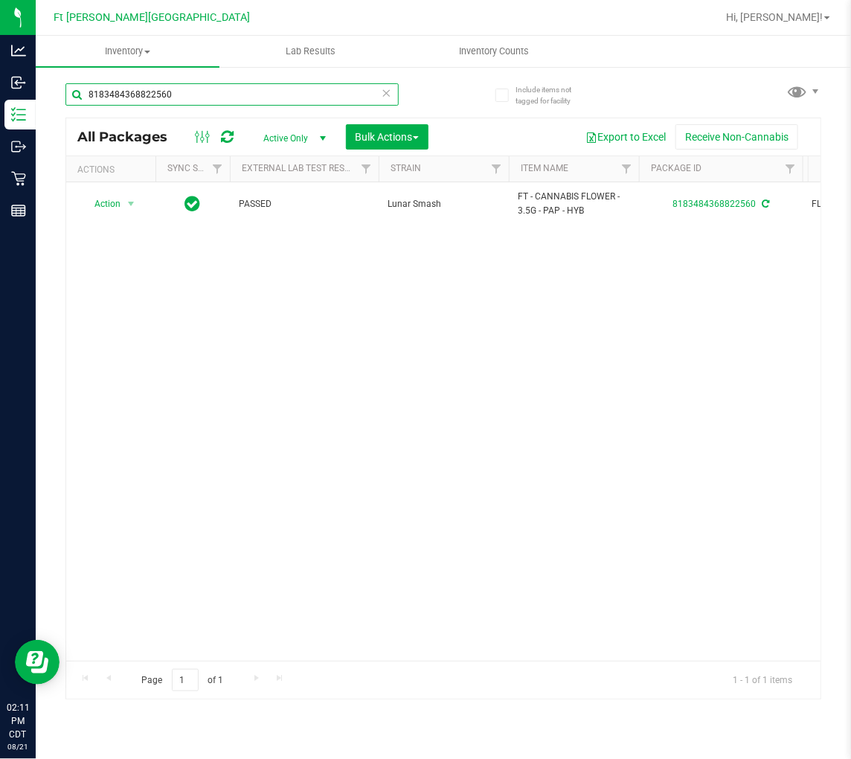
click at [186, 86] on input "8183484368822560" at bounding box center [231, 94] width 333 height 22
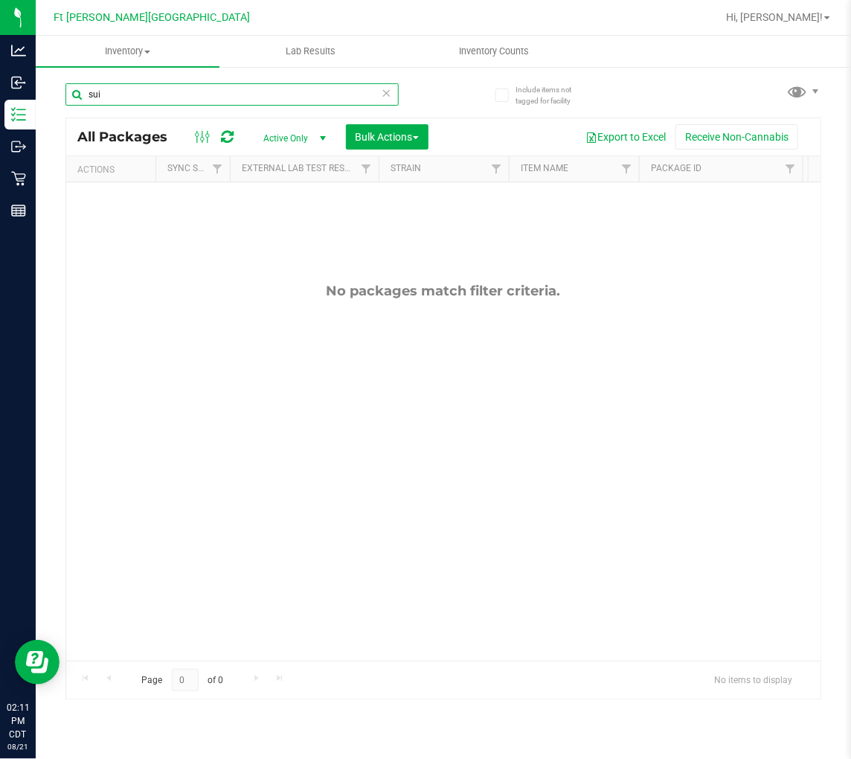
type input "sui"
click at [383, 92] on icon at bounding box center [387, 92] width 10 height 18
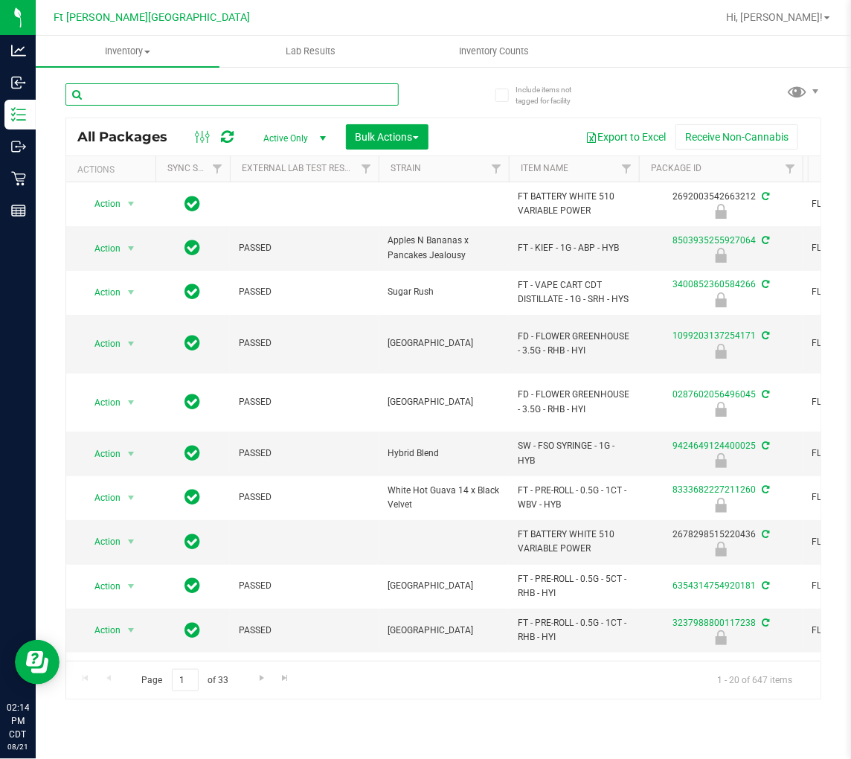
click at [221, 100] on input "text" at bounding box center [231, 94] width 333 height 22
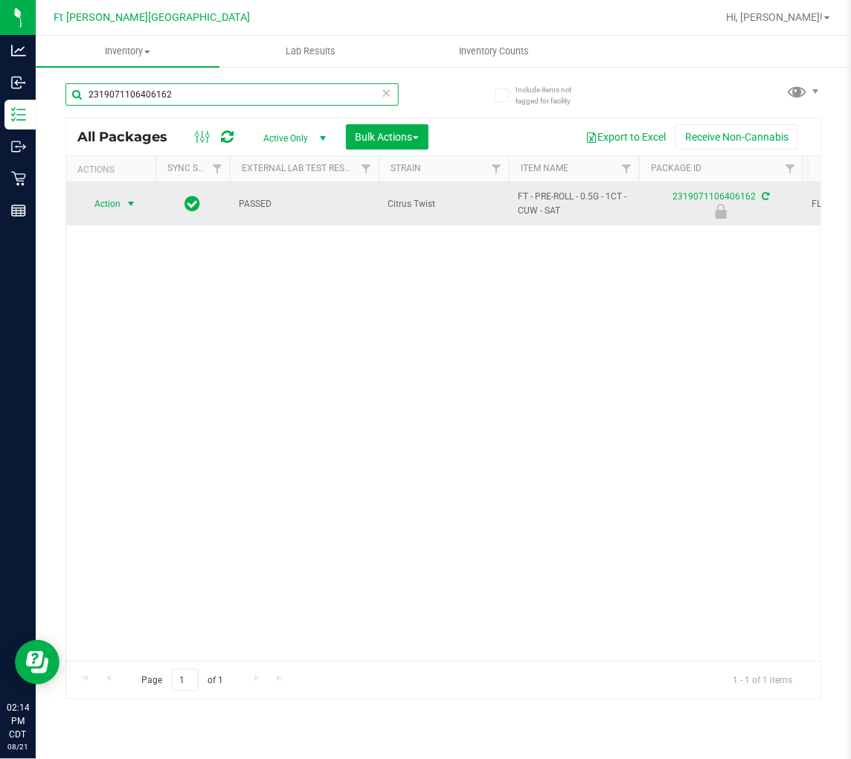
type input "2319071106406162"
click at [119, 196] on span "Action" at bounding box center [101, 203] width 40 height 21
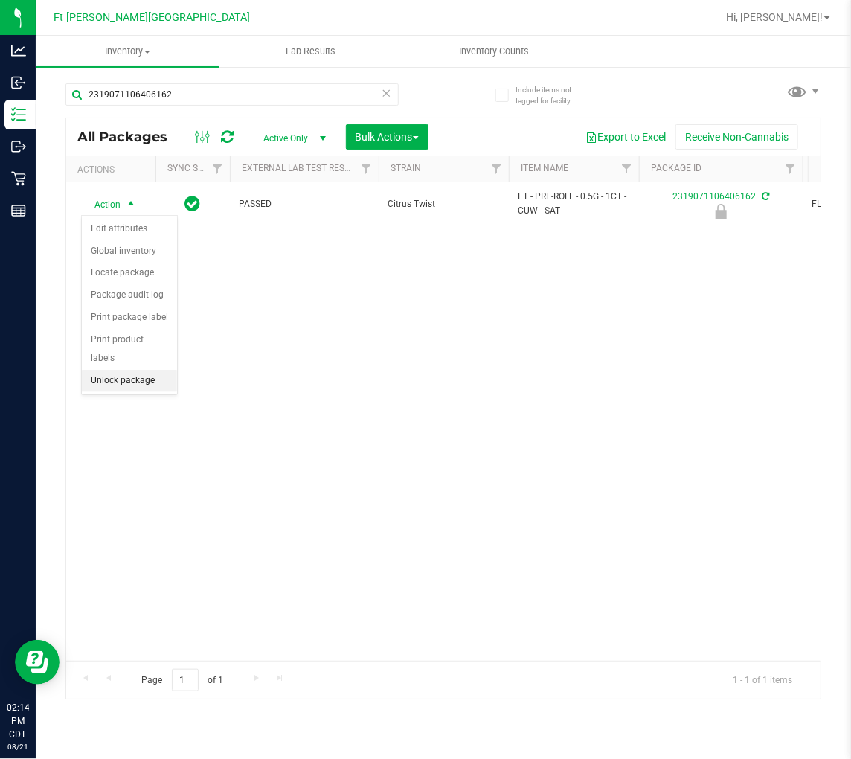
click at [136, 376] on li "Unlock package" at bounding box center [129, 381] width 95 height 22
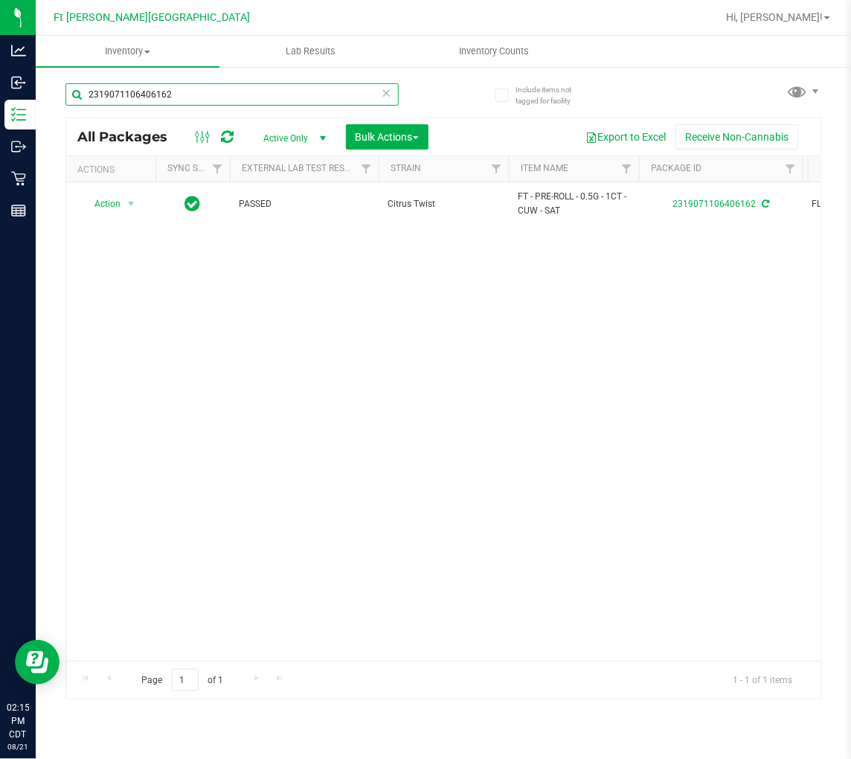
click at [234, 100] on input "2319071106406162" at bounding box center [231, 94] width 333 height 22
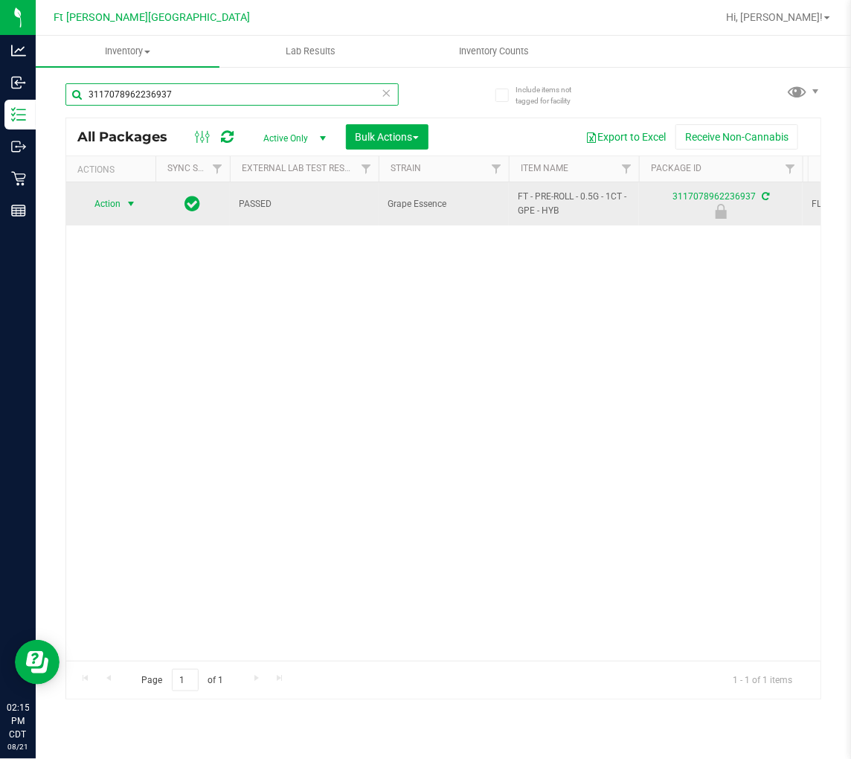
type input "3117078962236937"
click at [115, 208] on span "Action" at bounding box center [101, 203] width 40 height 21
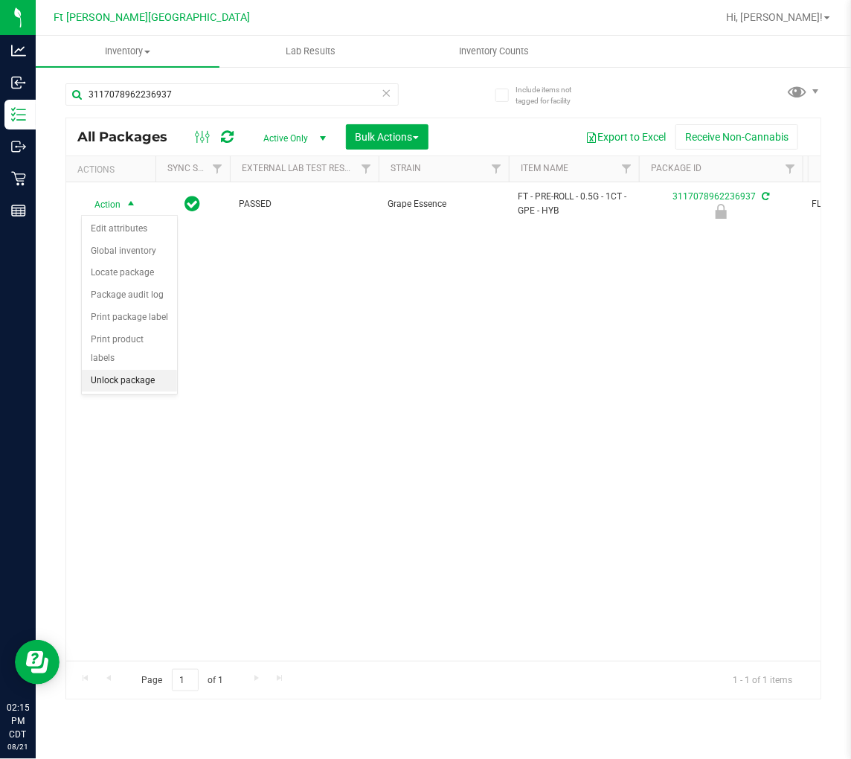
click at [139, 383] on li "Unlock package" at bounding box center [129, 381] width 95 height 22
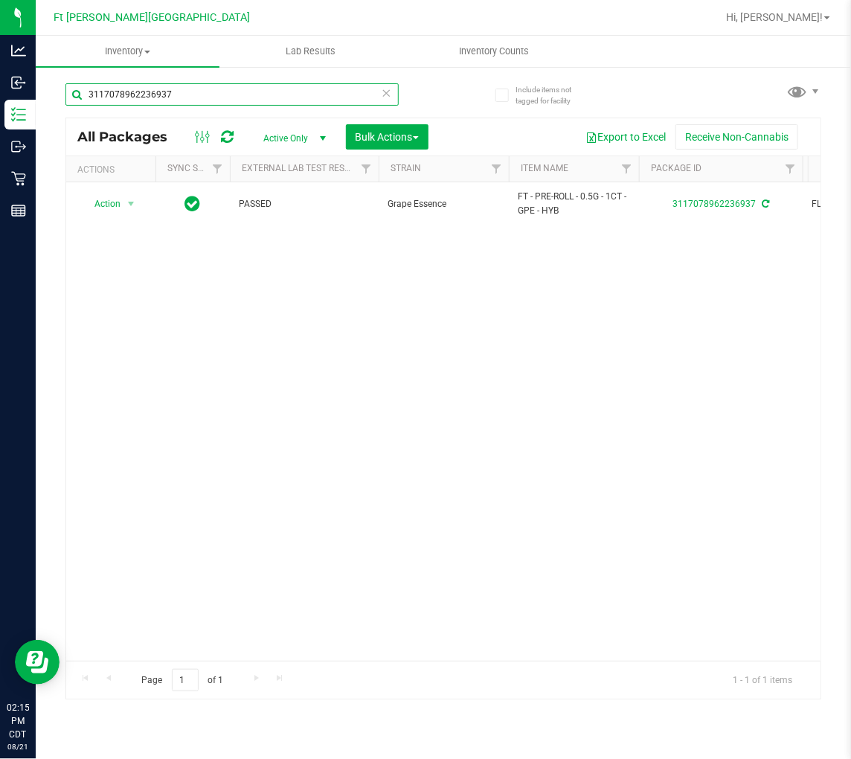
click at [199, 95] on input "3117078962236937" at bounding box center [231, 94] width 333 height 22
type input "0344752319074947"
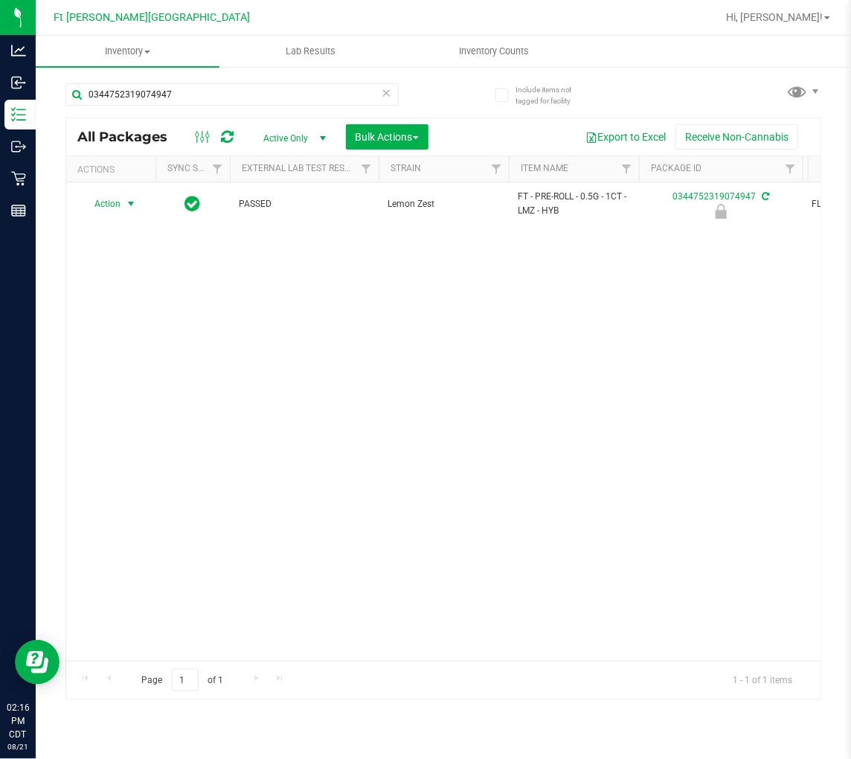
click at [120, 199] on span "Action" at bounding box center [101, 203] width 40 height 21
click at [142, 380] on li "Unlock package" at bounding box center [129, 381] width 95 height 22
click at [388, 88] on icon at bounding box center [387, 92] width 10 height 18
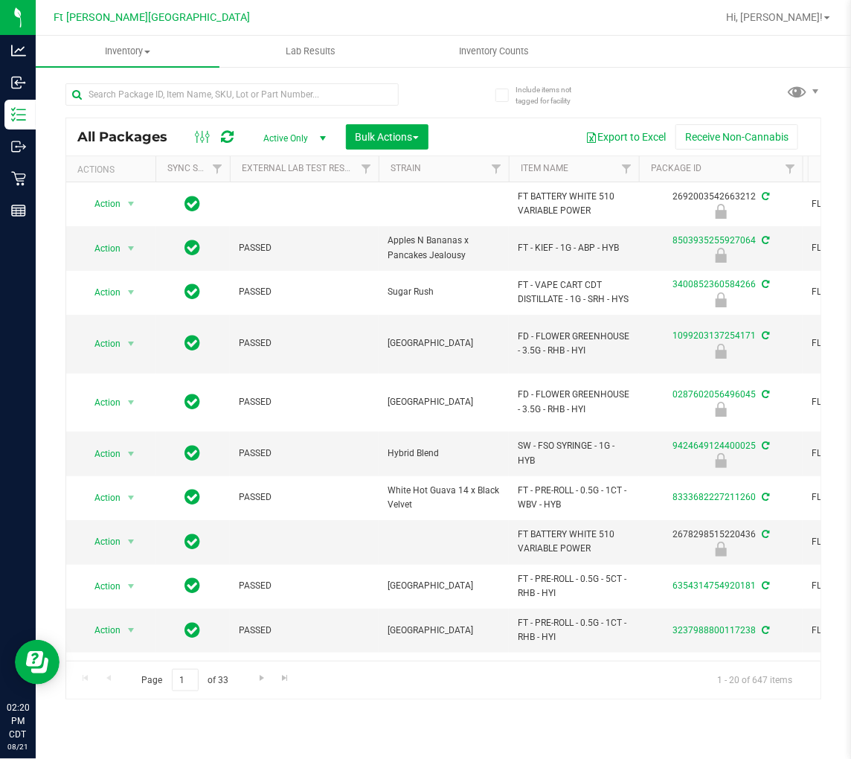
click at [216, 80] on div at bounding box center [254, 94] width 378 height 48
click at [225, 100] on input "text" at bounding box center [231, 94] width 333 height 22
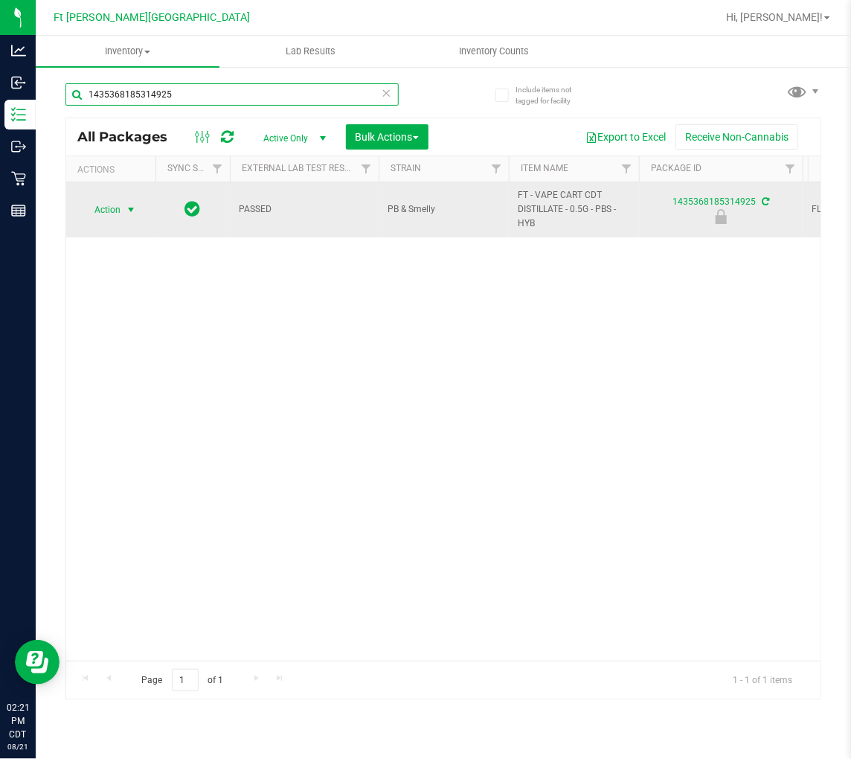
type input "1435368185314925"
click at [115, 212] on span "Action" at bounding box center [101, 209] width 40 height 21
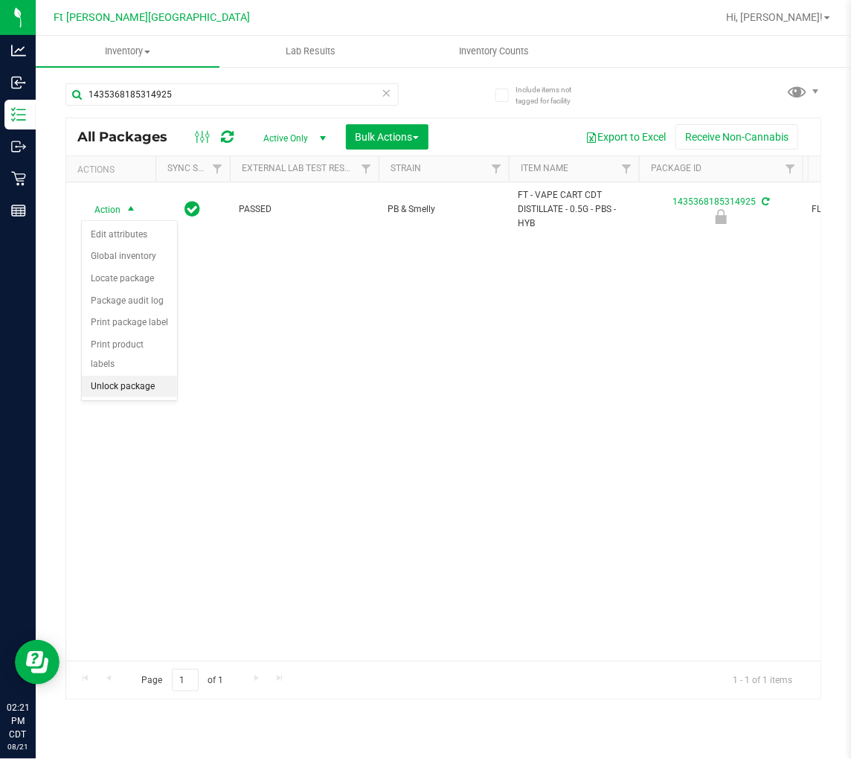
click at [152, 388] on li "Unlock package" at bounding box center [129, 387] width 95 height 22
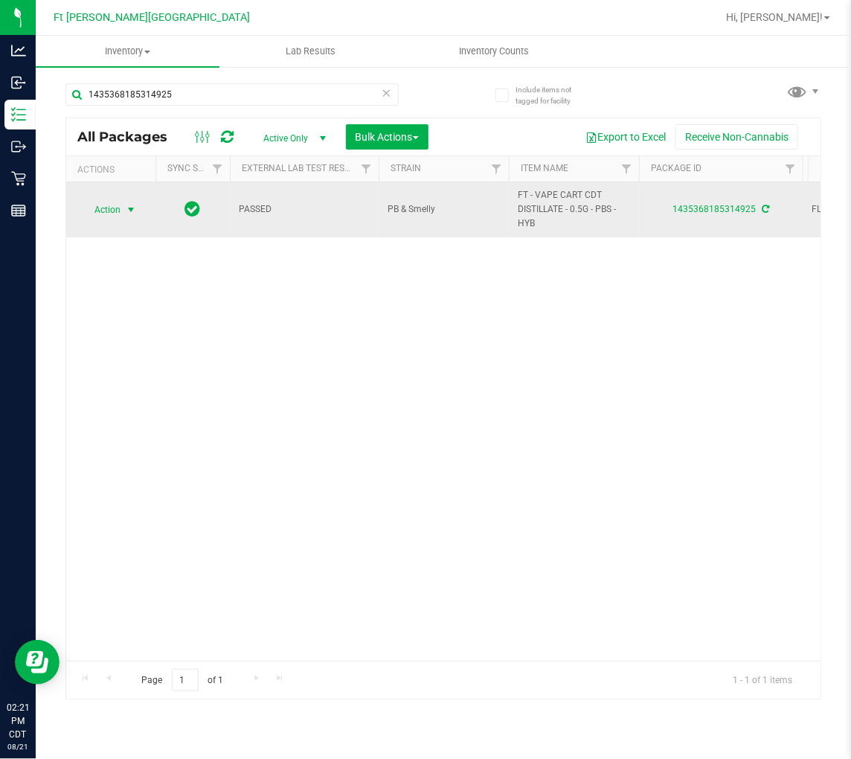
click at [132, 208] on span "select" at bounding box center [131, 209] width 19 height 21
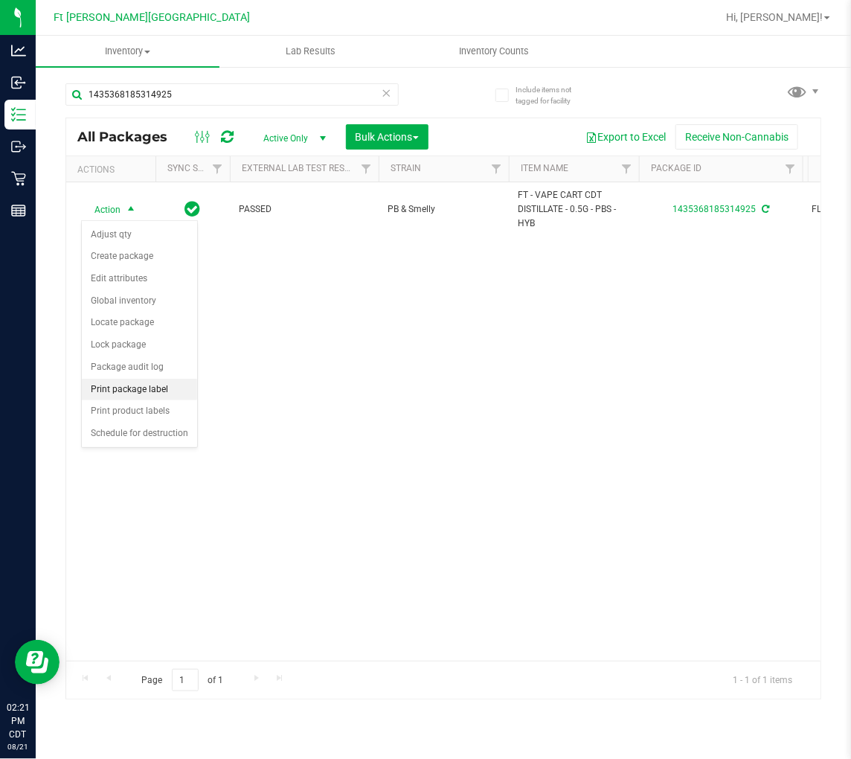
click at [166, 391] on li "Print package label" at bounding box center [139, 390] width 115 height 22
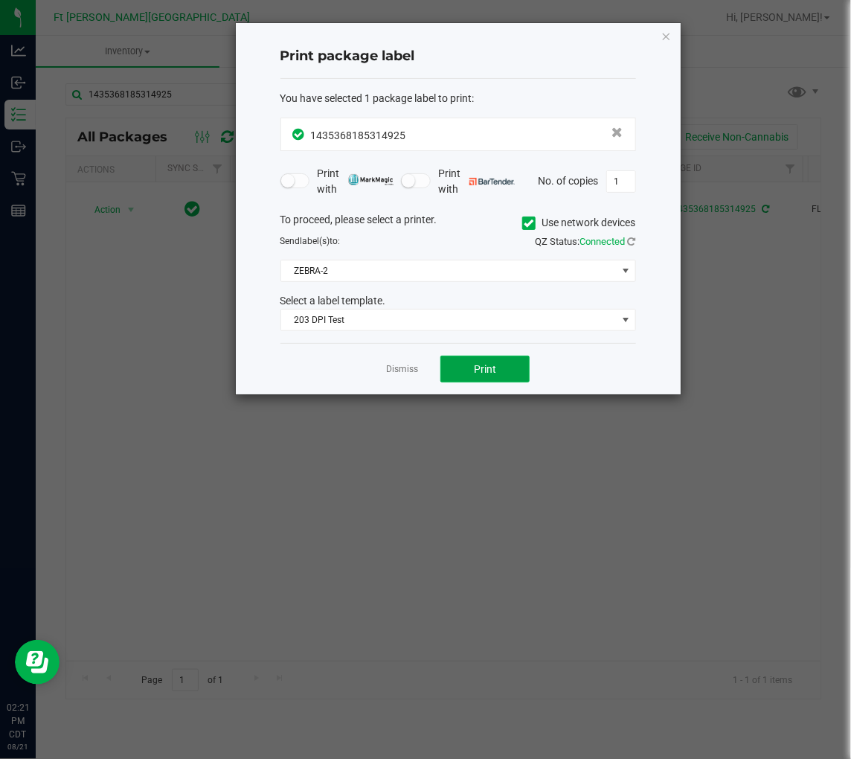
click at [474, 365] on span "Print" at bounding box center [485, 369] width 22 height 12
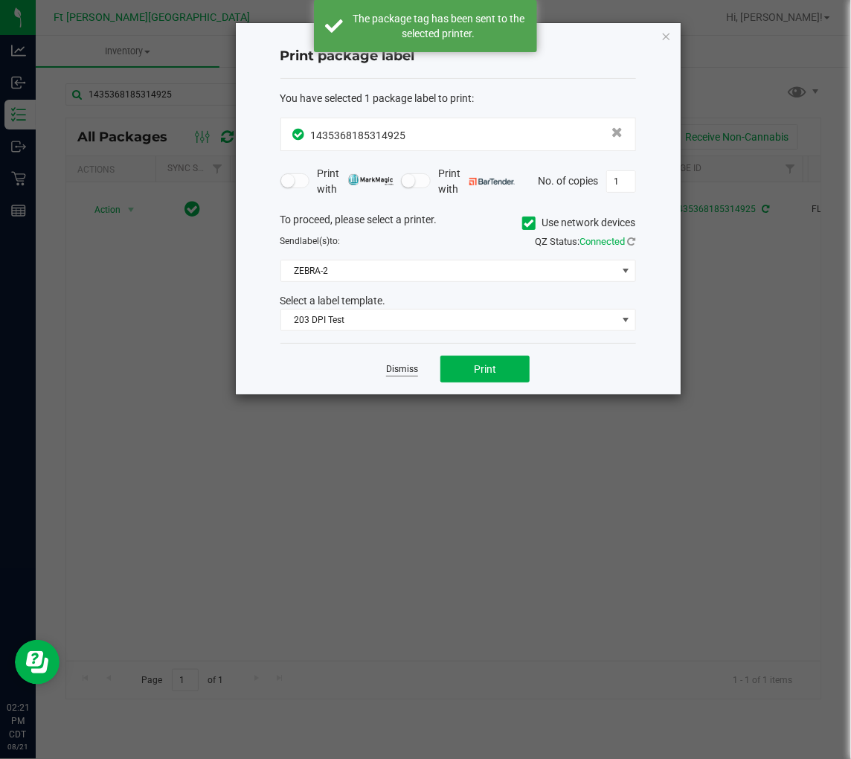
click at [403, 371] on link "Dismiss" at bounding box center [402, 369] width 32 height 13
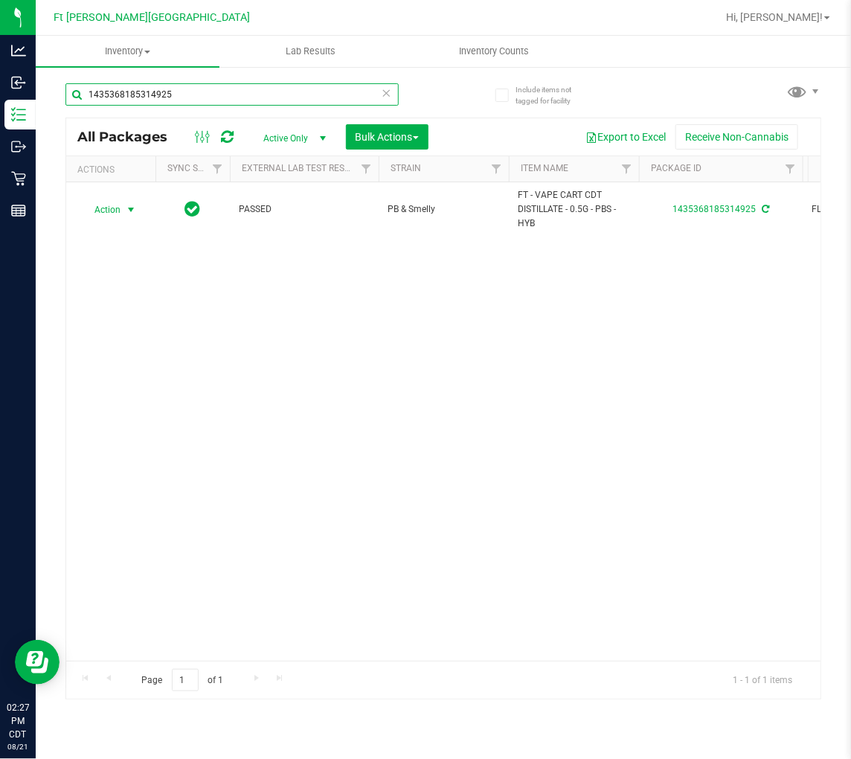
click at [268, 95] on input "1435368185314925" at bounding box center [231, 94] width 333 height 22
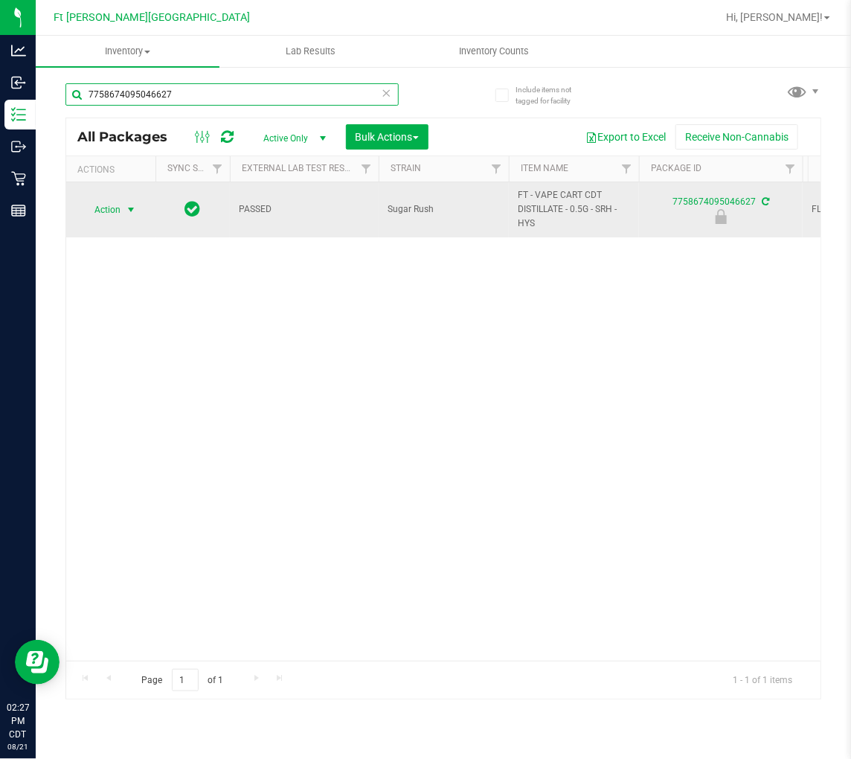
type input "7758674095046627"
click at [130, 207] on span "select" at bounding box center [131, 210] width 12 height 12
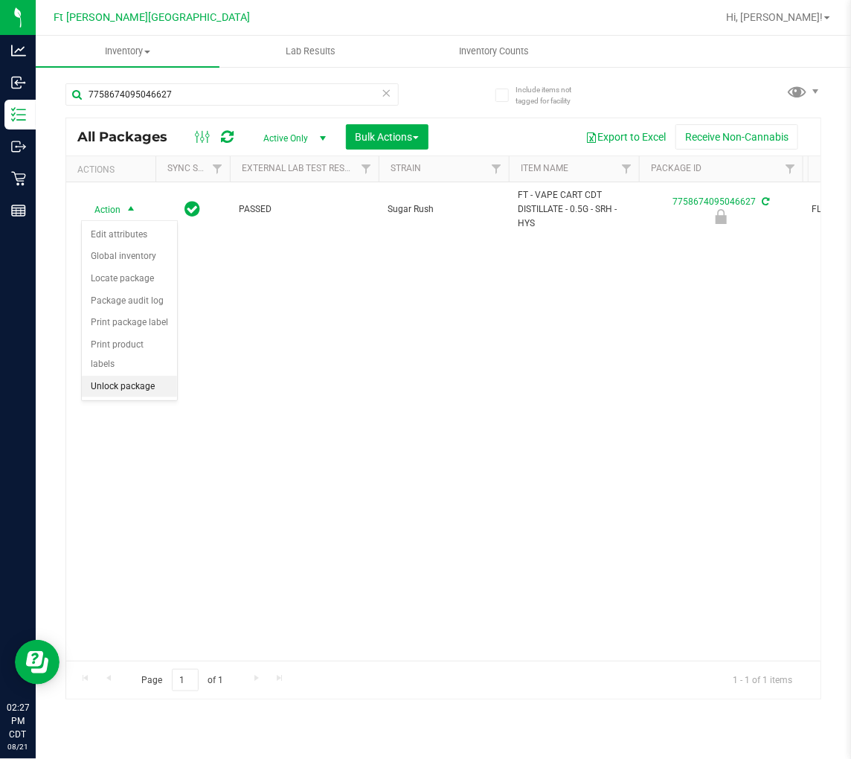
click at [124, 382] on li "Unlock package" at bounding box center [129, 387] width 95 height 22
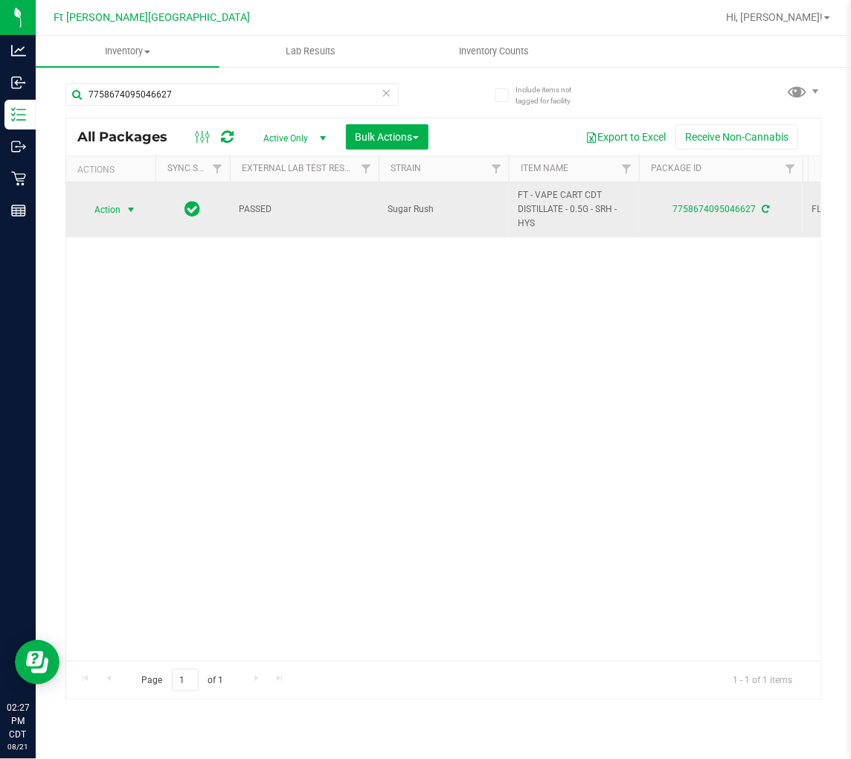
click at [121, 217] on span "Action" at bounding box center [101, 209] width 40 height 21
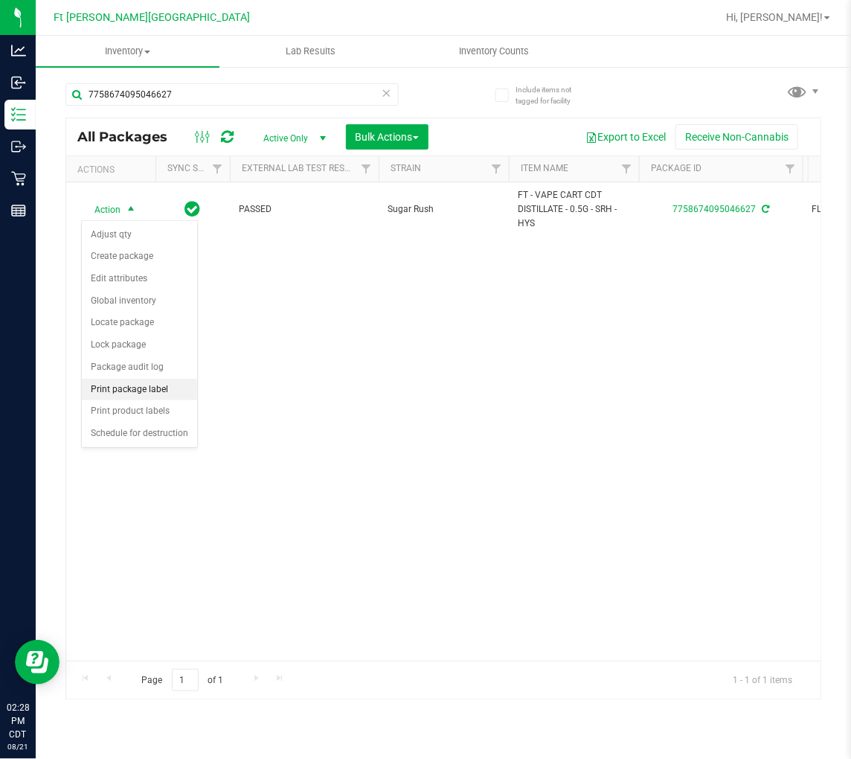
click at [153, 390] on li "Print package label" at bounding box center [139, 390] width 115 height 22
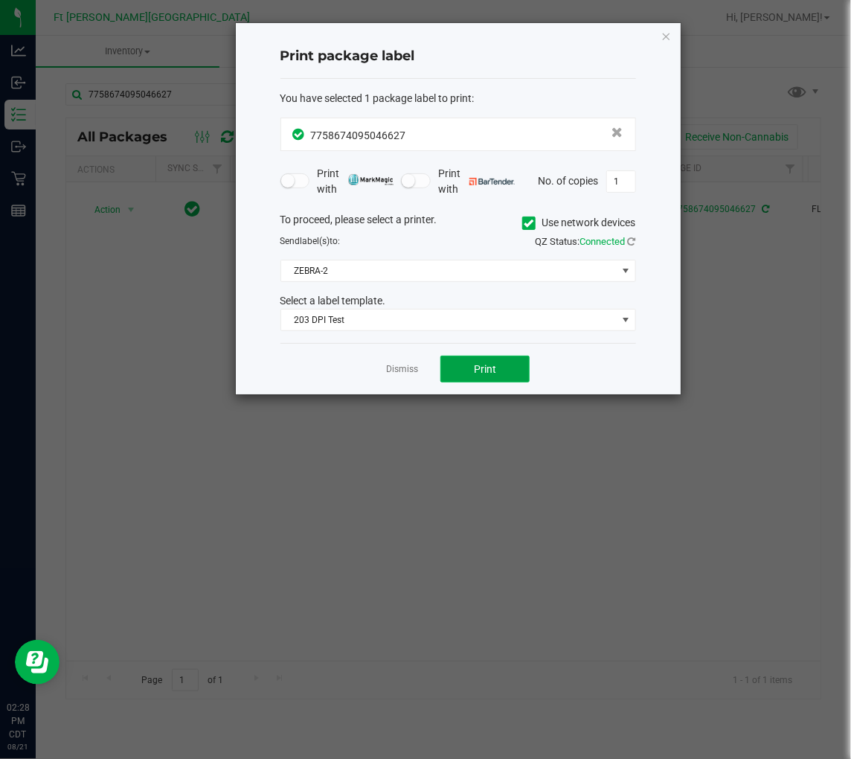
click at [502, 376] on button "Print" at bounding box center [485, 369] width 89 height 27
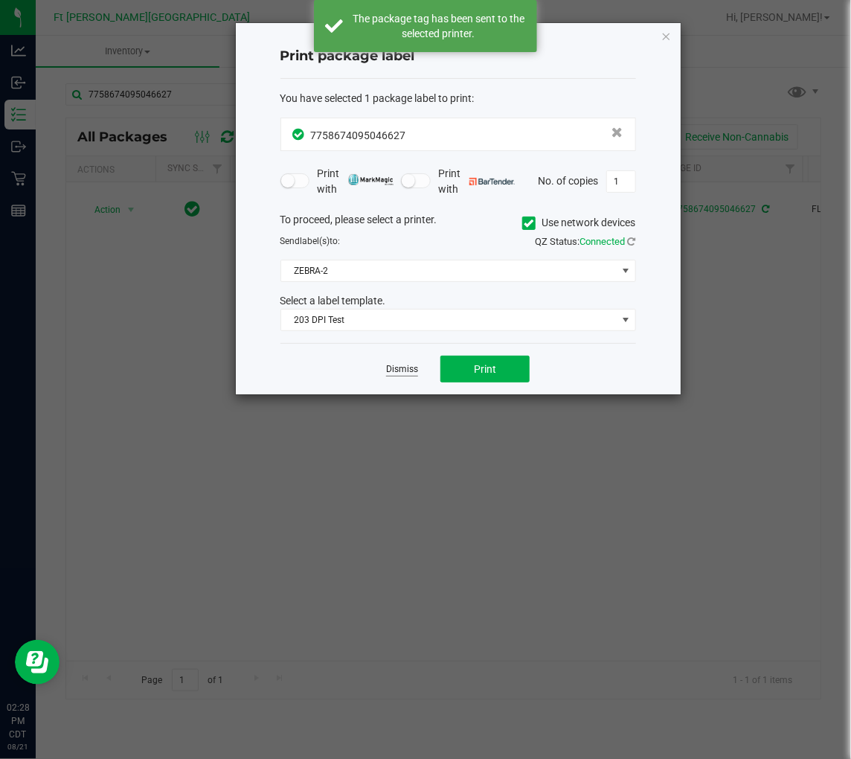
click at [400, 371] on link "Dismiss" at bounding box center [402, 369] width 32 height 13
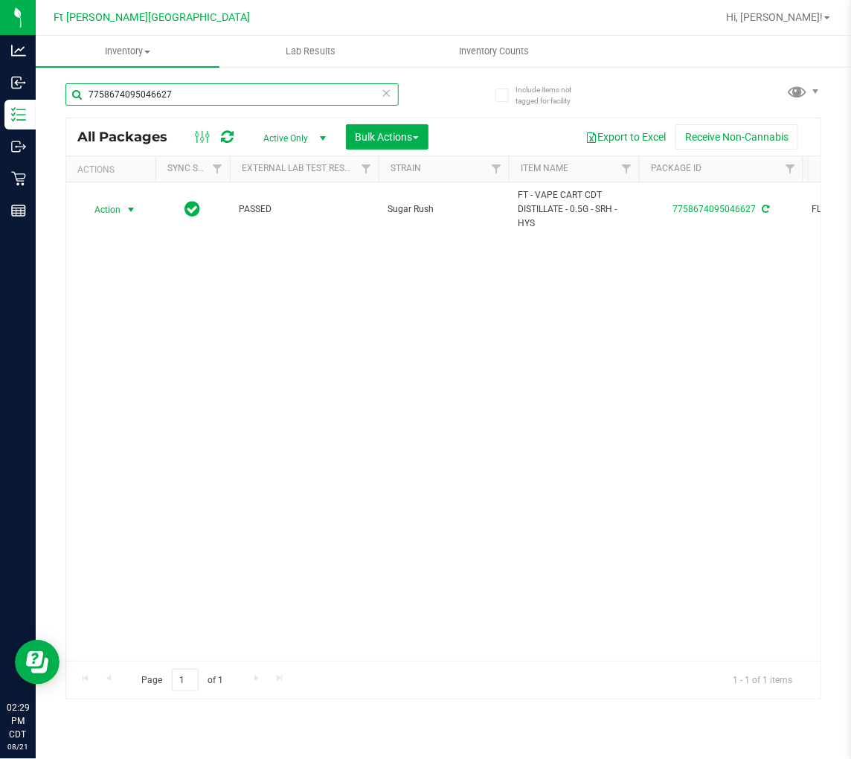
click at [301, 99] on input "7758674095046627" at bounding box center [231, 94] width 333 height 22
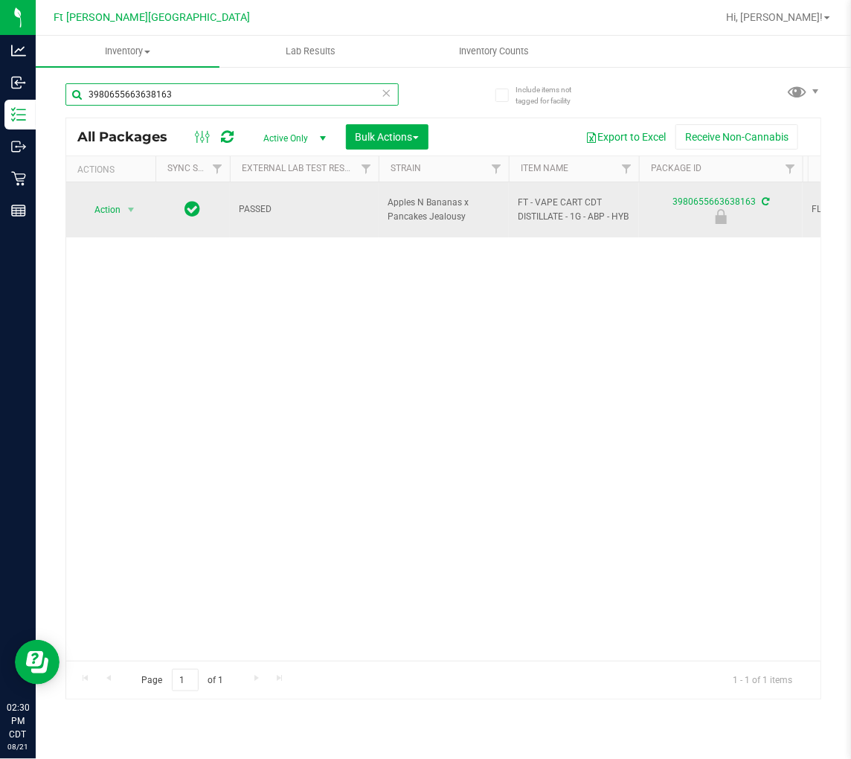
type input "3980655663638163"
click at [109, 212] on span "Action" at bounding box center [101, 209] width 40 height 21
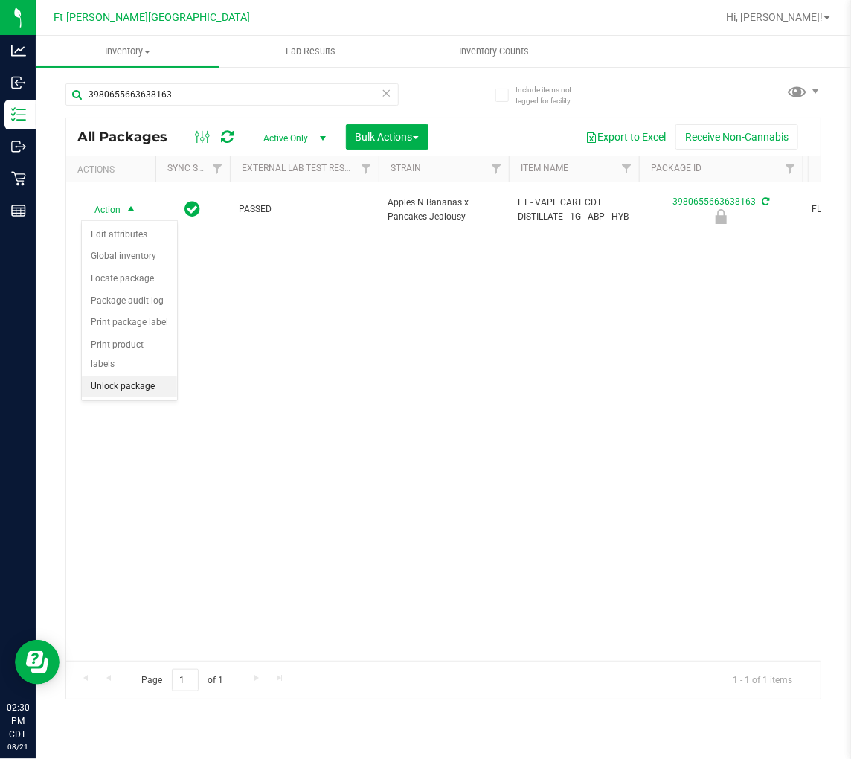
click at [142, 380] on li "Unlock package" at bounding box center [129, 387] width 95 height 22
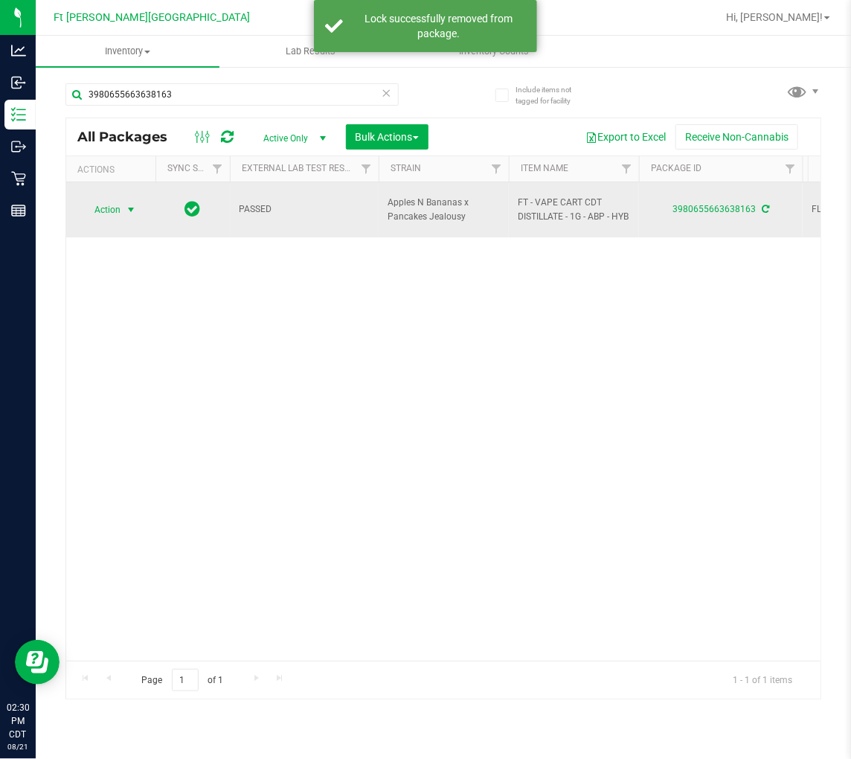
click at [117, 212] on span "Action" at bounding box center [101, 209] width 40 height 21
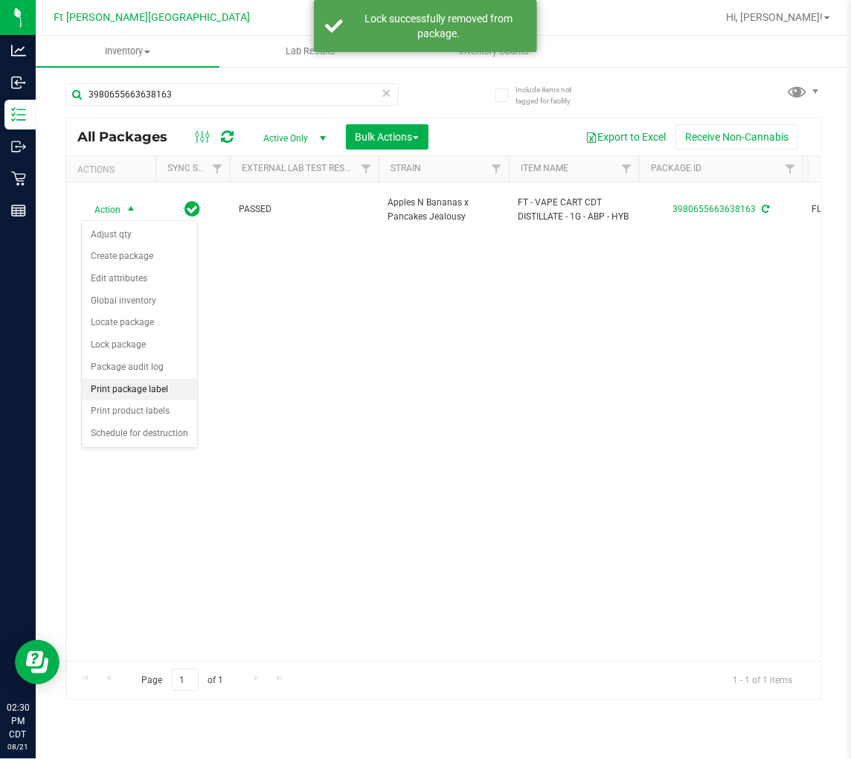
click at [150, 390] on li "Print package label" at bounding box center [139, 390] width 115 height 22
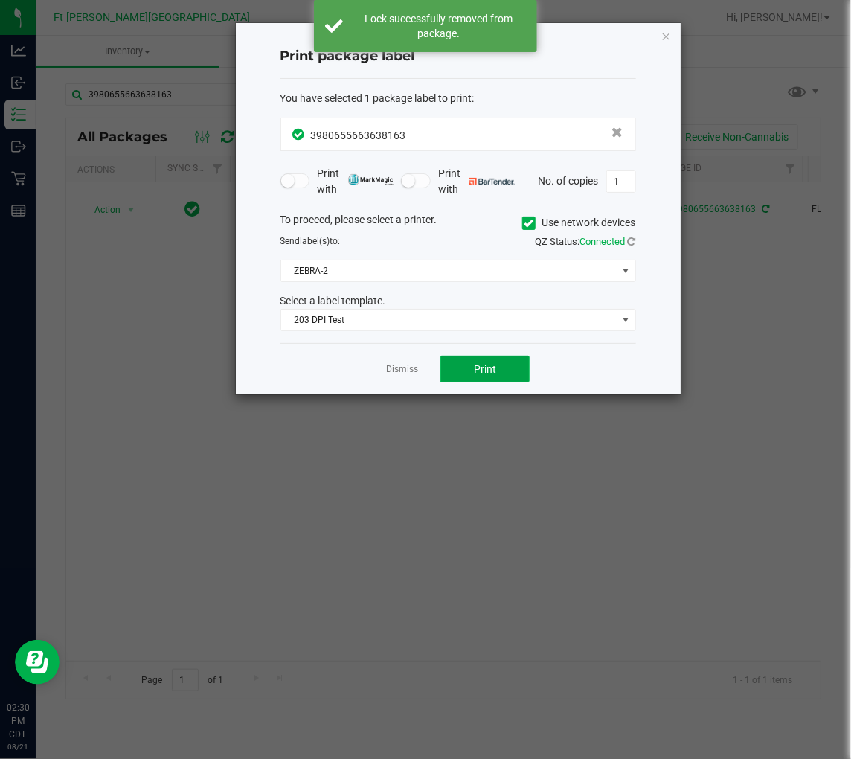
click at [488, 360] on button "Print" at bounding box center [485, 369] width 89 height 27
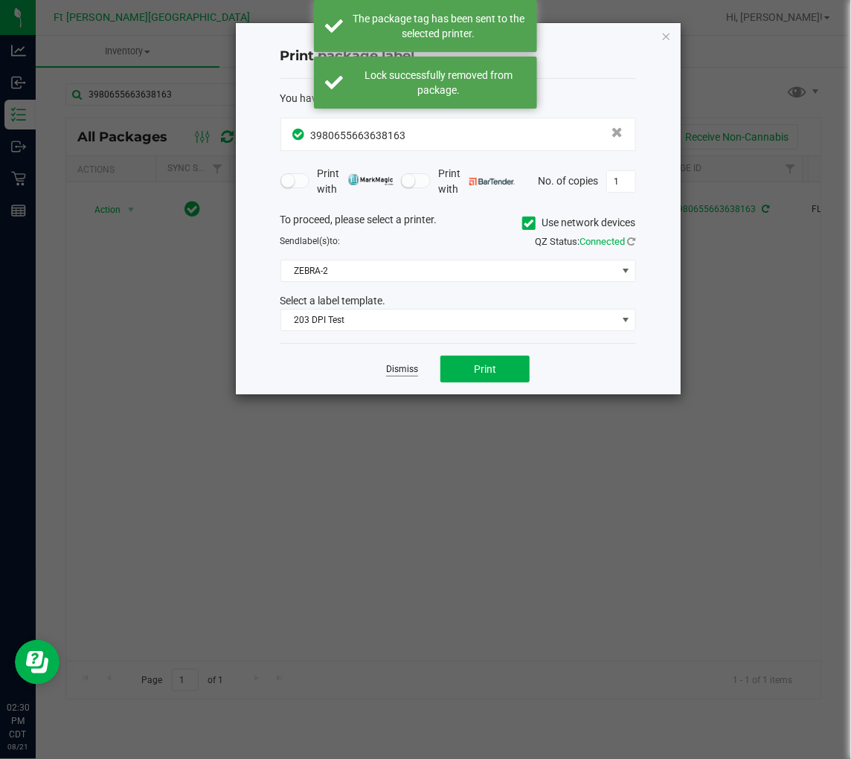
click at [403, 365] on link "Dismiss" at bounding box center [402, 369] width 32 height 13
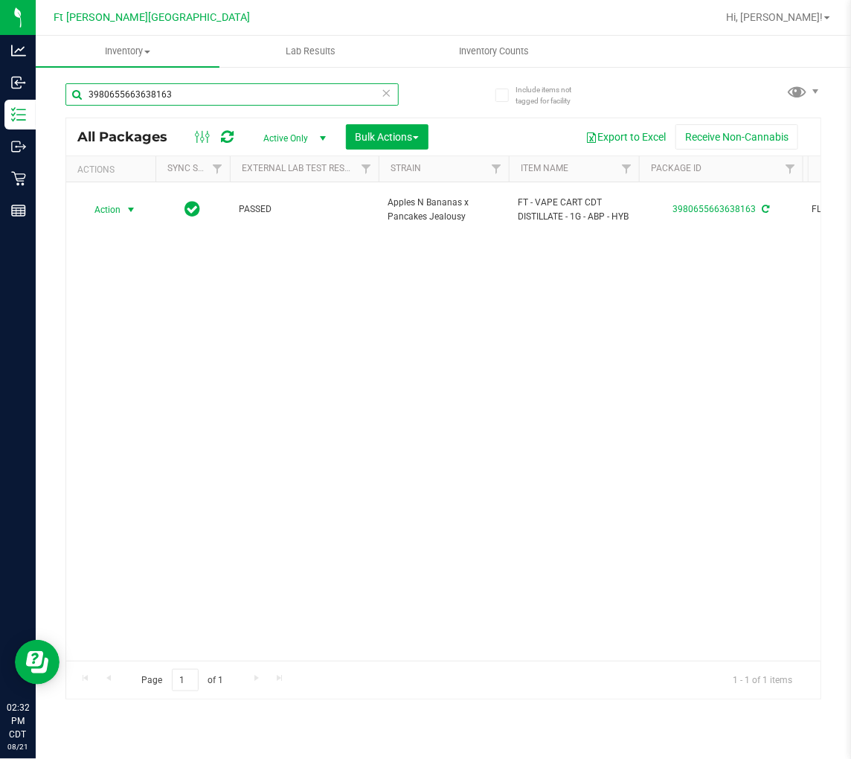
click at [225, 104] on input "3980655663638163" at bounding box center [231, 94] width 333 height 22
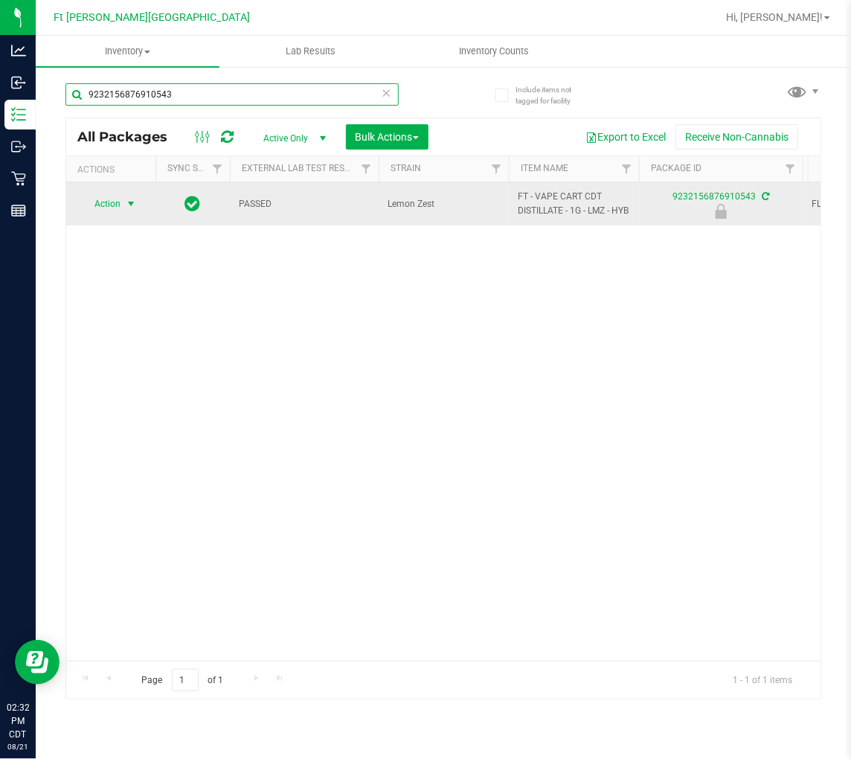
type input "9232156876910543"
click at [117, 203] on span "Action" at bounding box center [101, 203] width 40 height 21
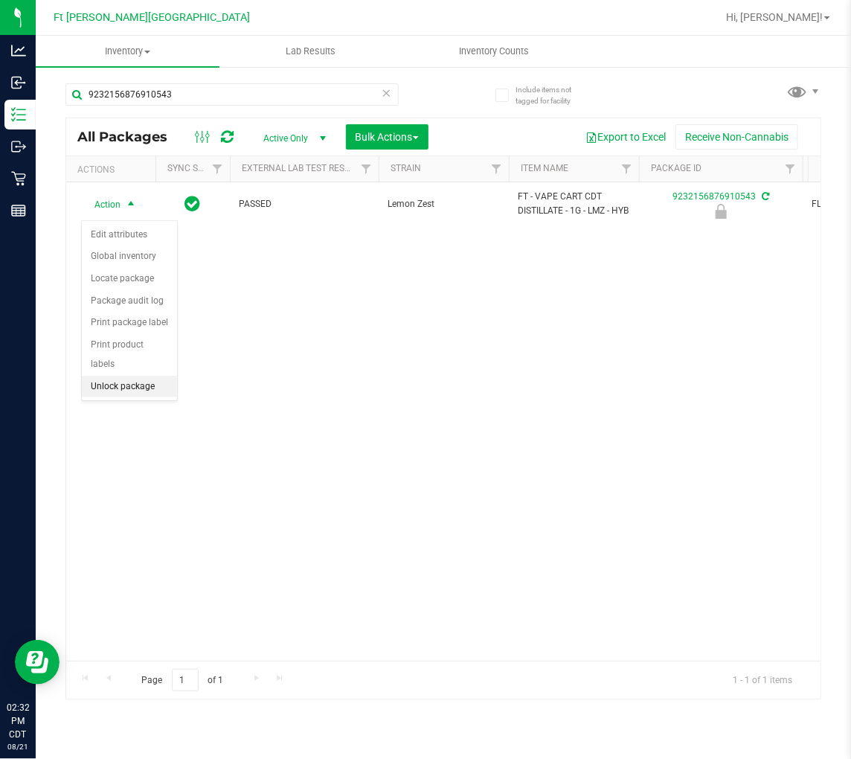
click at [150, 384] on li "Unlock package" at bounding box center [129, 387] width 95 height 22
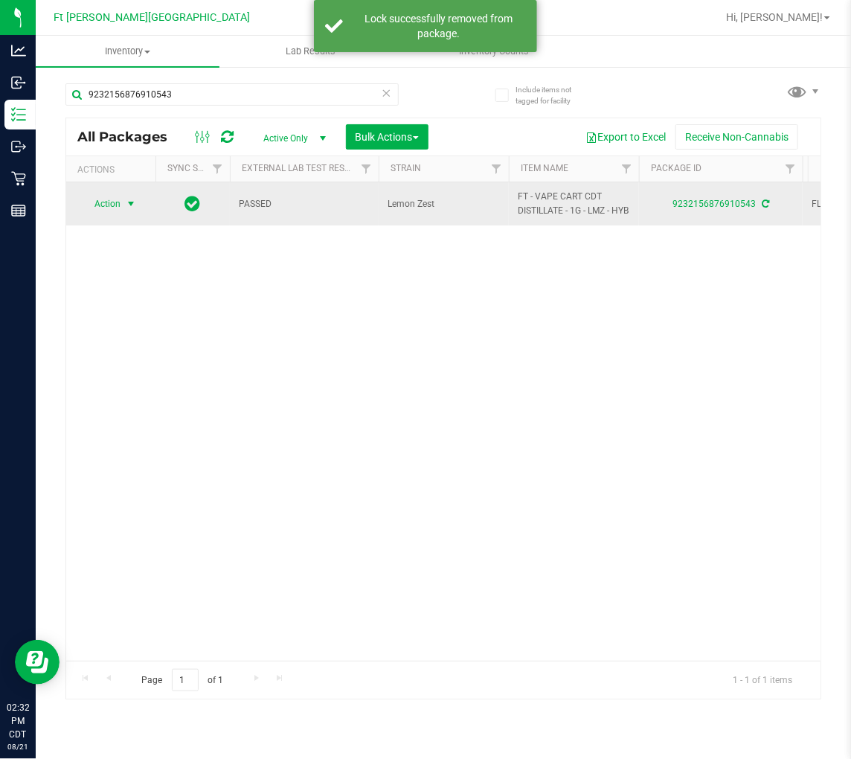
click at [112, 208] on span "Action" at bounding box center [101, 203] width 40 height 21
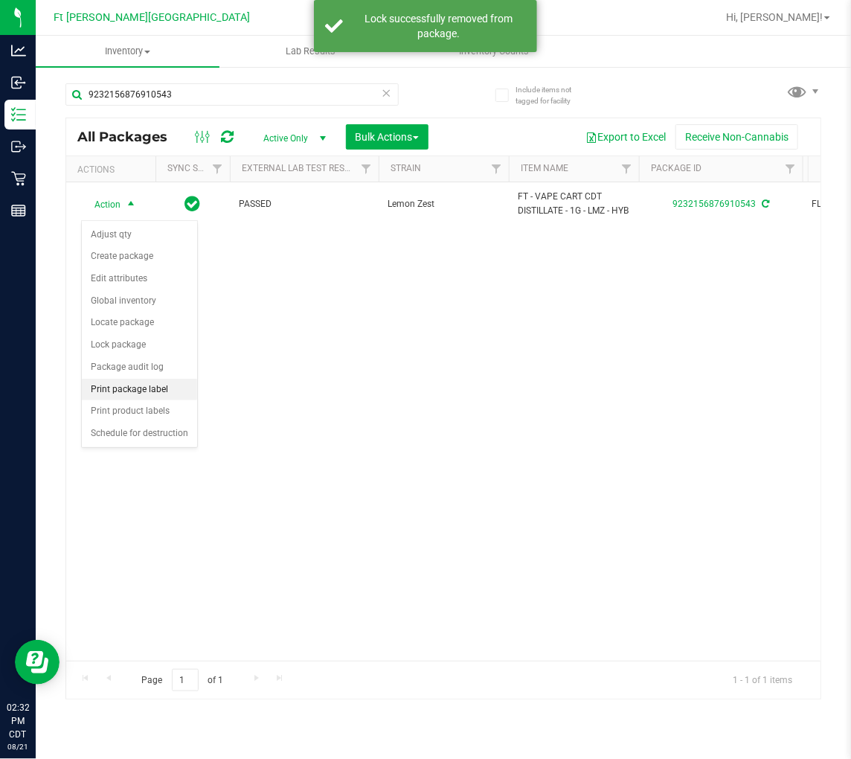
click at [143, 387] on li "Print package label" at bounding box center [139, 390] width 115 height 22
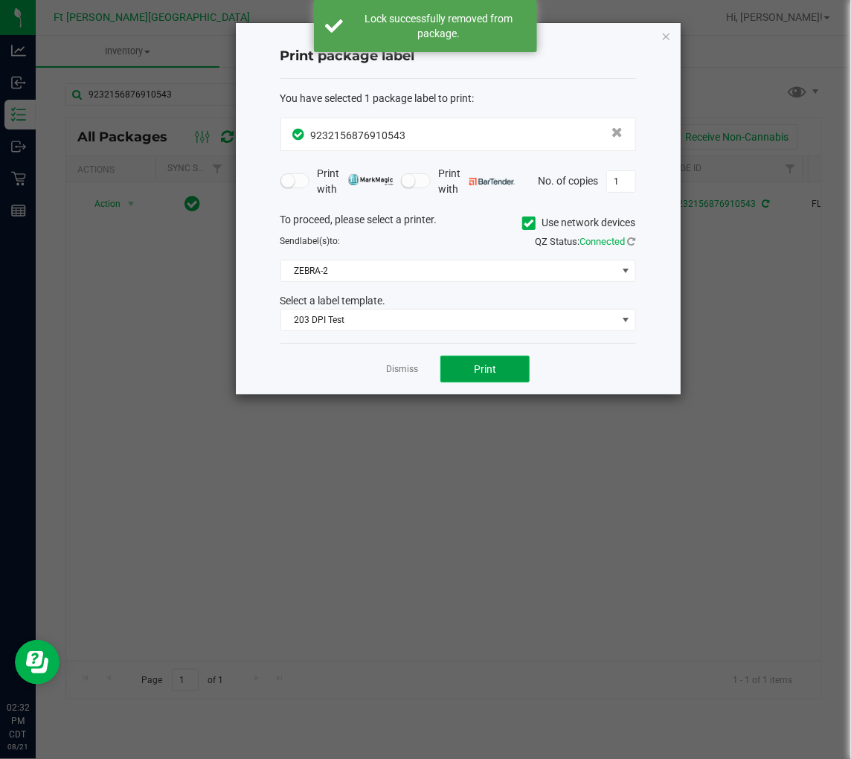
click at [487, 359] on button "Print" at bounding box center [485, 369] width 89 height 27
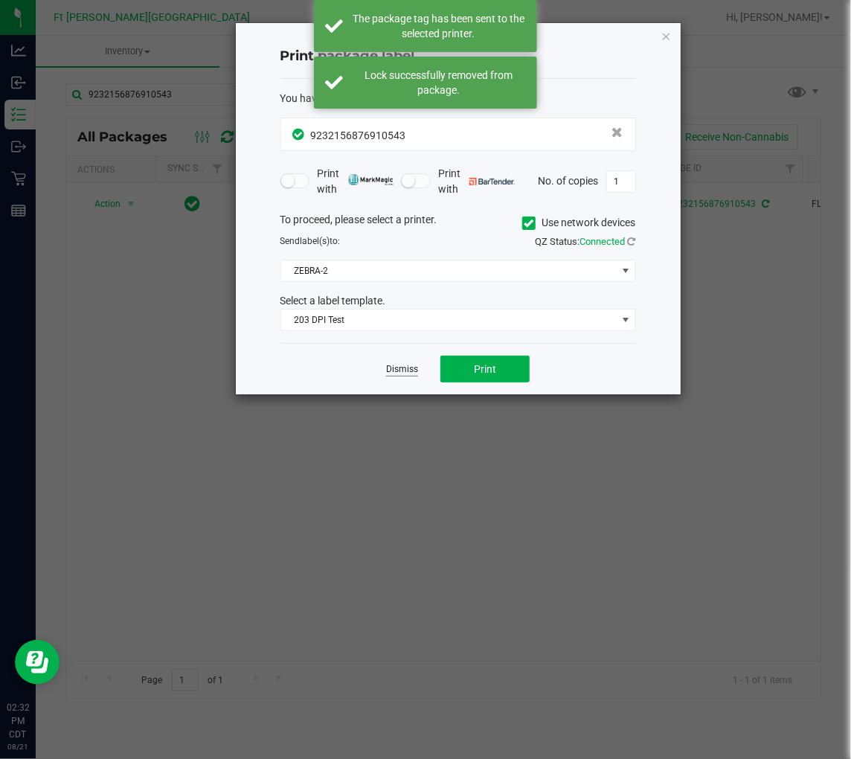
click at [395, 370] on link "Dismiss" at bounding box center [402, 369] width 32 height 13
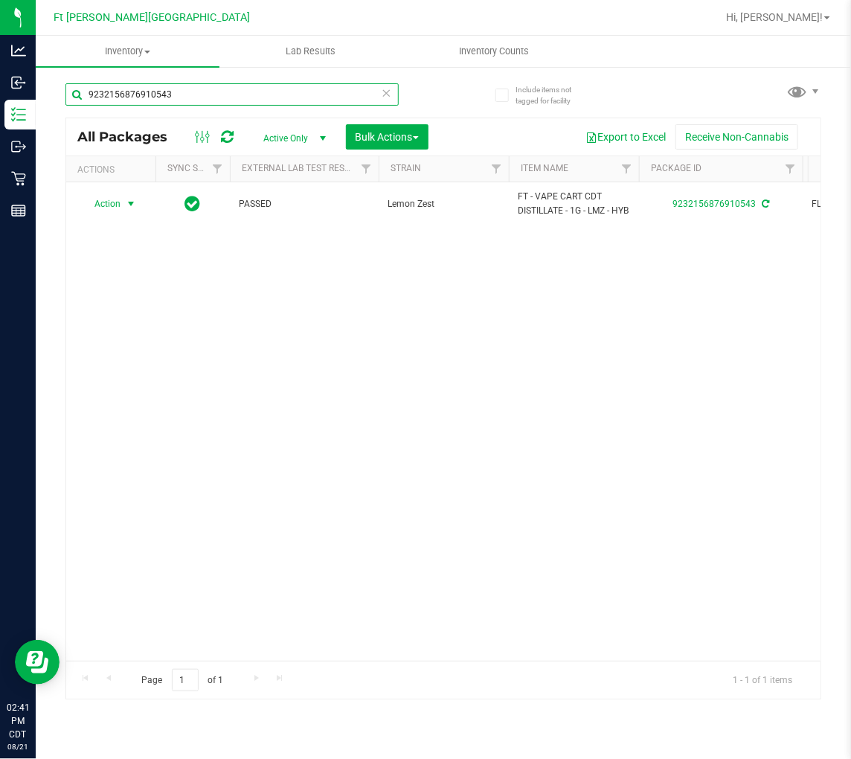
click at [302, 101] on input "9232156876910543" at bounding box center [231, 94] width 333 height 22
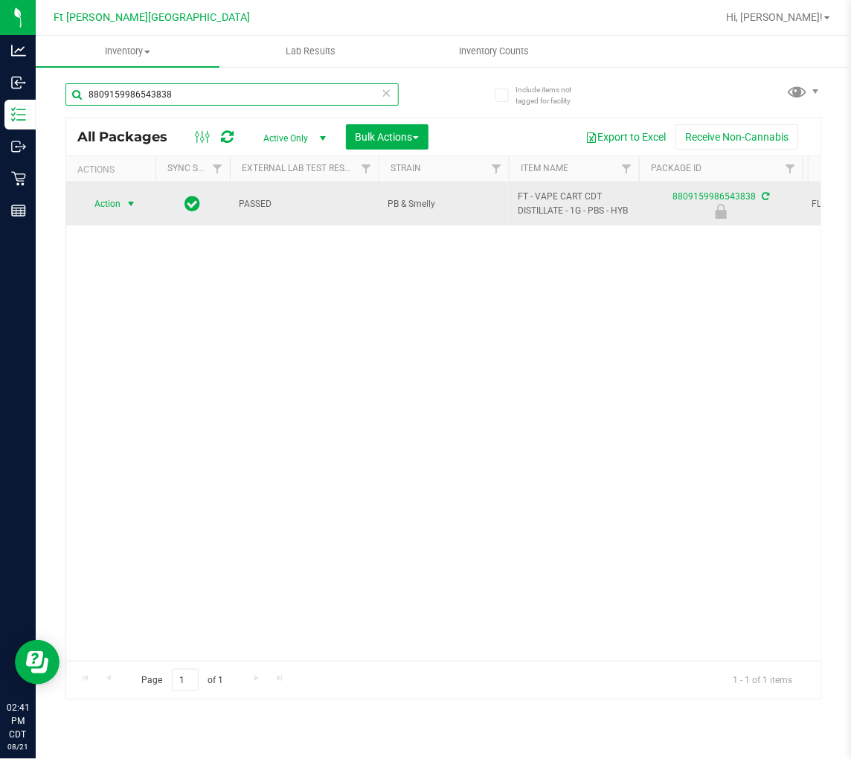
type input "8809159986543838"
click at [122, 202] on span "select" at bounding box center [131, 203] width 19 height 21
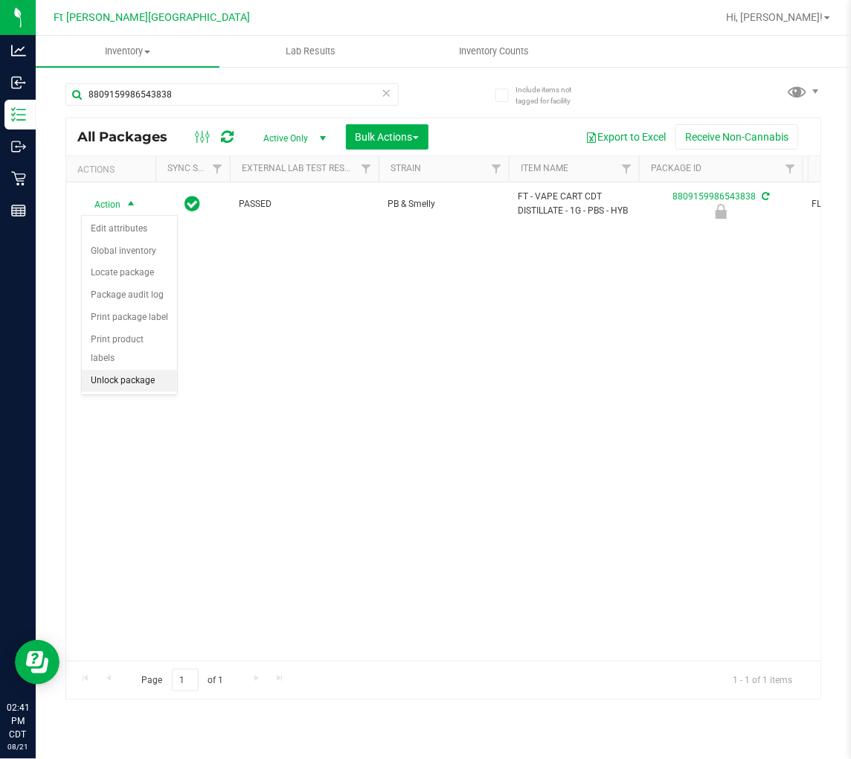
click at [144, 382] on li "Unlock package" at bounding box center [129, 381] width 95 height 22
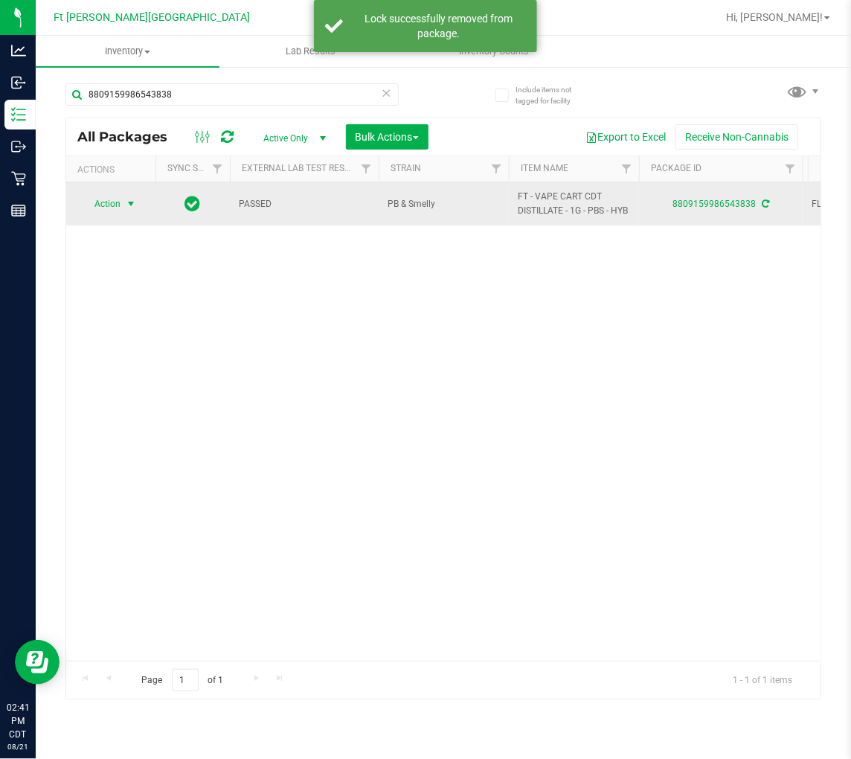
click at [122, 203] on span "select" at bounding box center [131, 203] width 19 height 21
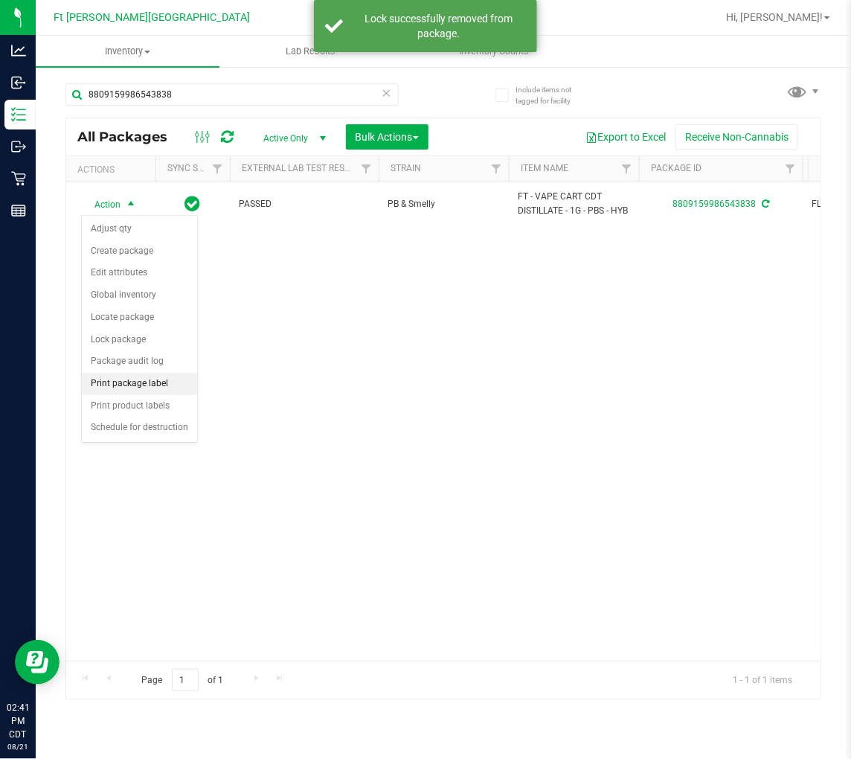
click at [150, 380] on li "Print package label" at bounding box center [139, 384] width 115 height 22
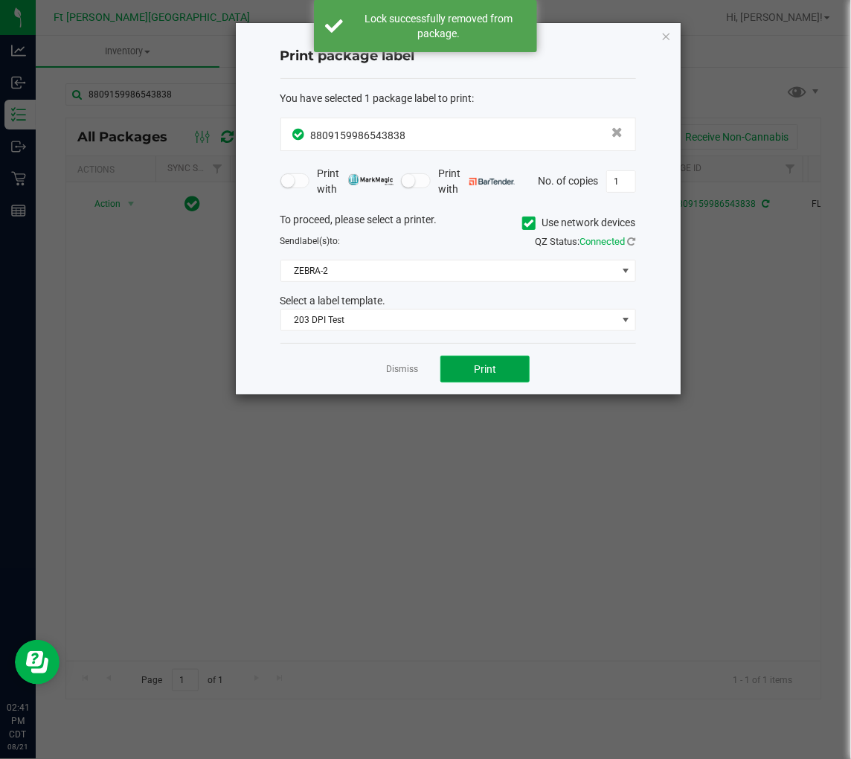
click at [477, 367] on span "Print" at bounding box center [485, 369] width 22 height 12
click at [406, 368] on link "Dismiss" at bounding box center [402, 369] width 32 height 13
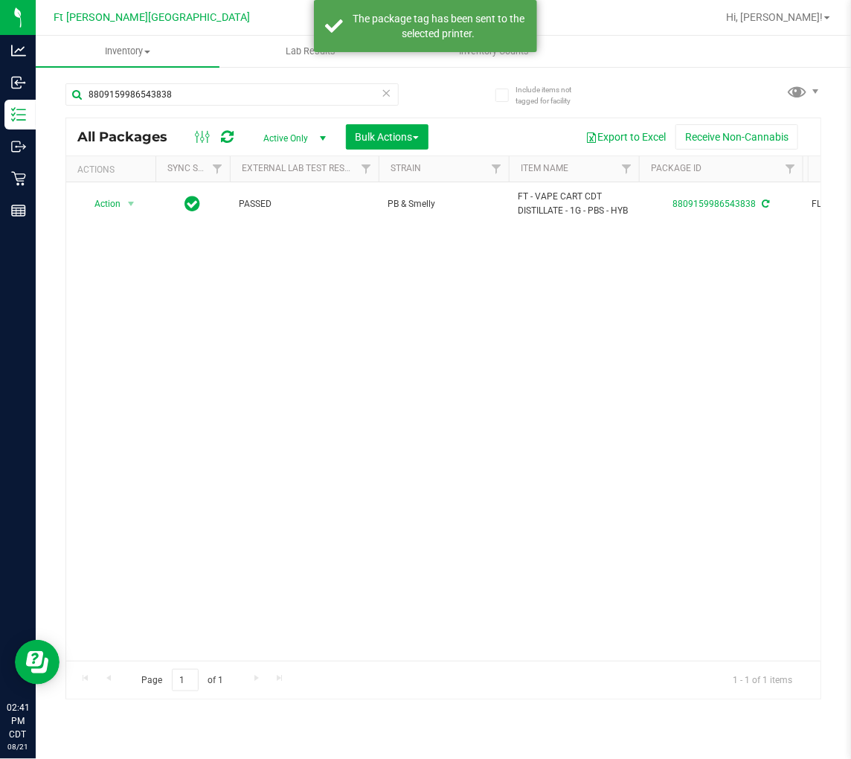
click at [217, 426] on div "Action Action Adjust qty Create package Edit attributes Global inventory Locate…" at bounding box center [443, 421] width 755 height 478
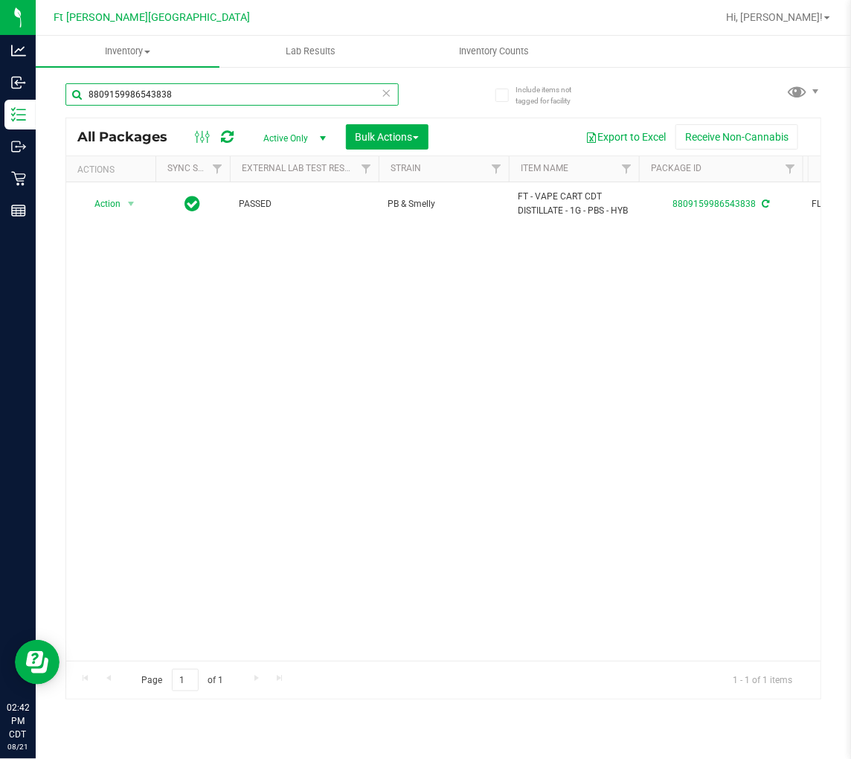
click at [217, 104] on input "8809159986543838" at bounding box center [231, 94] width 333 height 22
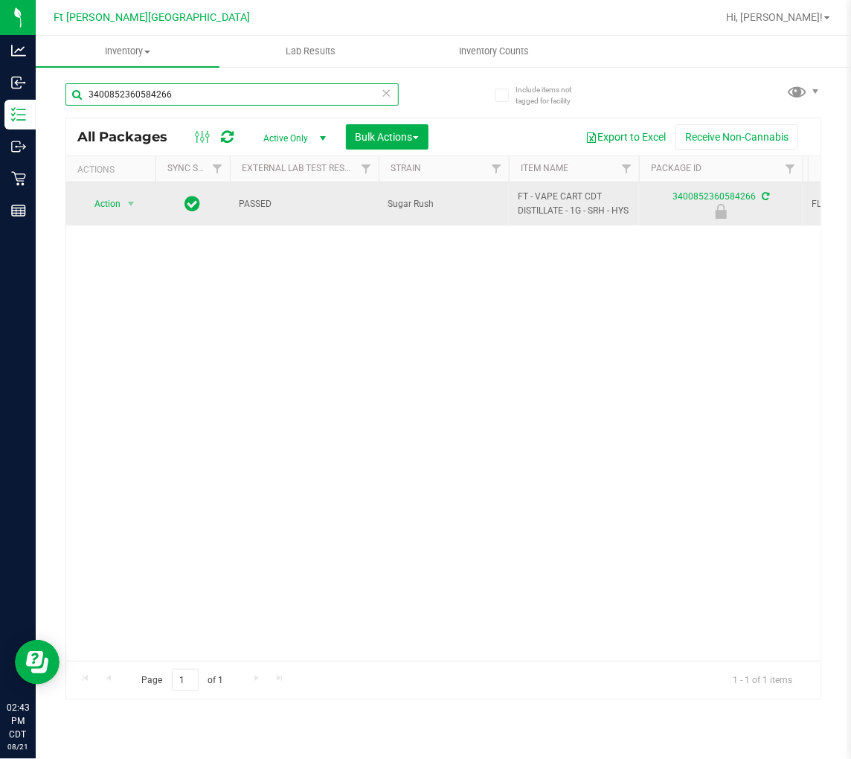
type input "3400852360584266"
click at [112, 209] on span "Action" at bounding box center [101, 203] width 40 height 21
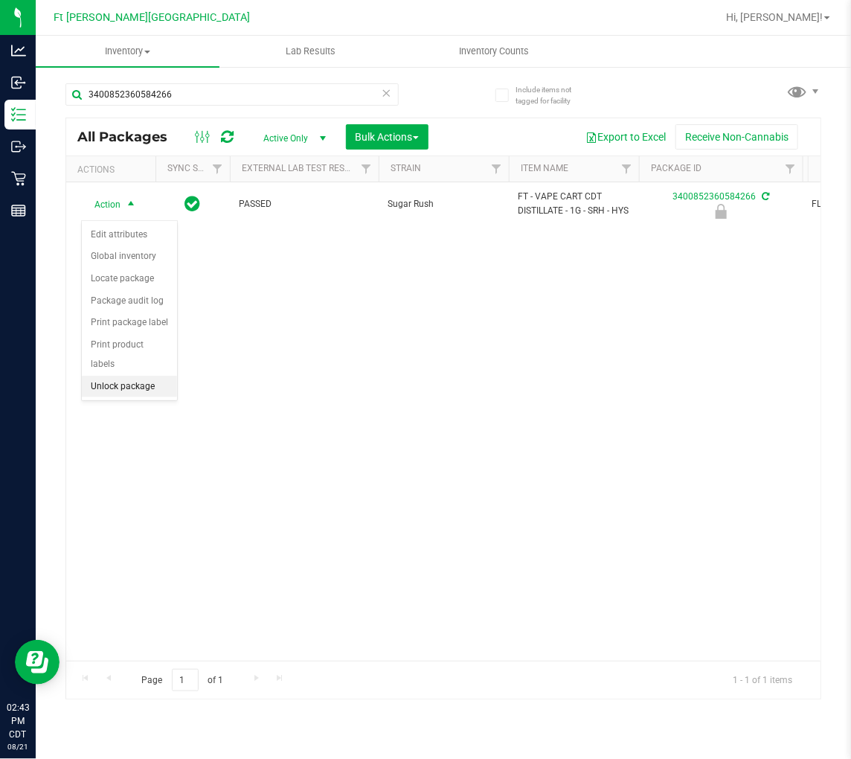
click at [144, 383] on li "Unlock package" at bounding box center [129, 387] width 95 height 22
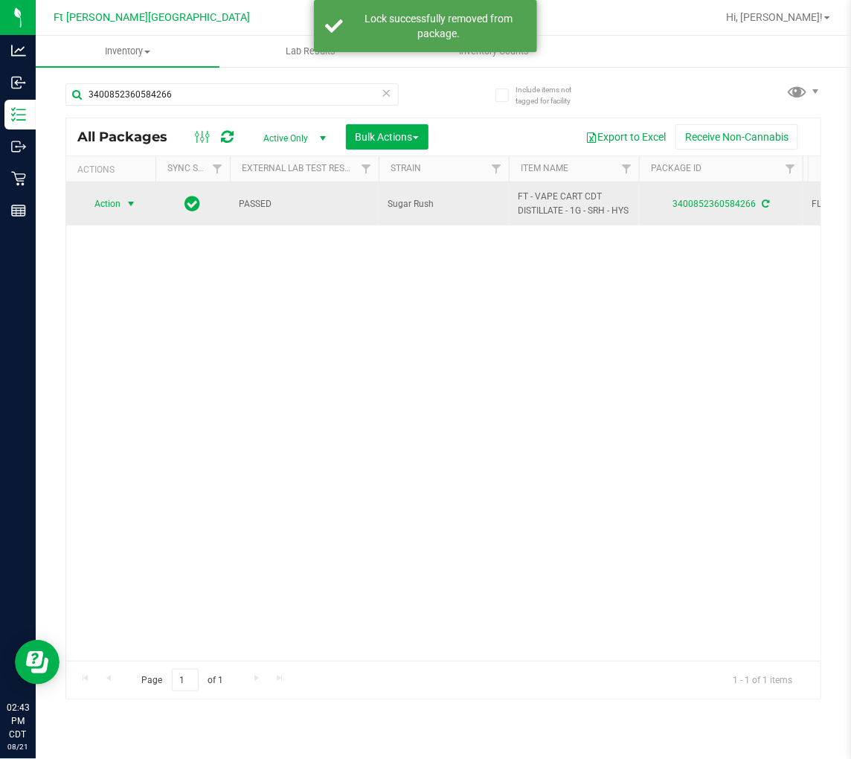
click at [125, 207] on span "select" at bounding box center [131, 204] width 12 height 12
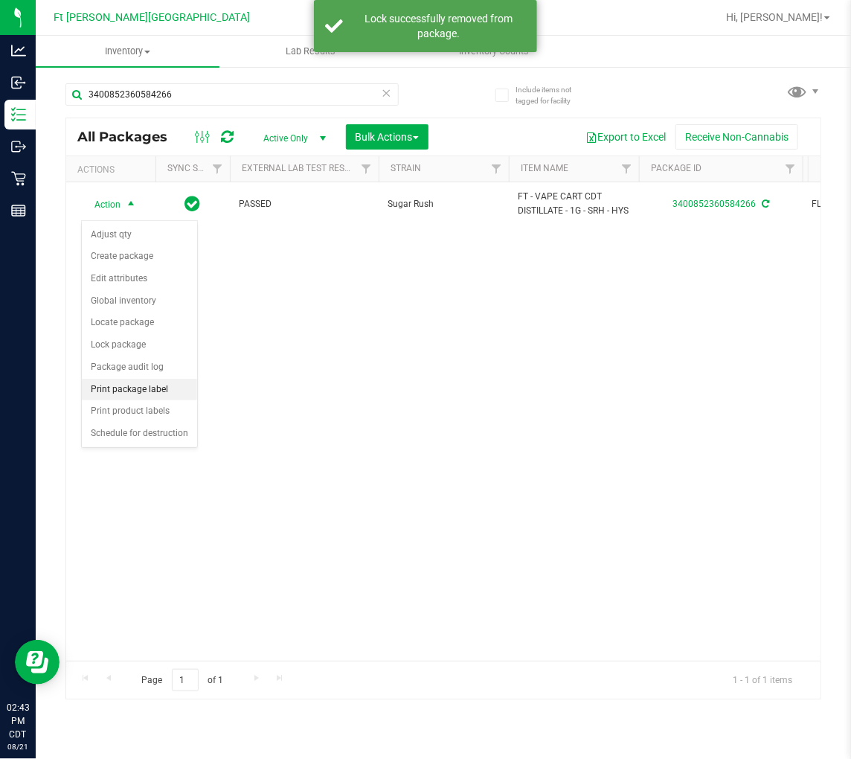
click at [164, 382] on li "Print package label" at bounding box center [139, 390] width 115 height 22
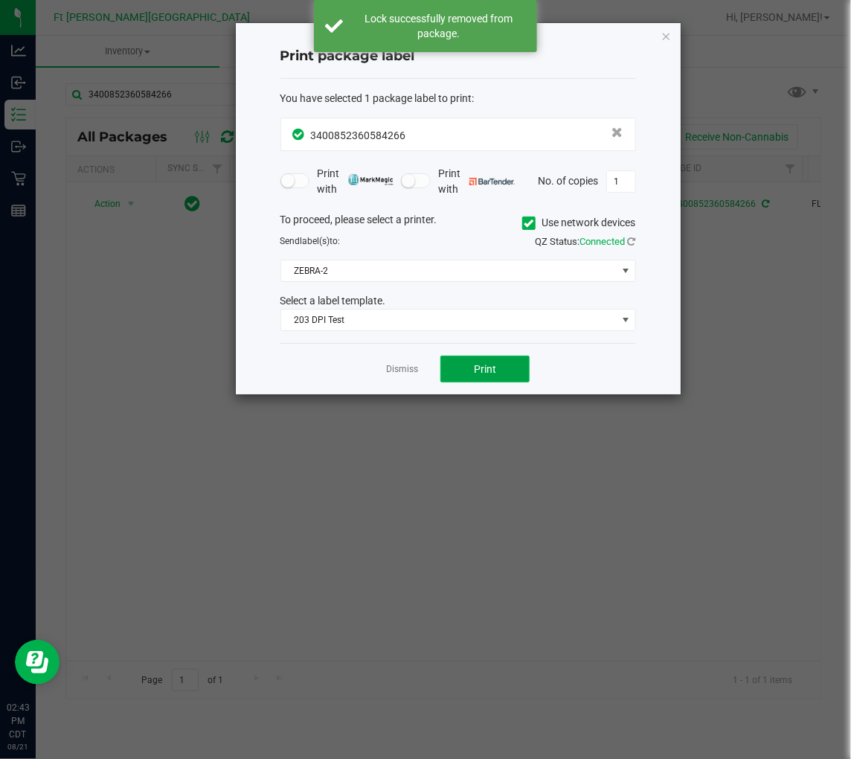
click at [474, 367] on span "Print" at bounding box center [485, 369] width 22 height 12
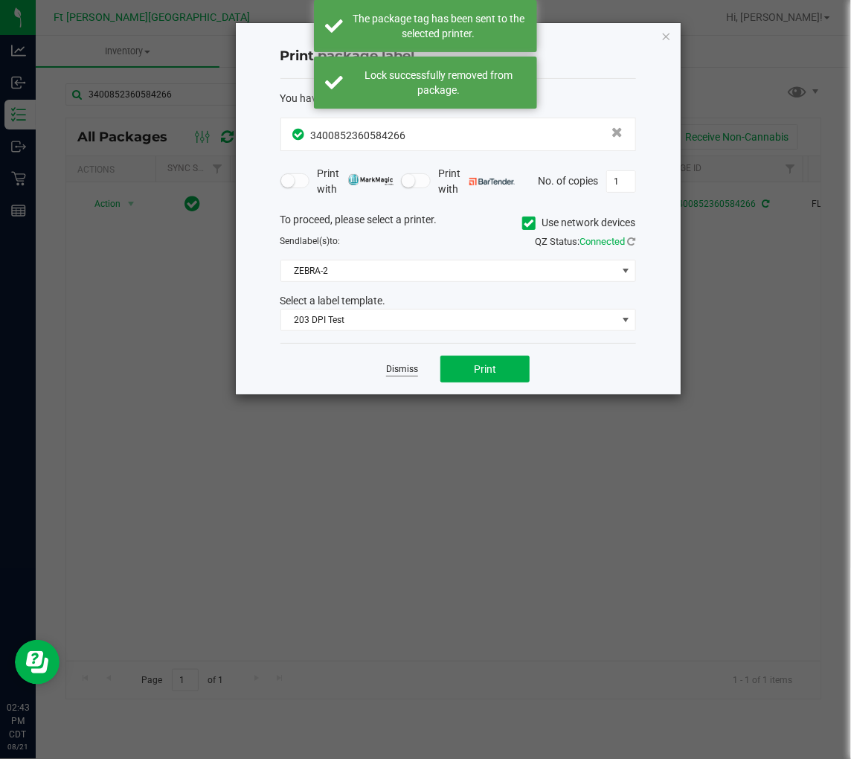
click at [406, 366] on link "Dismiss" at bounding box center [402, 369] width 32 height 13
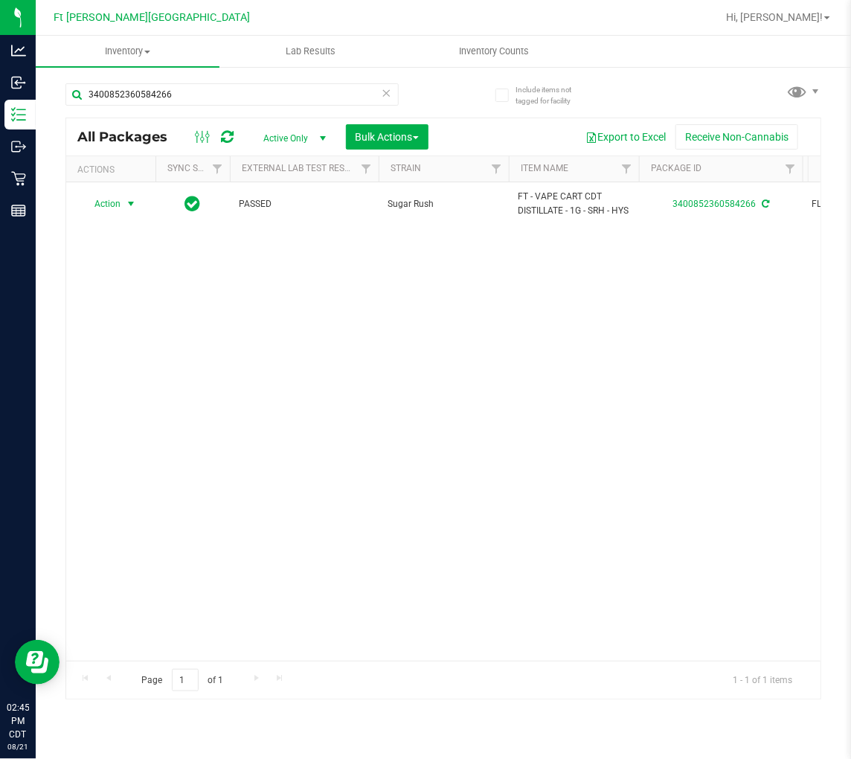
click at [385, 85] on icon at bounding box center [387, 92] width 10 height 18
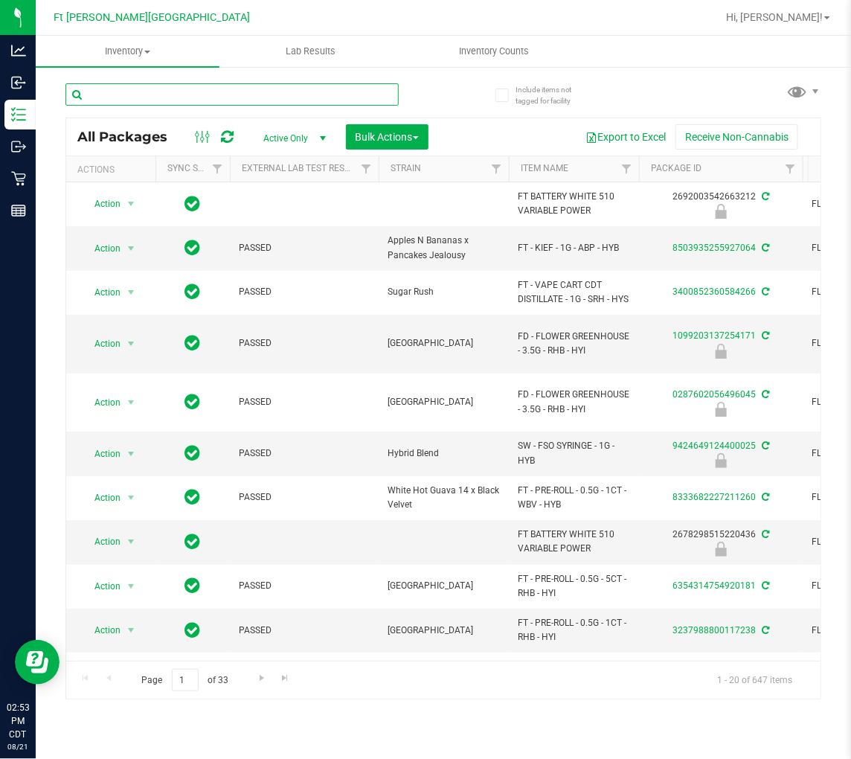
click at [159, 87] on input "text" at bounding box center [231, 94] width 333 height 22
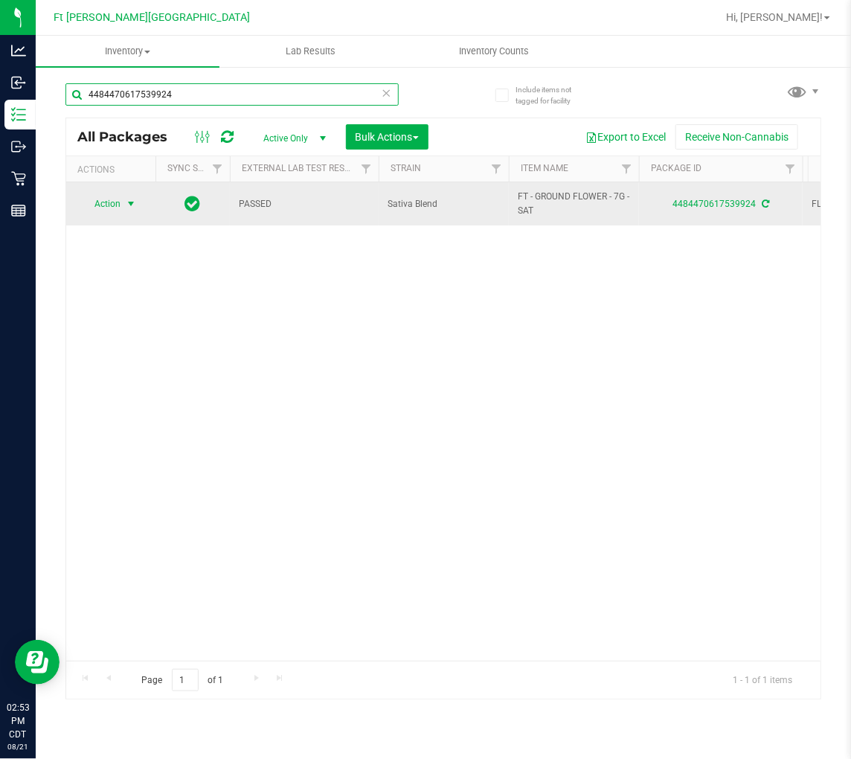
type input "4484470617539924"
click at [114, 205] on span "Action" at bounding box center [101, 203] width 40 height 21
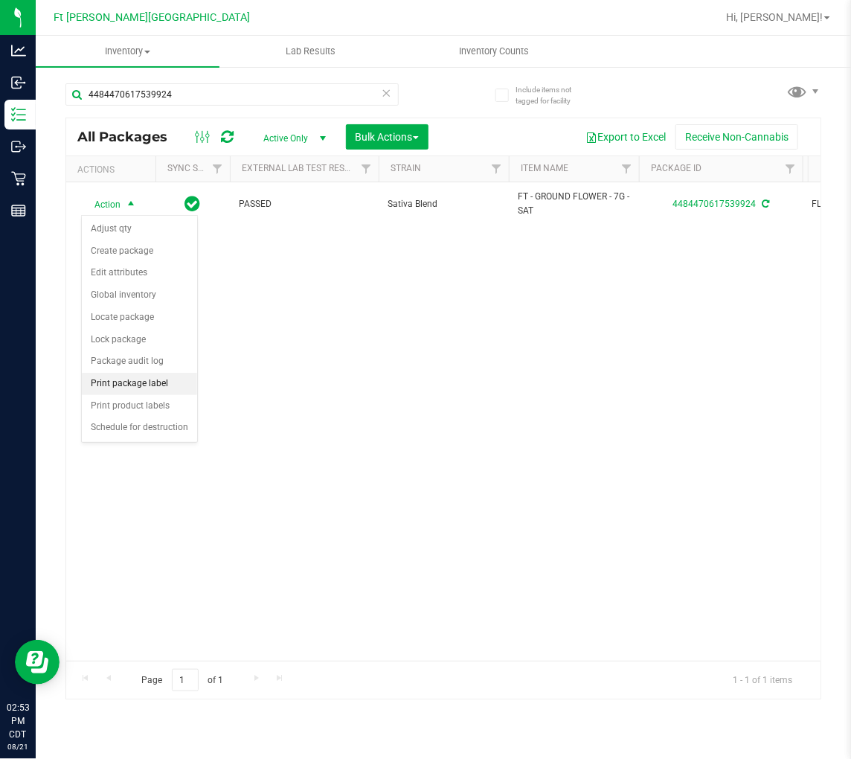
click at [153, 391] on li "Print package label" at bounding box center [139, 384] width 115 height 22
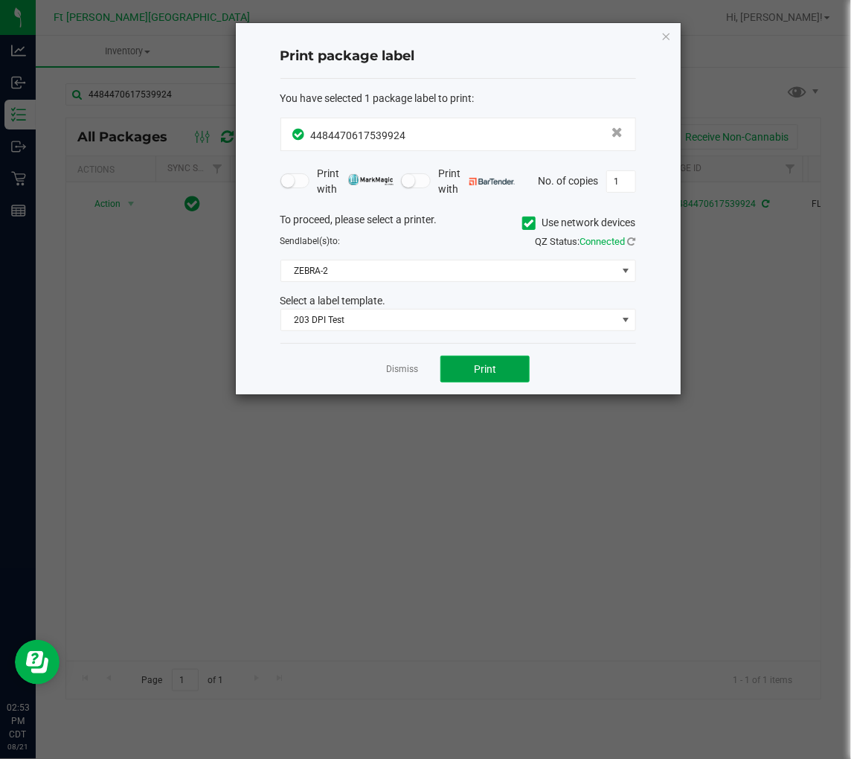
click at [470, 370] on button "Print" at bounding box center [485, 369] width 89 height 27
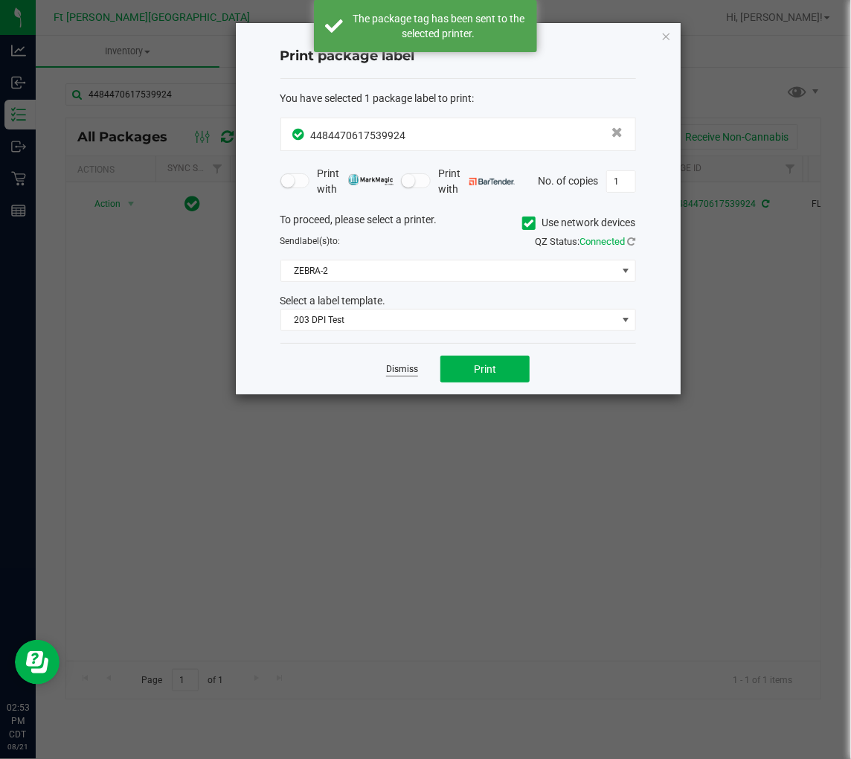
click at [410, 368] on link "Dismiss" at bounding box center [402, 369] width 32 height 13
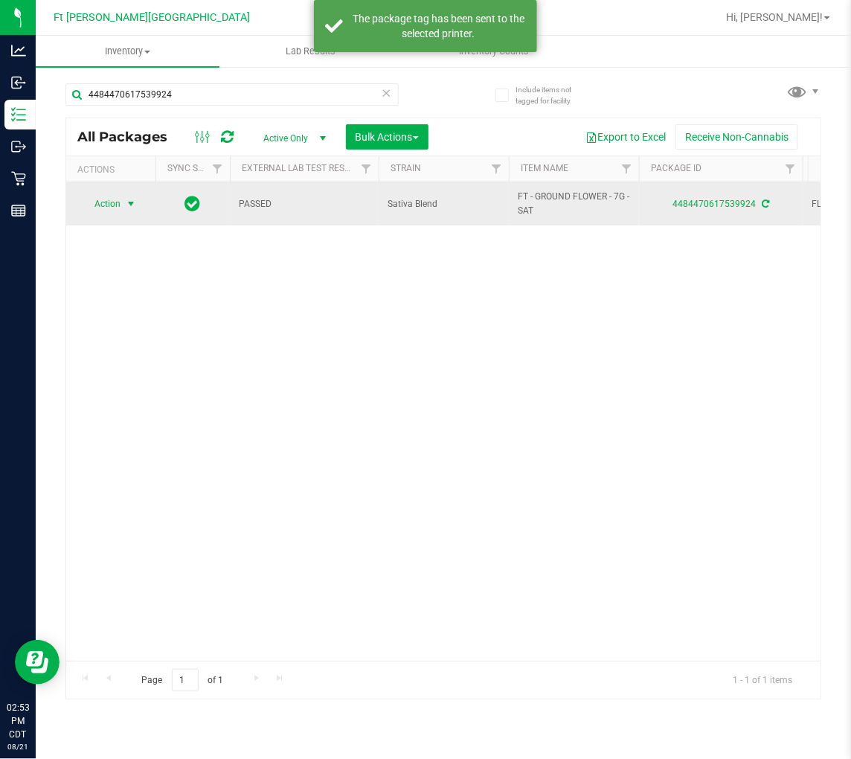
click at [95, 197] on span "Action" at bounding box center [101, 203] width 40 height 21
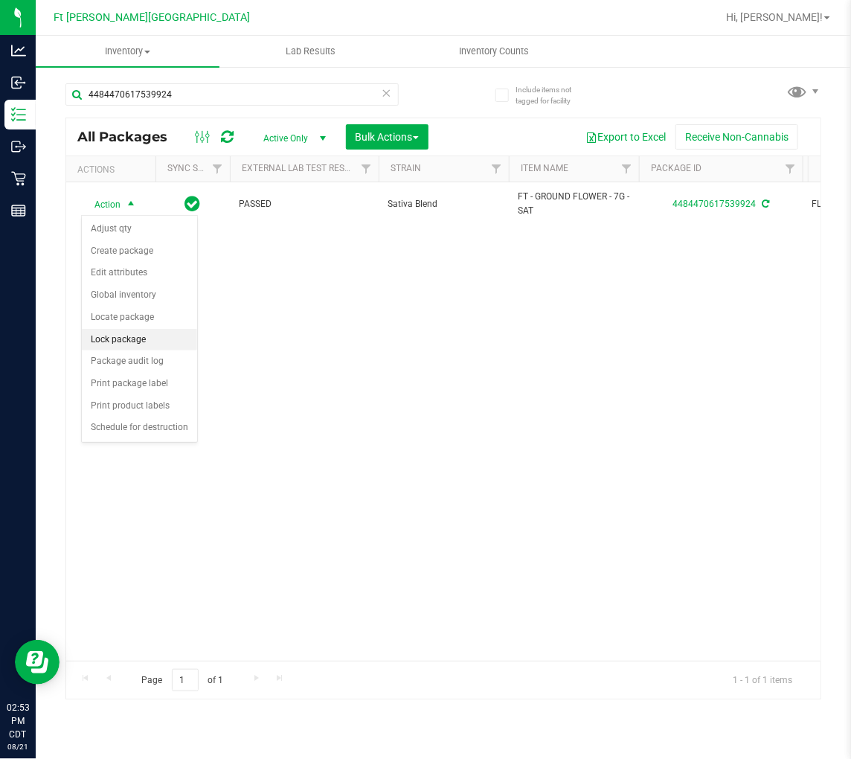
click at [117, 339] on li "Lock package" at bounding box center [139, 340] width 115 height 22
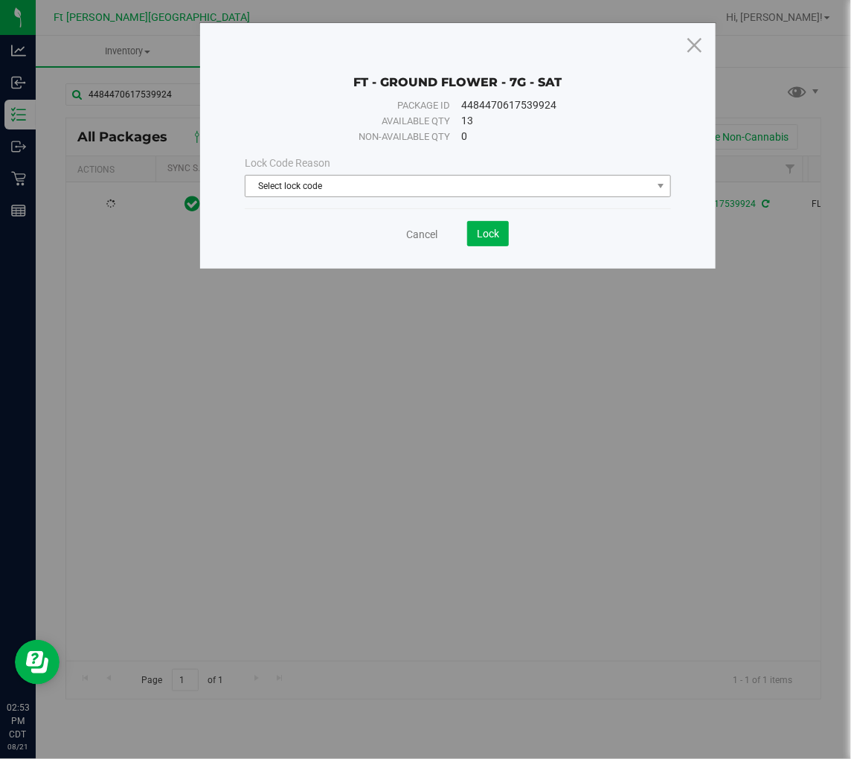
click at [274, 196] on span "Select lock code" at bounding box center [458, 186] width 426 height 22
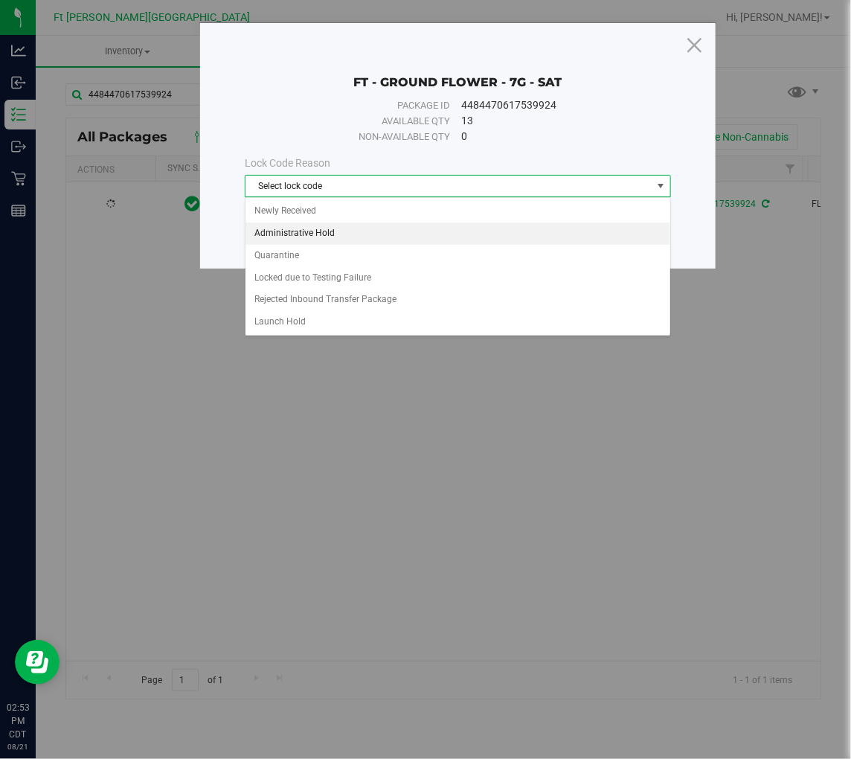
click at [278, 234] on li "Administrative Hold" at bounding box center [458, 233] width 425 height 22
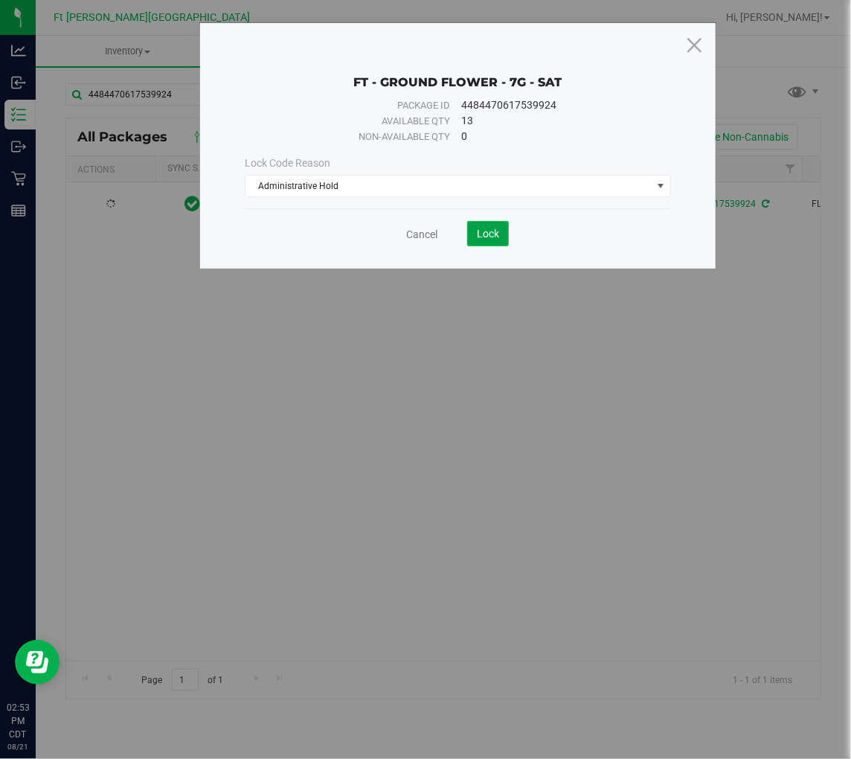
click at [481, 234] on span "Lock" at bounding box center [488, 234] width 22 height 12
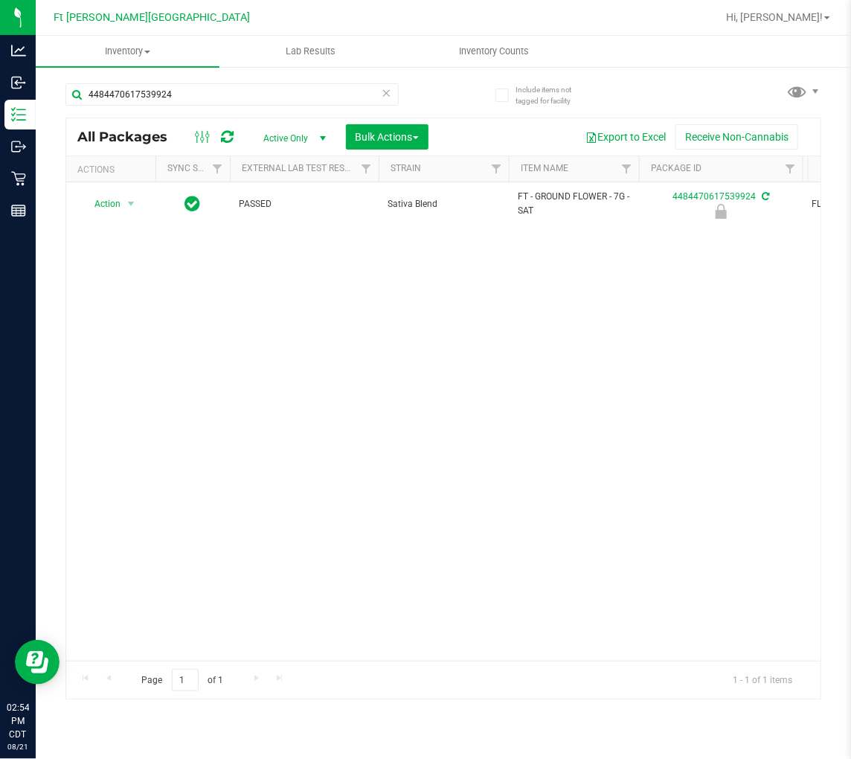
click at [391, 88] on icon at bounding box center [387, 92] width 10 height 18
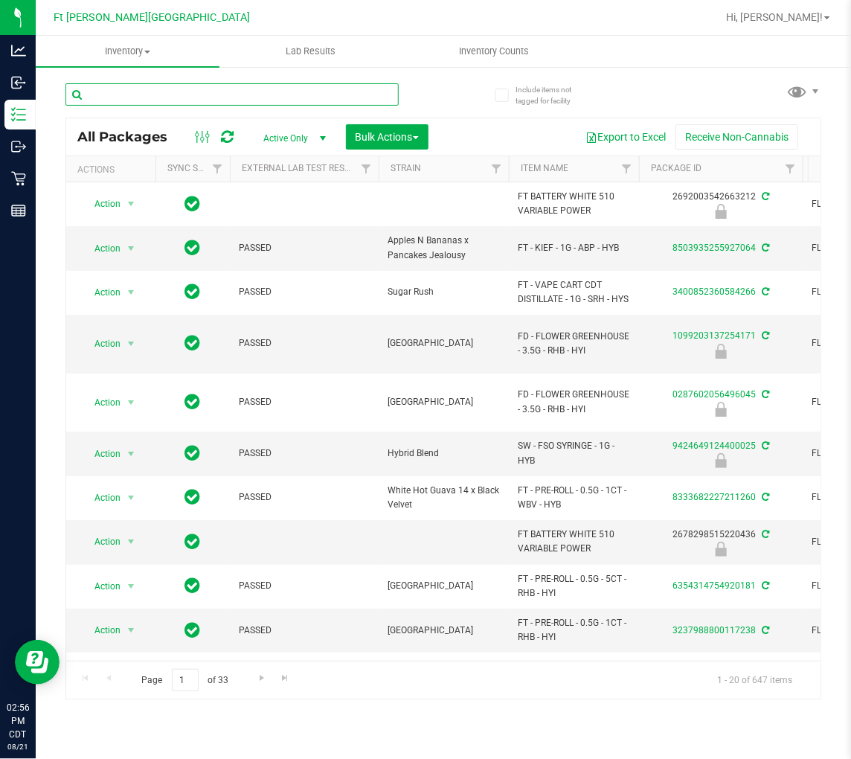
click at [136, 94] on input "text" at bounding box center [231, 94] width 333 height 22
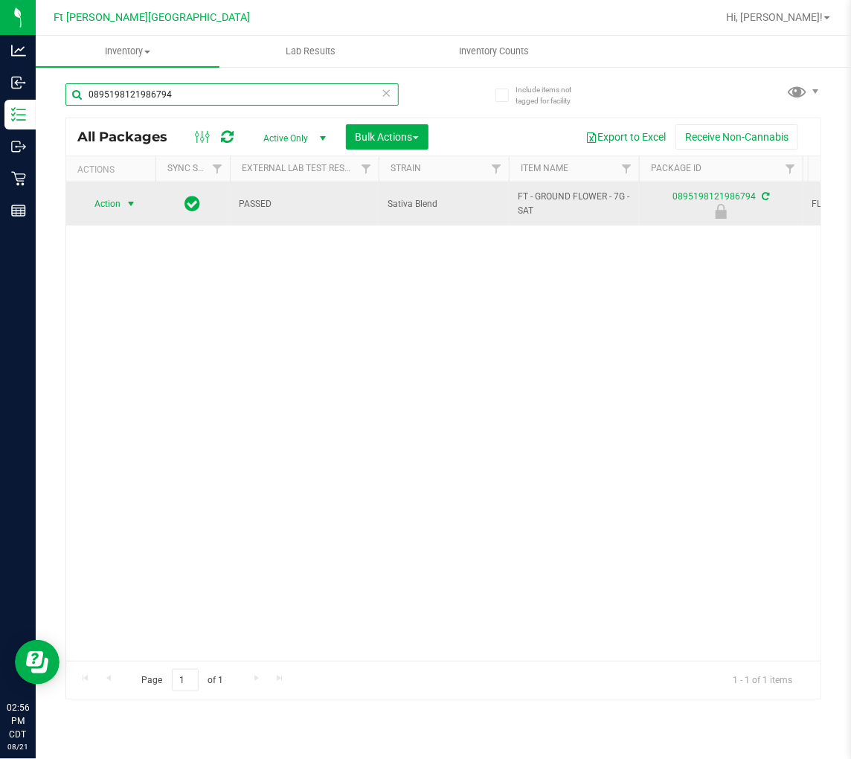
type input "0895198121986794"
click at [118, 199] on span "Action" at bounding box center [101, 203] width 40 height 21
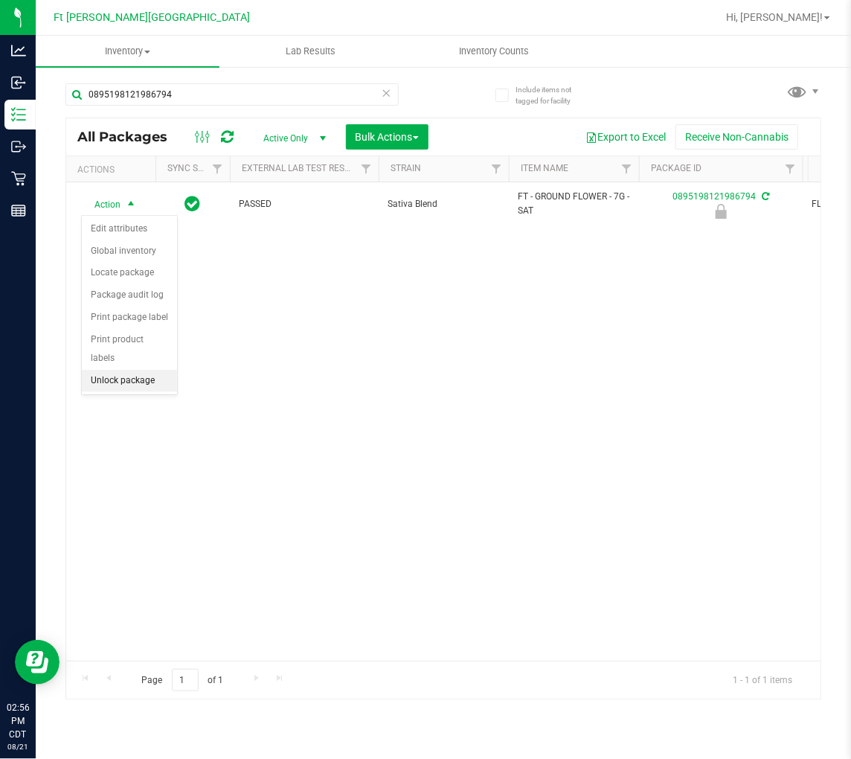
click at [135, 381] on li "Unlock package" at bounding box center [129, 381] width 95 height 22
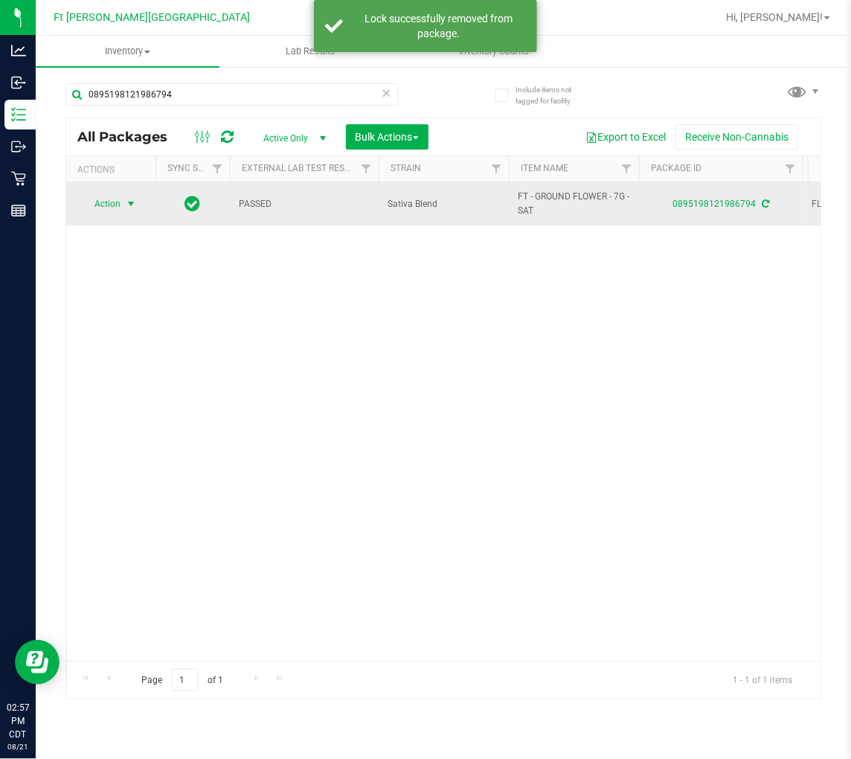
click at [117, 204] on span "Action" at bounding box center [101, 203] width 40 height 21
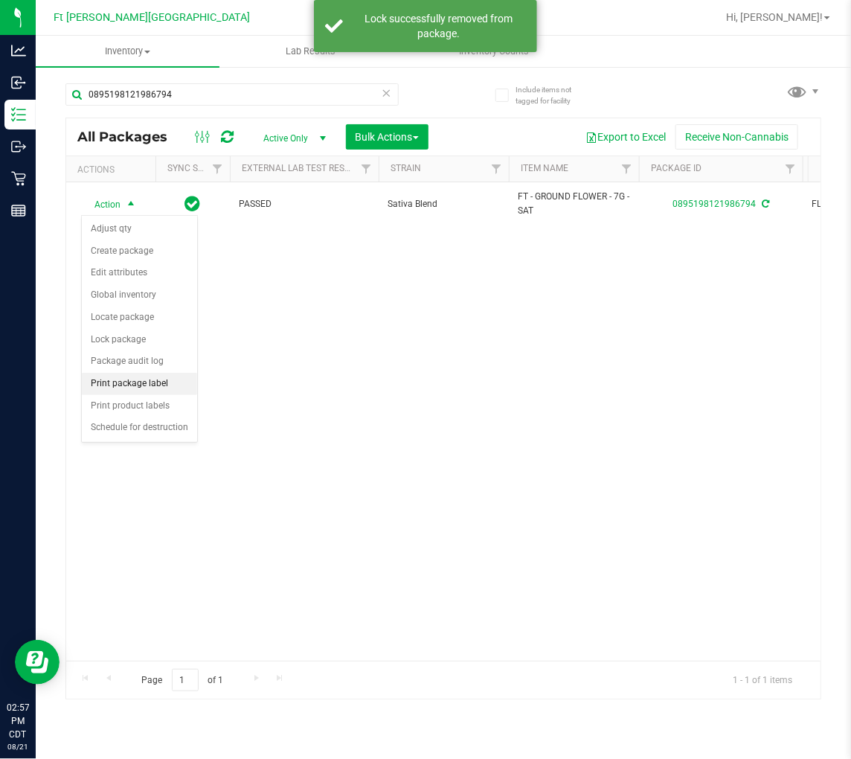
click at [150, 384] on li "Print package label" at bounding box center [139, 384] width 115 height 22
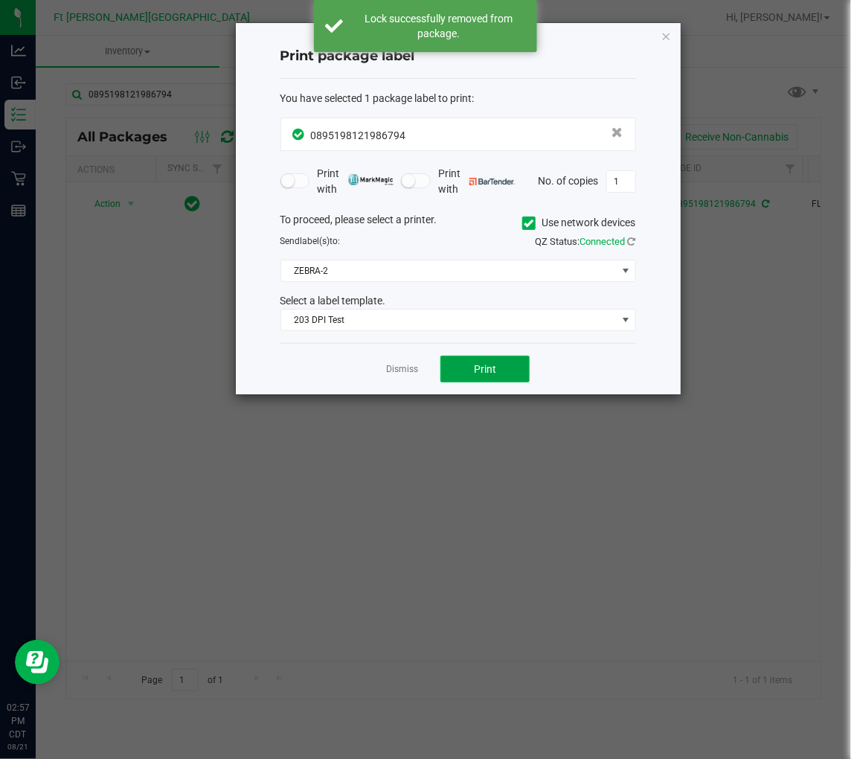
click at [470, 374] on button "Print" at bounding box center [485, 369] width 89 height 27
click at [403, 369] on link "Dismiss" at bounding box center [402, 369] width 32 height 13
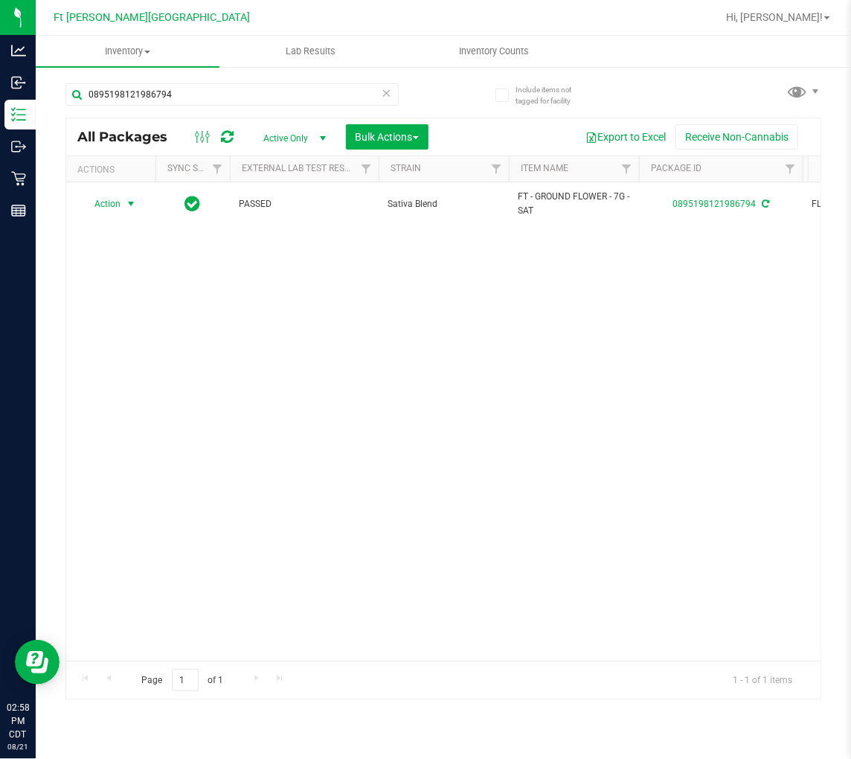
click at [383, 92] on icon at bounding box center [387, 92] width 10 height 18
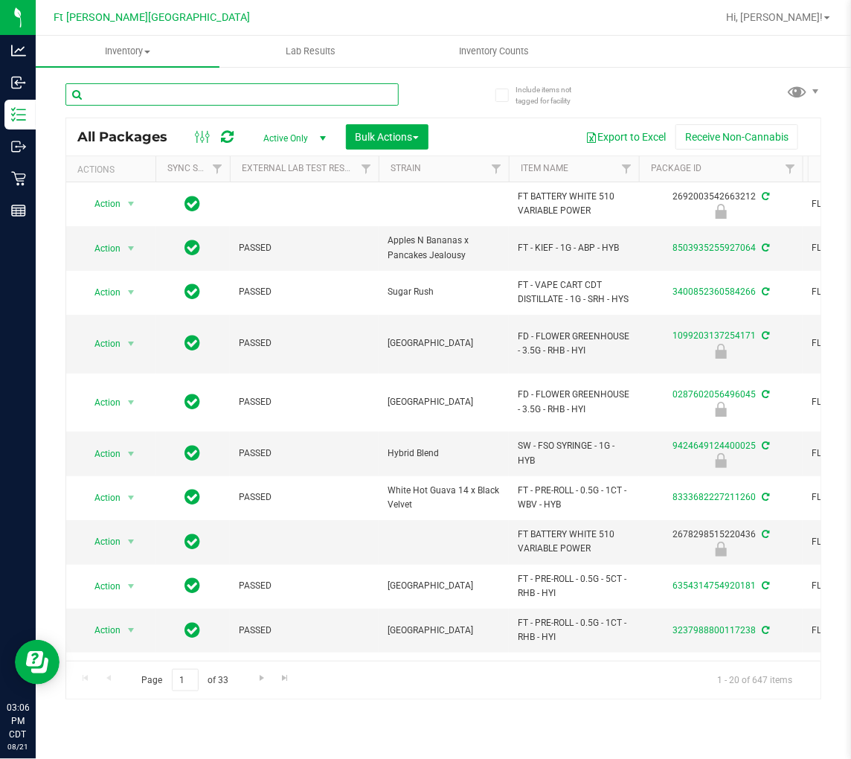
click at [214, 98] on input "text" at bounding box center [231, 94] width 333 height 22
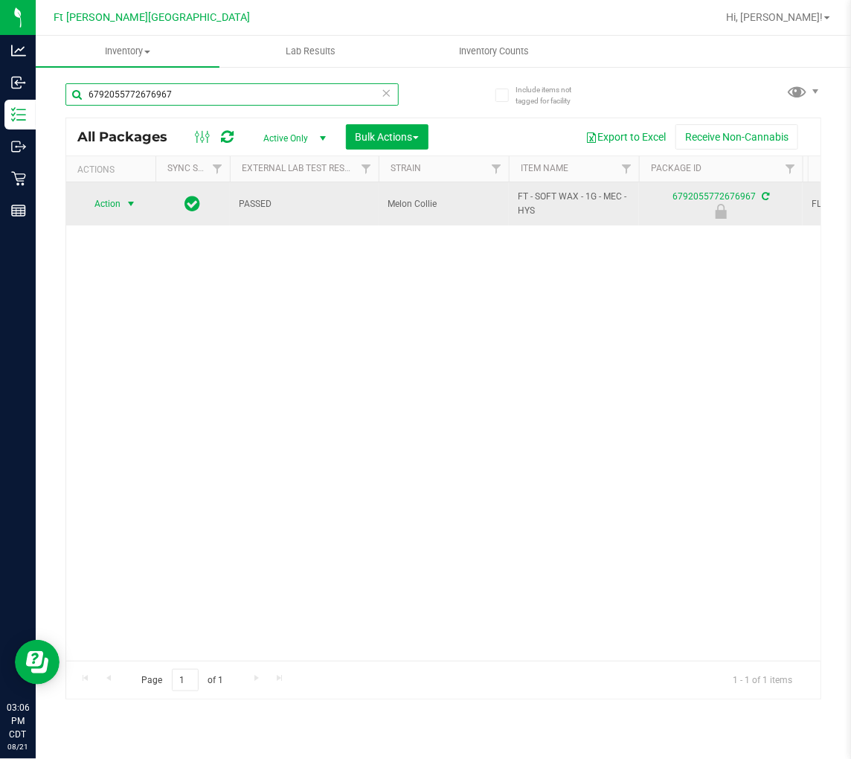
type input "6792055772676967"
click at [116, 198] on span "Action" at bounding box center [101, 203] width 40 height 21
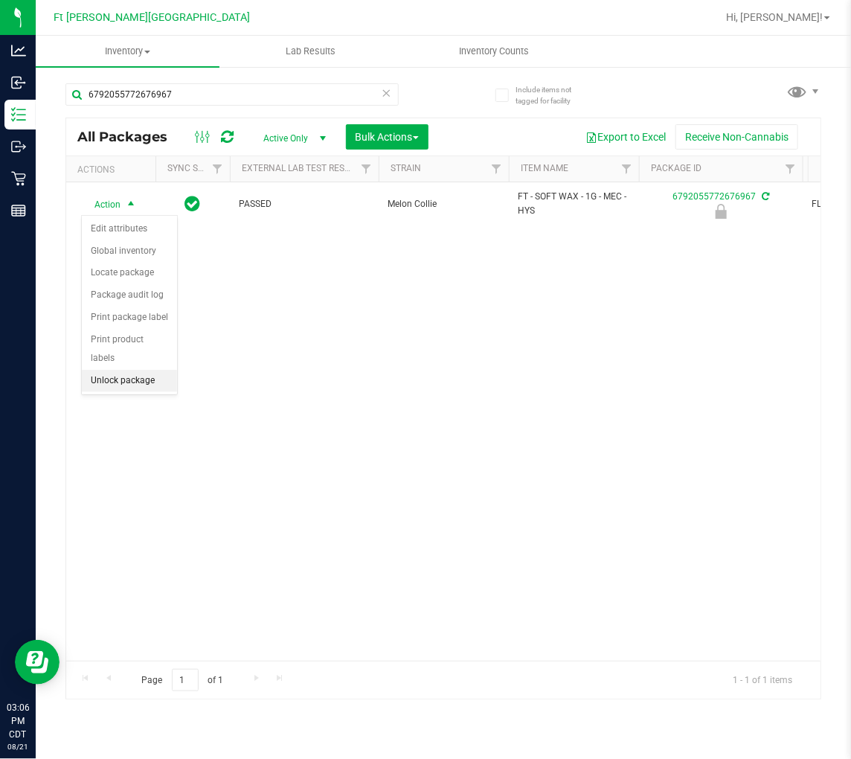
click at [132, 375] on li "Unlock package" at bounding box center [129, 381] width 95 height 22
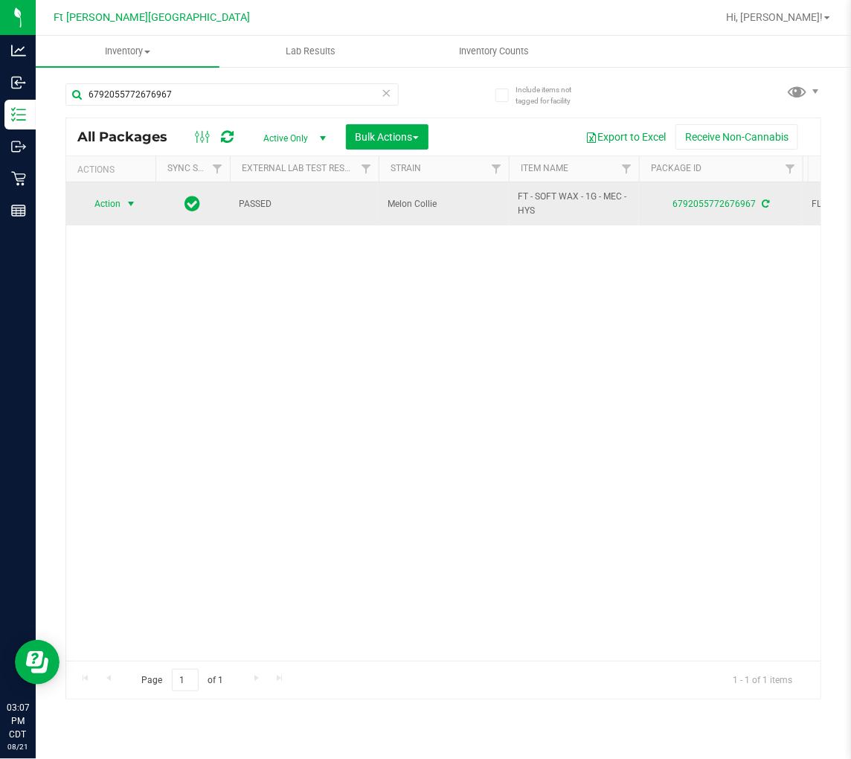
click at [123, 199] on span "select" at bounding box center [131, 203] width 19 height 21
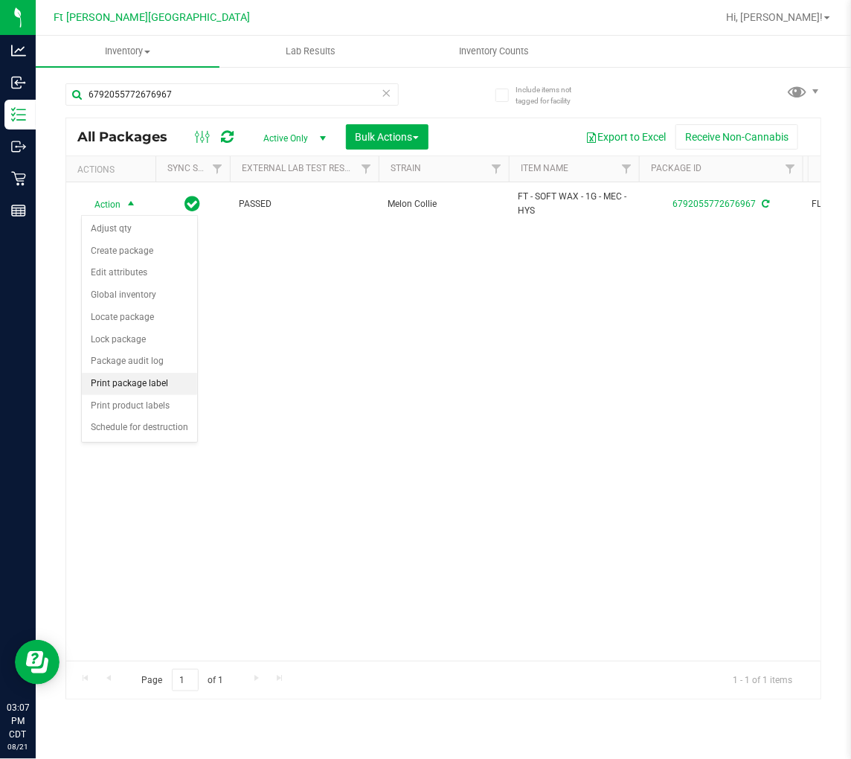
click at [146, 383] on li "Print package label" at bounding box center [139, 384] width 115 height 22
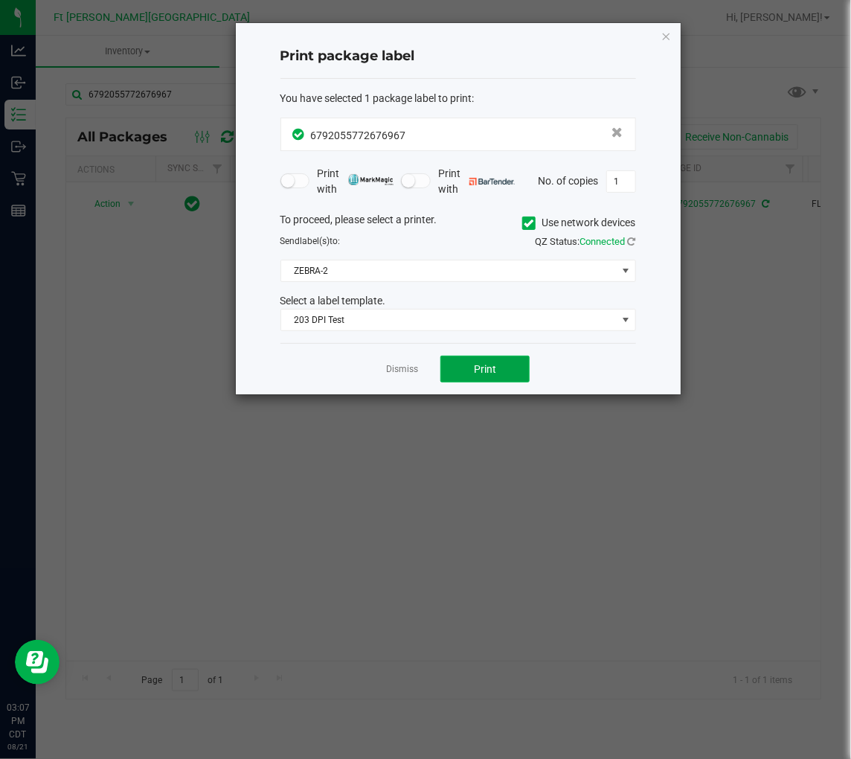
click at [475, 373] on span "Print" at bounding box center [485, 369] width 22 height 12
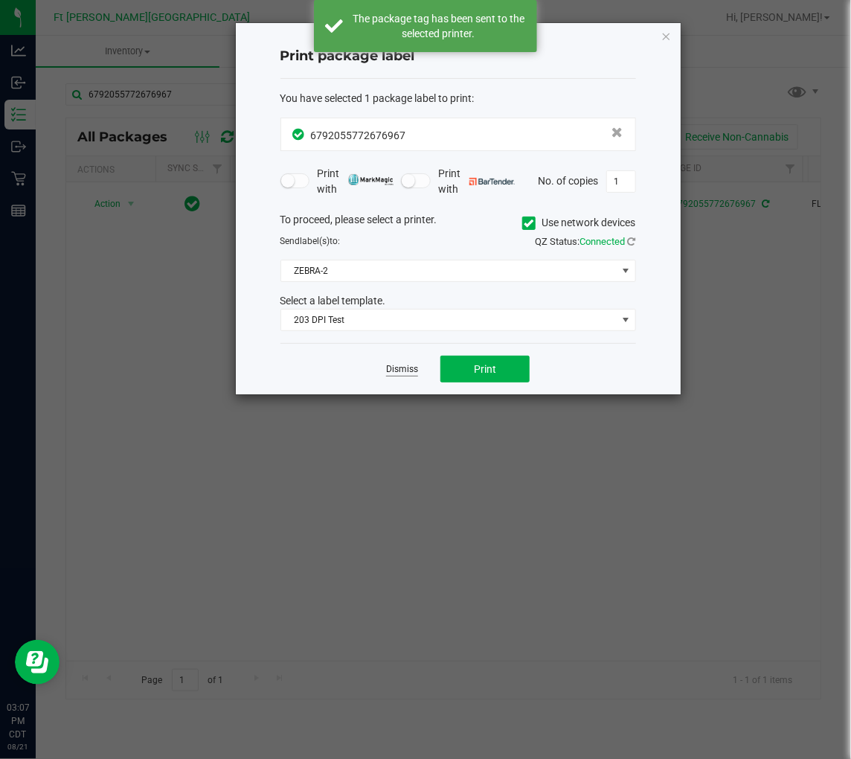
click at [397, 366] on link "Dismiss" at bounding box center [402, 369] width 32 height 13
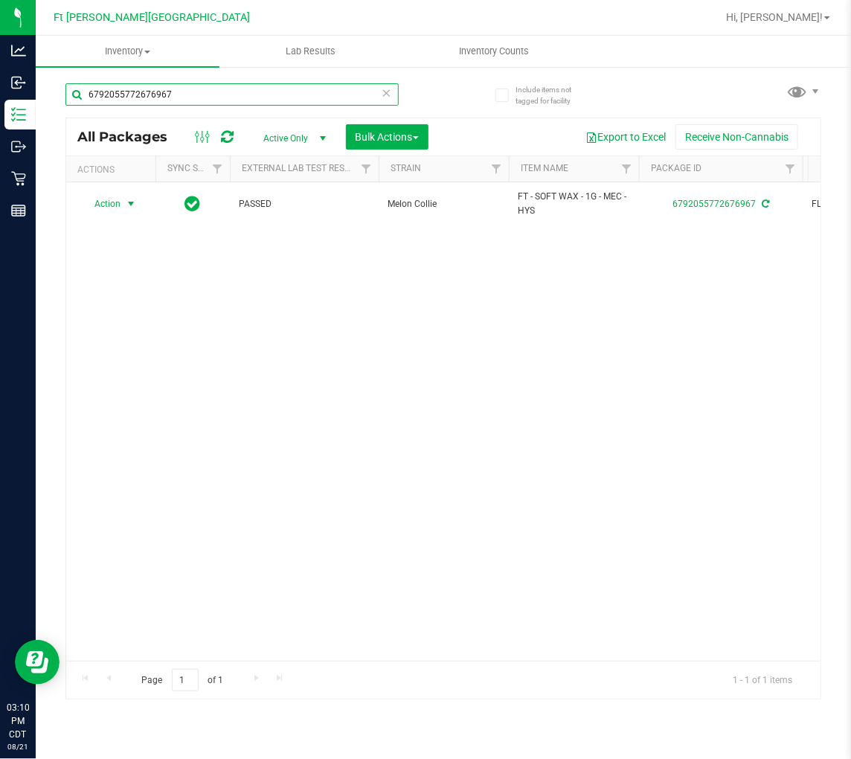
click at [213, 93] on input "6792055772676967" at bounding box center [231, 94] width 333 height 22
type input "6"
type input "2226239693118656"
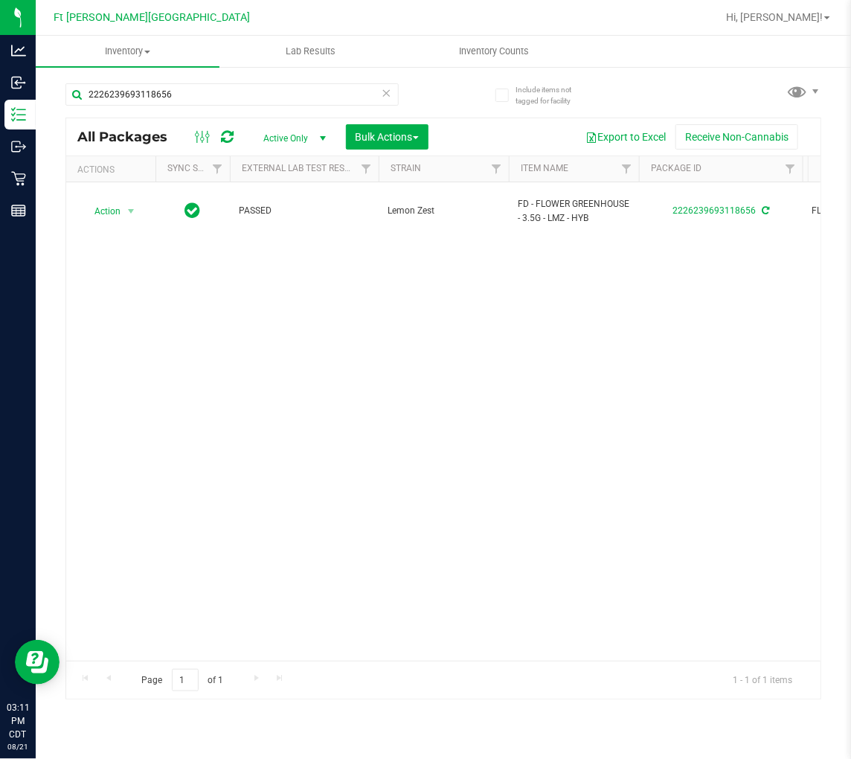
click at [385, 97] on icon at bounding box center [387, 92] width 10 height 18
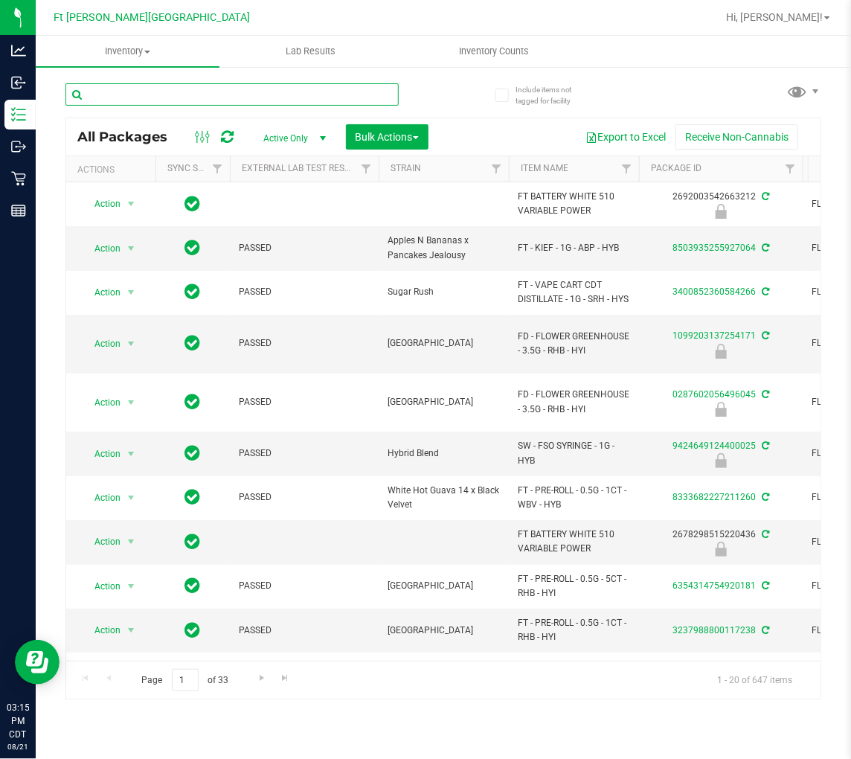
click at [170, 88] on input "text" at bounding box center [231, 94] width 333 height 22
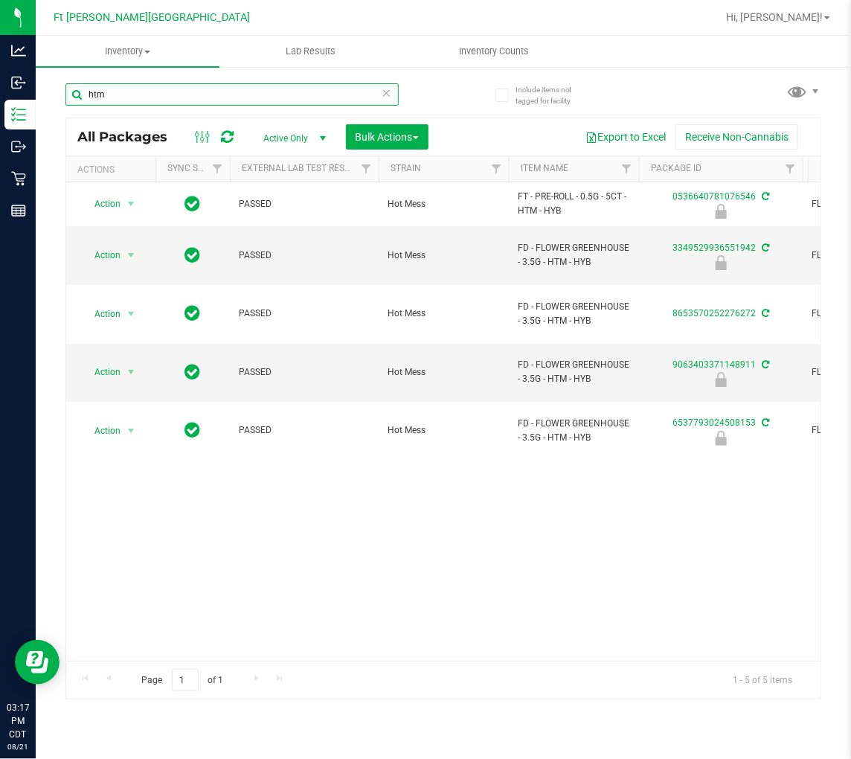
click at [161, 95] on input "htm" at bounding box center [231, 94] width 333 height 22
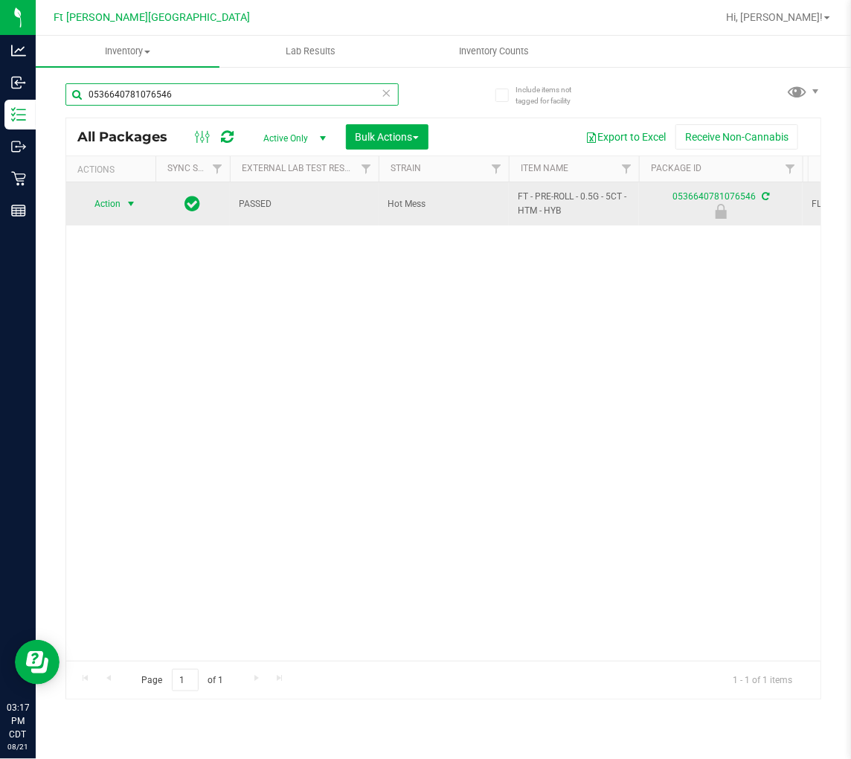
type input "0536640781076546"
click at [121, 208] on span "Action" at bounding box center [101, 203] width 40 height 21
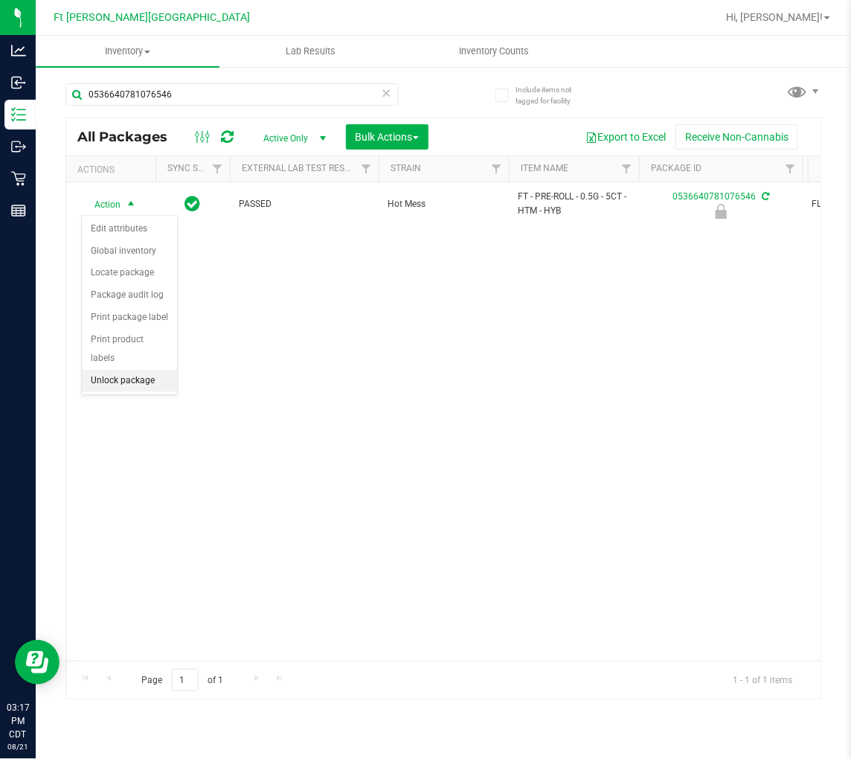
click at [144, 378] on li "Unlock package" at bounding box center [129, 381] width 95 height 22
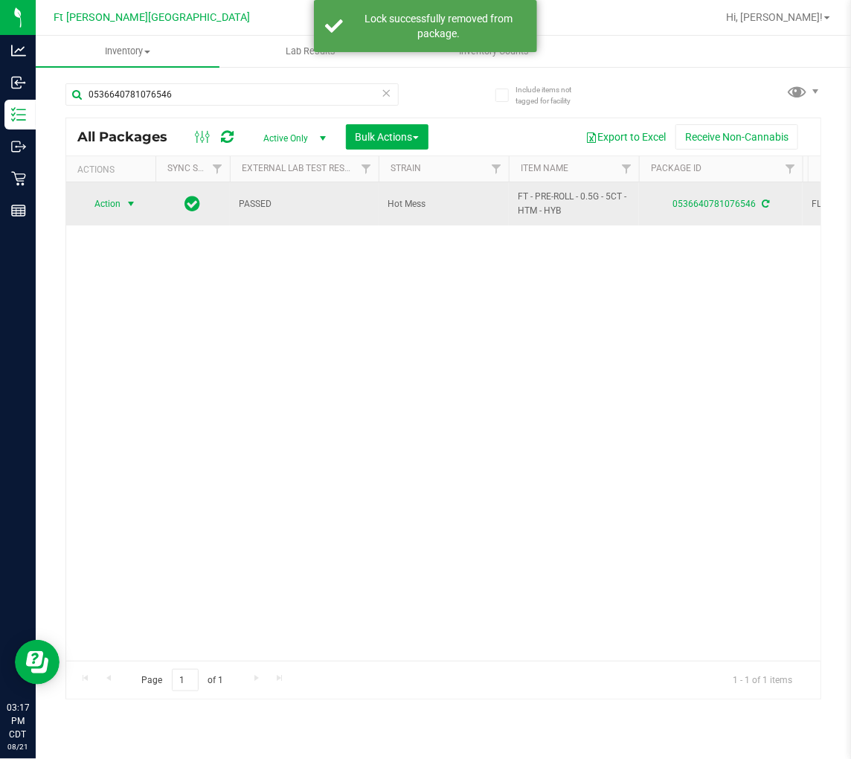
click at [122, 199] on span "select" at bounding box center [131, 203] width 19 height 21
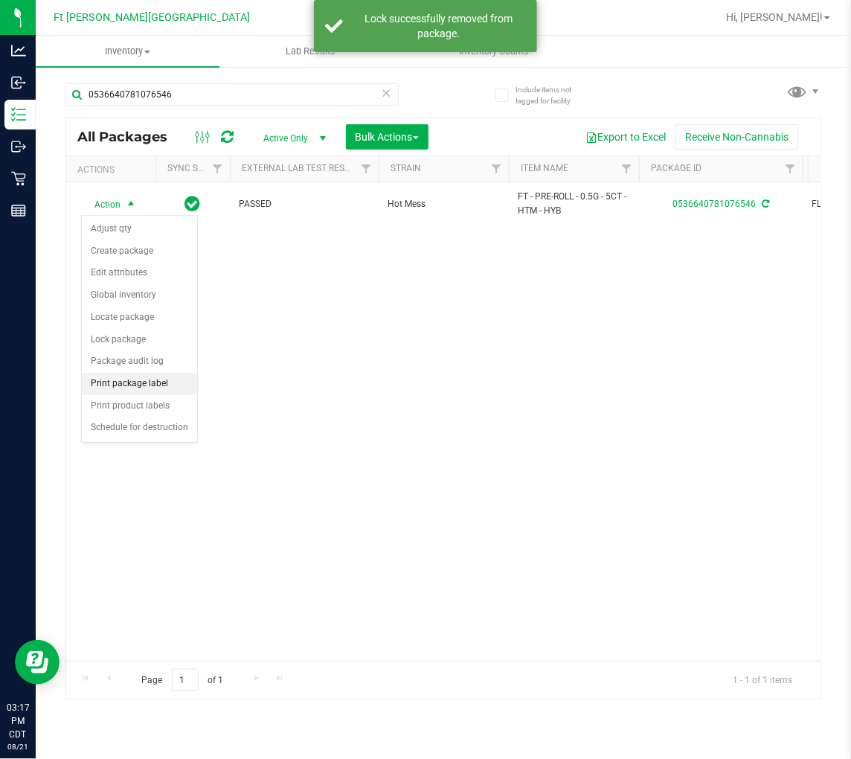
click at [147, 388] on li "Print package label" at bounding box center [139, 384] width 115 height 22
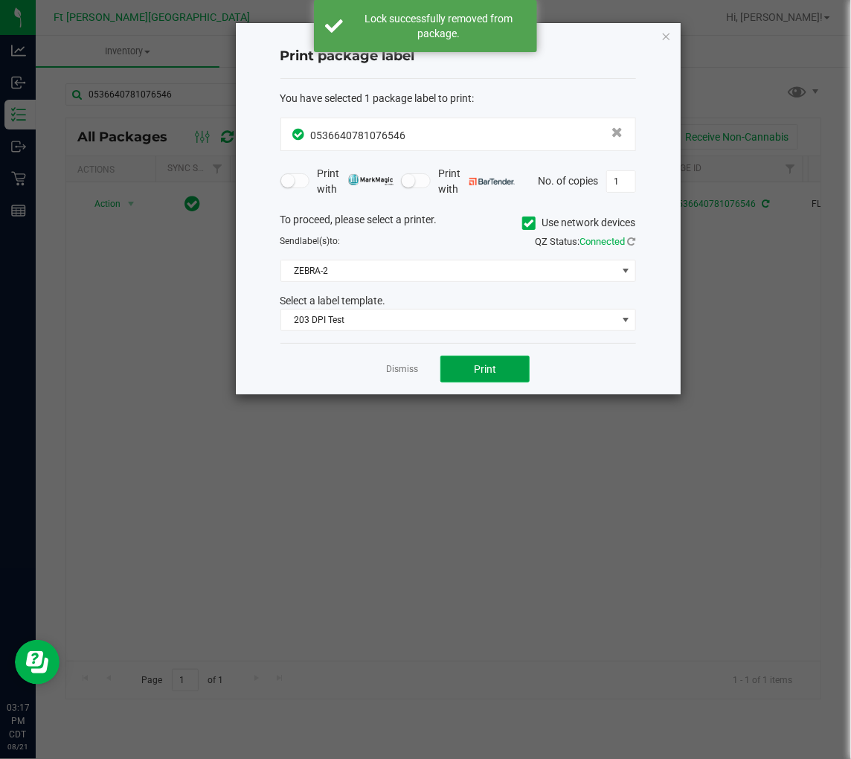
click at [490, 374] on span "Print" at bounding box center [485, 369] width 22 height 12
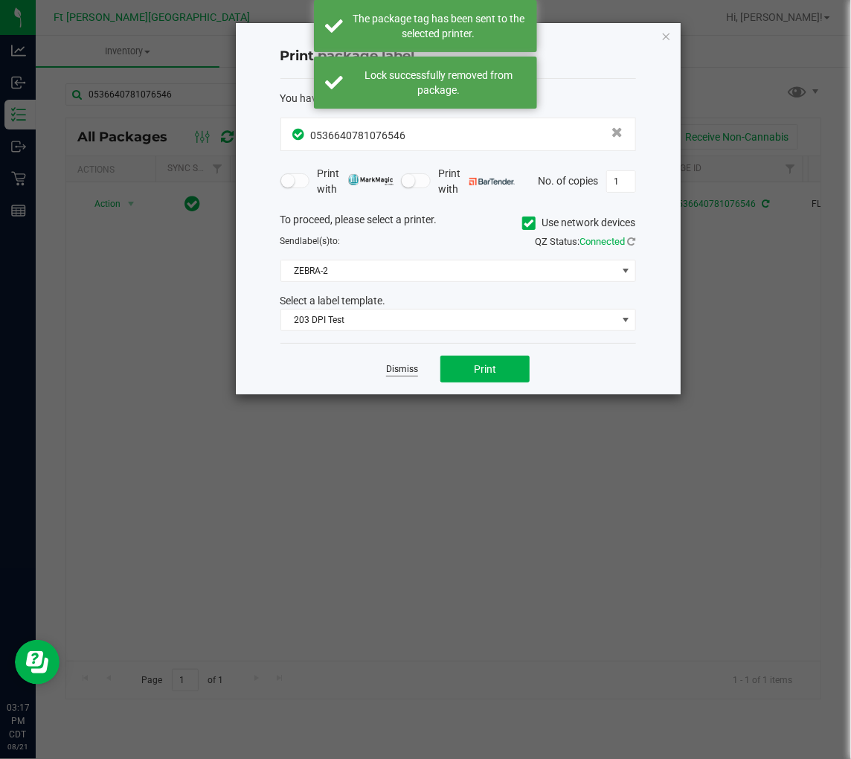
click at [406, 368] on link "Dismiss" at bounding box center [402, 369] width 32 height 13
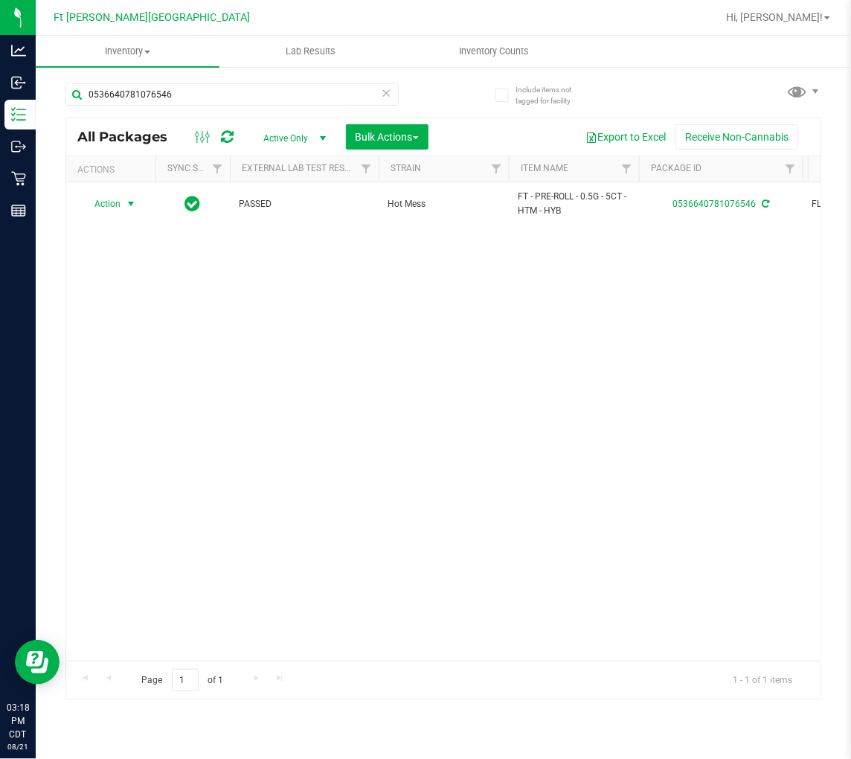
click at [382, 92] on icon at bounding box center [387, 92] width 10 height 18
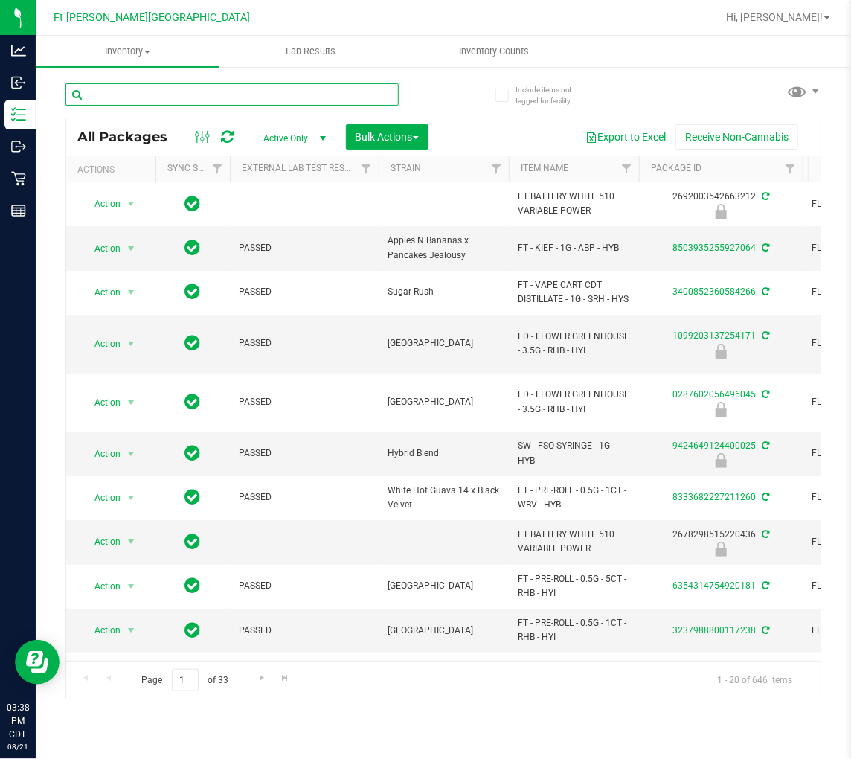
click at [156, 98] on input "text" at bounding box center [231, 94] width 333 height 22
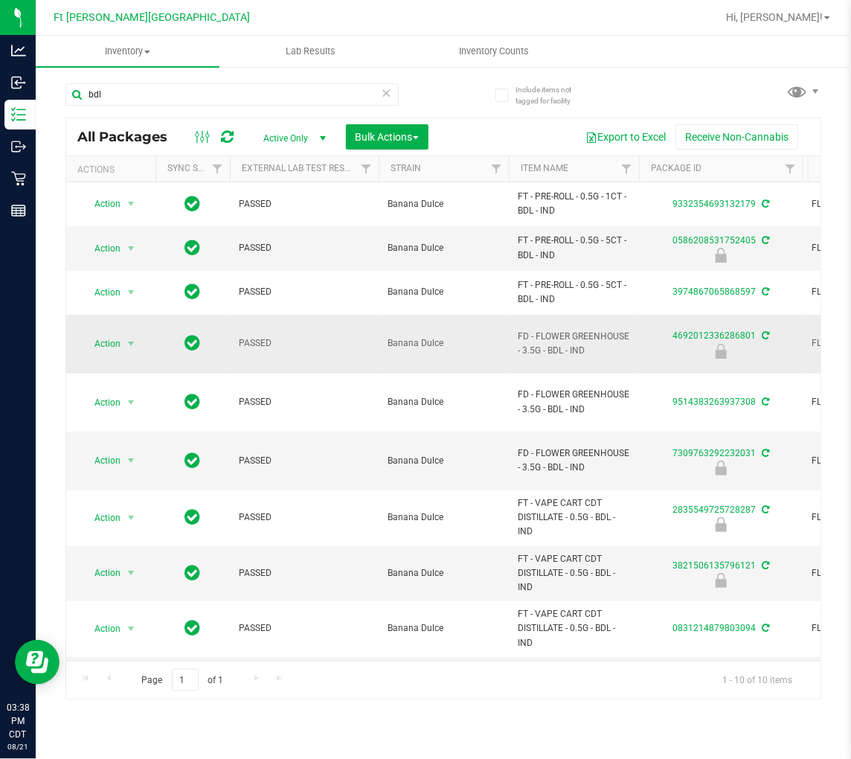
click at [525, 336] on span "FD - FLOWER GREENHOUSE - 3.5G - BDL - IND" at bounding box center [574, 344] width 112 height 28
copy tr "FD - FLOWER GREENHOUSE - 3.5G - BDL - IND"
click at [132, 97] on input "bdl" at bounding box center [231, 94] width 333 height 22
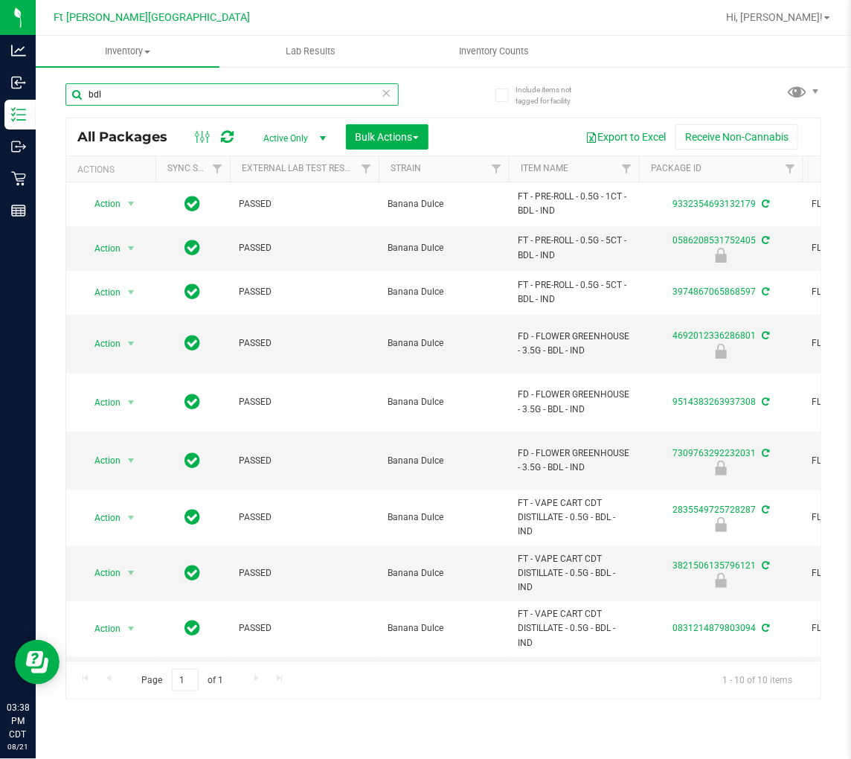
click at [132, 97] on input "bdl" at bounding box center [231, 94] width 333 height 22
paste input "FD - FLOWER GREENHOUSE - 3.5G - BDL - IND"
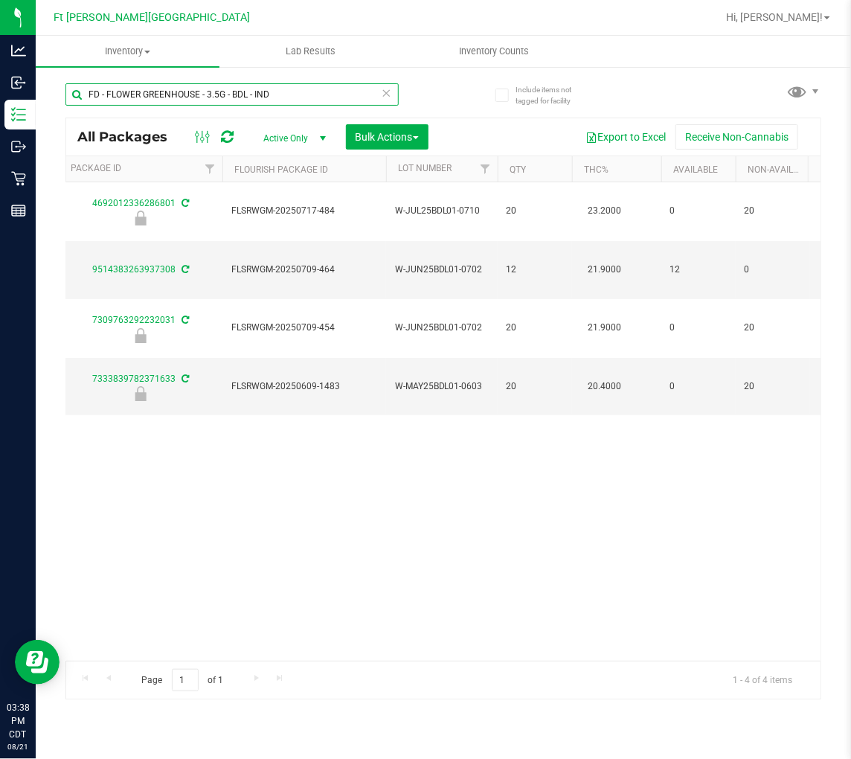
scroll to position [0, 540]
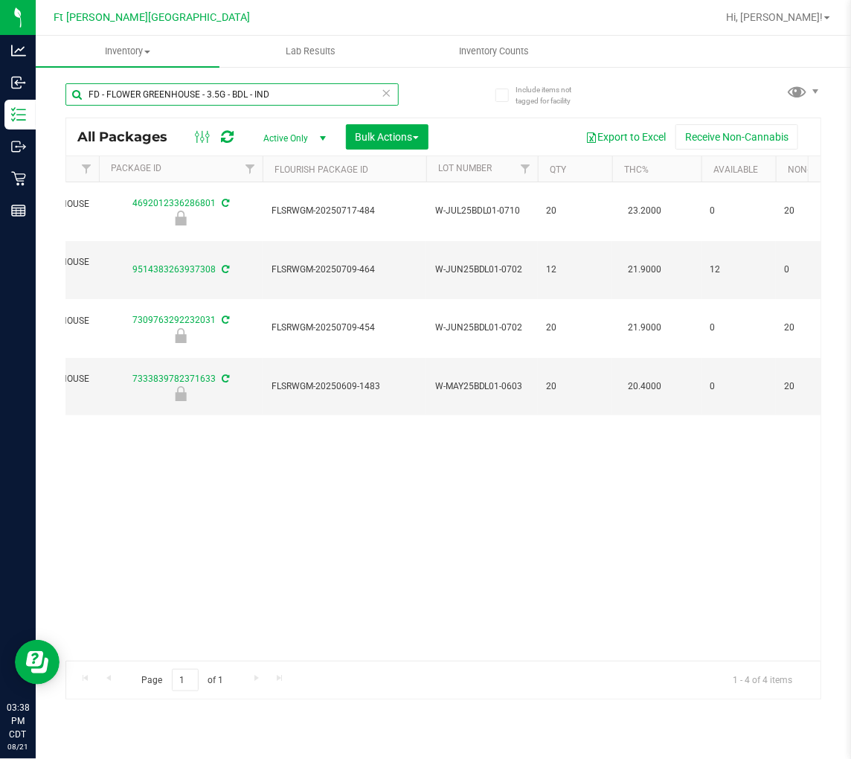
type input "FD - FLOWER GREENHOUSE - 3.5G - BDL - IND"
drag, startPoint x: 329, startPoint y: 578, endPoint x: 331, endPoint y: 569, distance: 9.2
click at [329, 577] on div "Action Action Edit attributes Global inventory Locate package Package audit log…" at bounding box center [443, 421] width 755 height 478
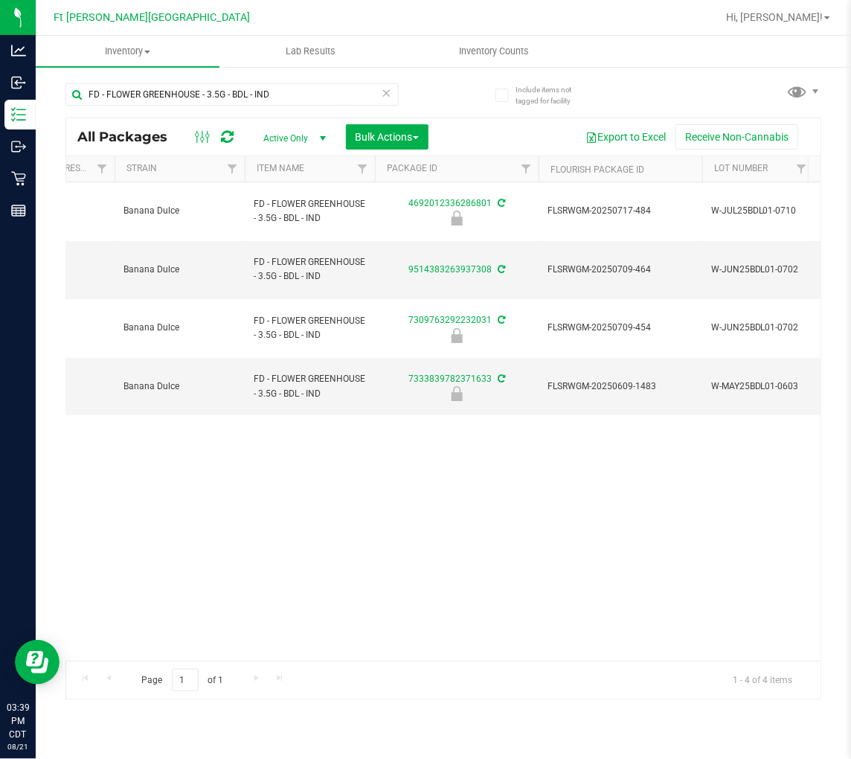
scroll to position [0, 0]
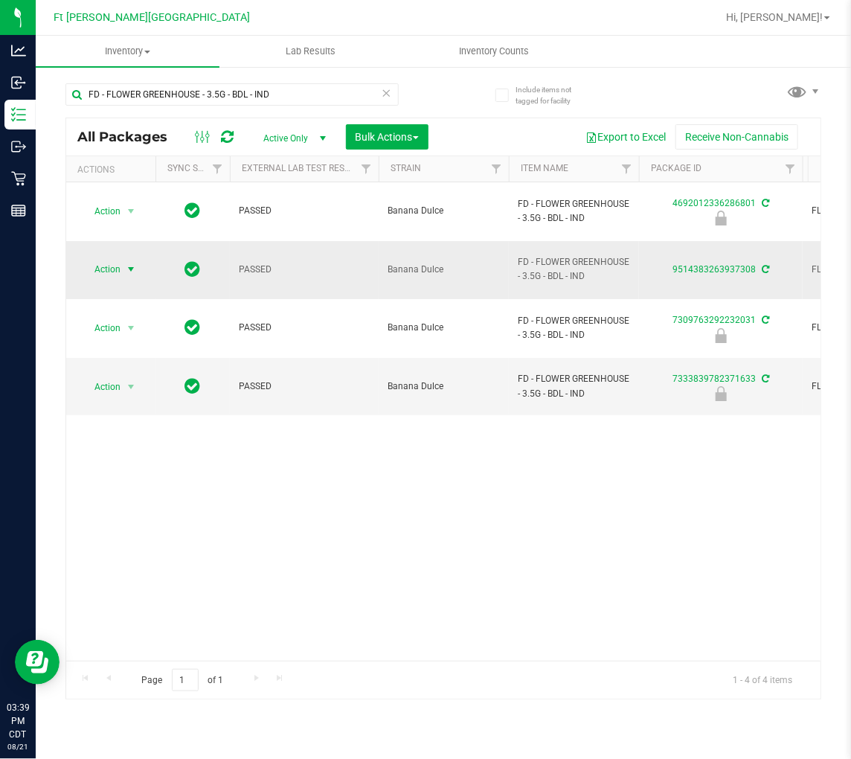
click at [109, 259] on span "Action" at bounding box center [101, 269] width 40 height 21
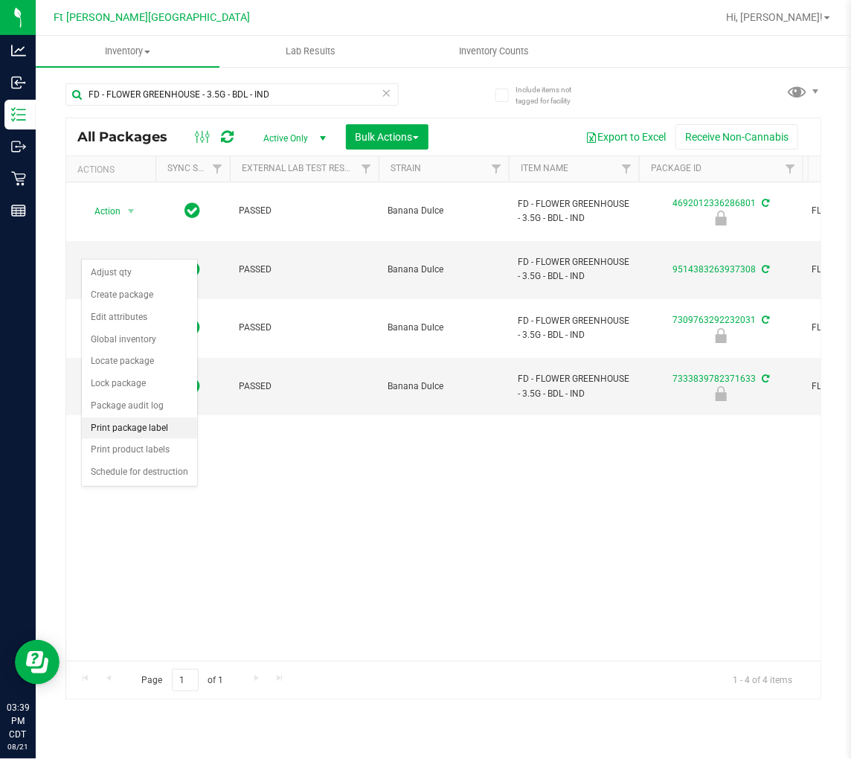
click at [144, 424] on li "Print package label" at bounding box center [139, 428] width 115 height 22
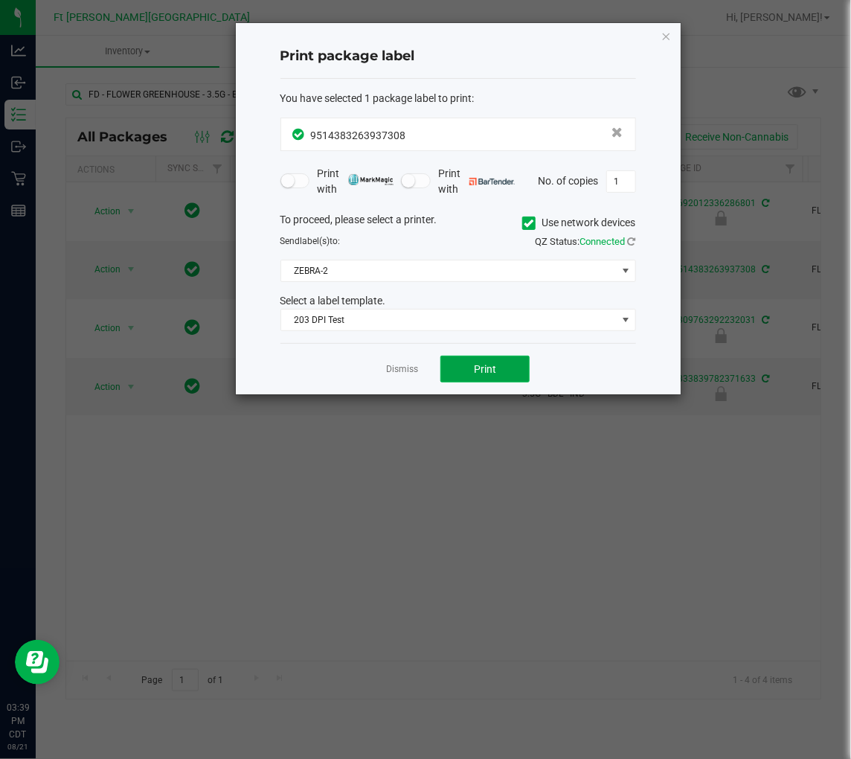
click at [480, 368] on span "Print" at bounding box center [485, 369] width 22 height 12
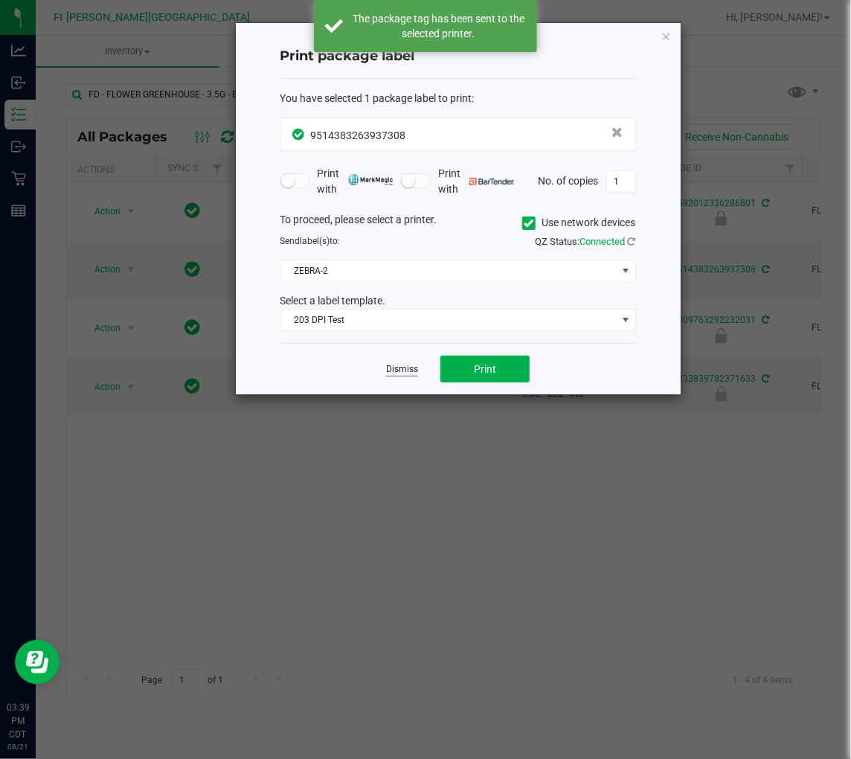
click at [403, 367] on link "Dismiss" at bounding box center [402, 369] width 32 height 13
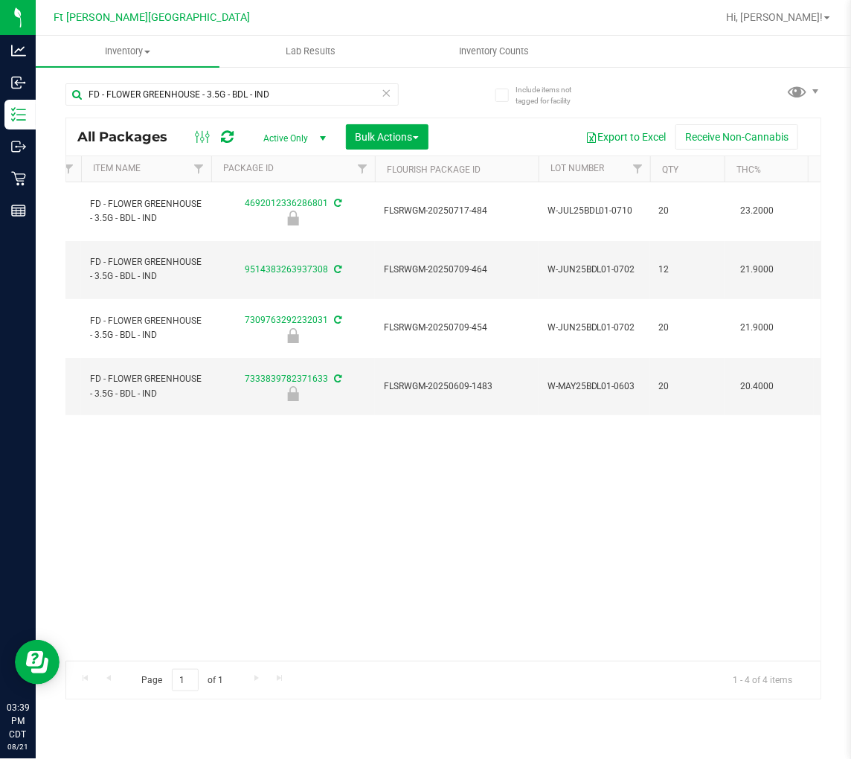
scroll to position [0, 574]
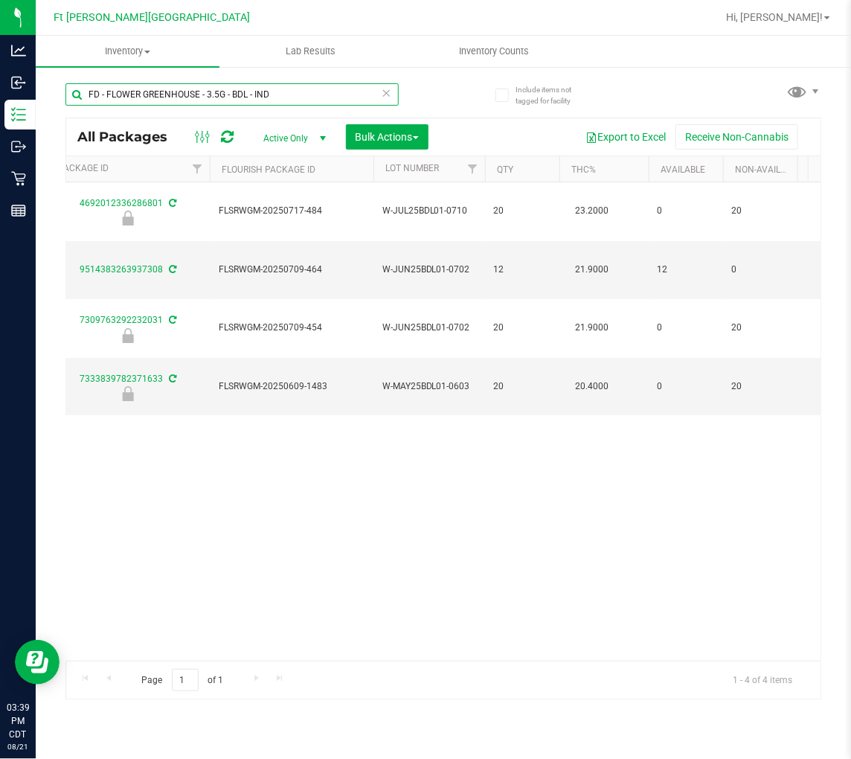
click at [300, 95] on input "FD - FLOWER GREENHOUSE - 3.5G - BDL - IND" at bounding box center [231, 94] width 333 height 22
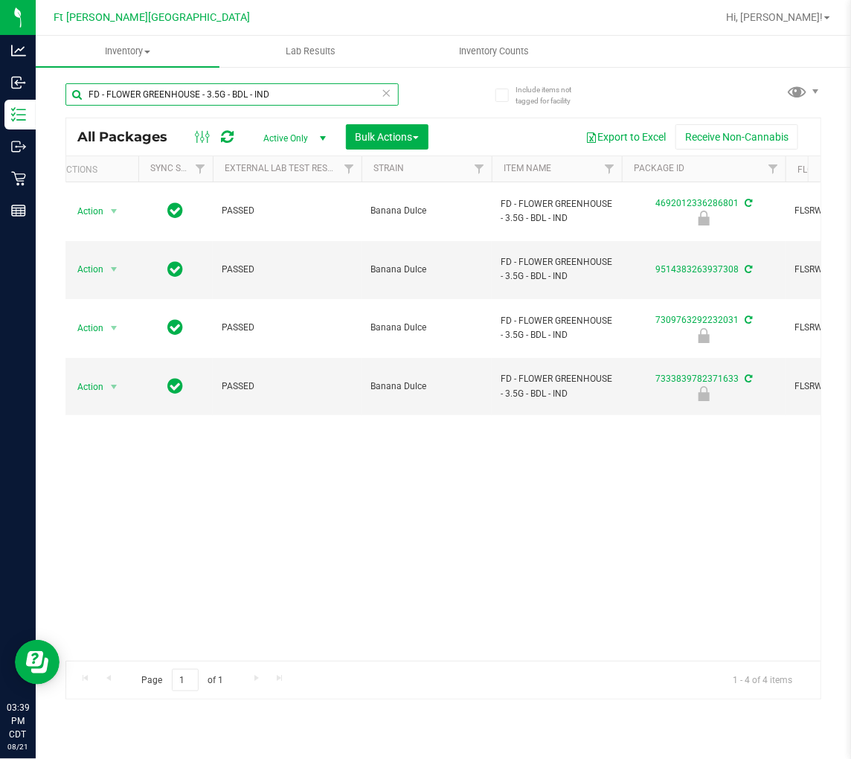
scroll to position [0, 0]
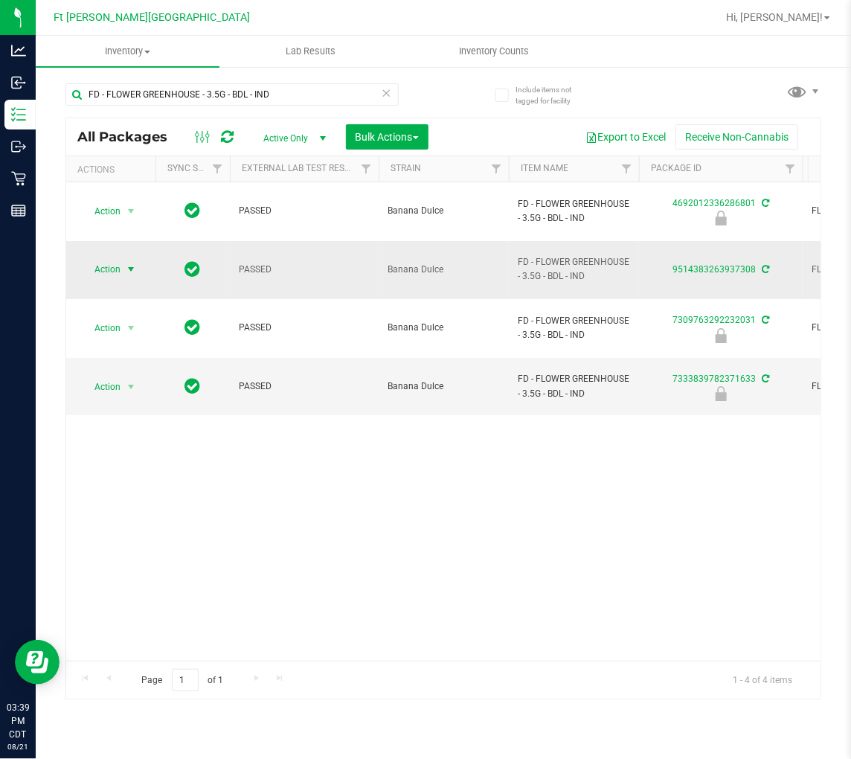
click at [112, 259] on span "Action" at bounding box center [101, 269] width 40 height 21
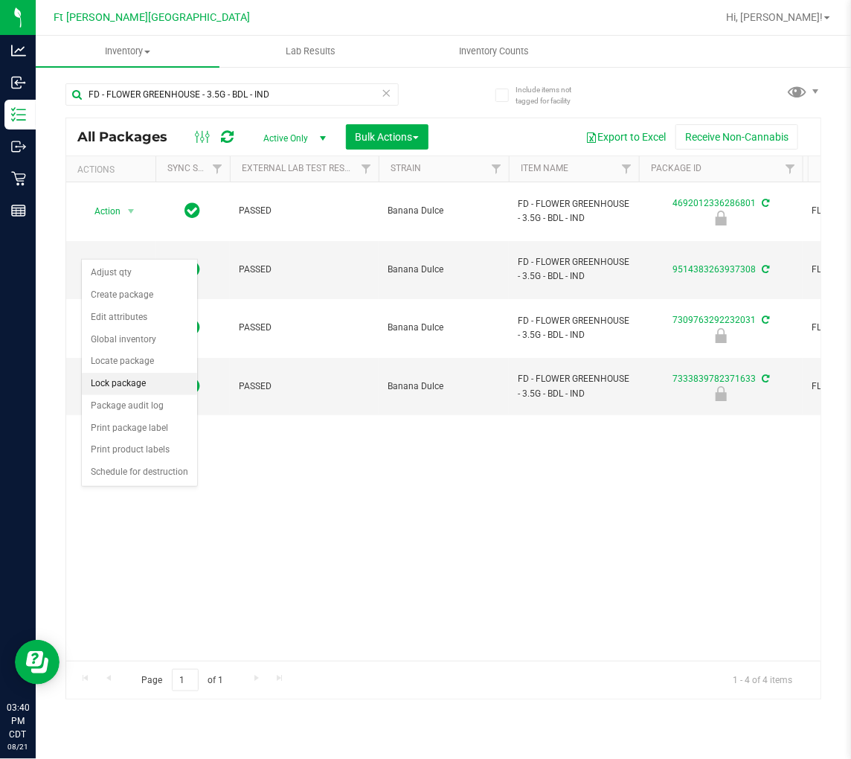
click at [129, 378] on li "Lock package" at bounding box center [139, 384] width 115 height 22
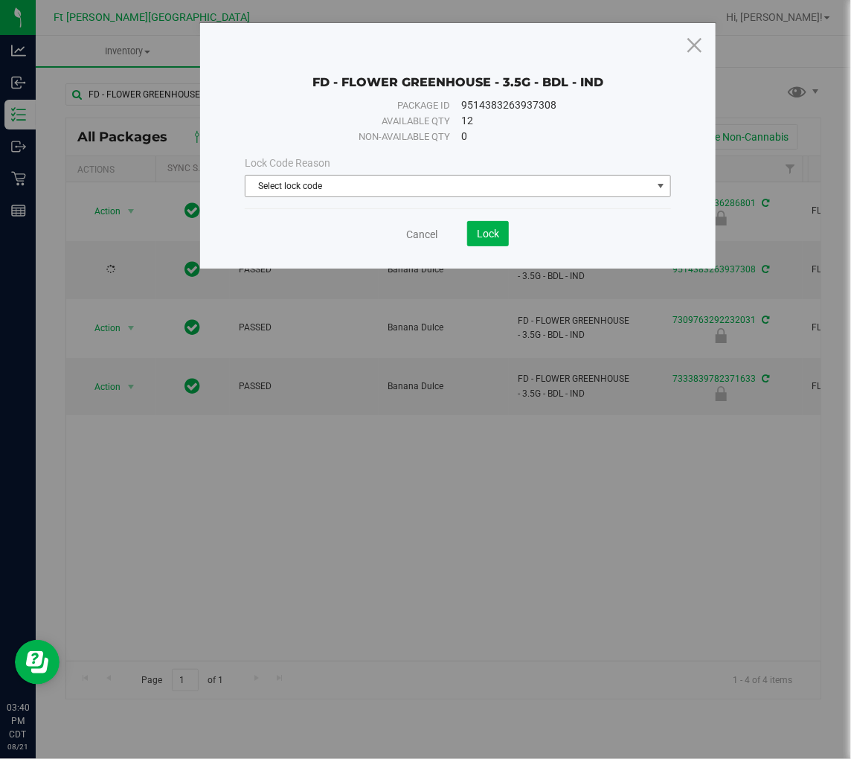
click at [281, 182] on span "Select lock code" at bounding box center [449, 186] width 406 height 21
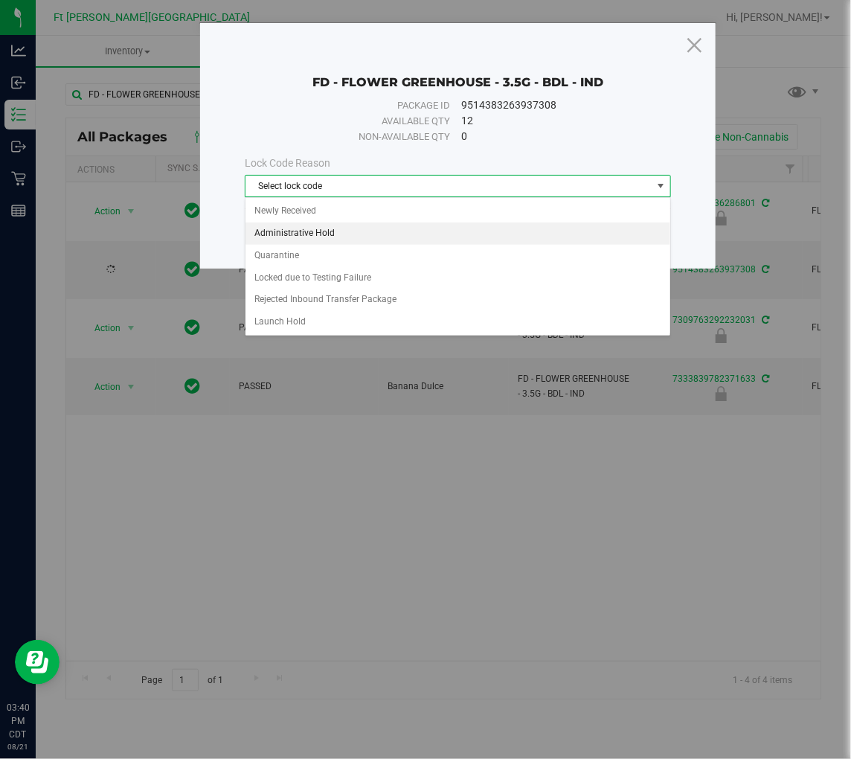
click at [295, 231] on li "Administrative Hold" at bounding box center [458, 233] width 425 height 22
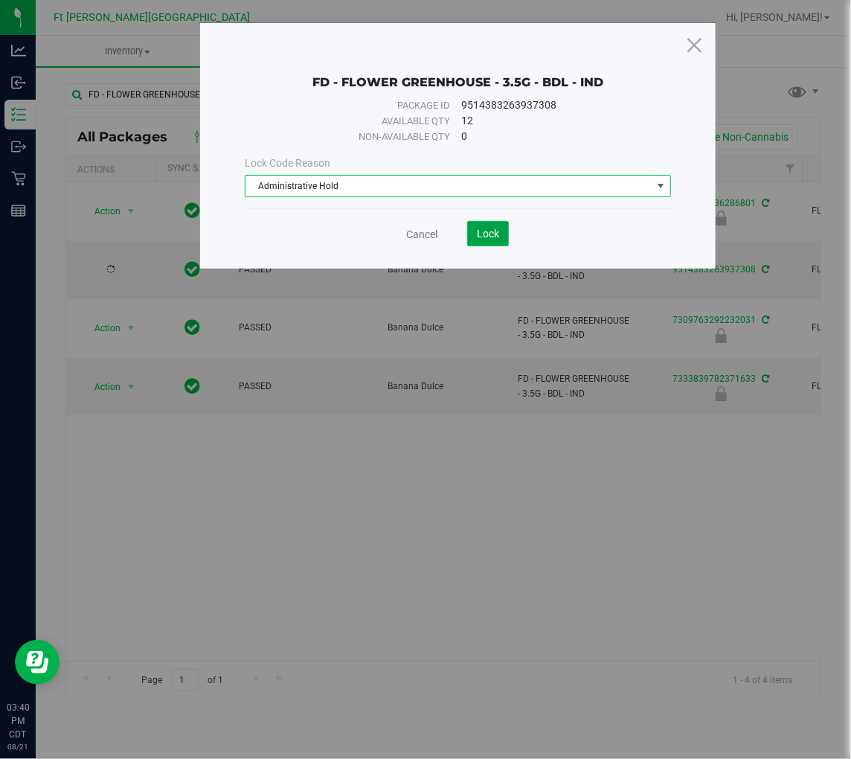
click at [496, 232] on span "Lock" at bounding box center [488, 234] width 22 height 12
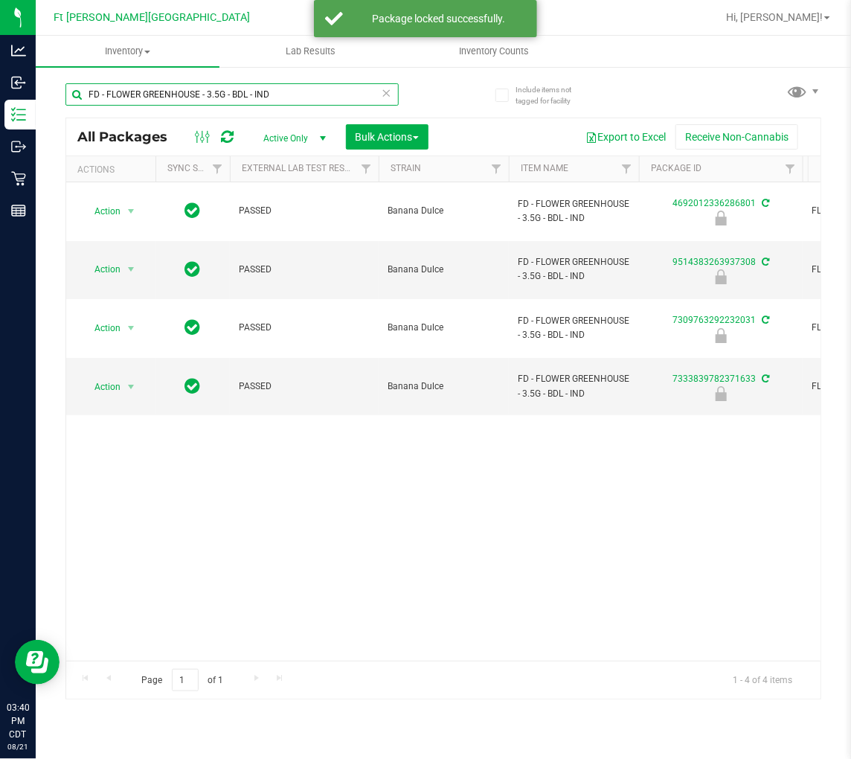
click at [299, 94] on input "FD - FLOWER GREENHOUSE - 3.5G - BDL - IND" at bounding box center [231, 94] width 333 height 22
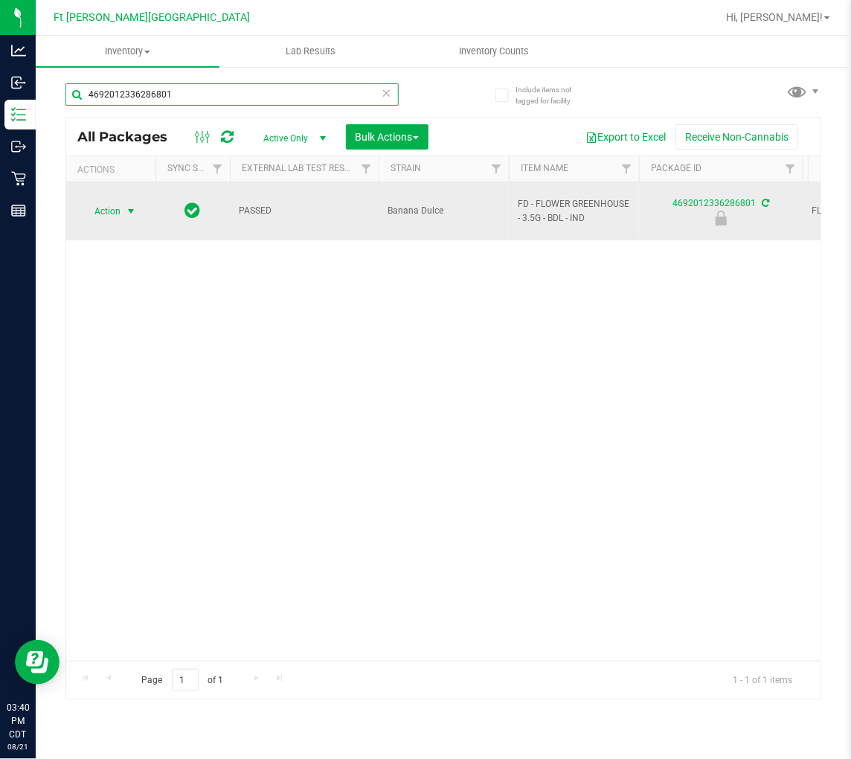
type input "4692012336286801"
click at [121, 206] on span "Action" at bounding box center [101, 211] width 40 height 21
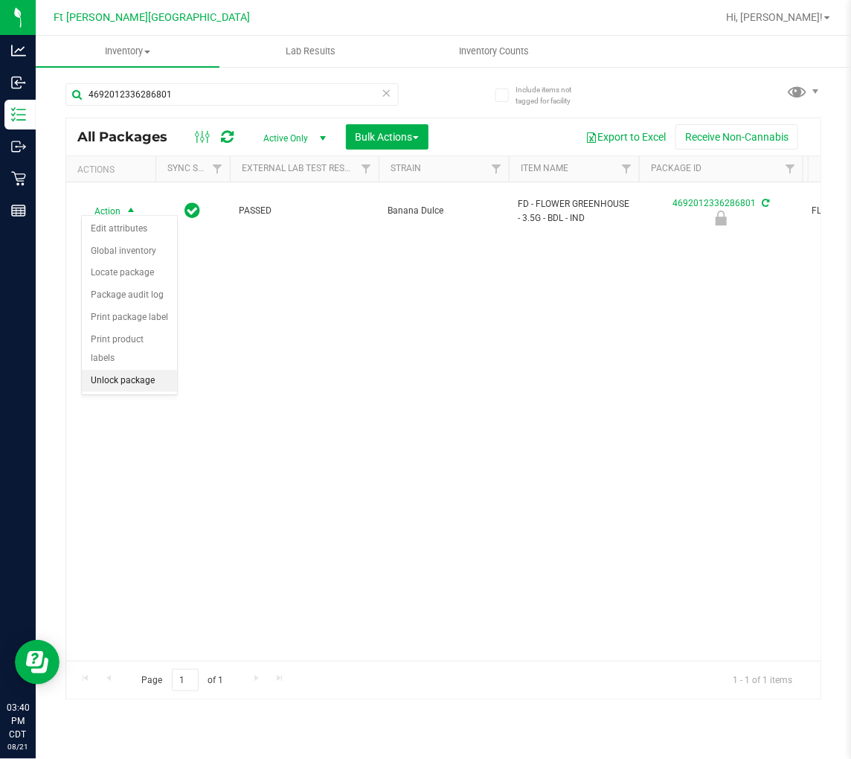
click at [127, 376] on li "Unlock package" at bounding box center [129, 381] width 95 height 22
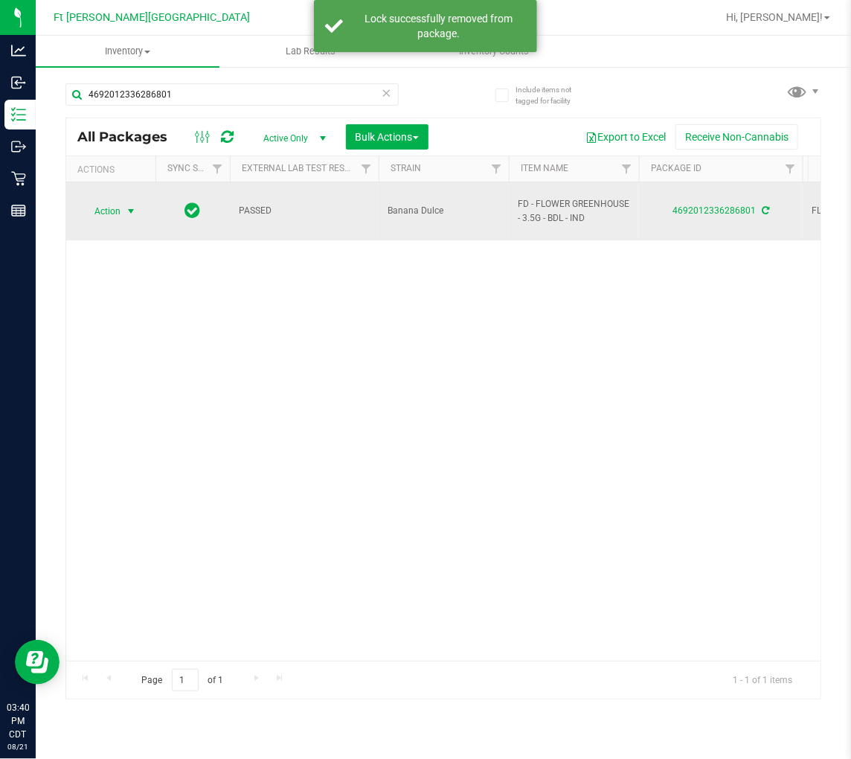
click at [110, 201] on span "Action" at bounding box center [101, 211] width 40 height 21
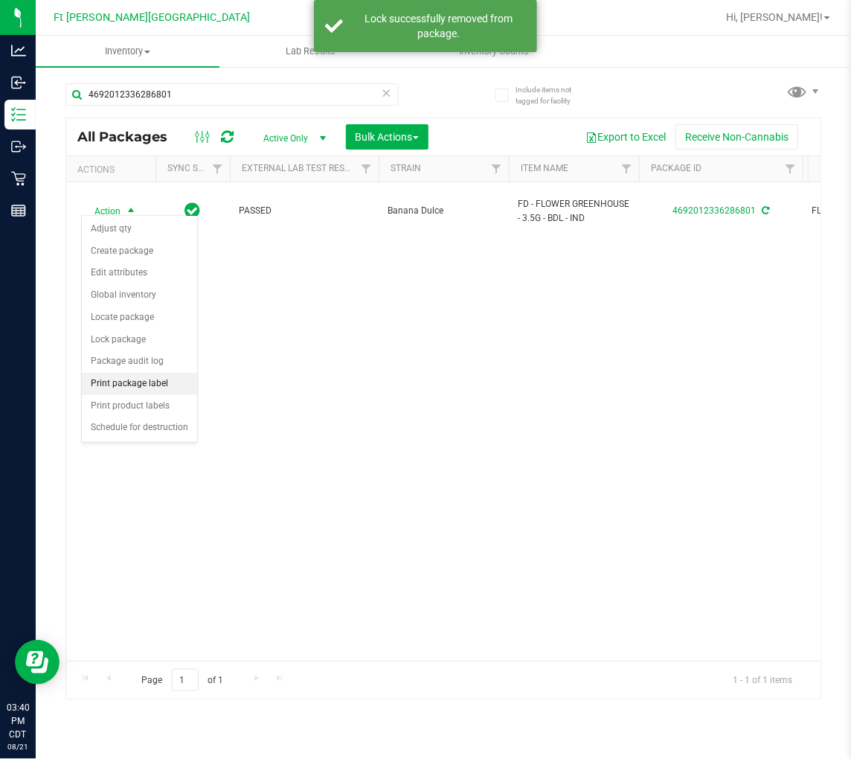
click at [150, 381] on li "Print package label" at bounding box center [139, 384] width 115 height 22
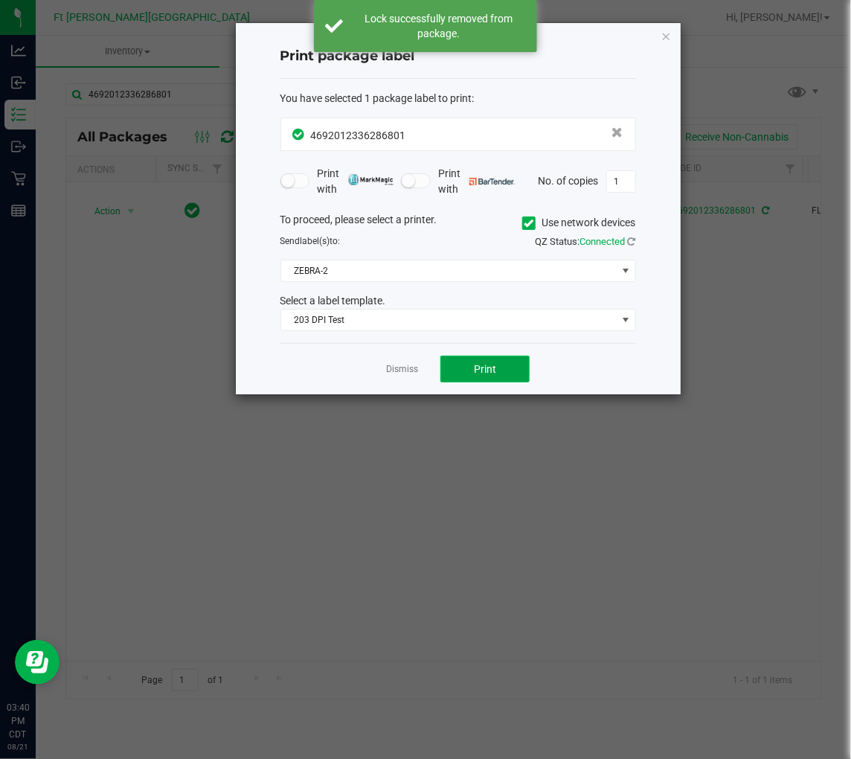
click at [455, 368] on button "Print" at bounding box center [485, 369] width 89 height 27
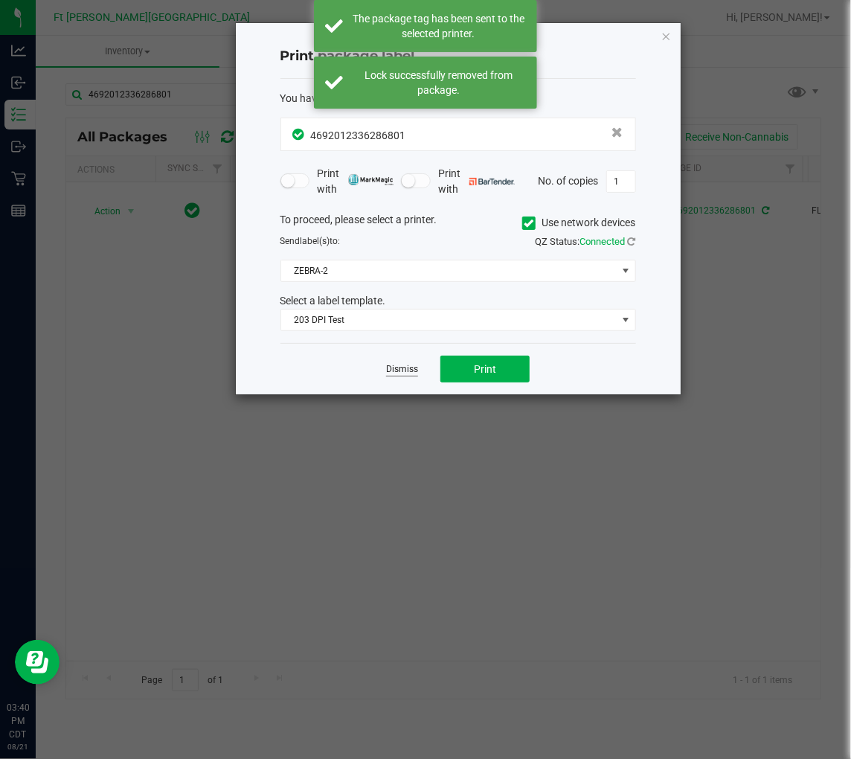
click at [400, 368] on link "Dismiss" at bounding box center [402, 369] width 32 height 13
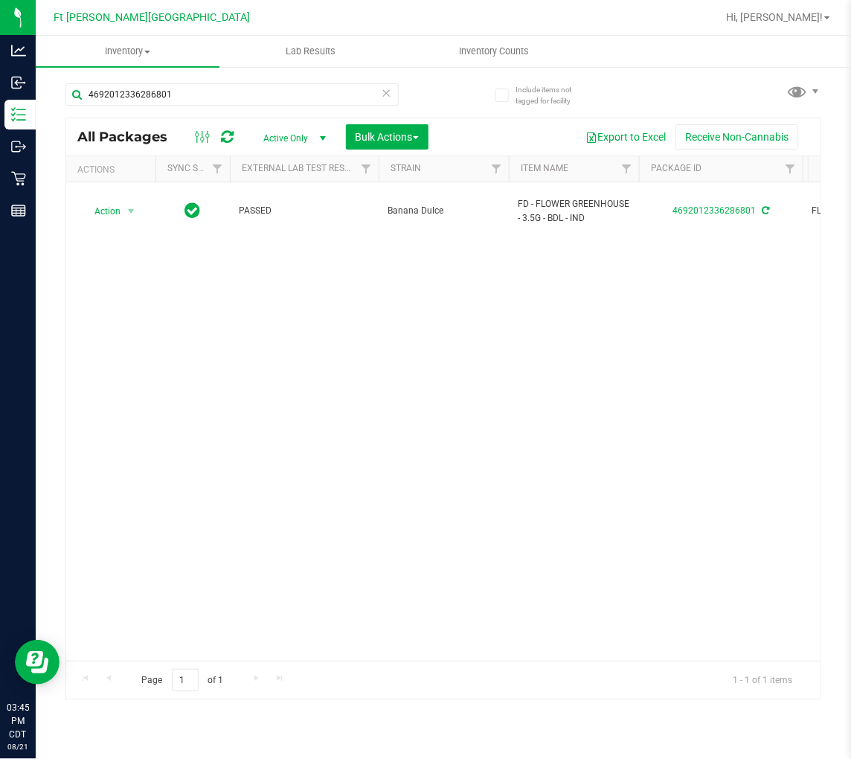
click at [385, 92] on icon at bounding box center [387, 92] width 10 height 18
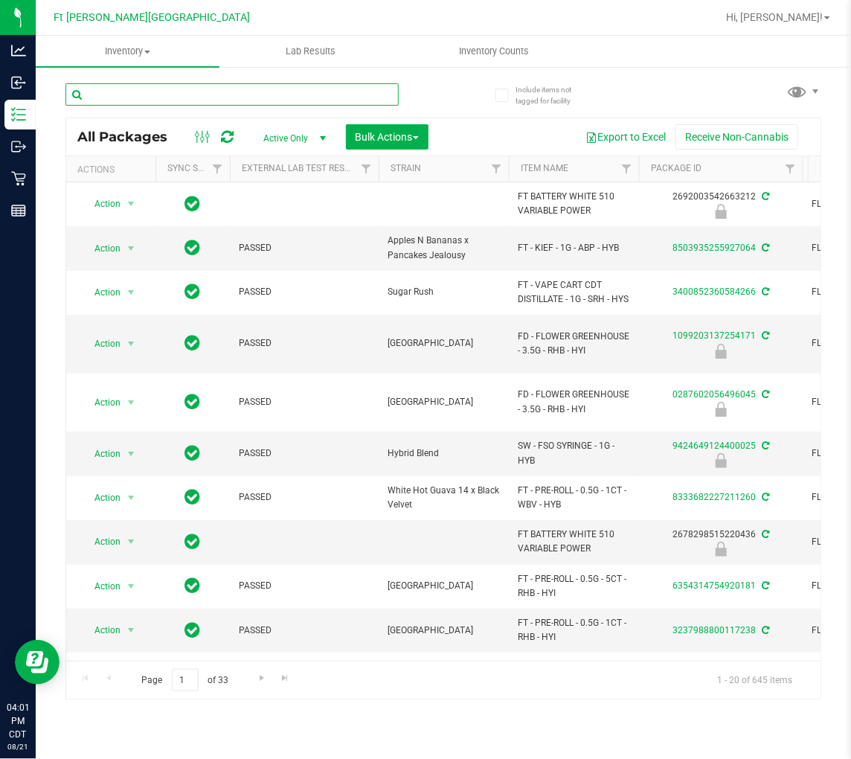
click at [188, 95] on input "text" at bounding box center [231, 94] width 333 height 22
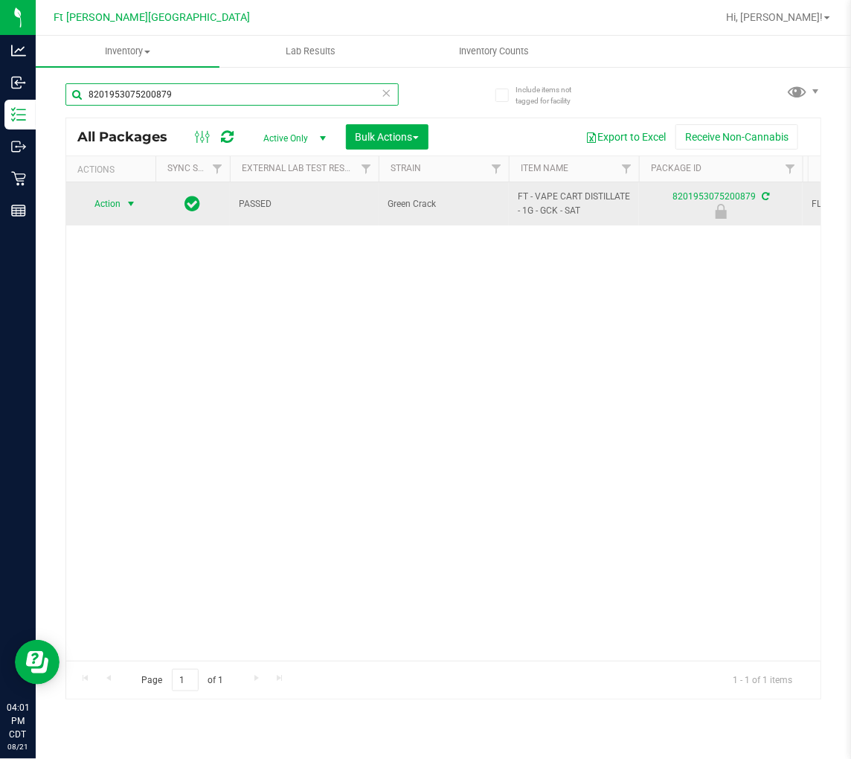
type input "8201953075200879"
click at [95, 205] on span "Action" at bounding box center [101, 203] width 40 height 21
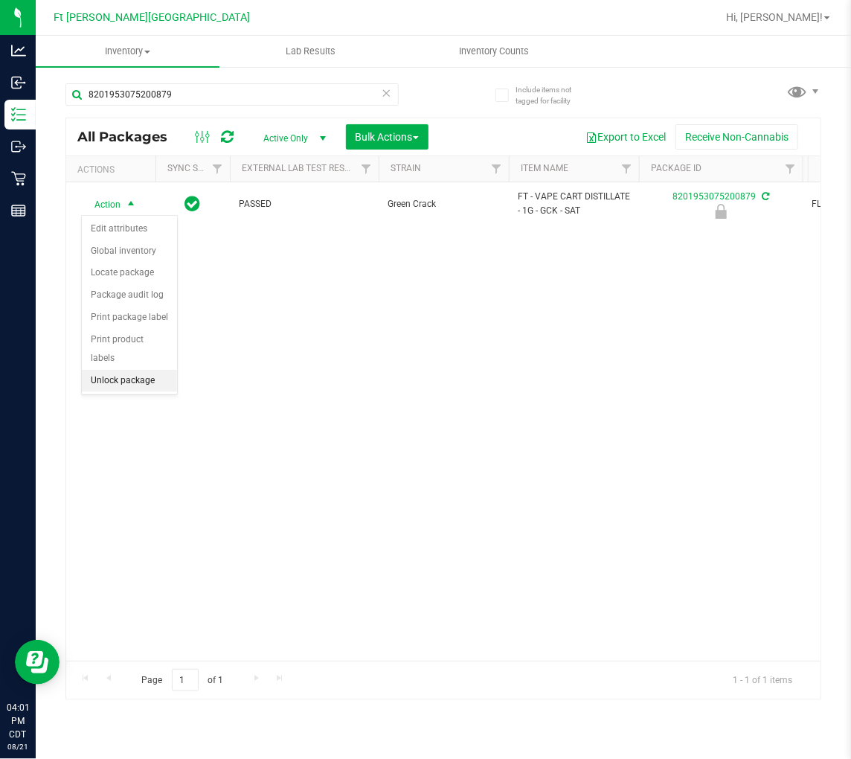
click at [132, 381] on li "Unlock package" at bounding box center [129, 381] width 95 height 22
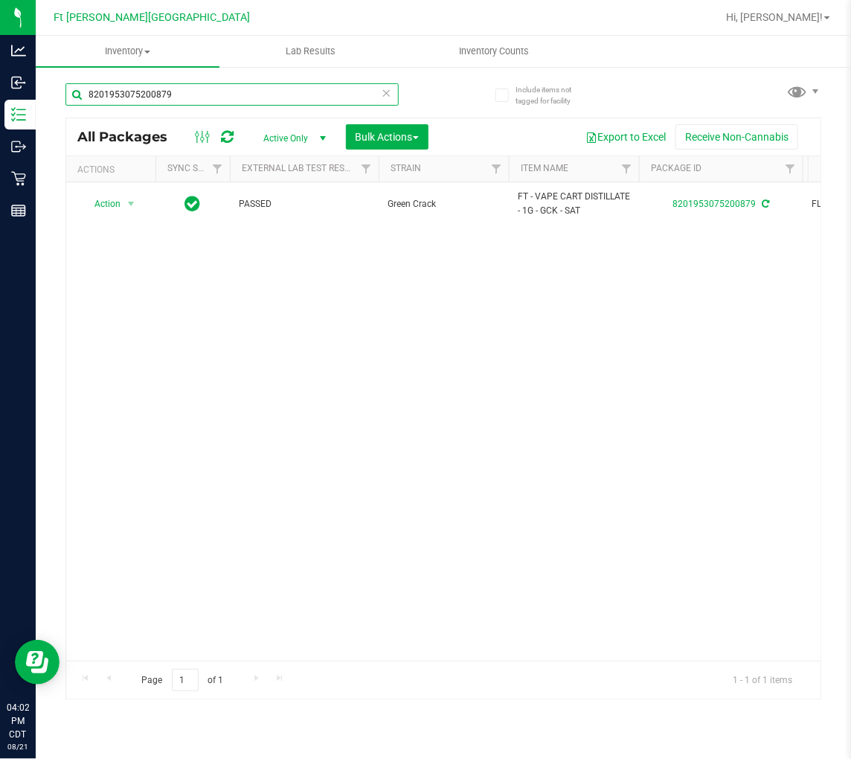
click at [214, 101] on input "8201953075200879" at bounding box center [231, 94] width 333 height 22
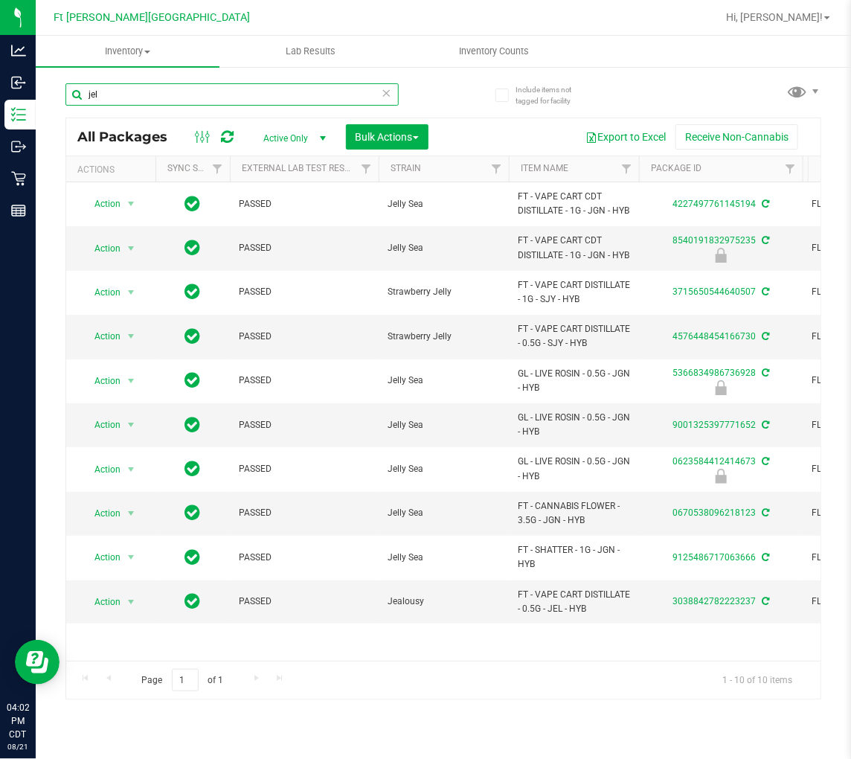
type input "jel"
click at [385, 91] on icon at bounding box center [387, 92] width 10 height 18
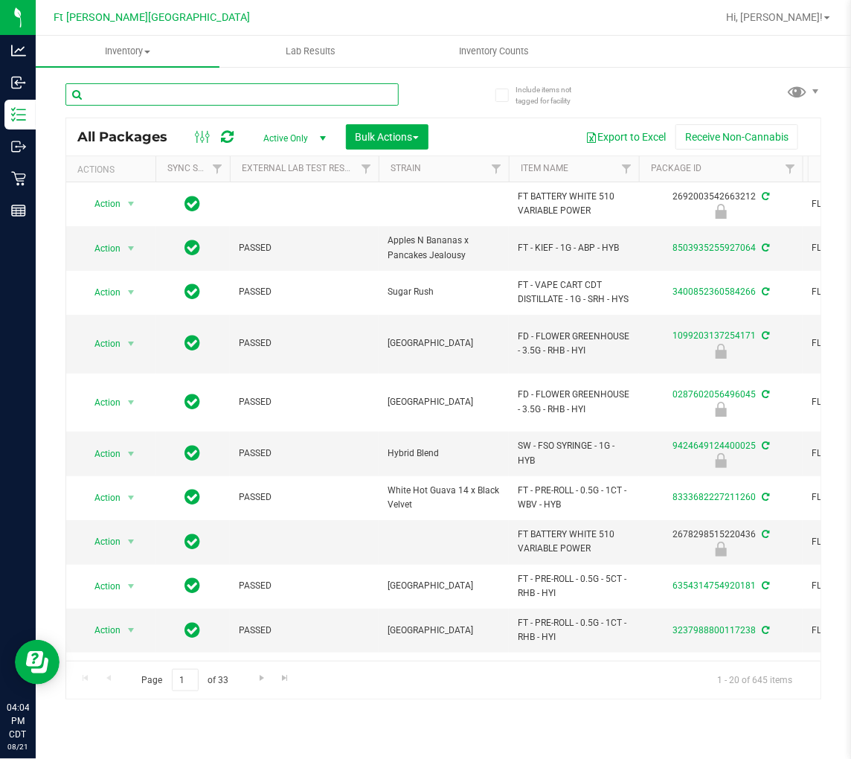
click at [258, 93] on input "text" at bounding box center [231, 94] width 333 height 22
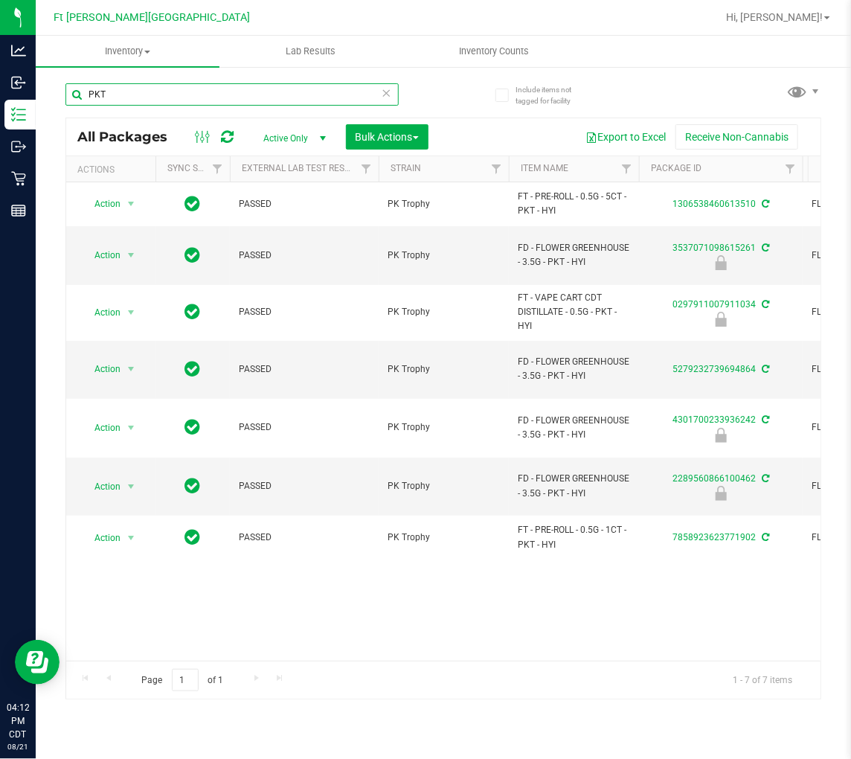
click at [132, 94] on input "PKT" at bounding box center [231, 94] width 333 height 22
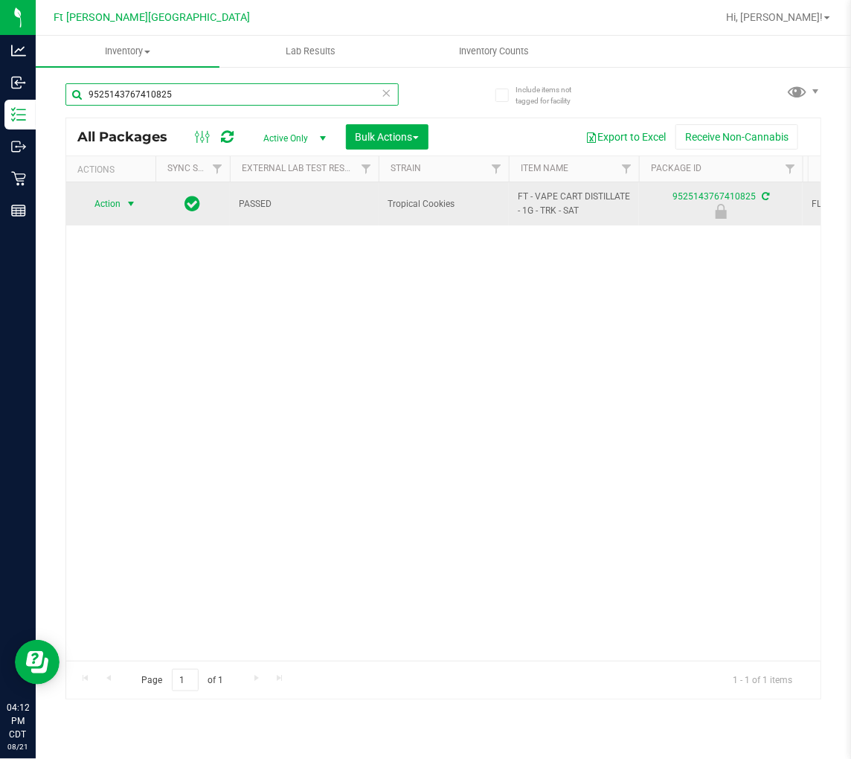
type input "9525143767410825"
click at [125, 202] on span "select" at bounding box center [131, 204] width 12 height 12
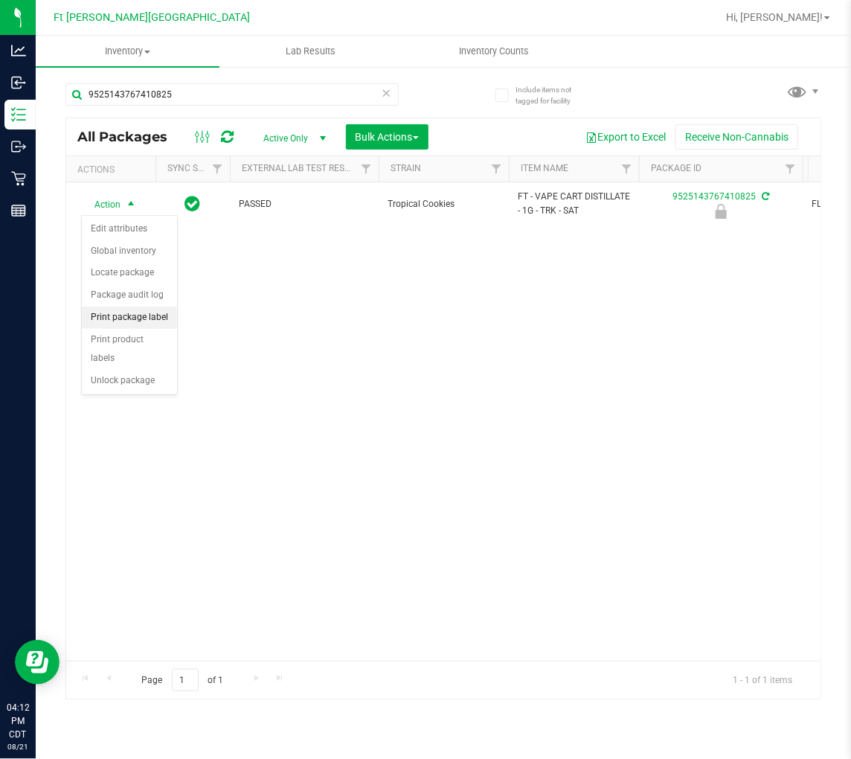
click at [131, 320] on li "Print package label" at bounding box center [129, 318] width 95 height 22
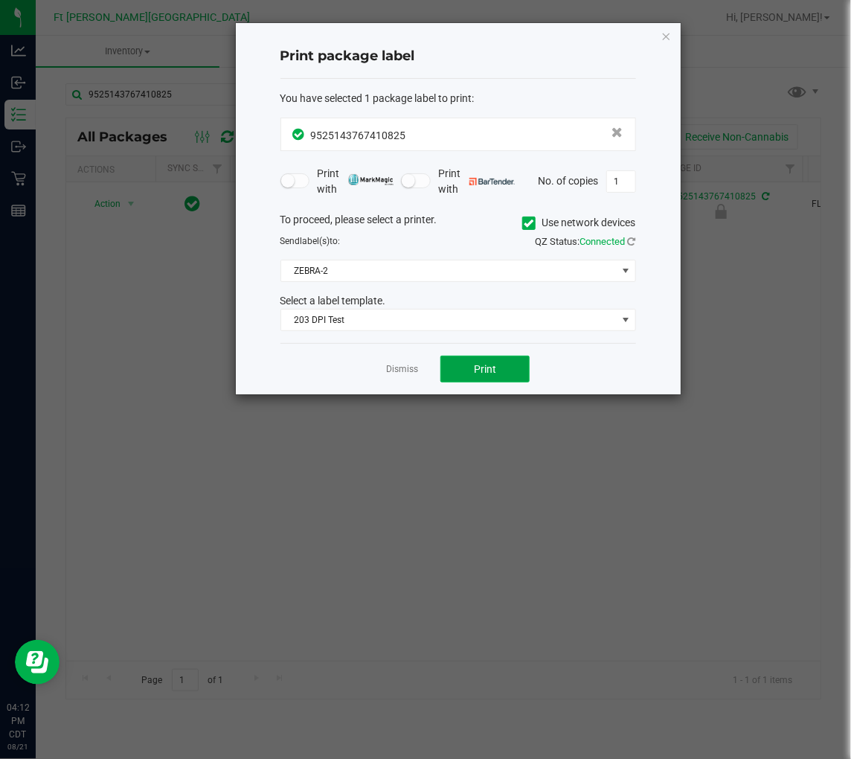
click at [496, 372] on button "Print" at bounding box center [485, 369] width 89 height 27
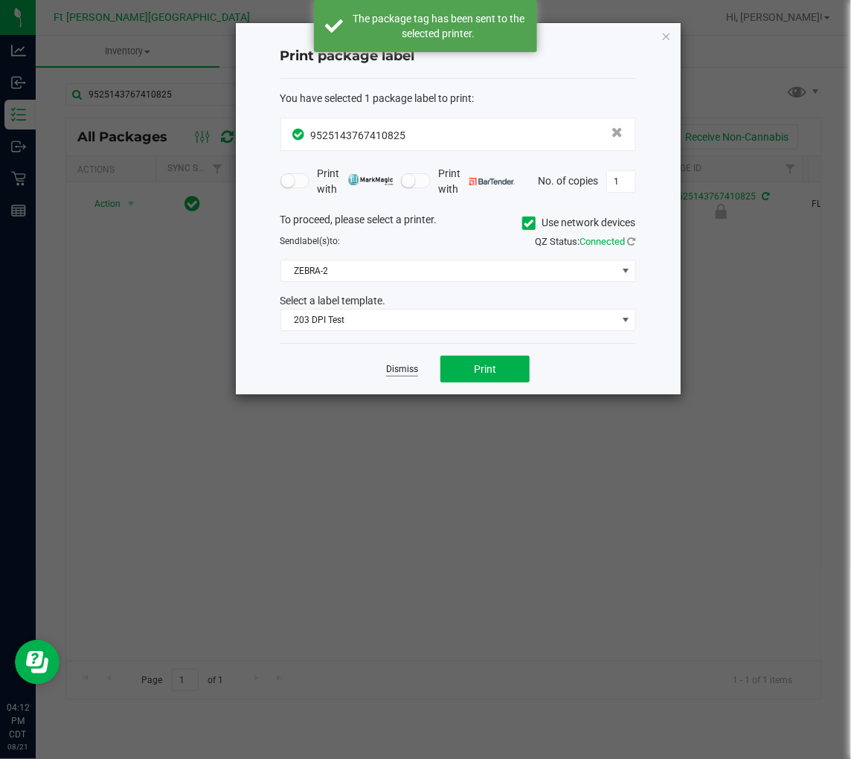
click at [406, 365] on link "Dismiss" at bounding box center [402, 369] width 32 height 13
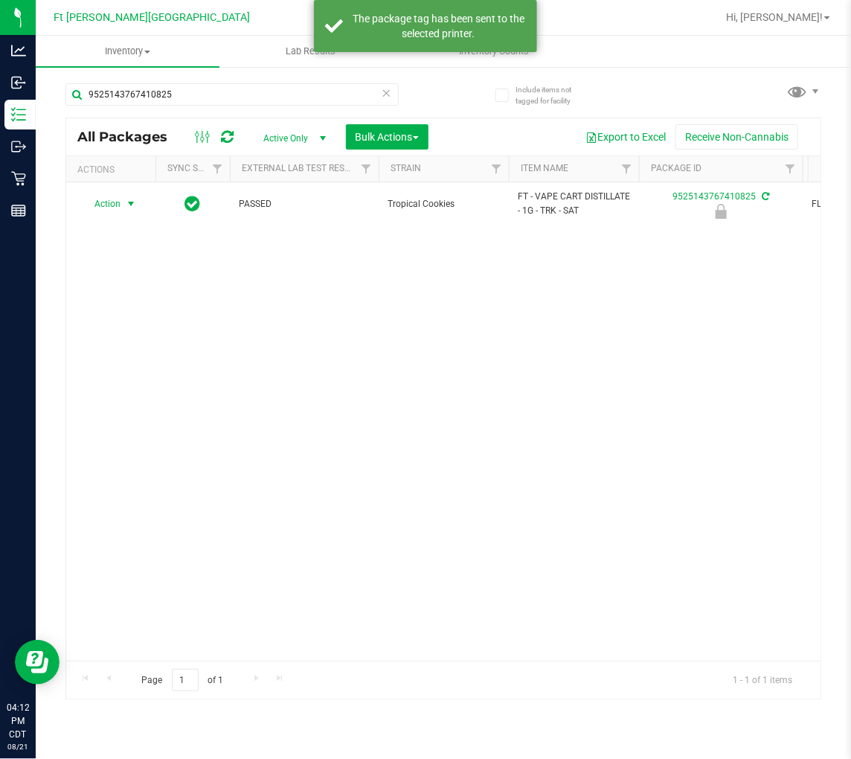
drag, startPoint x: 107, startPoint y: 202, endPoint x: 127, endPoint y: 264, distance: 65.7
click at [107, 202] on span "Action" at bounding box center [101, 203] width 40 height 21
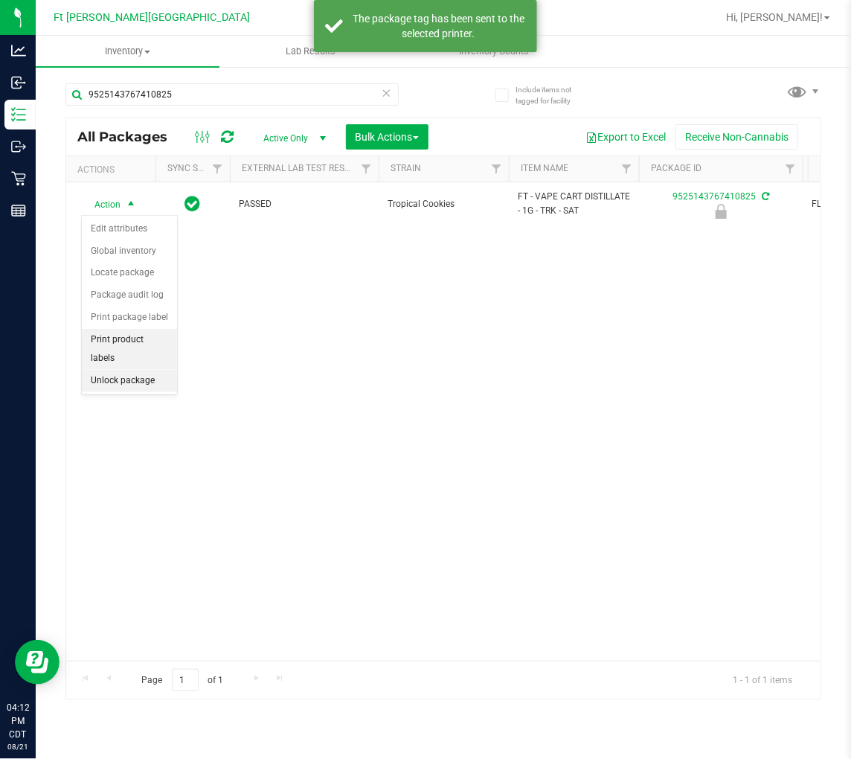
click at [129, 374] on li "Unlock package" at bounding box center [129, 381] width 95 height 22
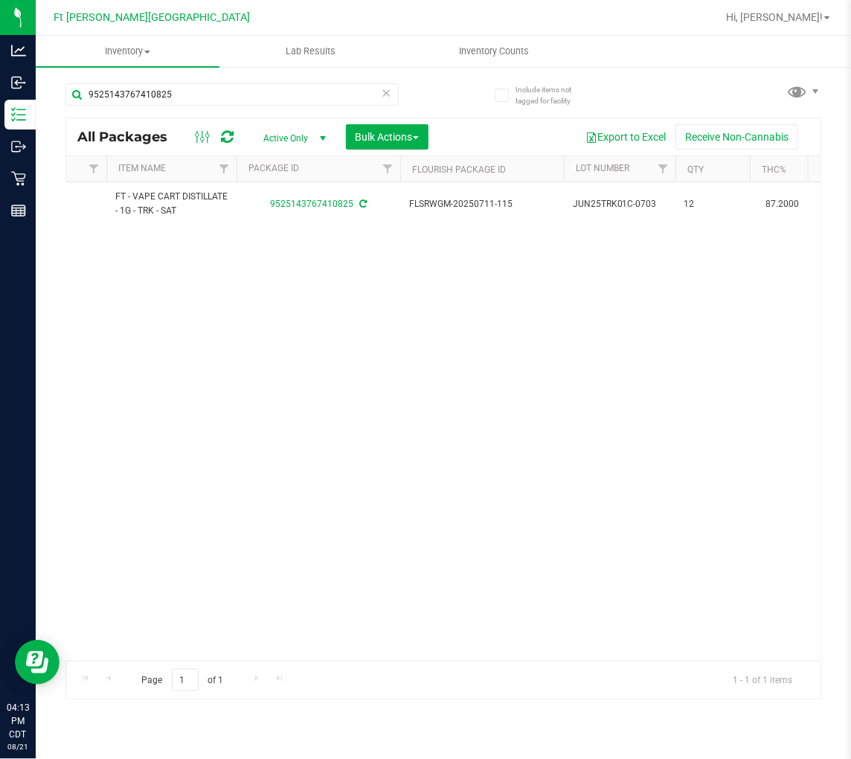
scroll to position [0, 406]
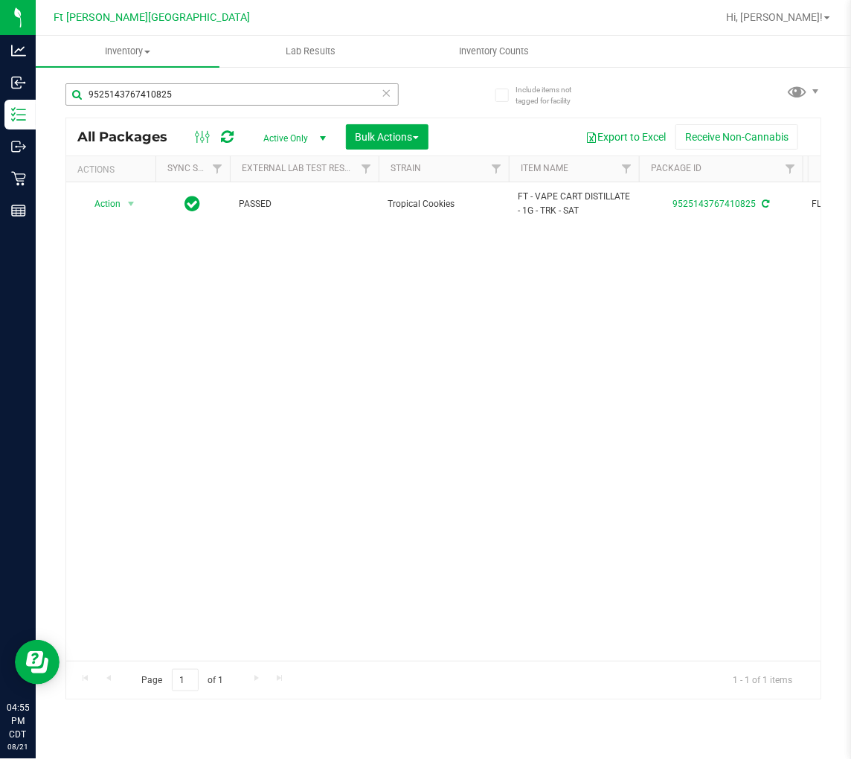
scroll to position [0, 713]
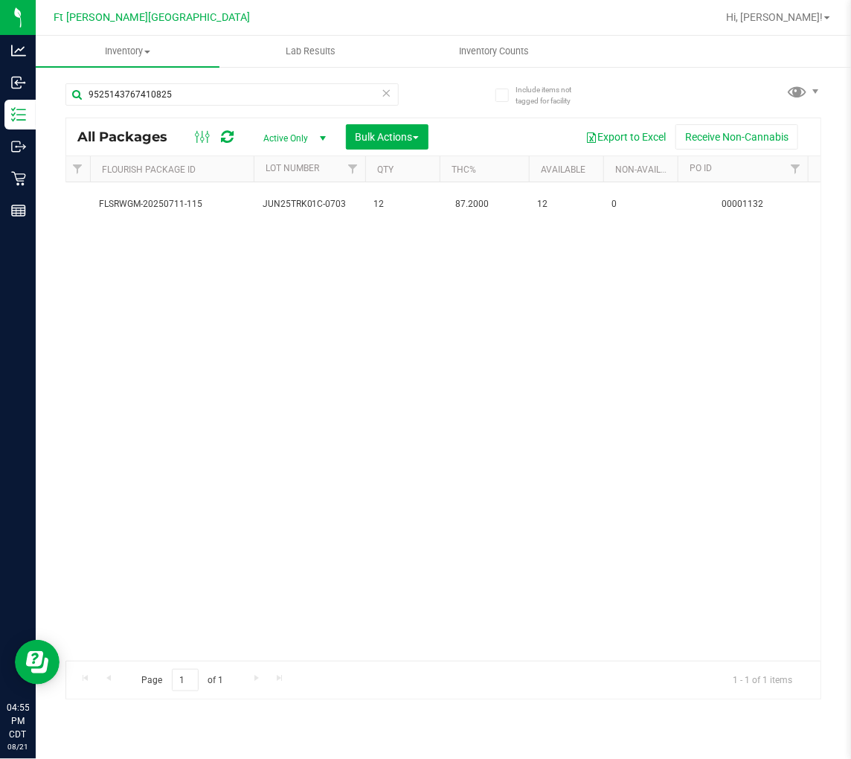
click at [391, 91] on icon at bounding box center [387, 92] width 10 height 18
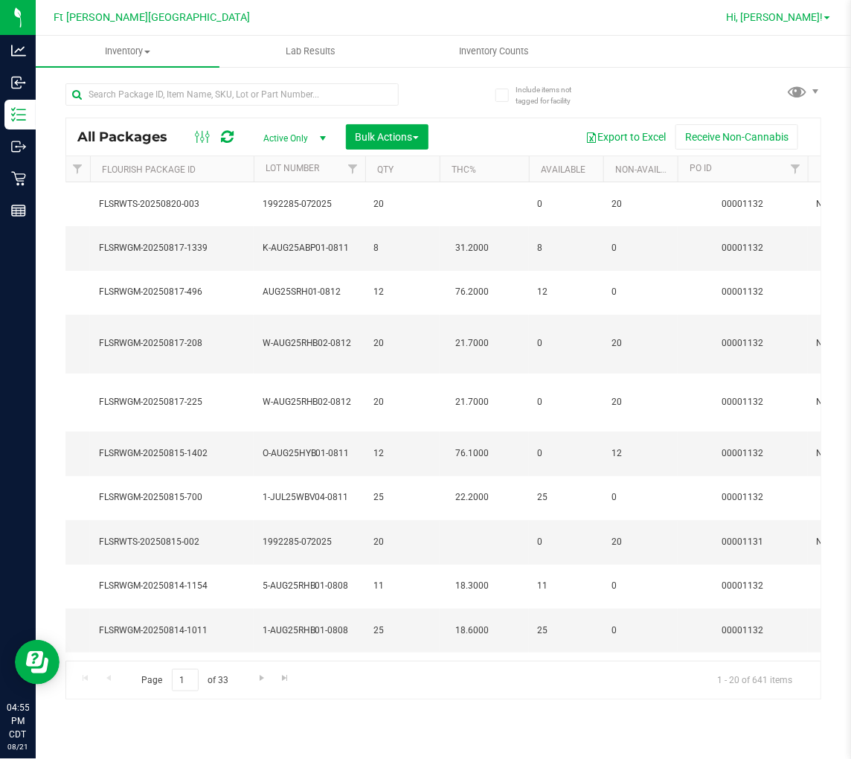
click at [808, 17] on span "Hi, [PERSON_NAME]!" at bounding box center [774, 17] width 97 height 12
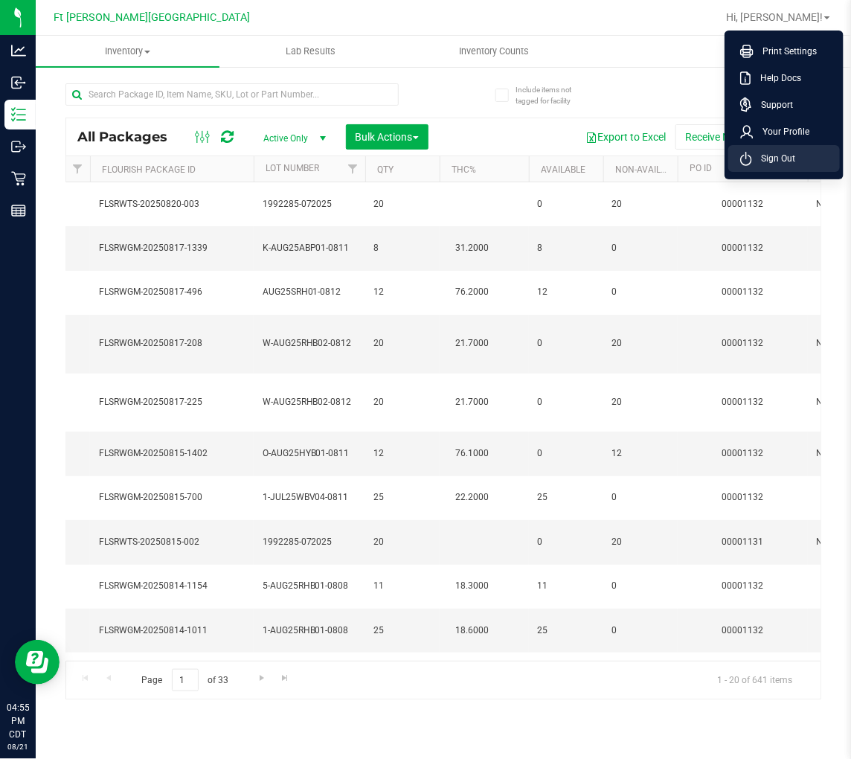
click at [776, 152] on span "Sign Out" at bounding box center [773, 158] width 43 height 15
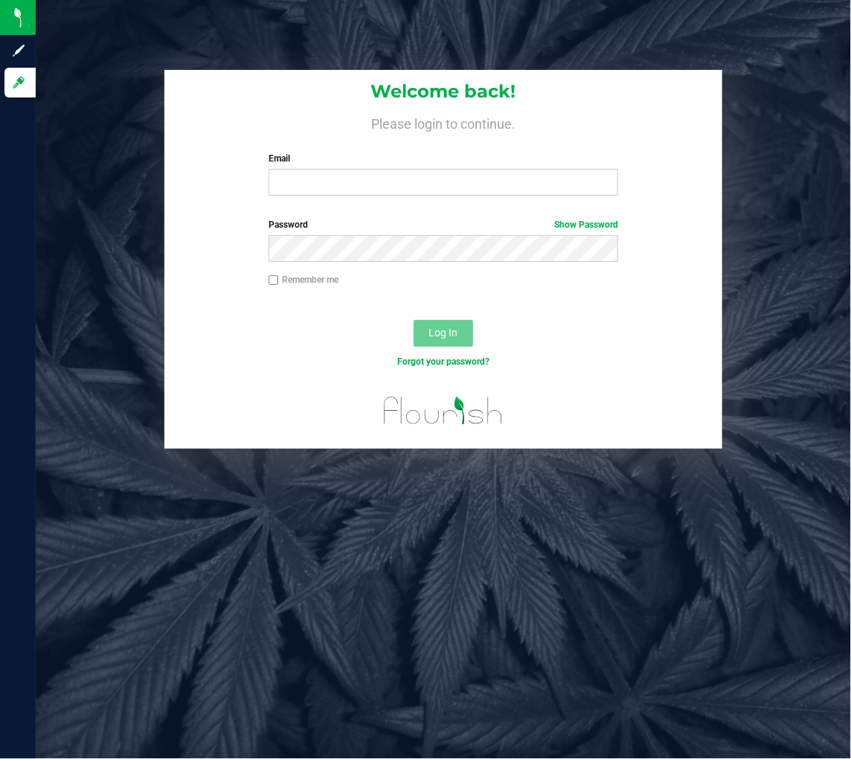
click at [394, 198] on div "Welcome back! Please login to continue. Email Required Please format your email…" at bounding box center [443, 139] width 559 height 138
click at [400, 188] on input "Email" at bounding box center [444, 182] width 350 height 27
click at [400, 187] on input "Email" at bounding box center [444, 182] width 350 height 27
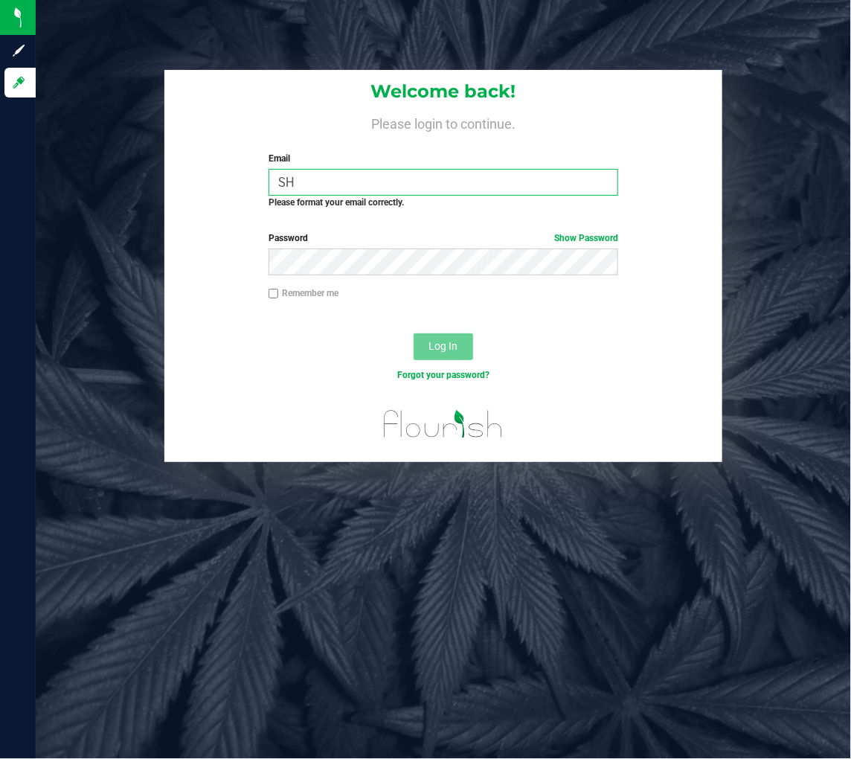
type input "S"
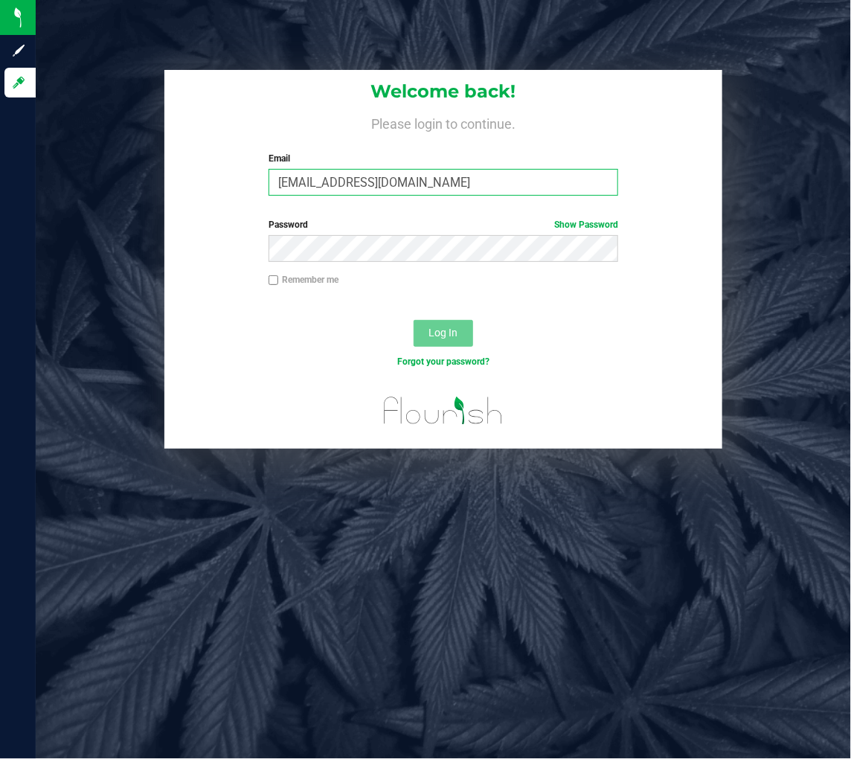
type input "SHARPER@LIVEPARALLEL.COM"
click at [414, 320] on button "Log In" at bounding box center [444, 333] width 60 height 27
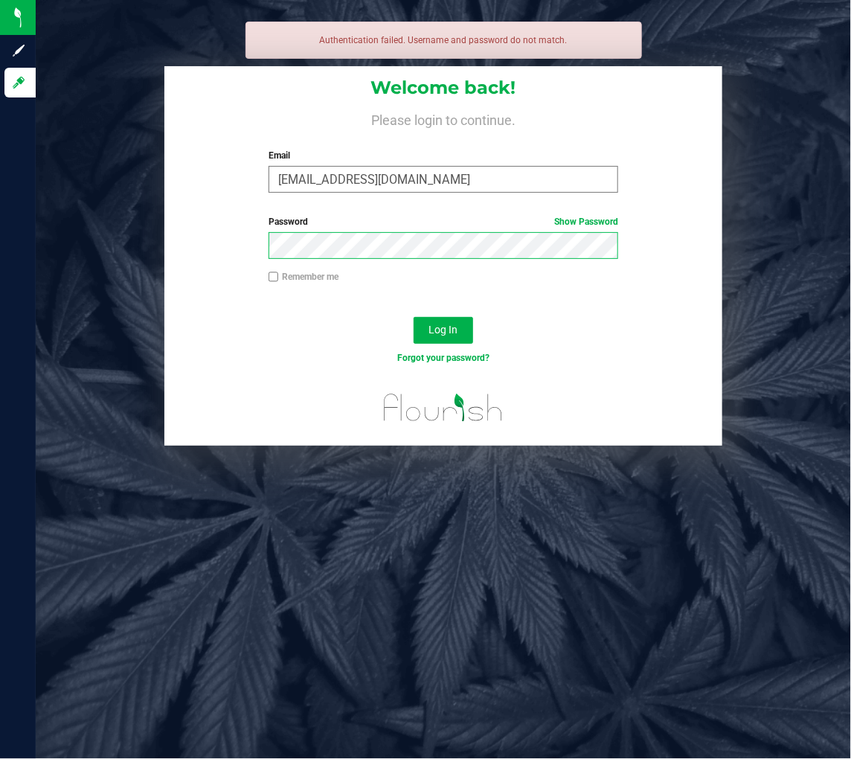
click at [414, 317] on button "Log In" at bounding box center [444, 330] width 60 height 27
